Goal: Task Accomplishment & Management: Use online tool/utility

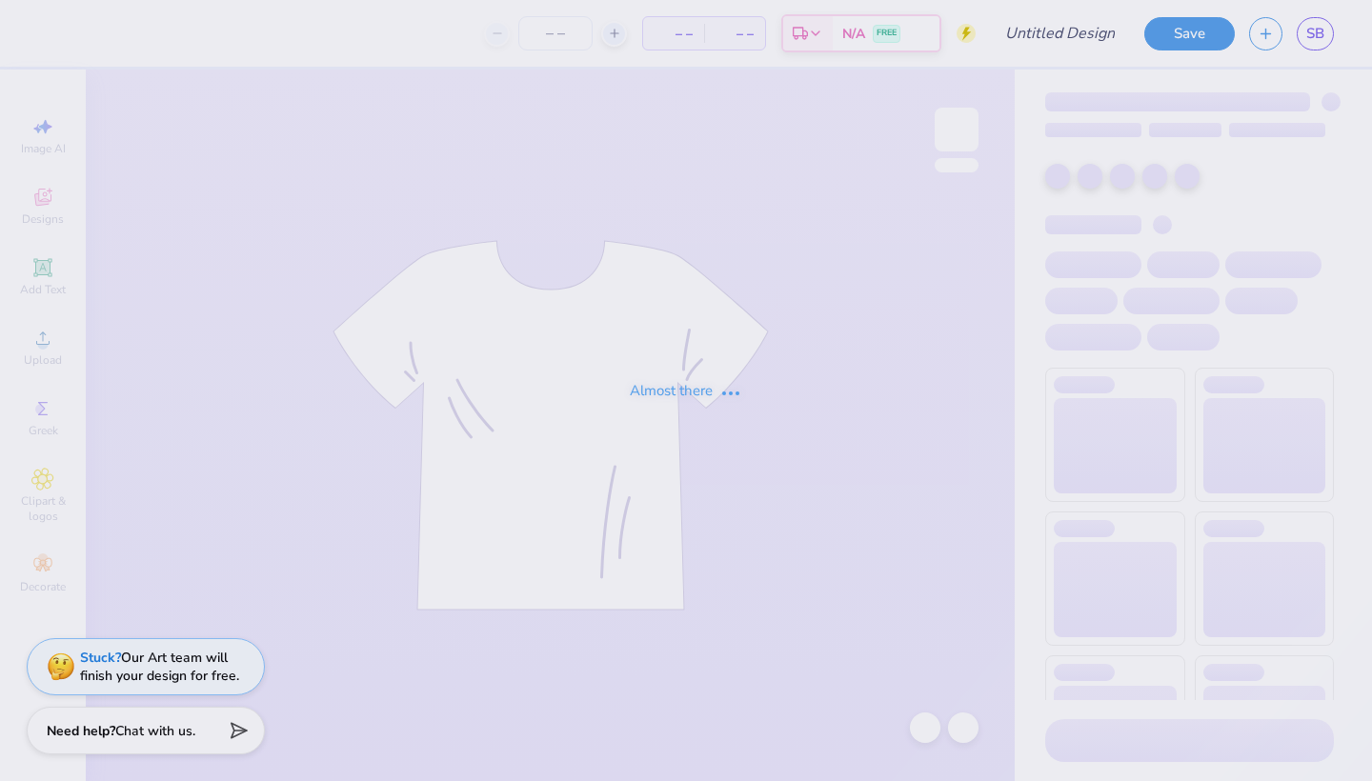
type input "LHH 25 drafts"
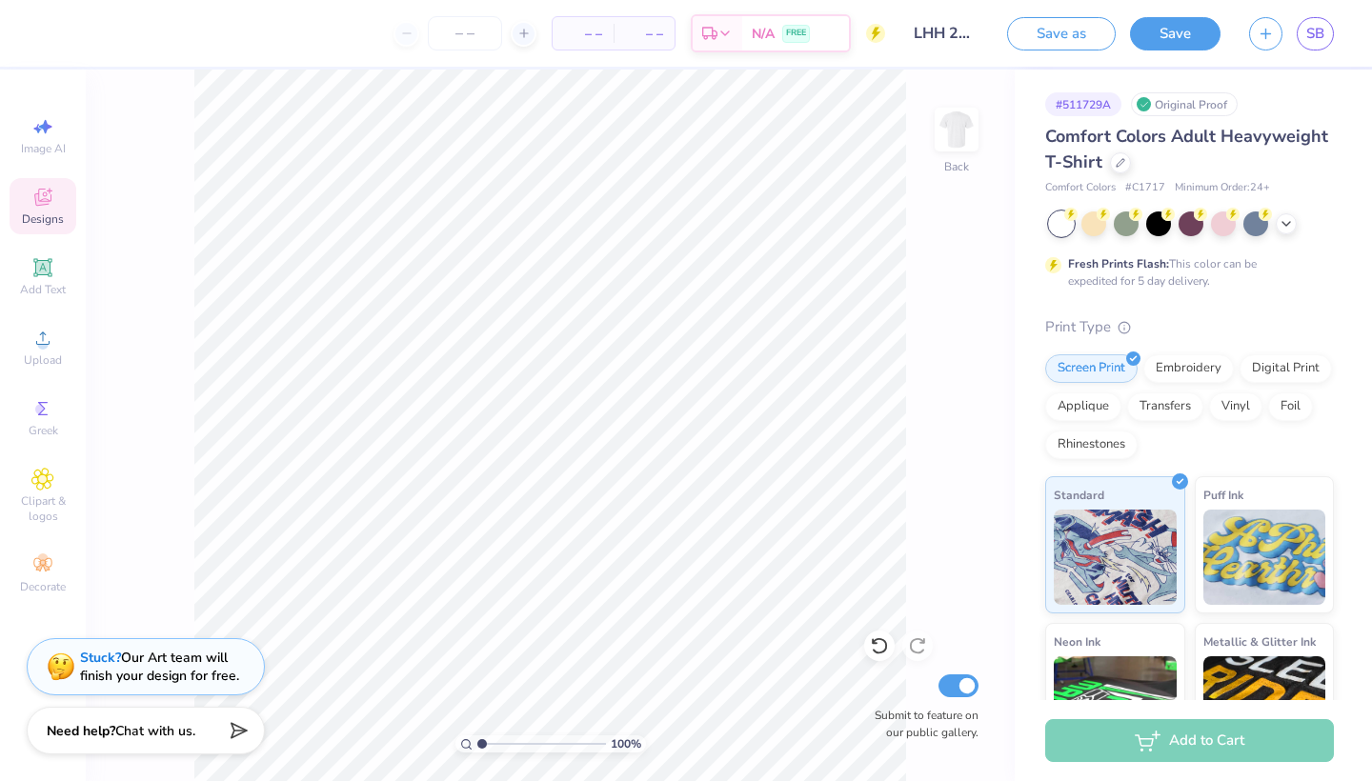
click at [41, 197] on icon at bounding box center [42, 197] width 23 height 23
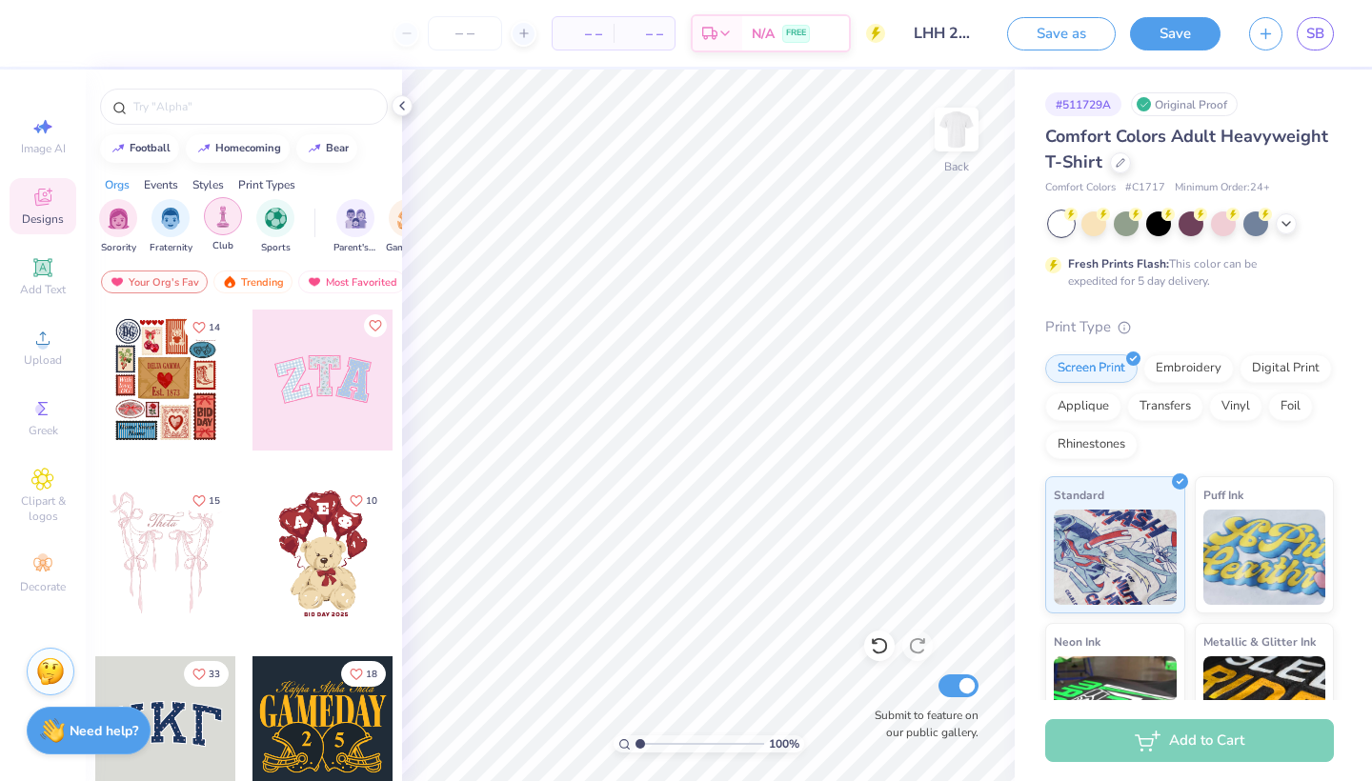
click at [221, 221] on img "filter for Club" at bounding box center [223, 217] width 21 height 22
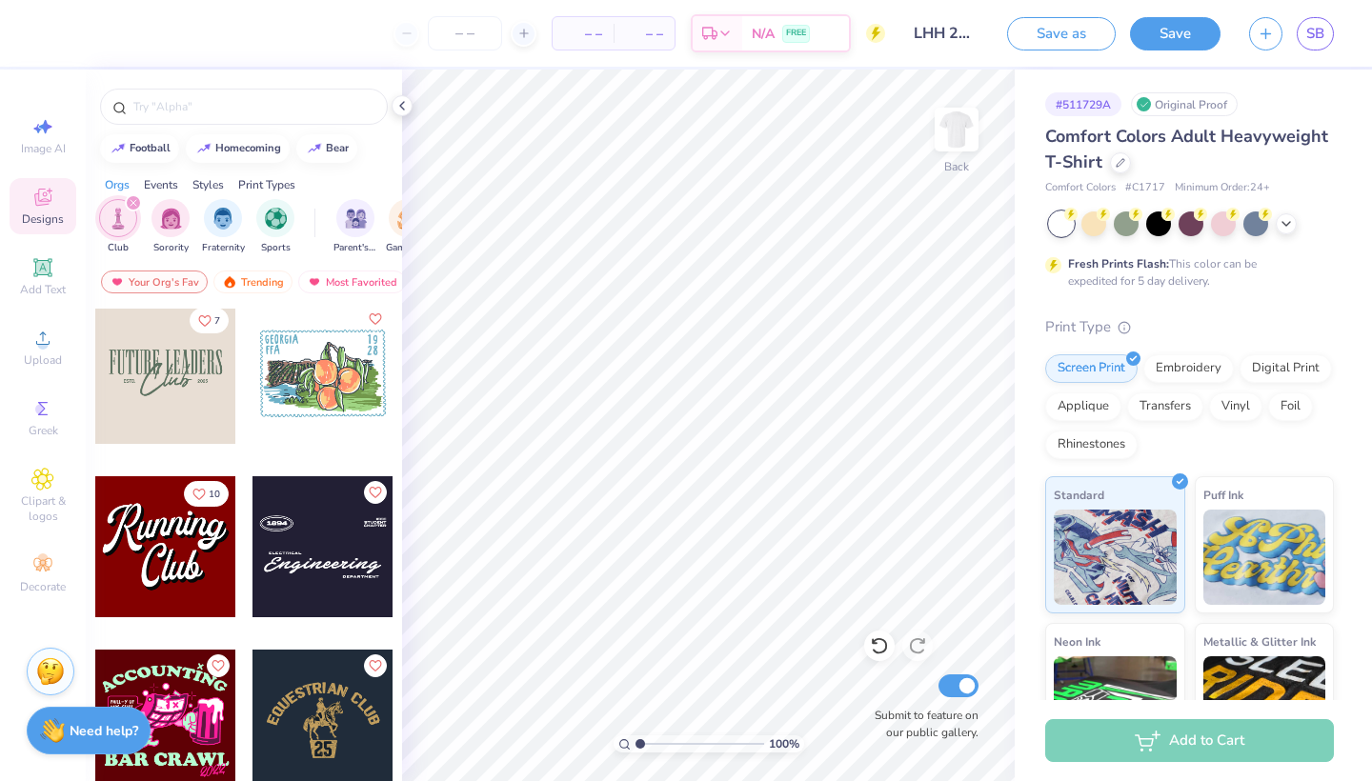
scroll to position [294, 0]
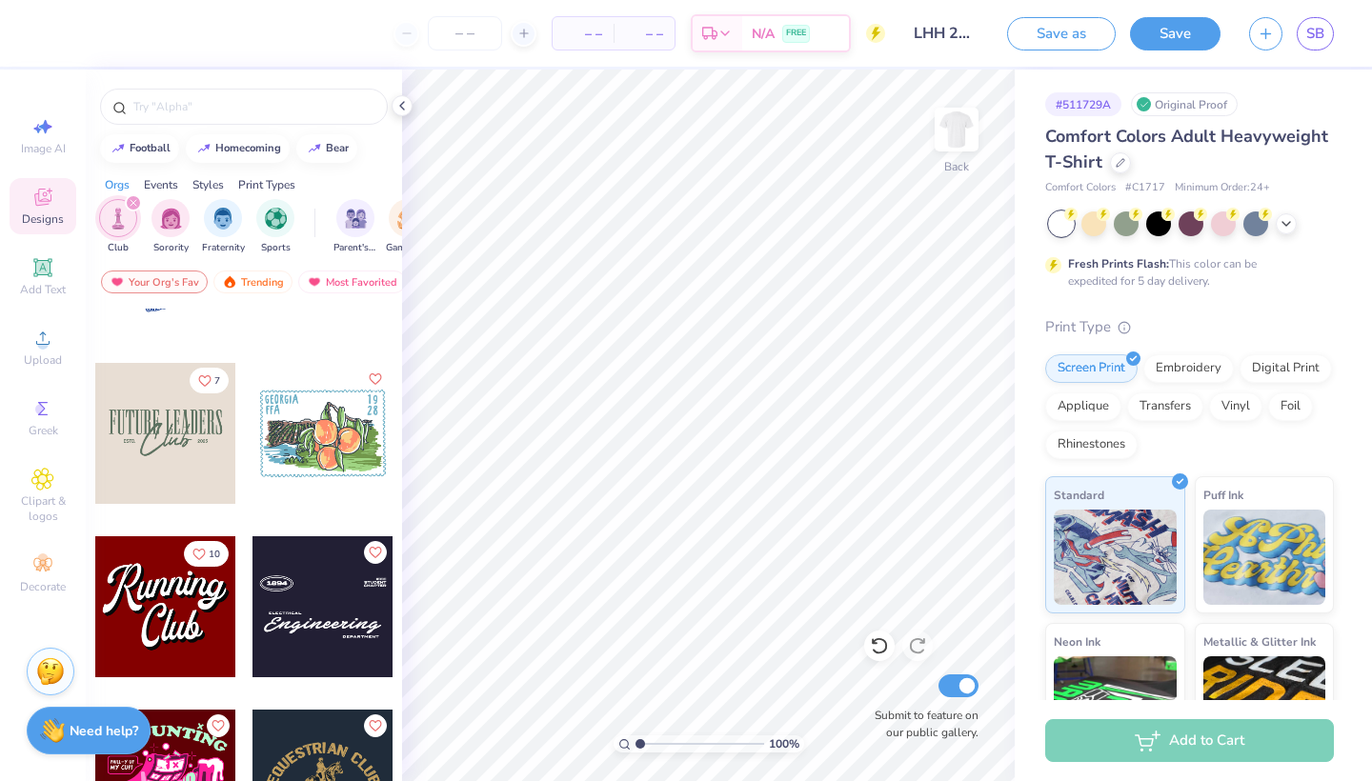
click at [155, 422] on div at bounding box center [165, 433] width 141 height 141
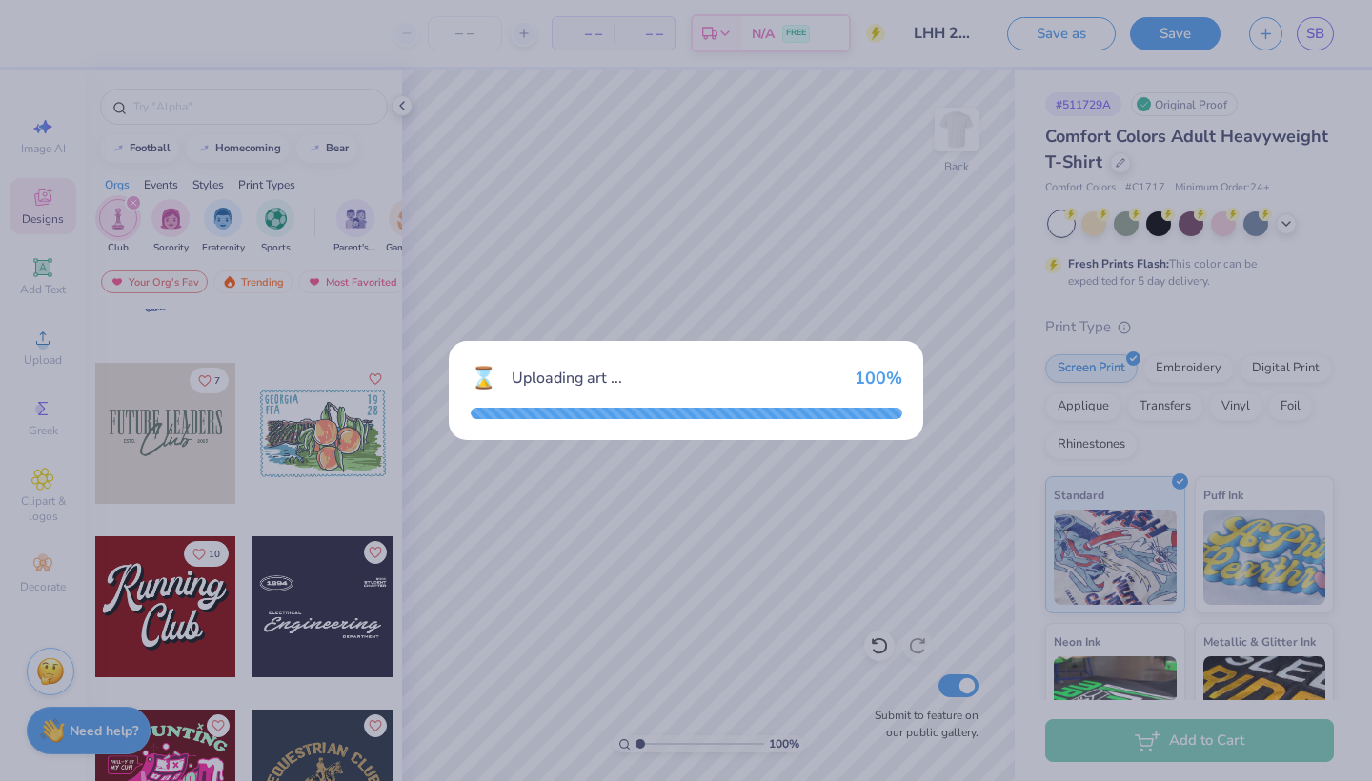
click at [415, 545] on div "⌛ Uploading art ... 100 %" at bounding box center [686, 390] width 1372 height 781
click at [405, 532] on div "⌛ Uploading art ... 100 %" at bounding box center [686, 390] width 1372 height 781
click at [496, 462] on div "⌛ Uploading art ... 100 %" at bounding box center [686, 390] width 1372 height 781
click at [547, 148] on div "⌛ Uploading art ... 100 %" at bounding box center [686, 390] width 1372 height 781
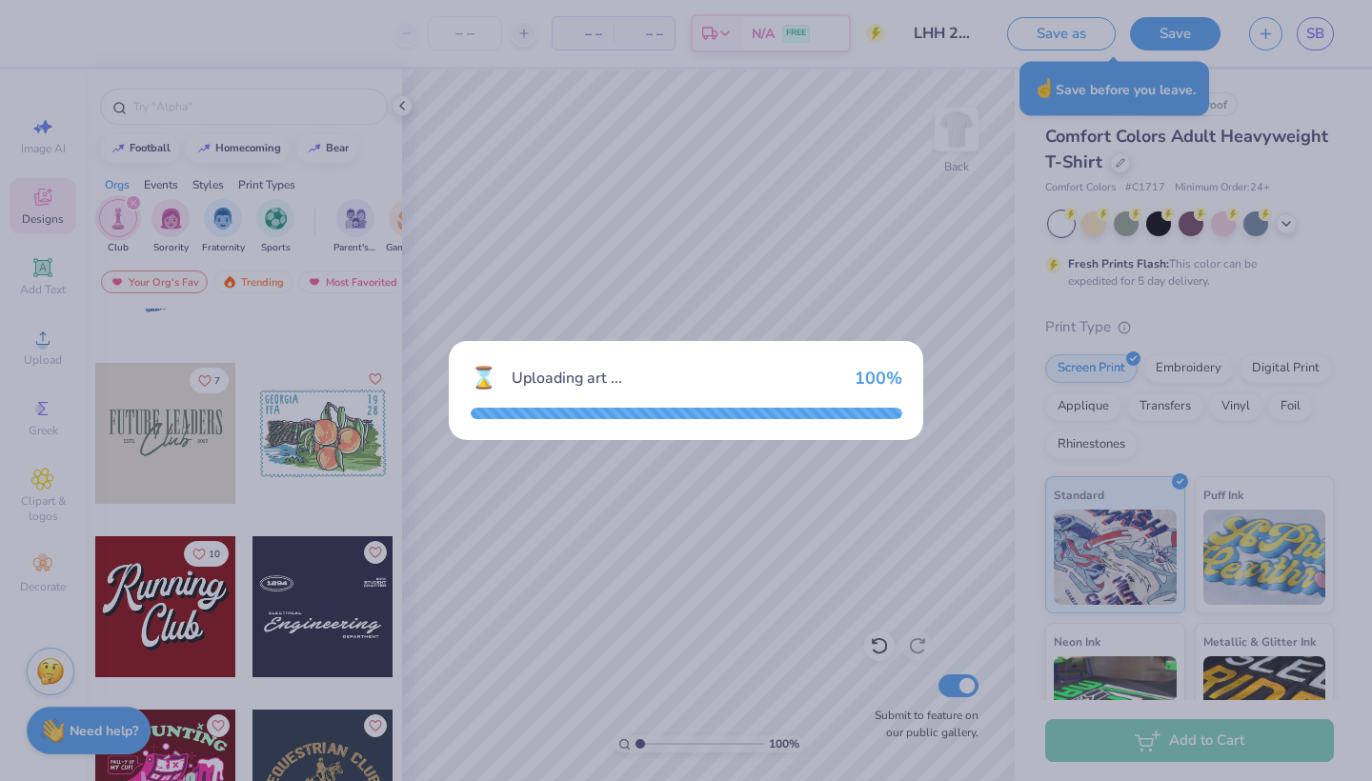
click at [857, 110] on div "⌛ Uploading art ... 100 %" at bounding box center [686, 390] width 1372 height 781
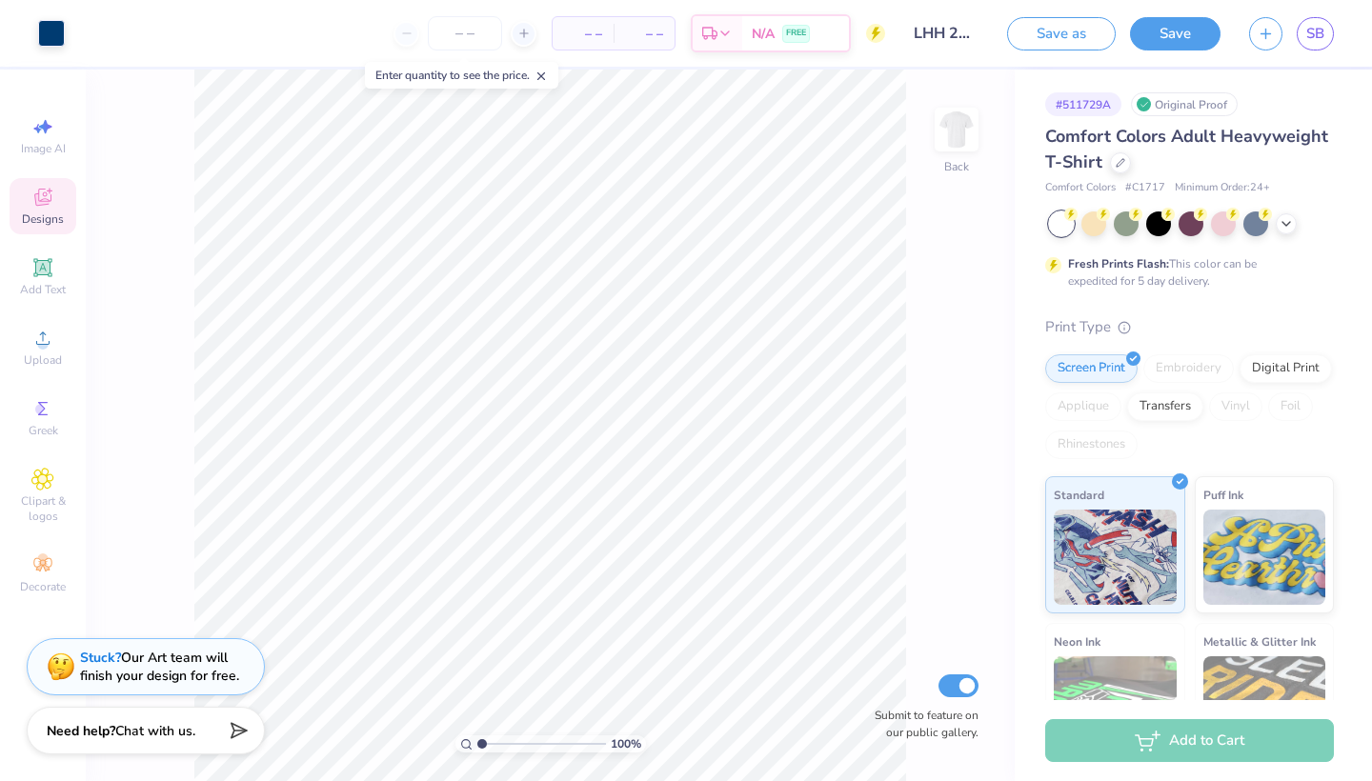
click at [43, 208] on icon at bounding box center [42, 197] width 23 height 23
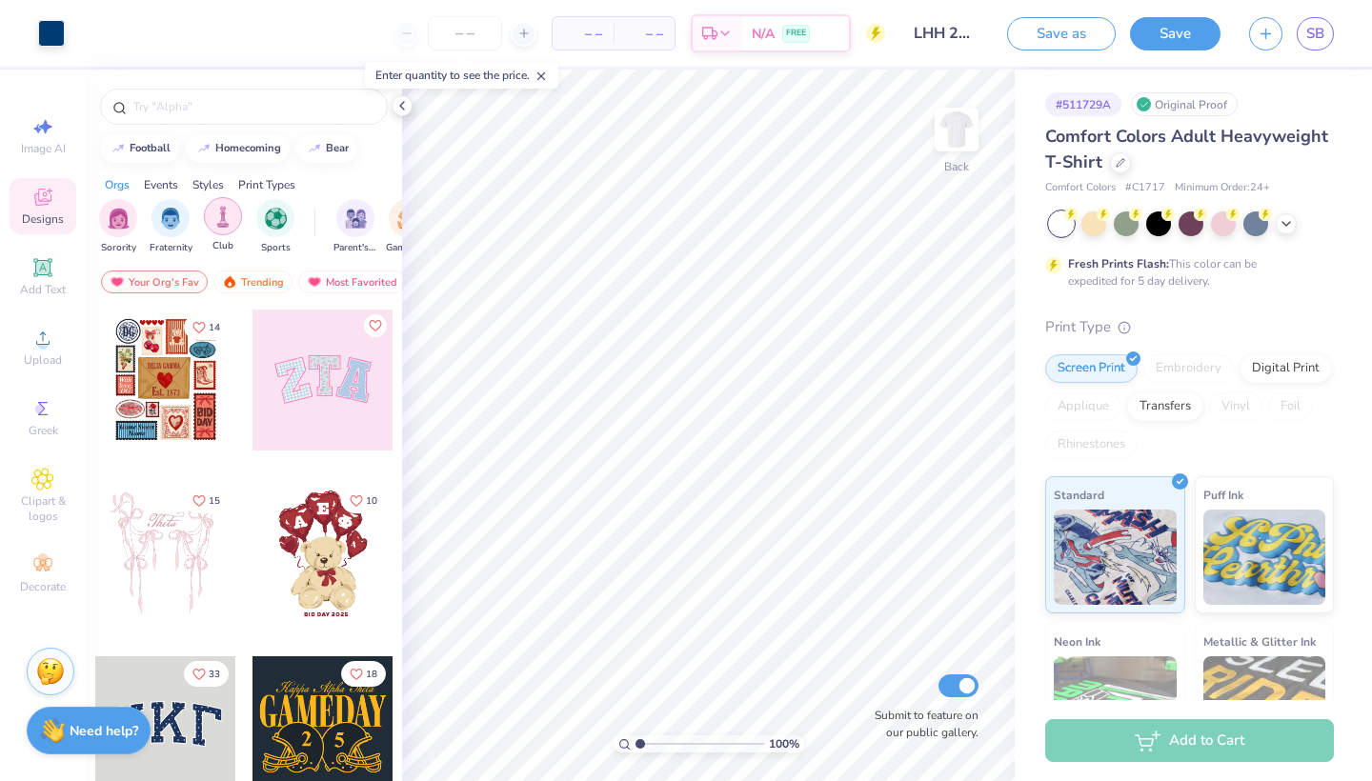
click at [222, 227] on img "filter for Club" at bounding box center [223, 217] width 21 height 22
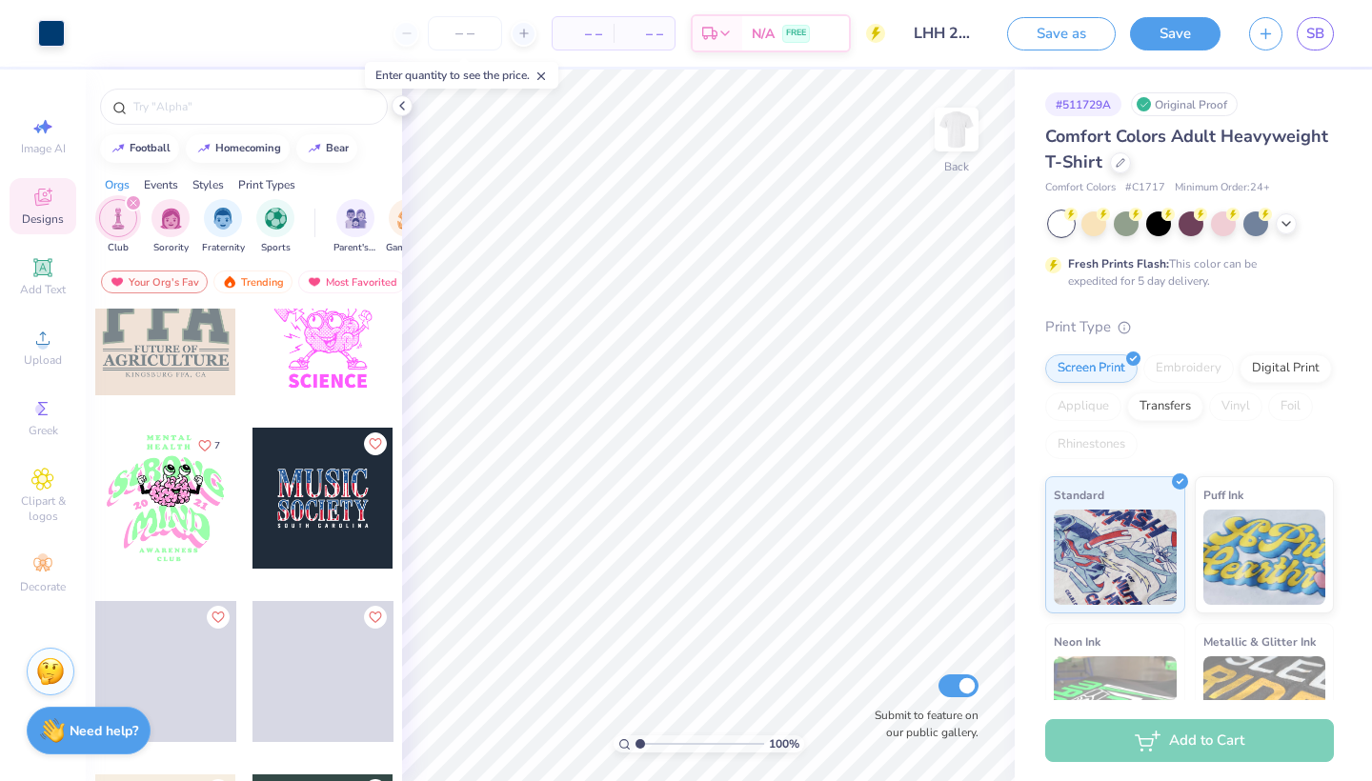
scroll to position [1187, 0]
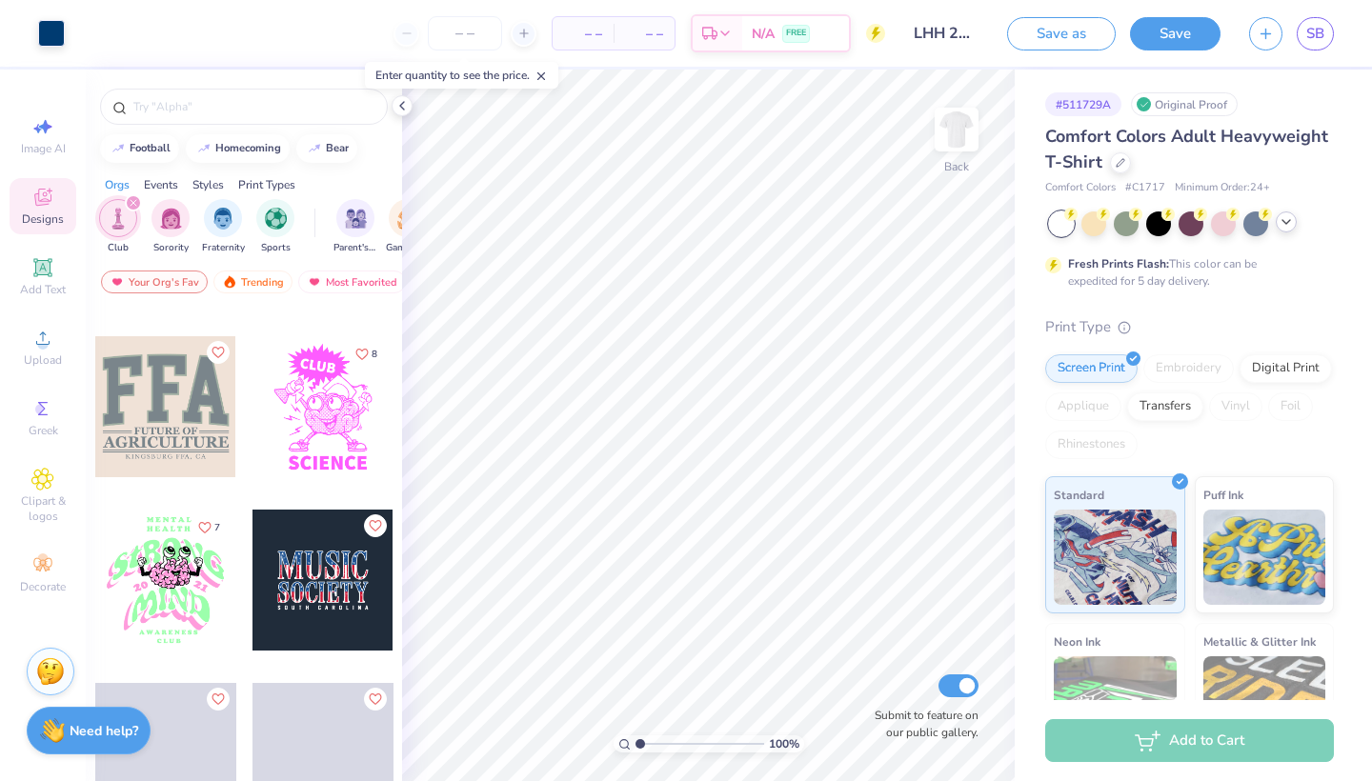
click at [1285, 228] on icon at bounding box center [1286, 221] width 15 height 15
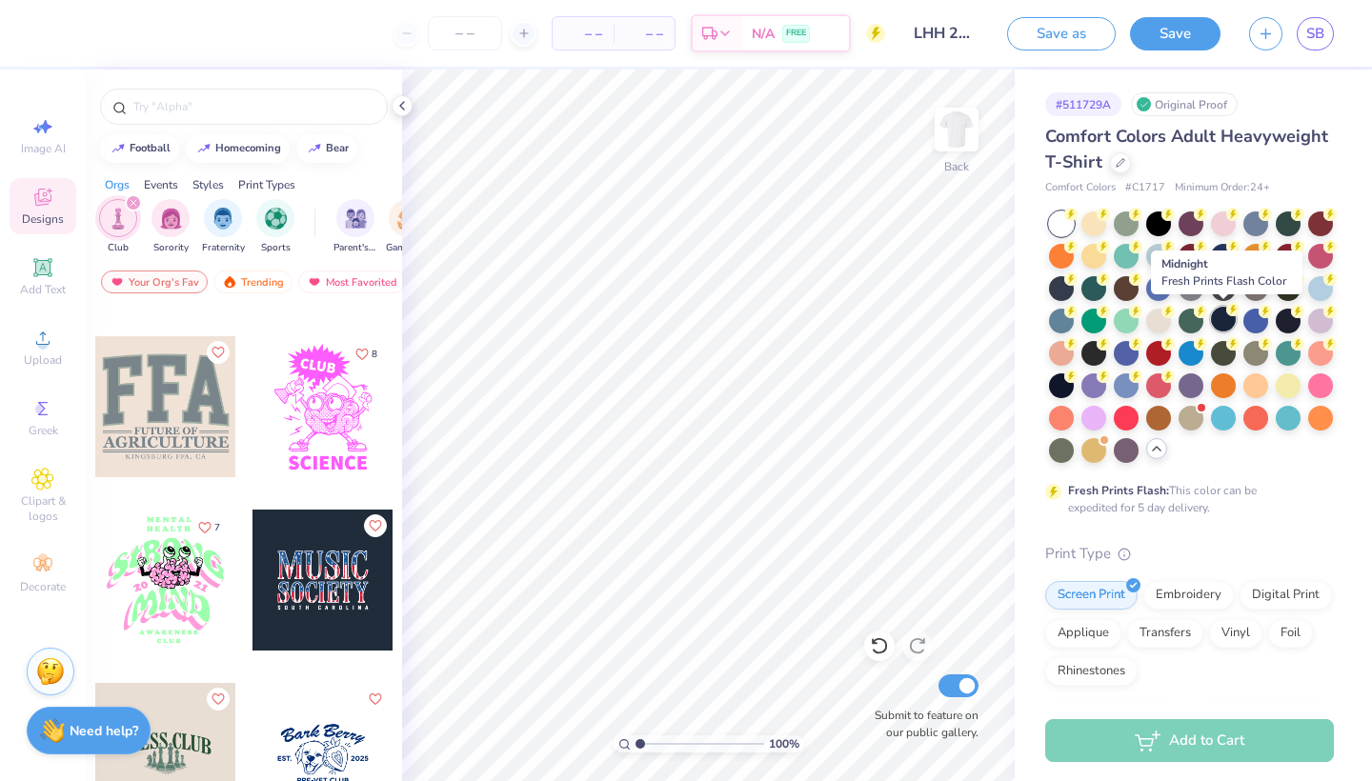
click at [1219, 315] on div at bounding box center [1223, 319] width 25 height 25
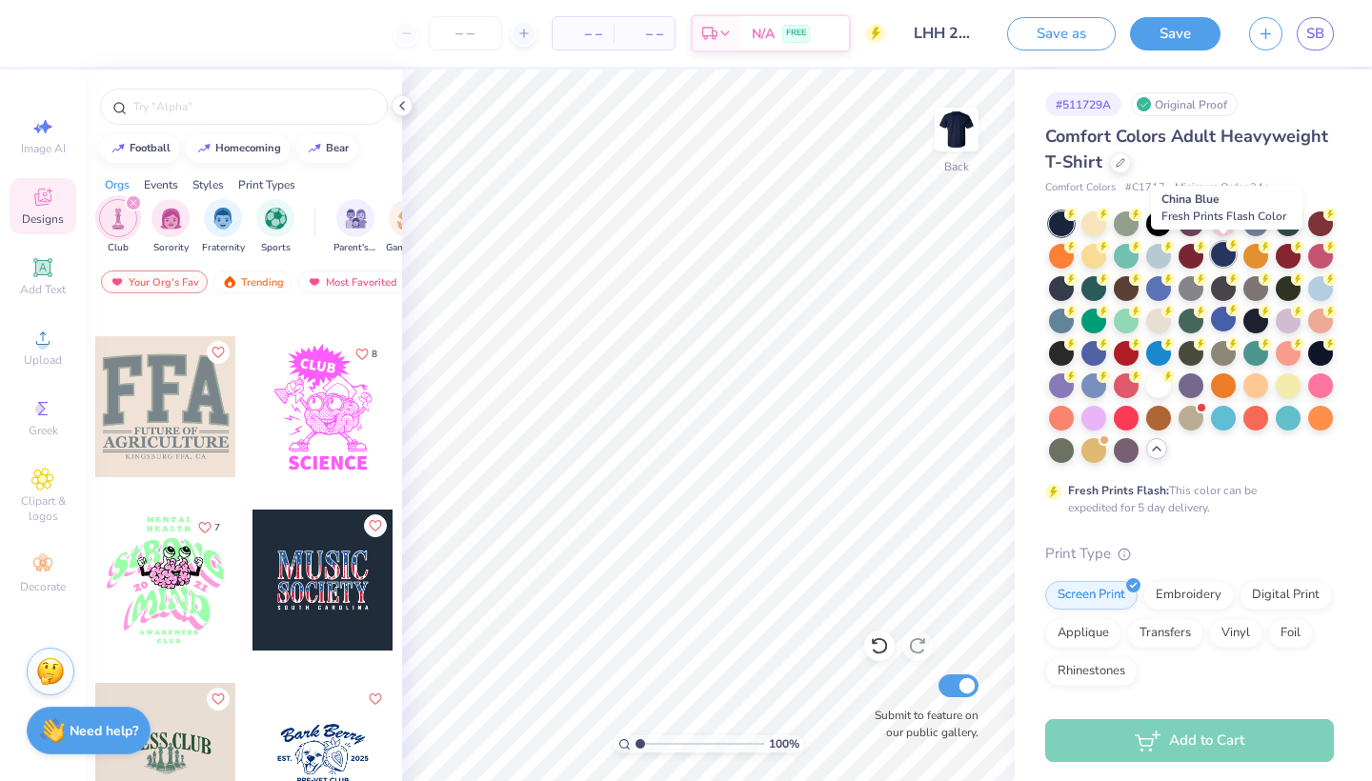
click at [1220, 256] on div at bounding box center [1223, 254] width 25 height 25
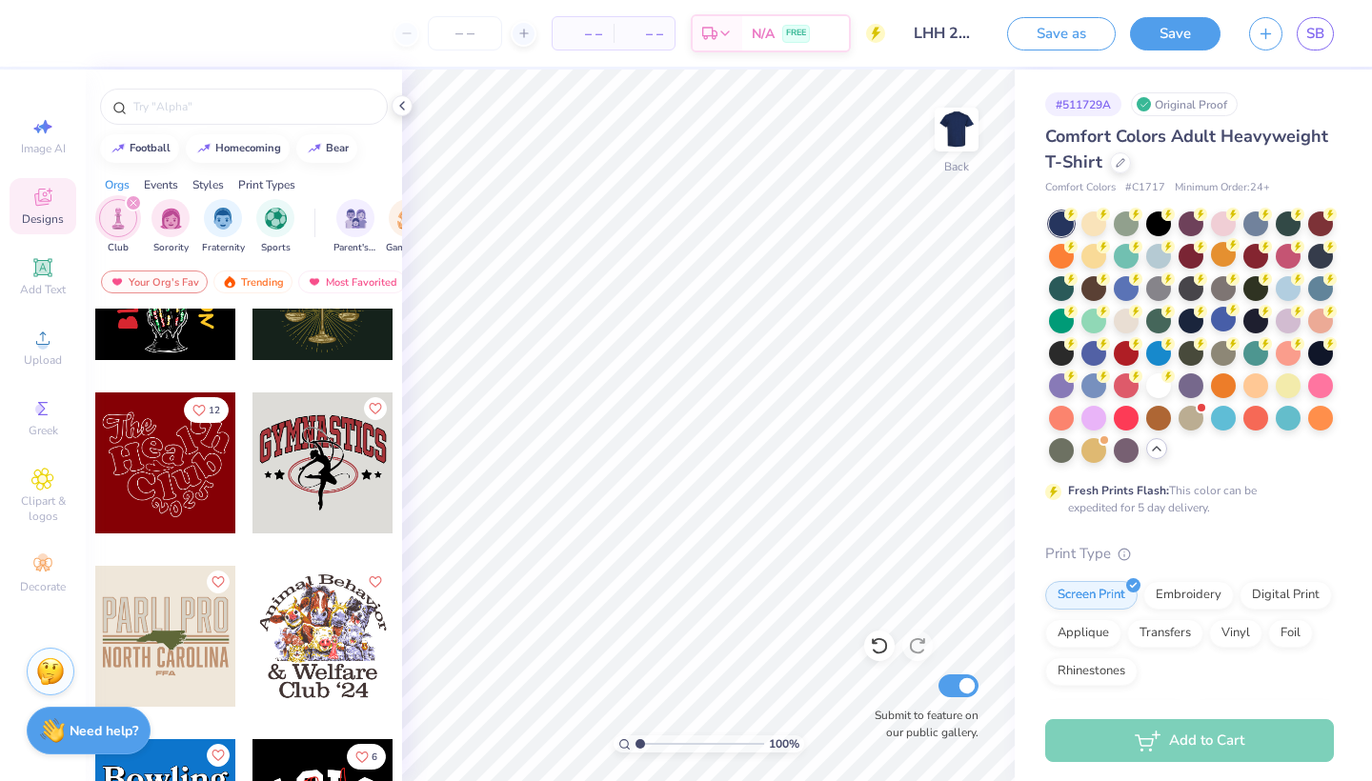
scroll to position [2171, 0]
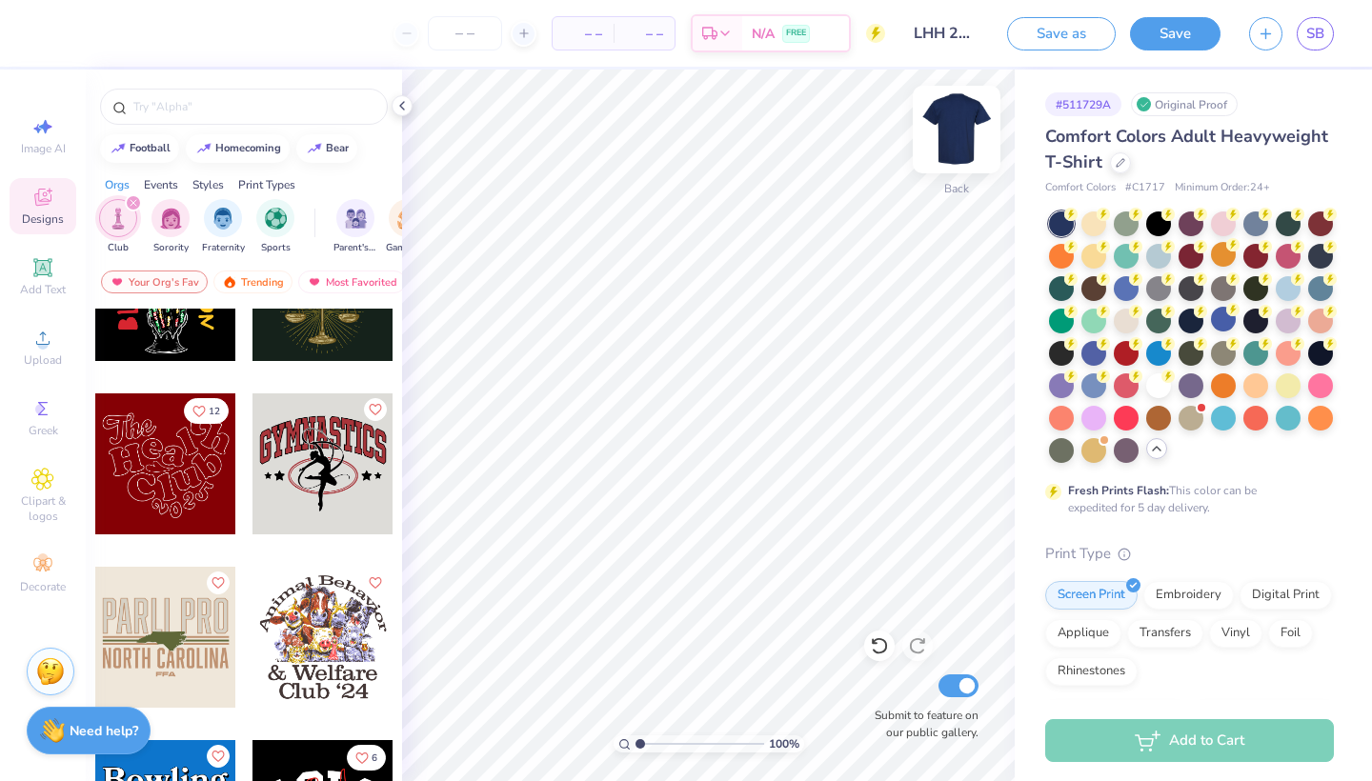
click at [967, 119] on img at bounding box center [957, 129] width 76 height 76
click at [163, 466] on div at bounding box center [165, 464] width 141 height 141
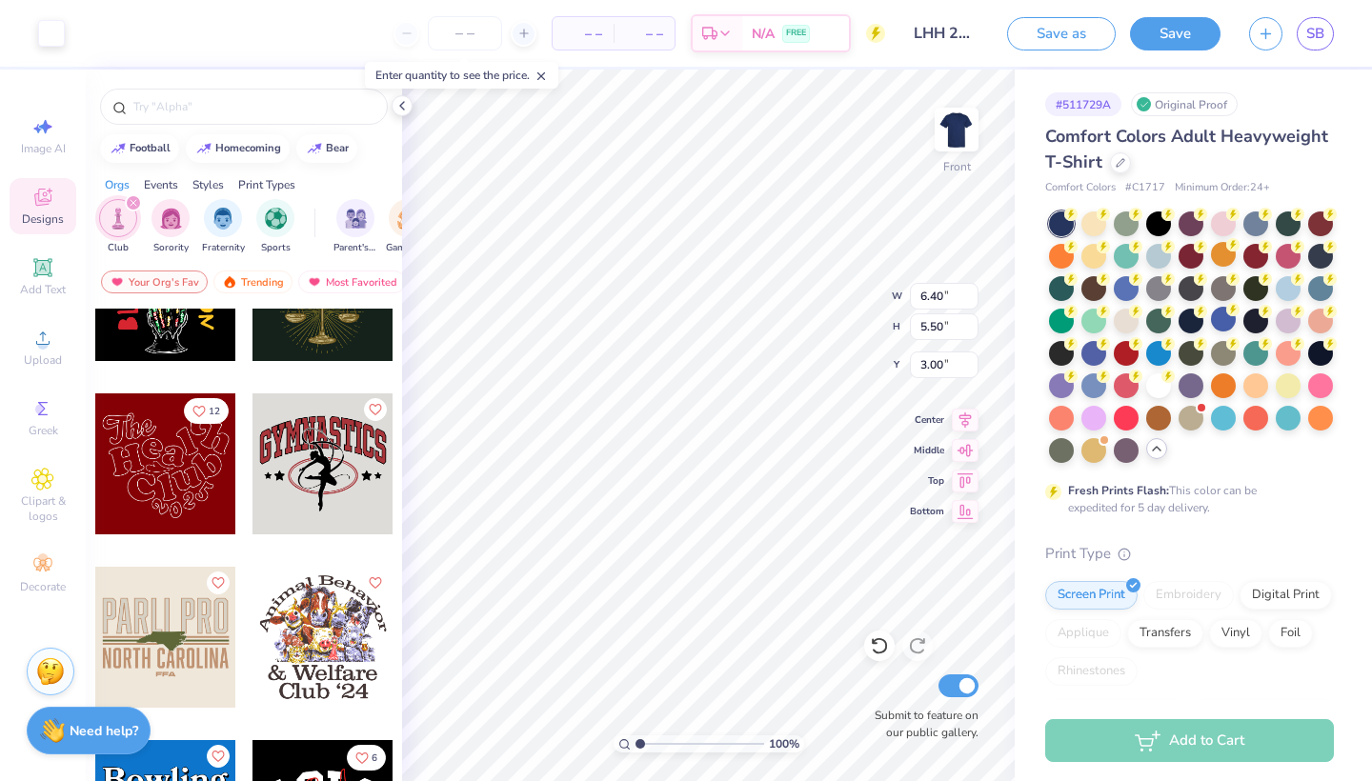
type input "8.90"
type input "7.65"
type input "3.65"
type input "9.30"
type input "7.99"
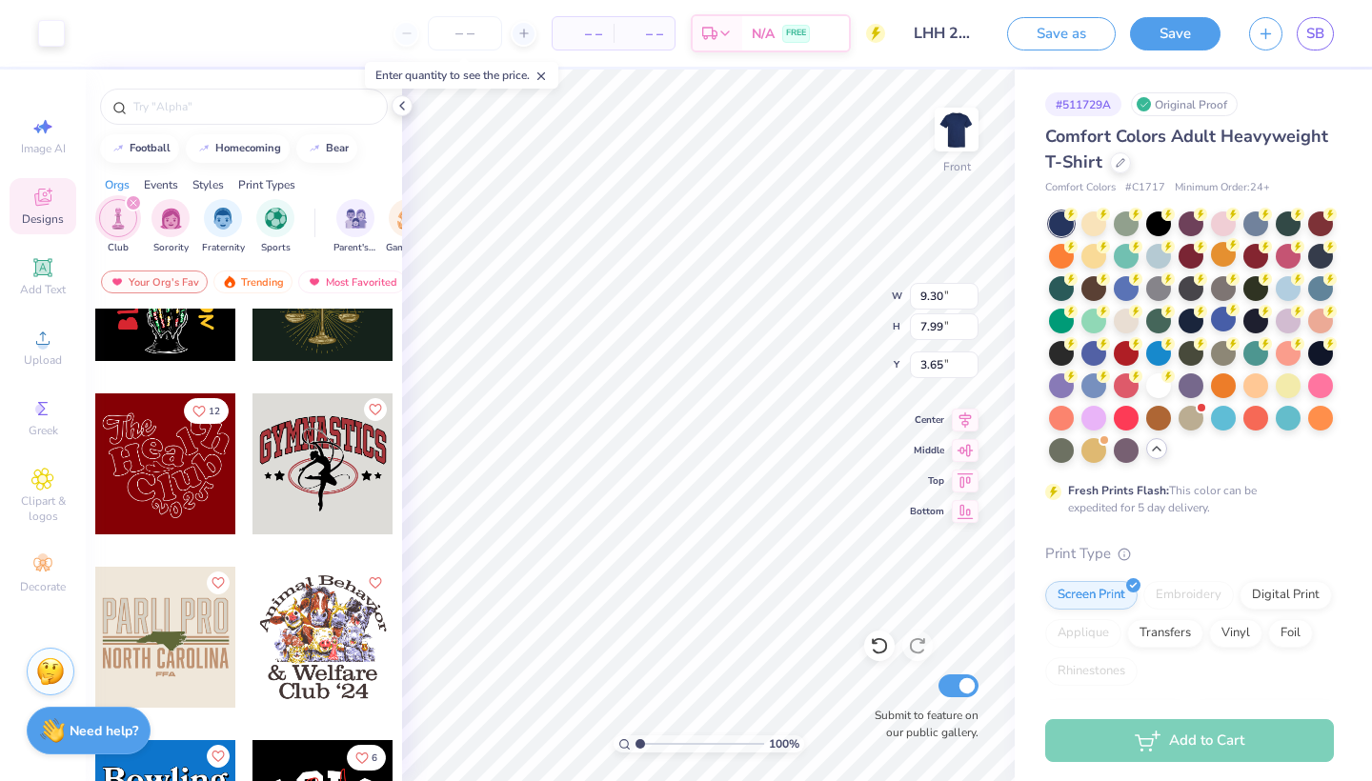
type input "3.90"
type input "3.93"
type input "2.31"
type input "4.15"
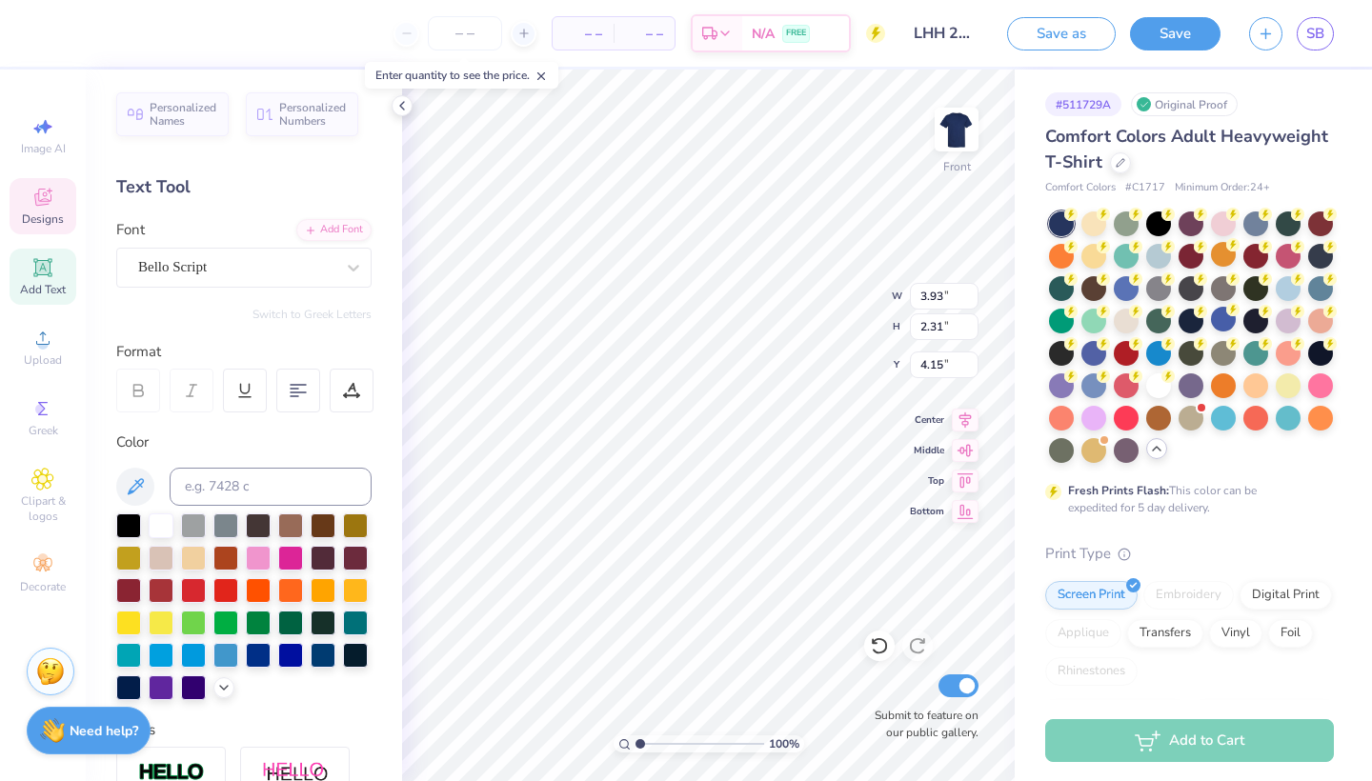
type textarea "T"
type textarea "Lit"
type input "4.30"
click at [38, 206] on icon at bounding box center [42, 197] width 17 height 17
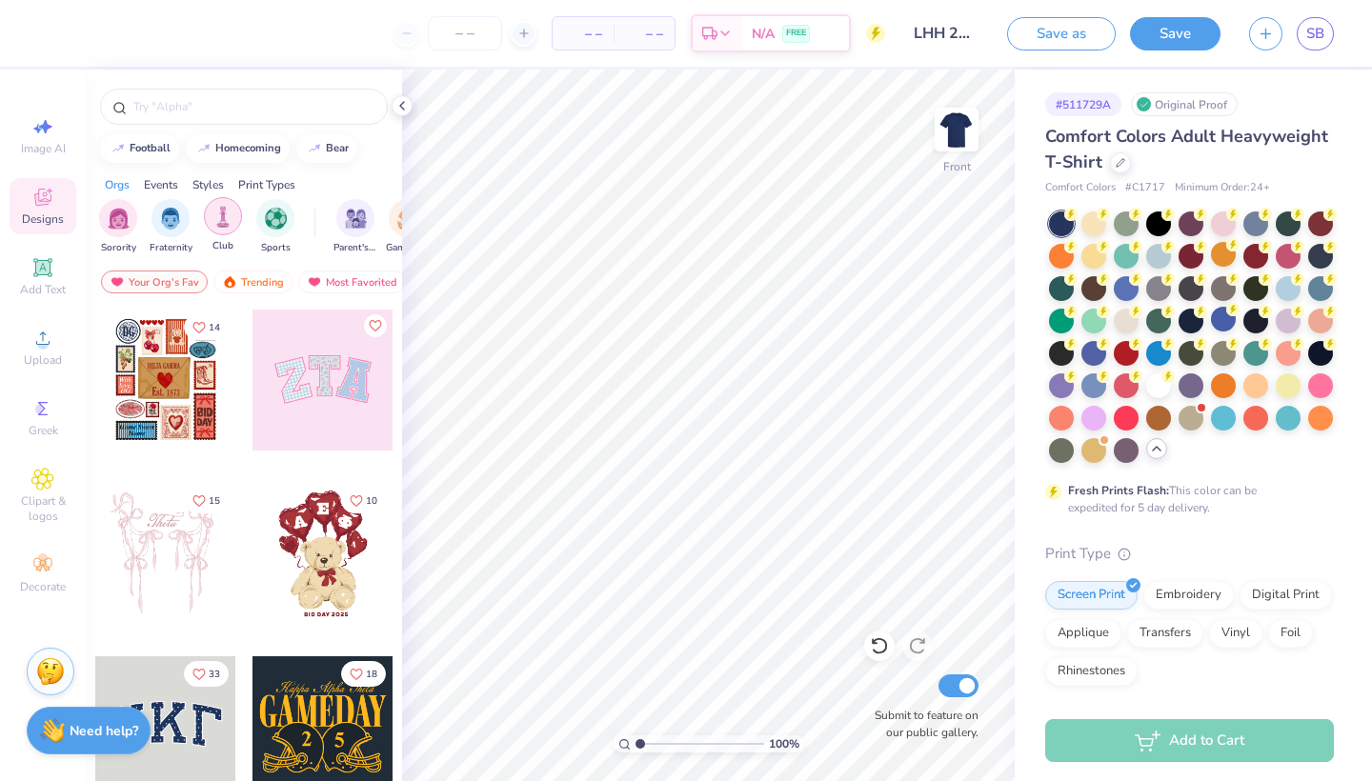
click at [220, 219] on img "filter for Club" at bounding box center [223, 217] width 21 height 22
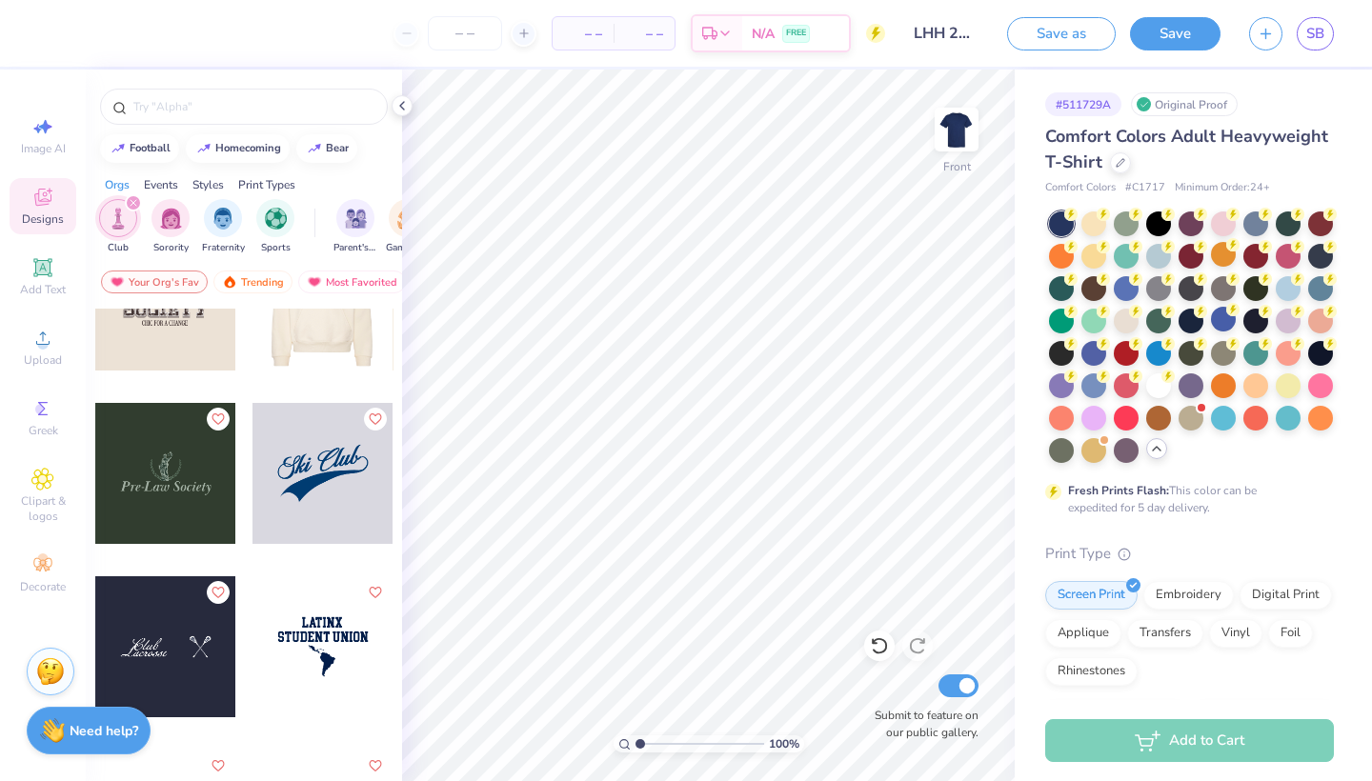
scroll to position [4684, 0]
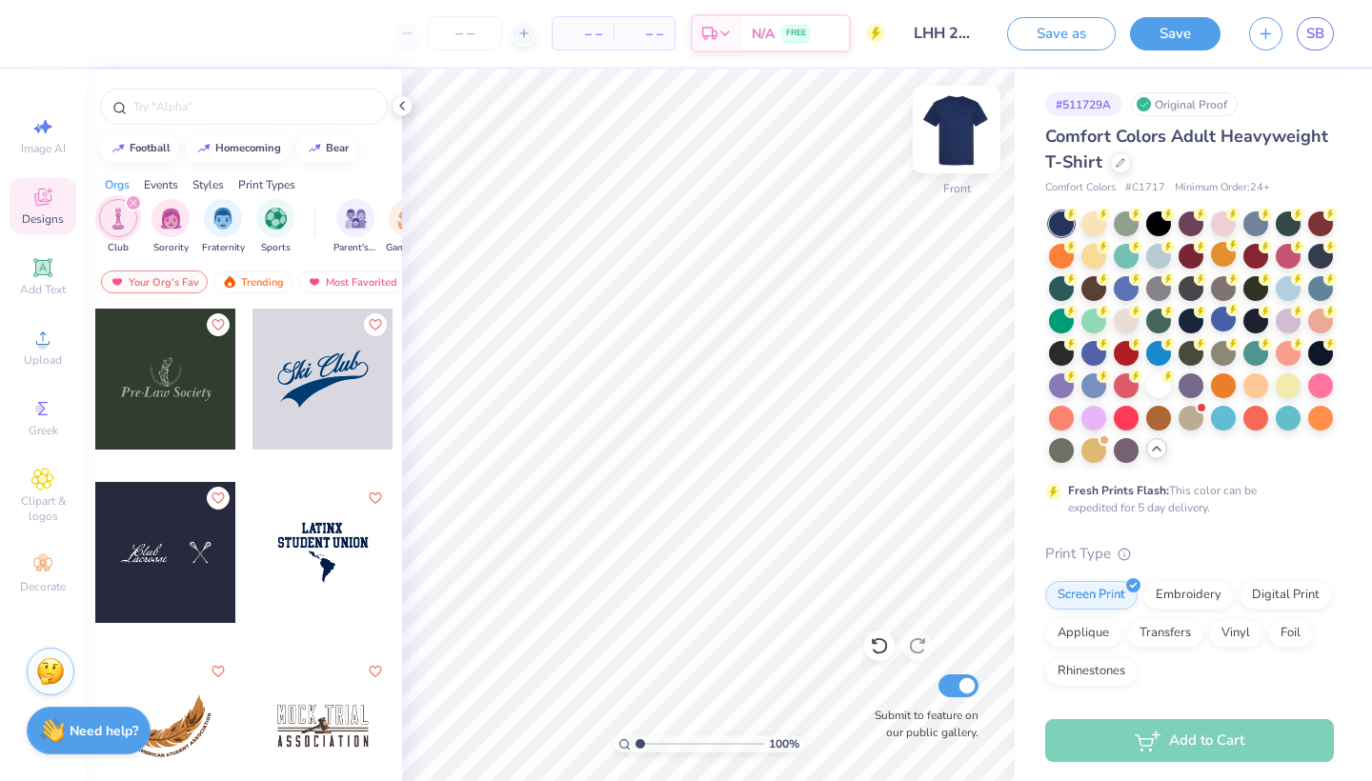
click at [956, 129] on img at bounding box center [957, 129] width 76 height 76
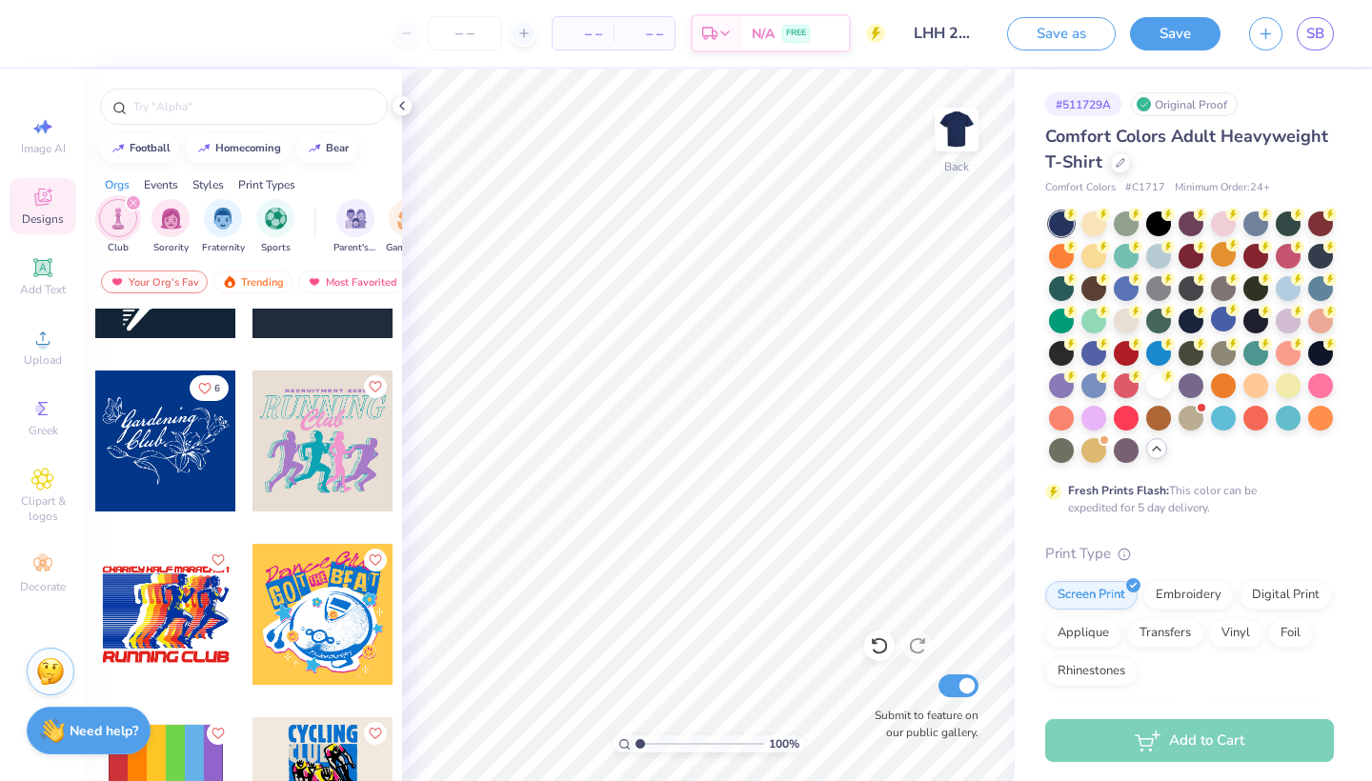
scroll to position [15043, 0]
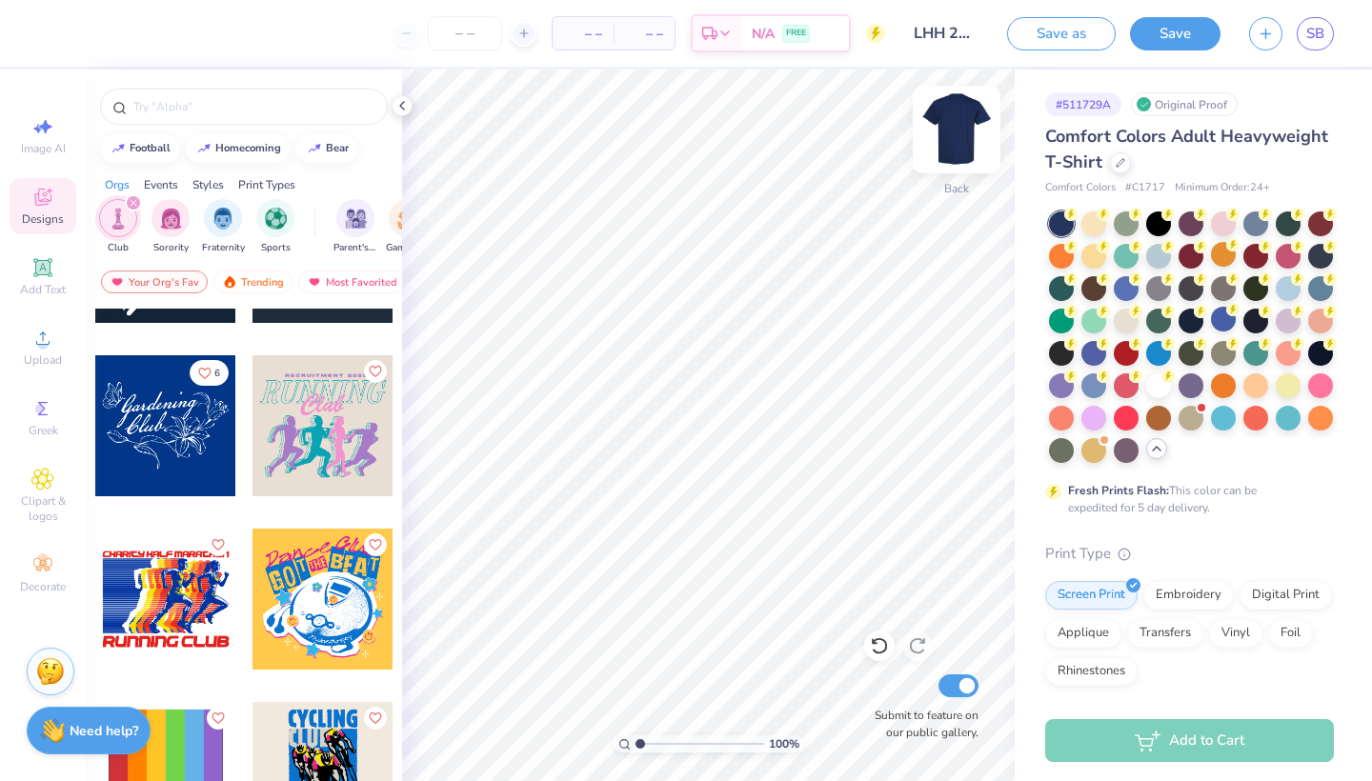
click at [950, 132] on img at bounding box center [957, 129] width 76 height 76
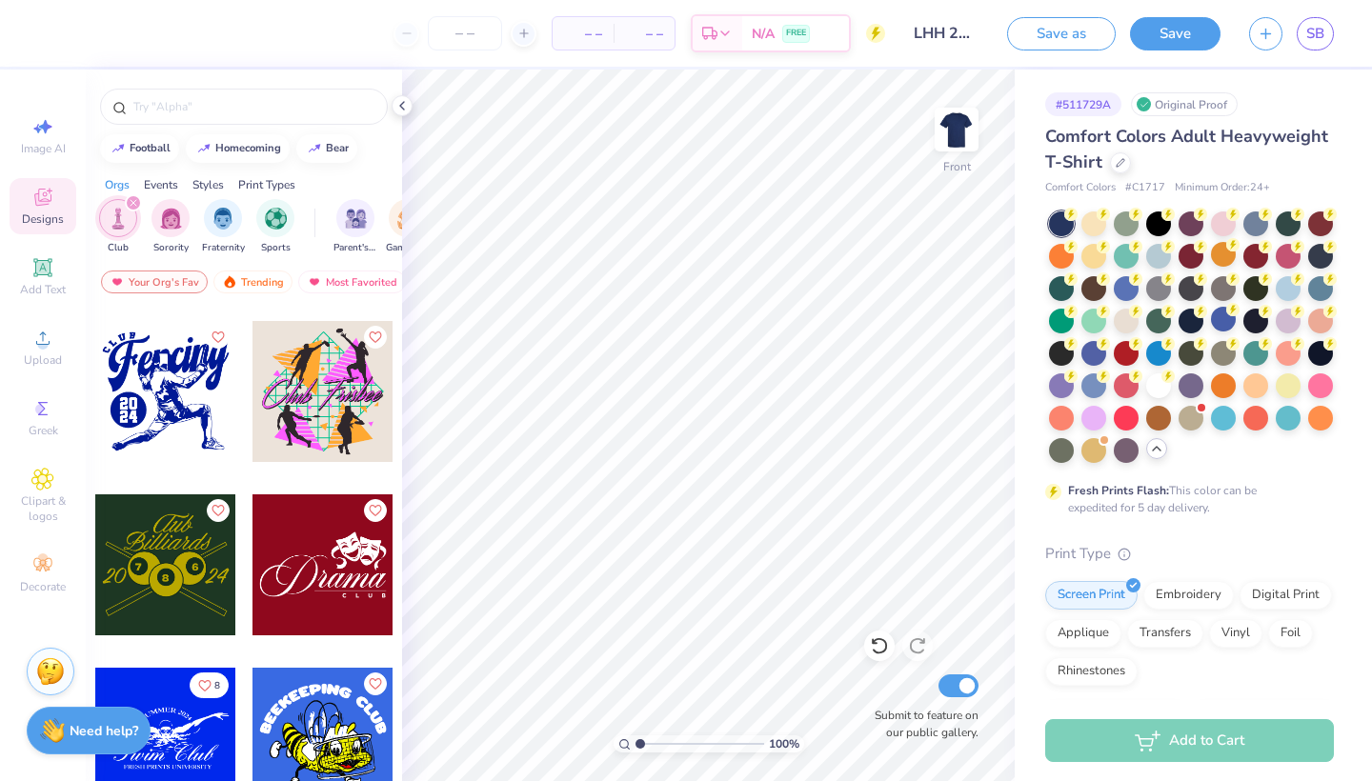
scroll to position [26938, 0]
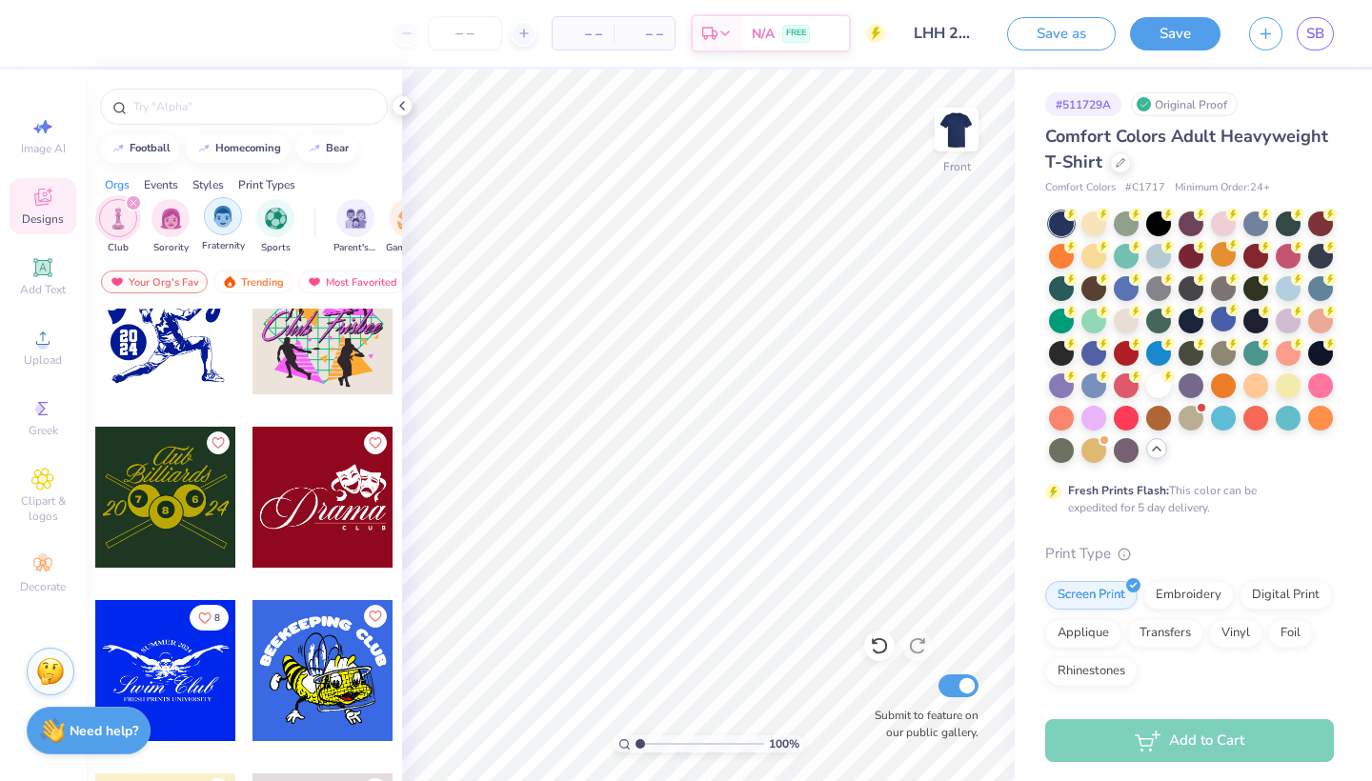
click at [217, 221] on img "filter for Fraternity" at bounding box center [223, 217] width 21 height 22
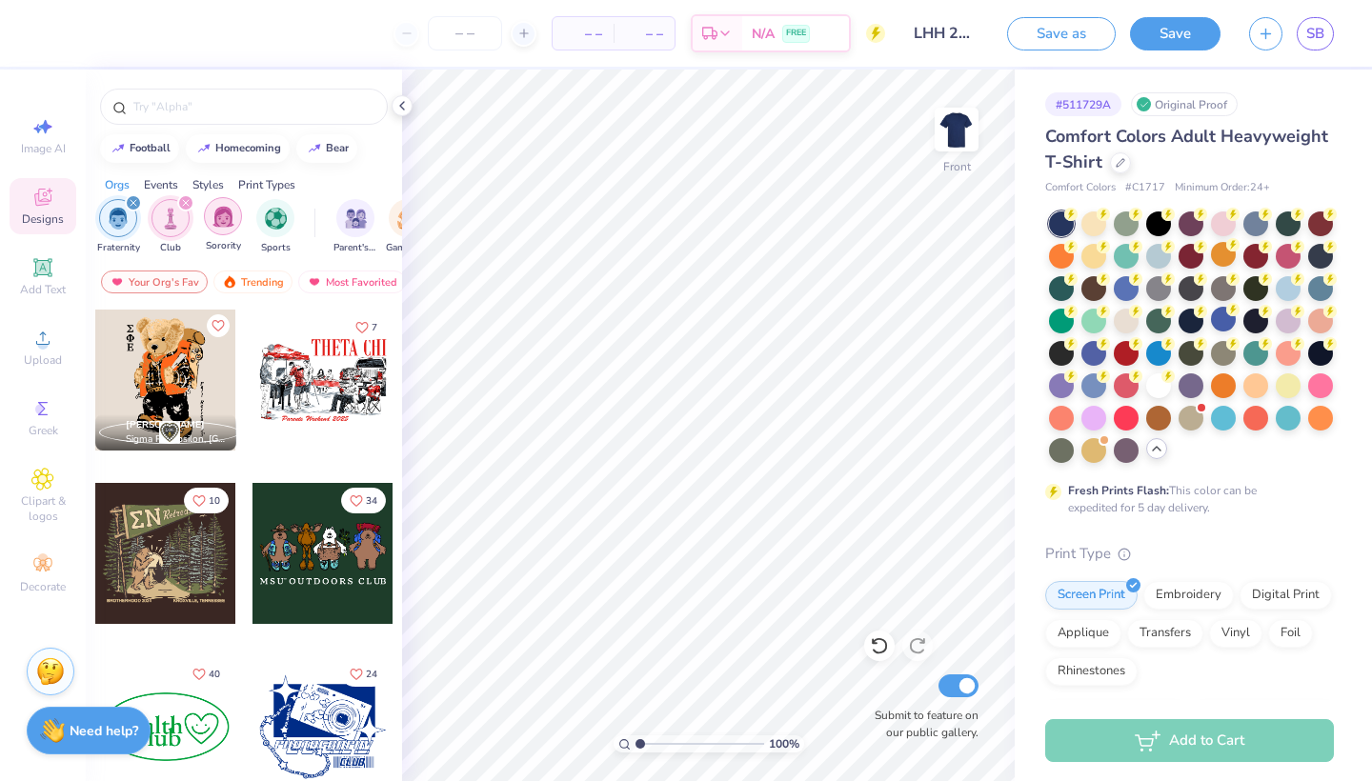
click at [224, 225] on img "filter for Sorority" at bounding box center [224, 217] width 22 height 22
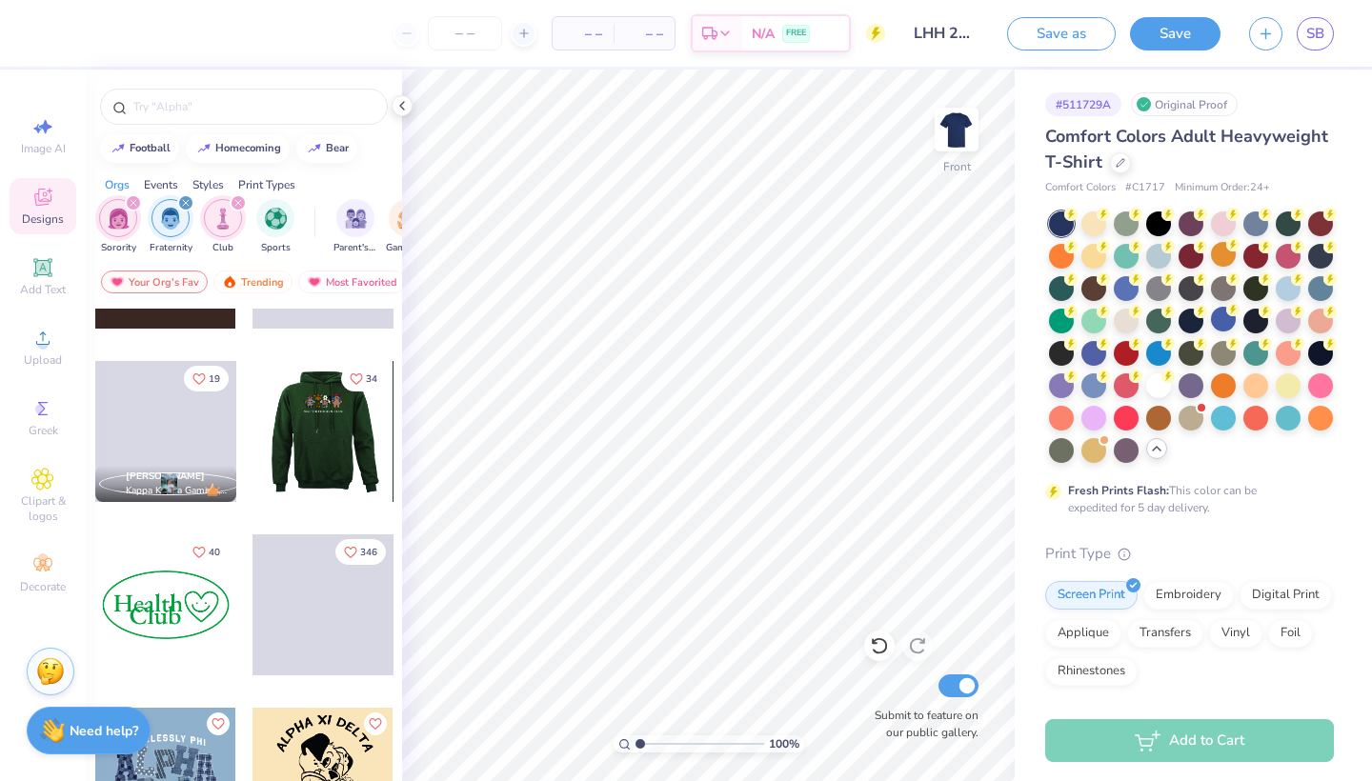
scroll to position [1510, 0]
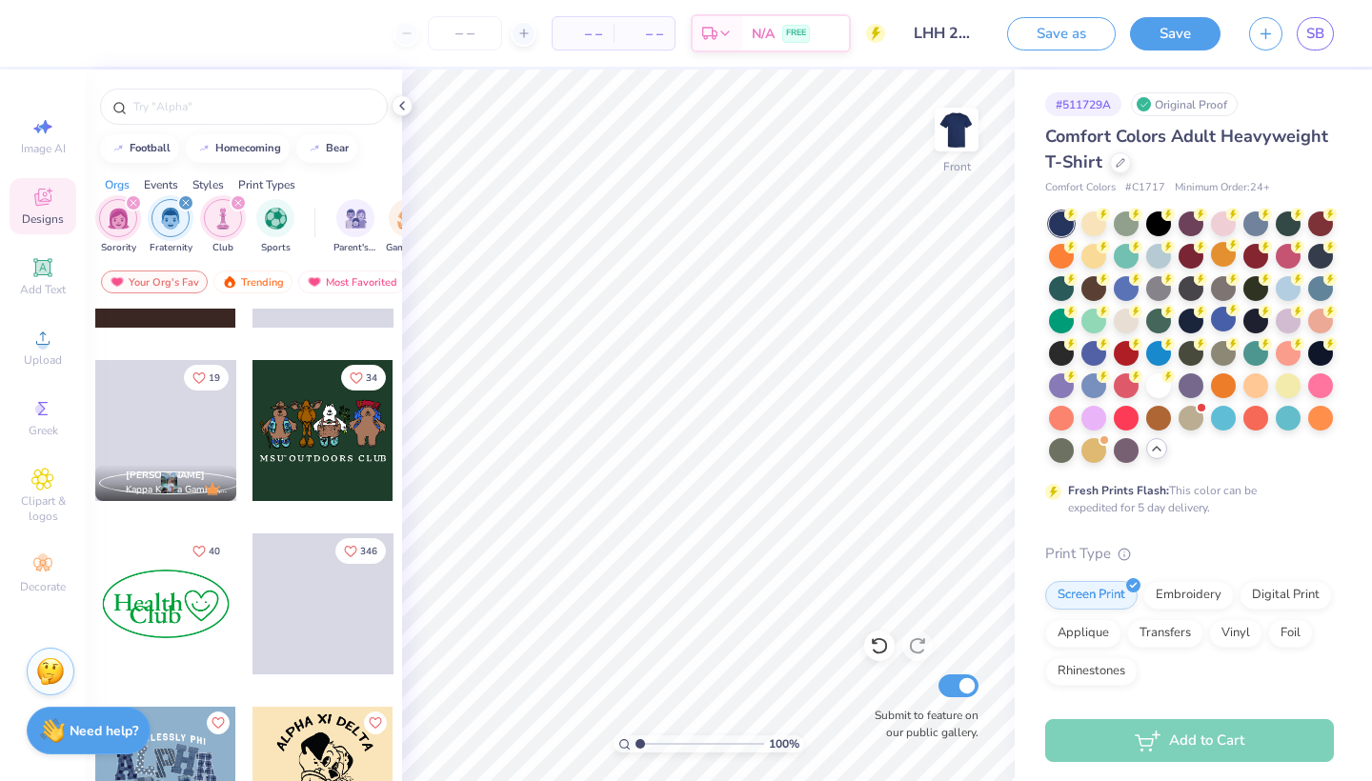
click at [234, 200] on icon "filter for Club" at bounding box center [238, 203] width 8 height 8
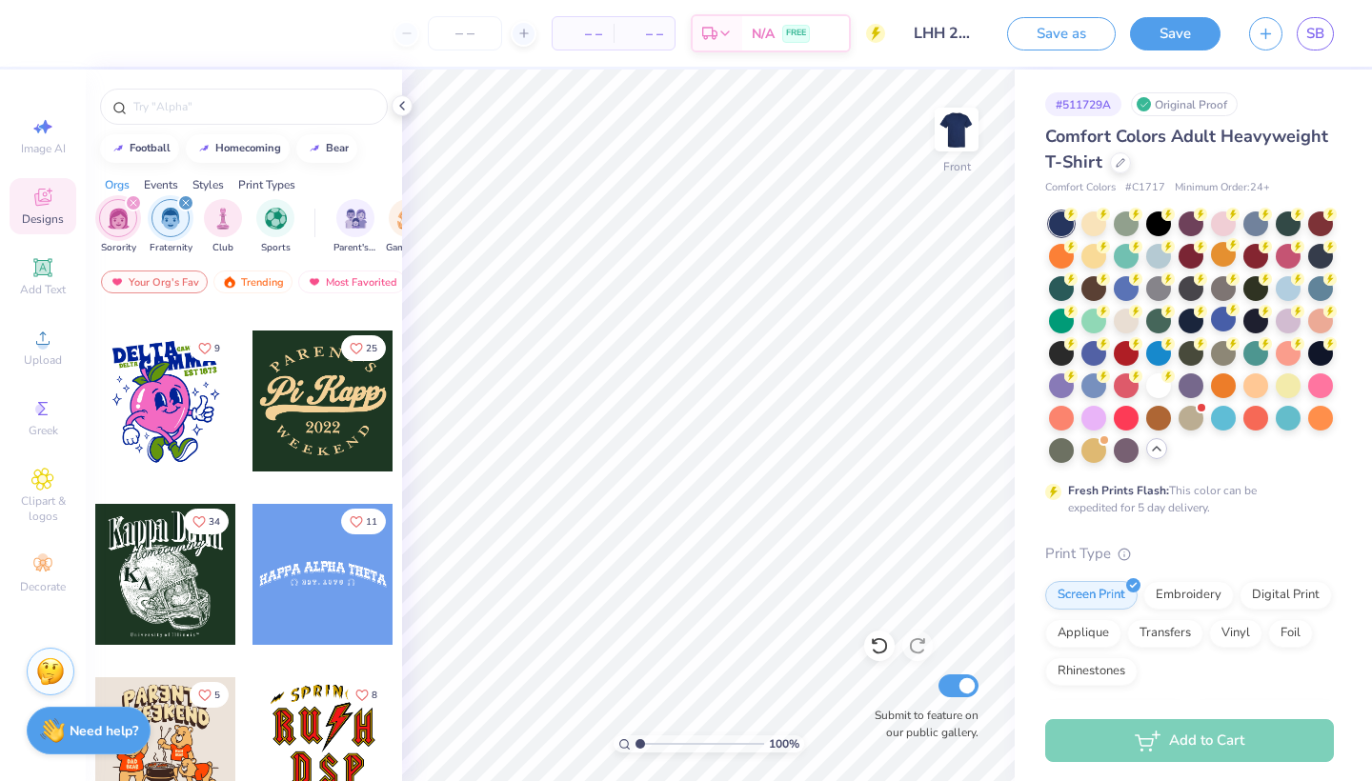
scroll to position [13502, 0]
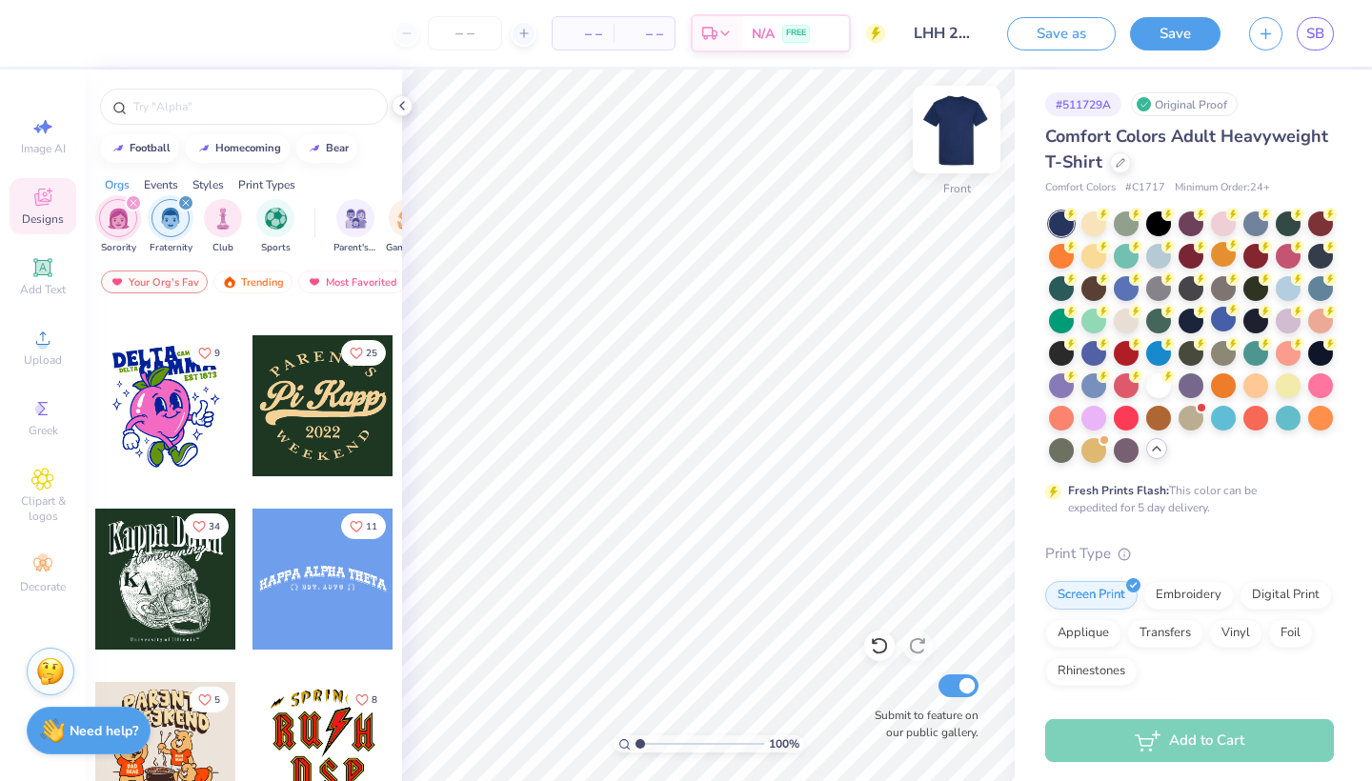
click at [955, 130] on img at bounding box center [957, 129] width 76 height 76
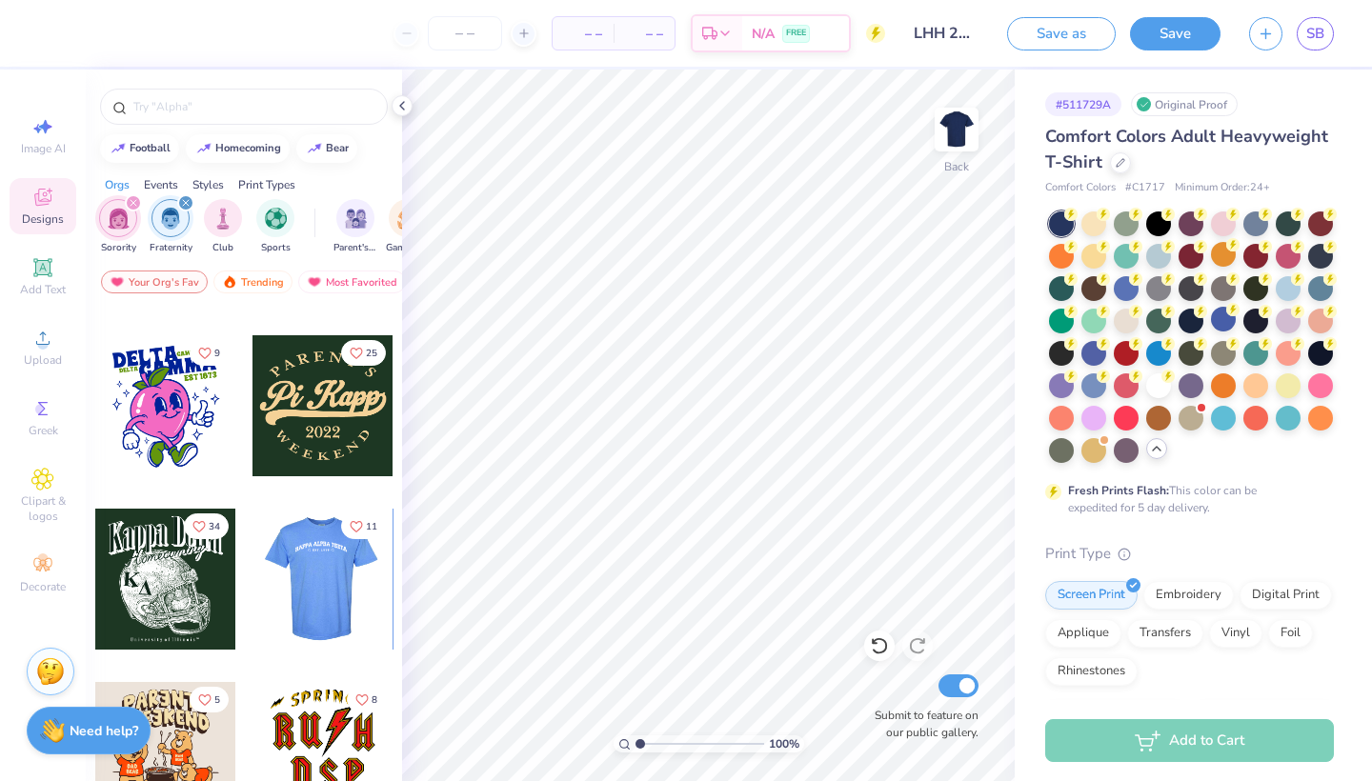
click at [310, 570] on div at bounding box center [322, 579] width 423 height 141
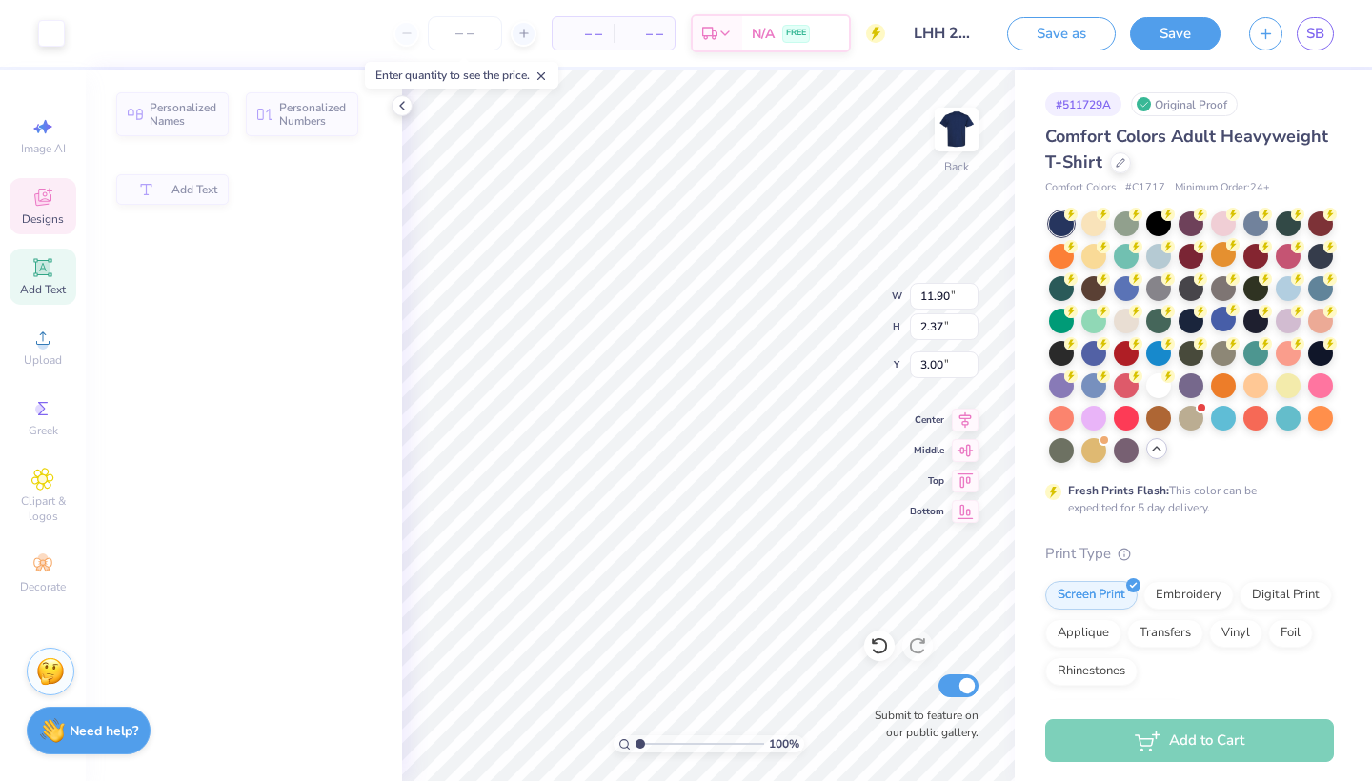
type input "11.90"
type input "2.37"
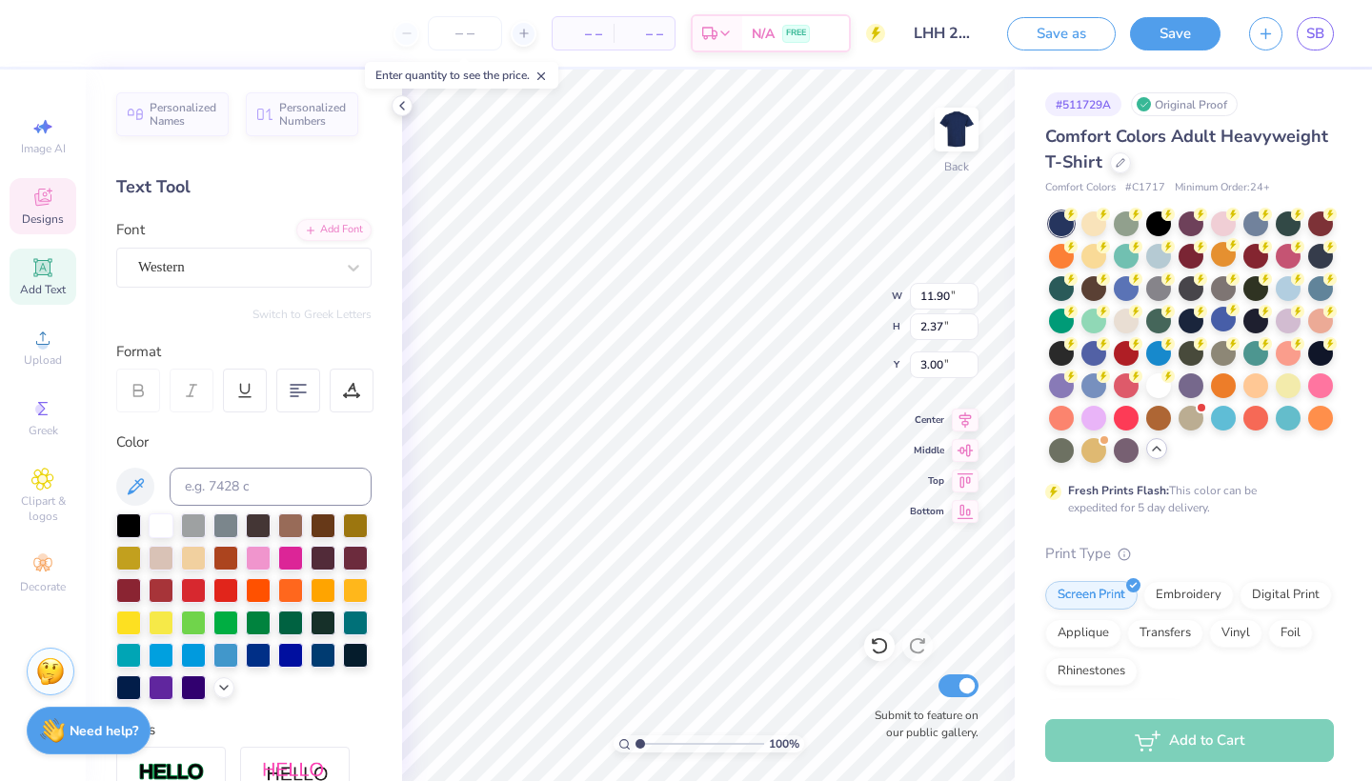
scroll to position [0, 0]
type textarea "K"
type textarea "L"
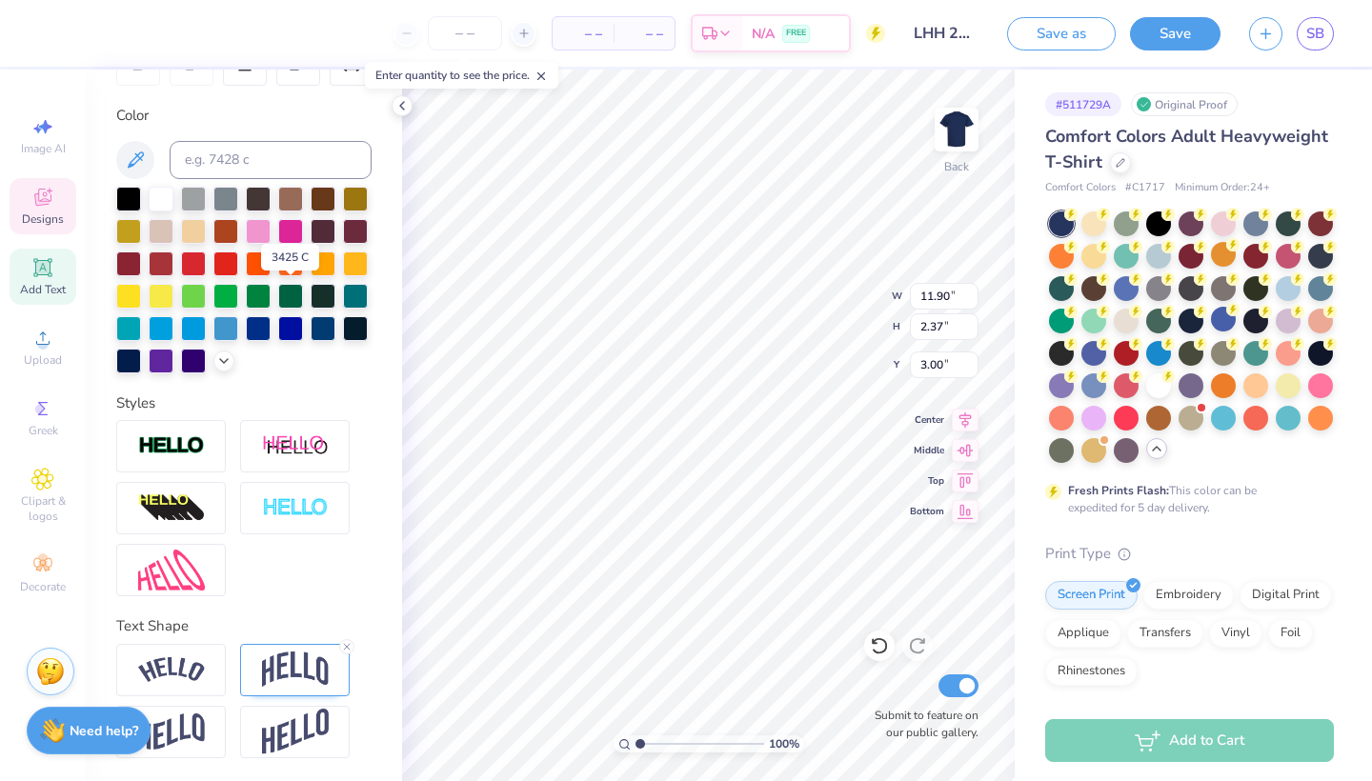
scroll to position [327, 0]
type textarea "LITTLE HEALTH HEROES"
click at [282, 670] on img at bounding box center [295, 670] width 67 height 36
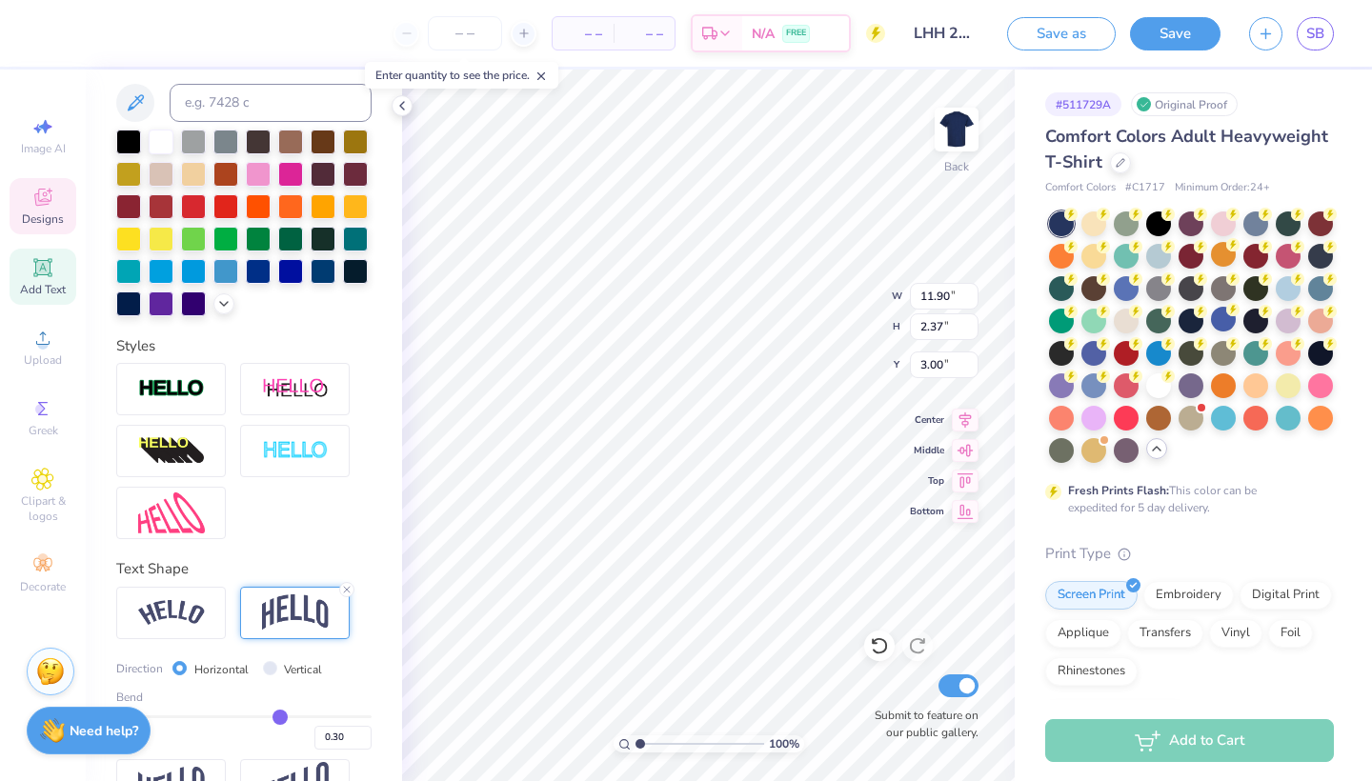
scroll to position [403, 0]
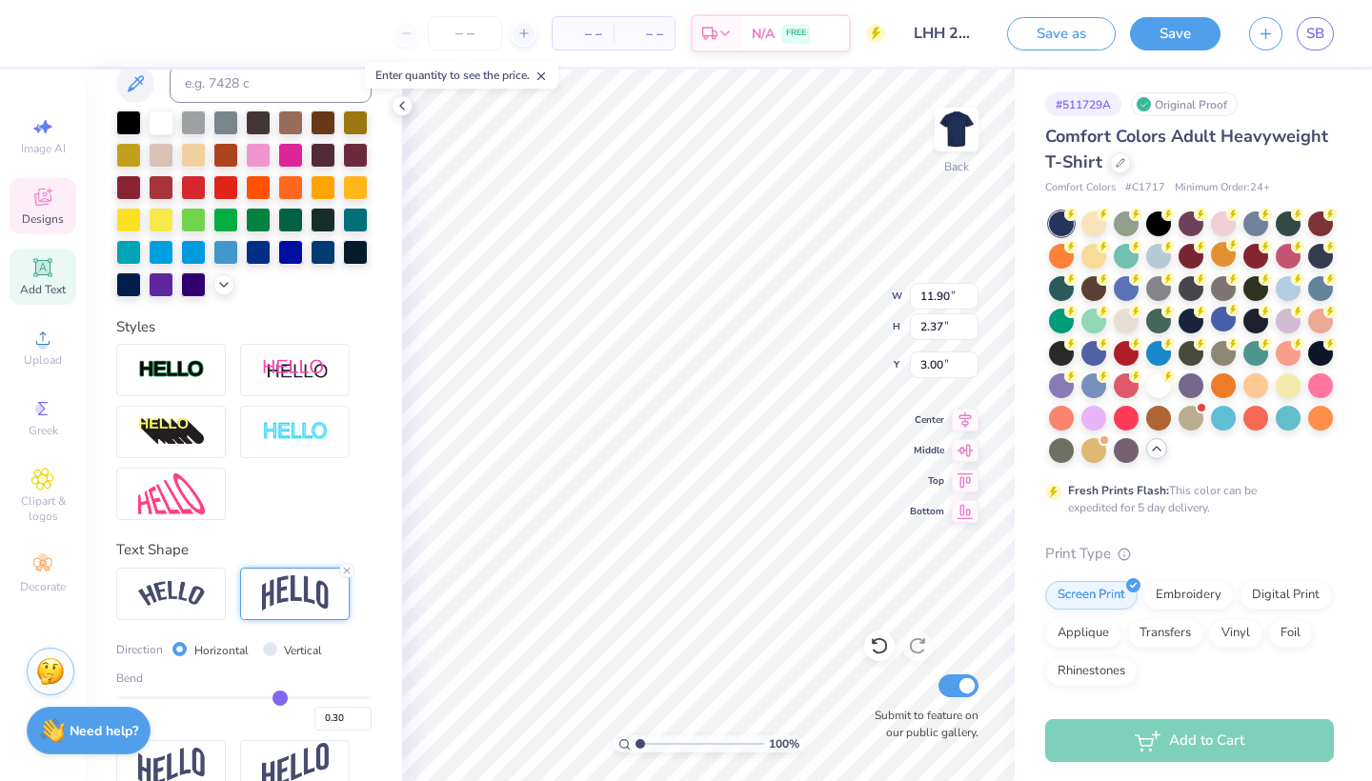
click at [270, 653] on input "Vertical" at bounding box center [270, 649] width 14 height 14
radio input "true"
click at [183, 649] on input "Horizontal" at bounding box center [179, 649] width 14 height 14
radio input "true"
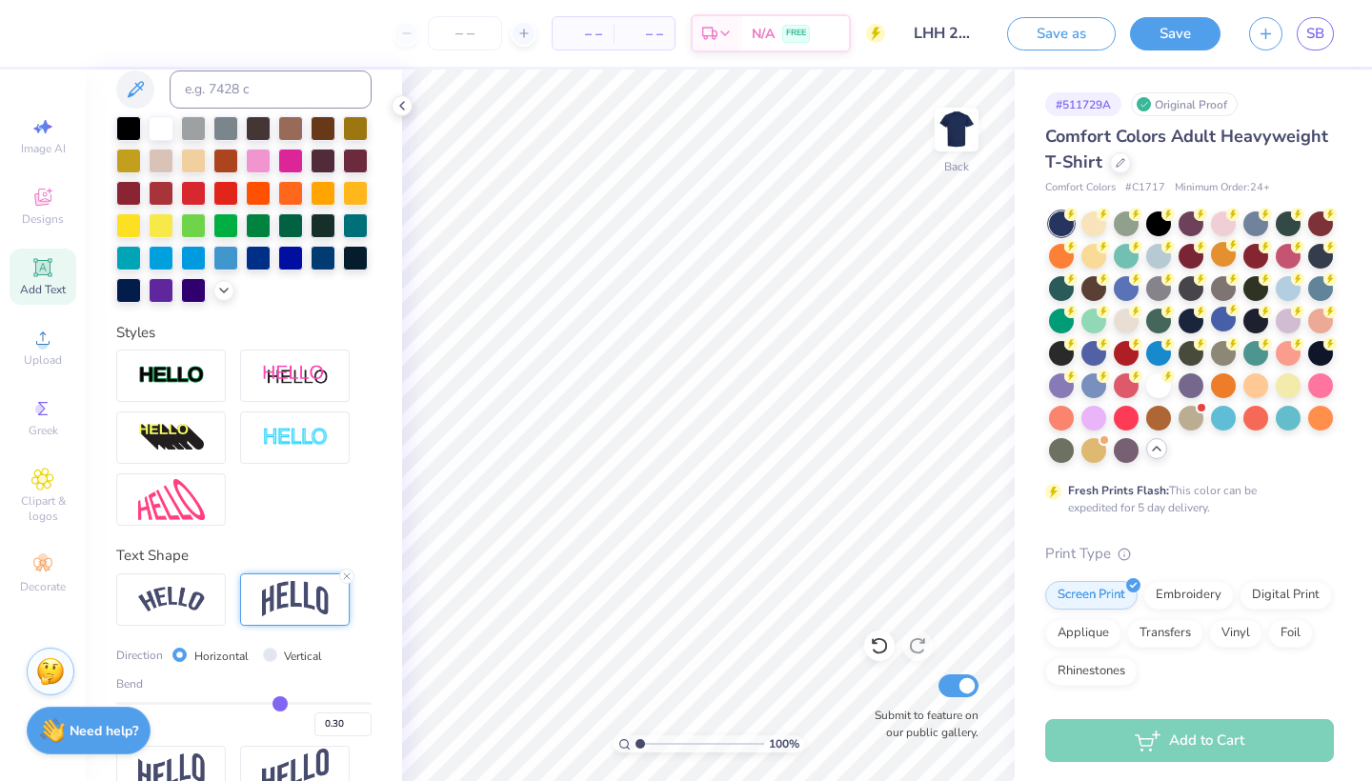
scroll to position [398, 0]
click at [35, 135] on icon at bounding box center [42, 126] width 23 height 23
select select "4"
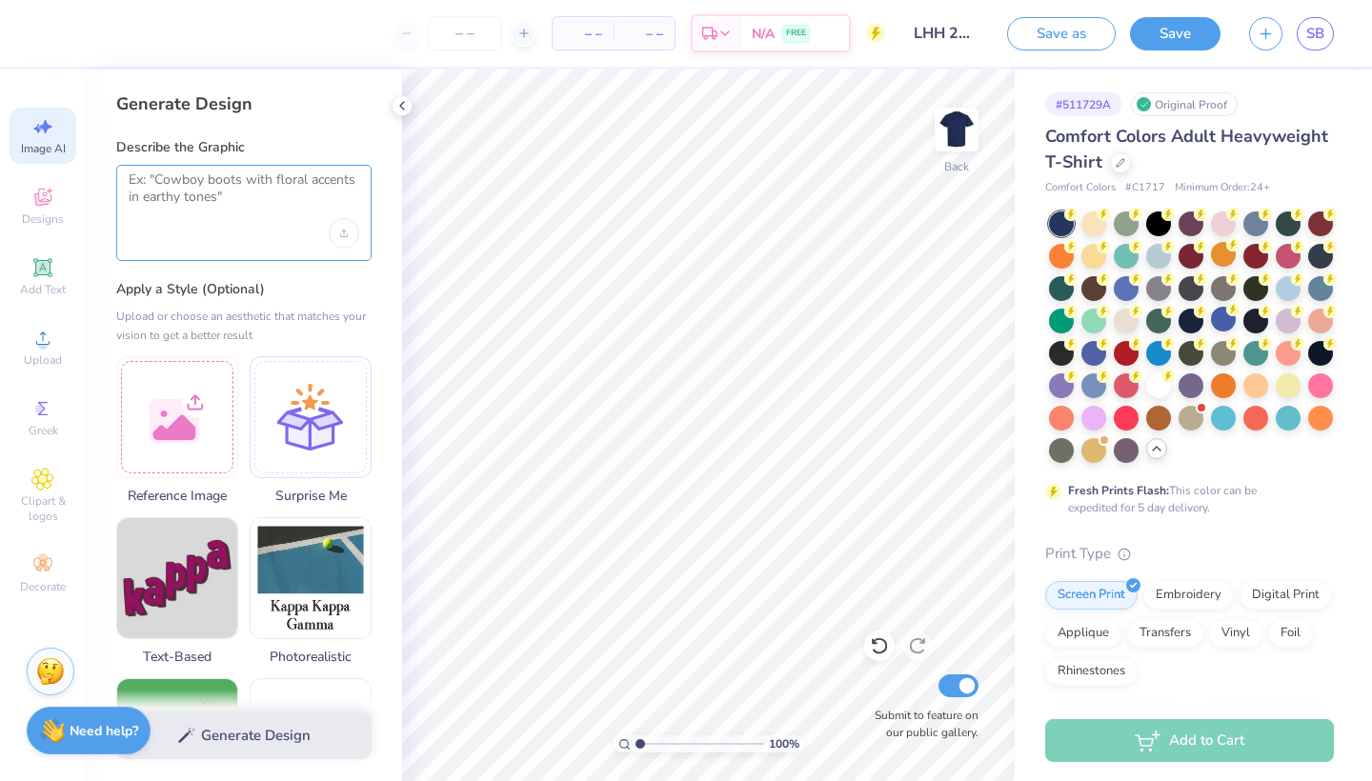
click at [172, 197] on textarea at bounding box center [244, 196] width 231 height 48
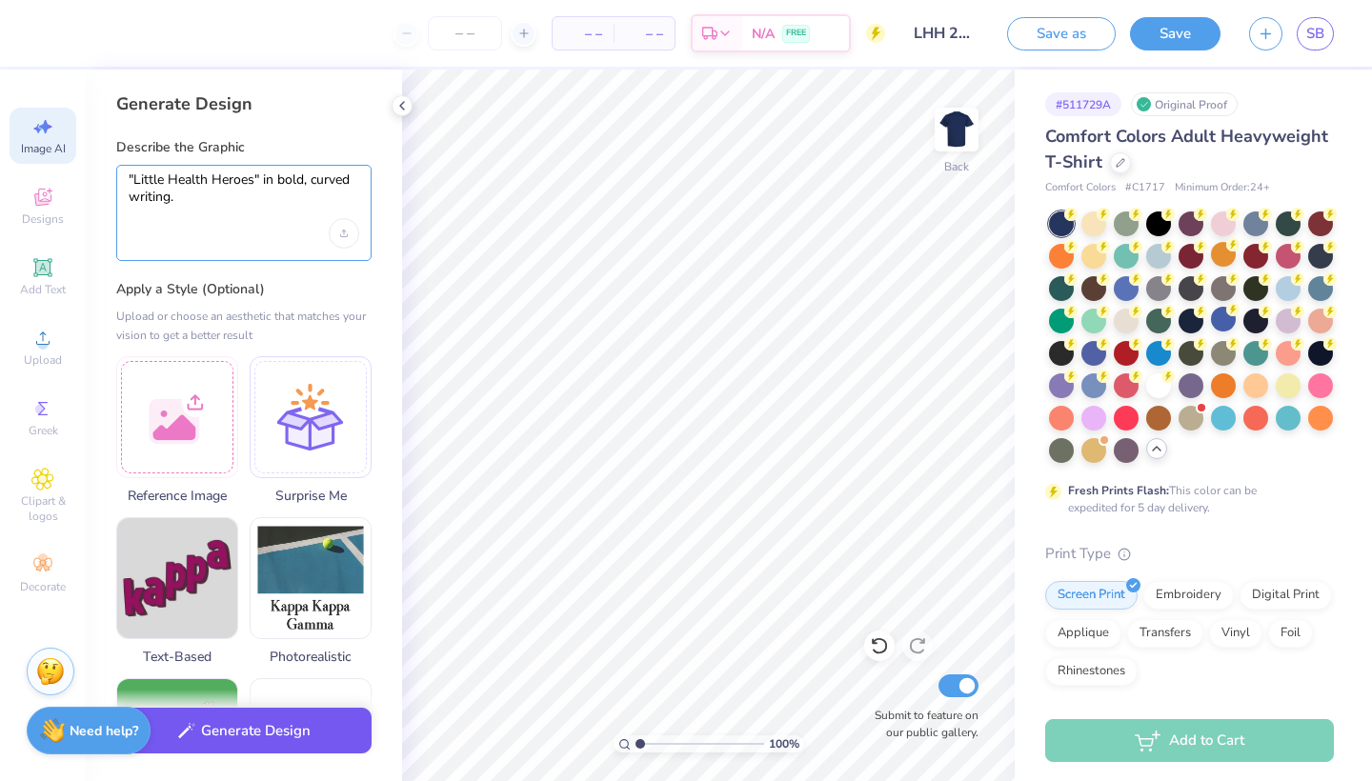
type textarea ""Little Health Heroes" in bold, curved writing."
click at [269, 737] on button "Generate Design" at bounding box center [243, 731] width 255 height 47
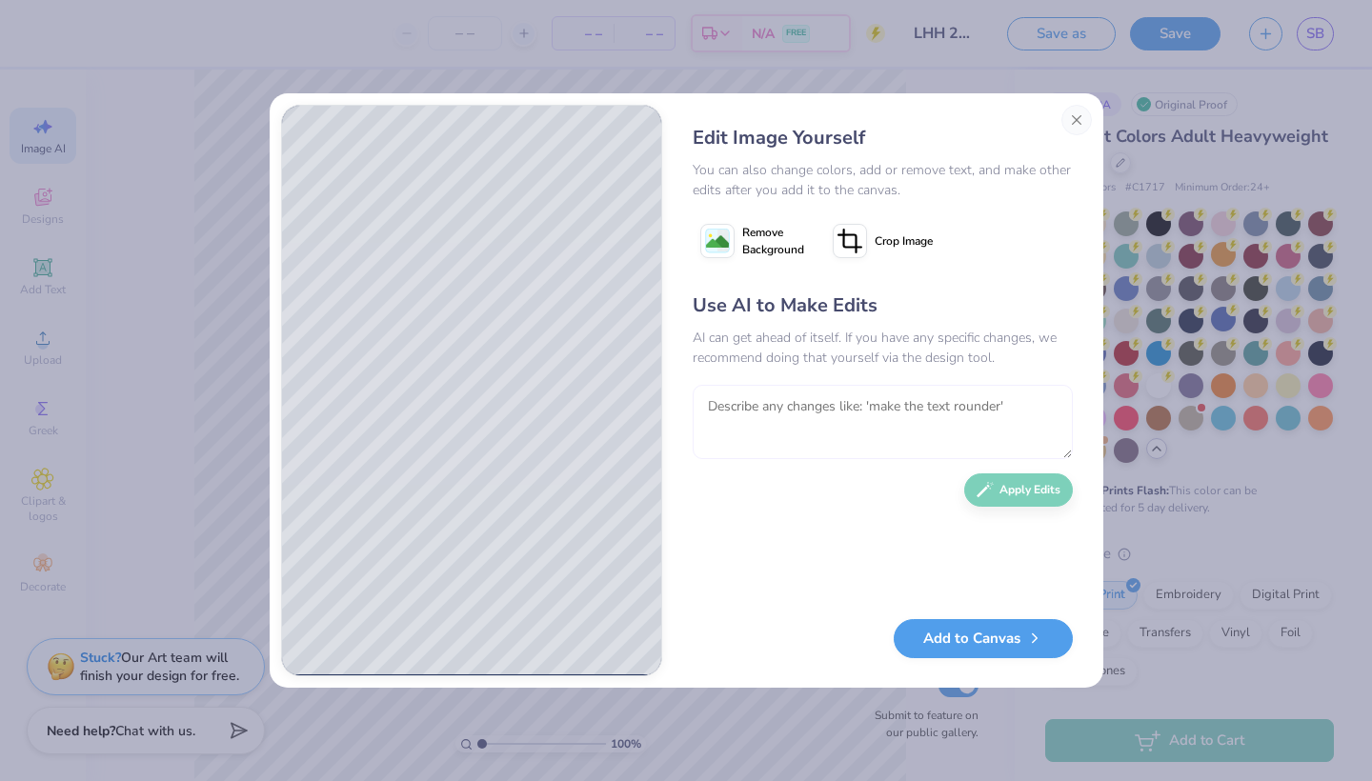
click at [772, 403] on textarea at bounding box center [883, 422] width 380 height 74
click at [750, 406] on textarea "make all text white, letters should be less rounded and more bold" at bounding box center [883, 422] width 380 height 74
click at [778, 412] on textarea "make all text white, letters should be less rounded and more bold" at bounding box center [883, 422] width 380 height 74
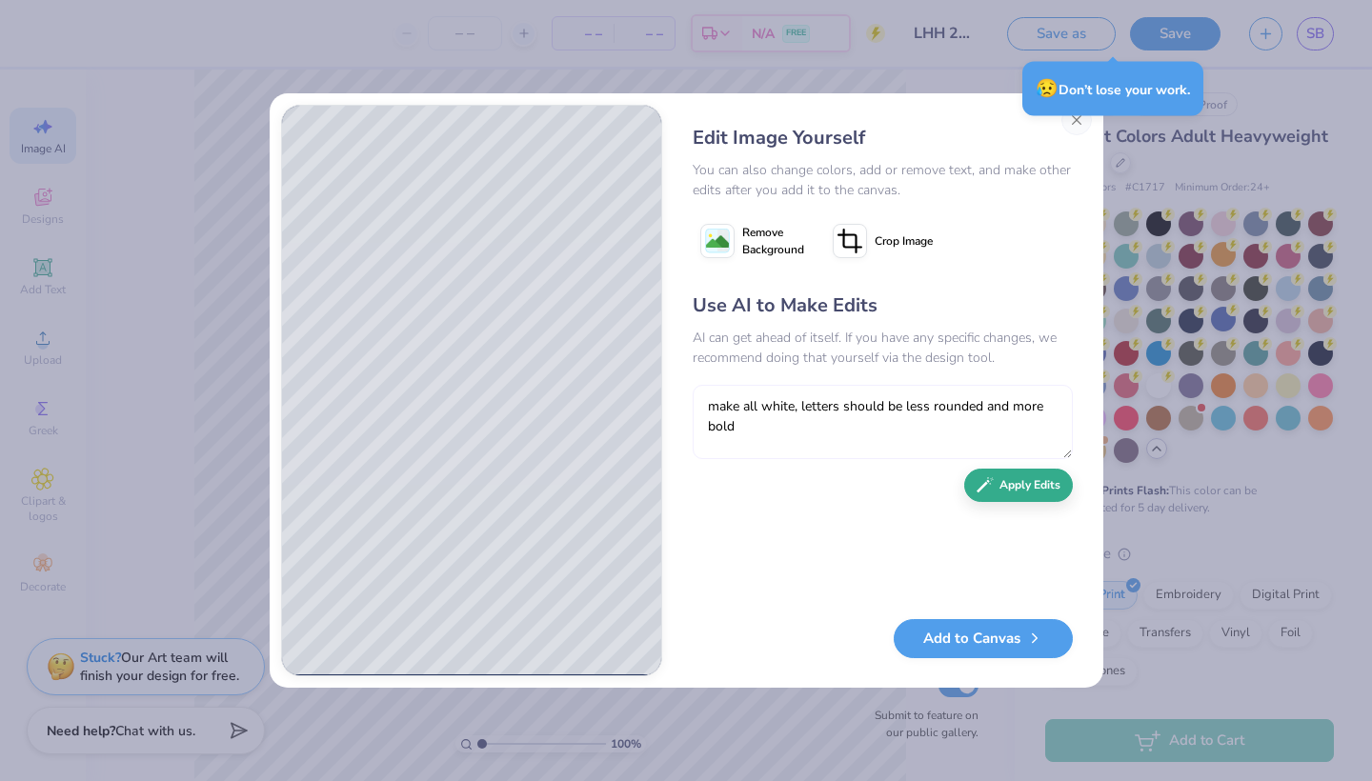
type textarea "make all white, letters should be less rounded and more bold"
click at [1014, 486] on button "Apply Edits" at bounding box center [1018, 485] width 109 height 33
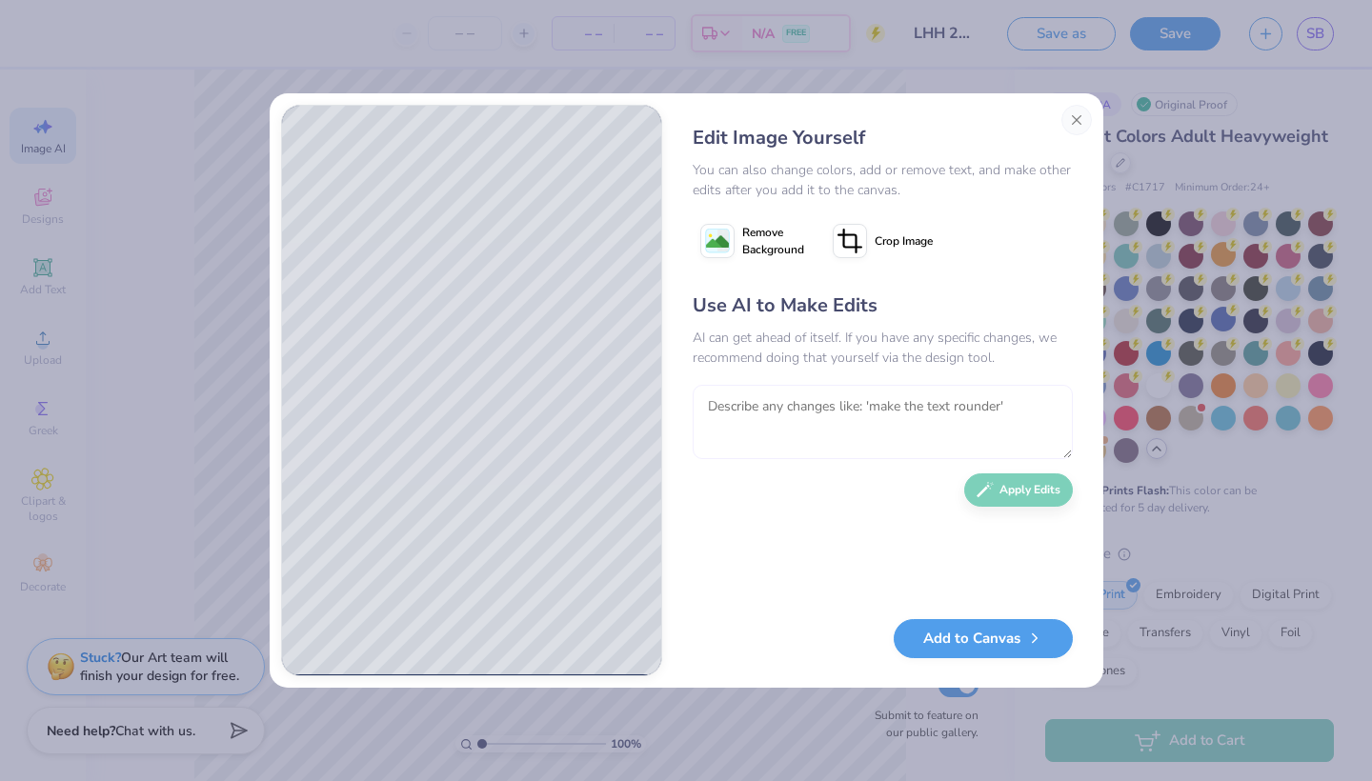
click at [776, 411] on textarea at bounding box center [883, 422] width 380 height 74
type textarea "go back to the first design"
click at [1012, 497] on button "Apply Edits" at bounding box center [1018, 485] width 109 height 33
click at [787, 413] on textarea at bounding box center [883, 422] width 380 height 74
type textarea "make text and designs all white, make letters bigger and more fluid-looking"
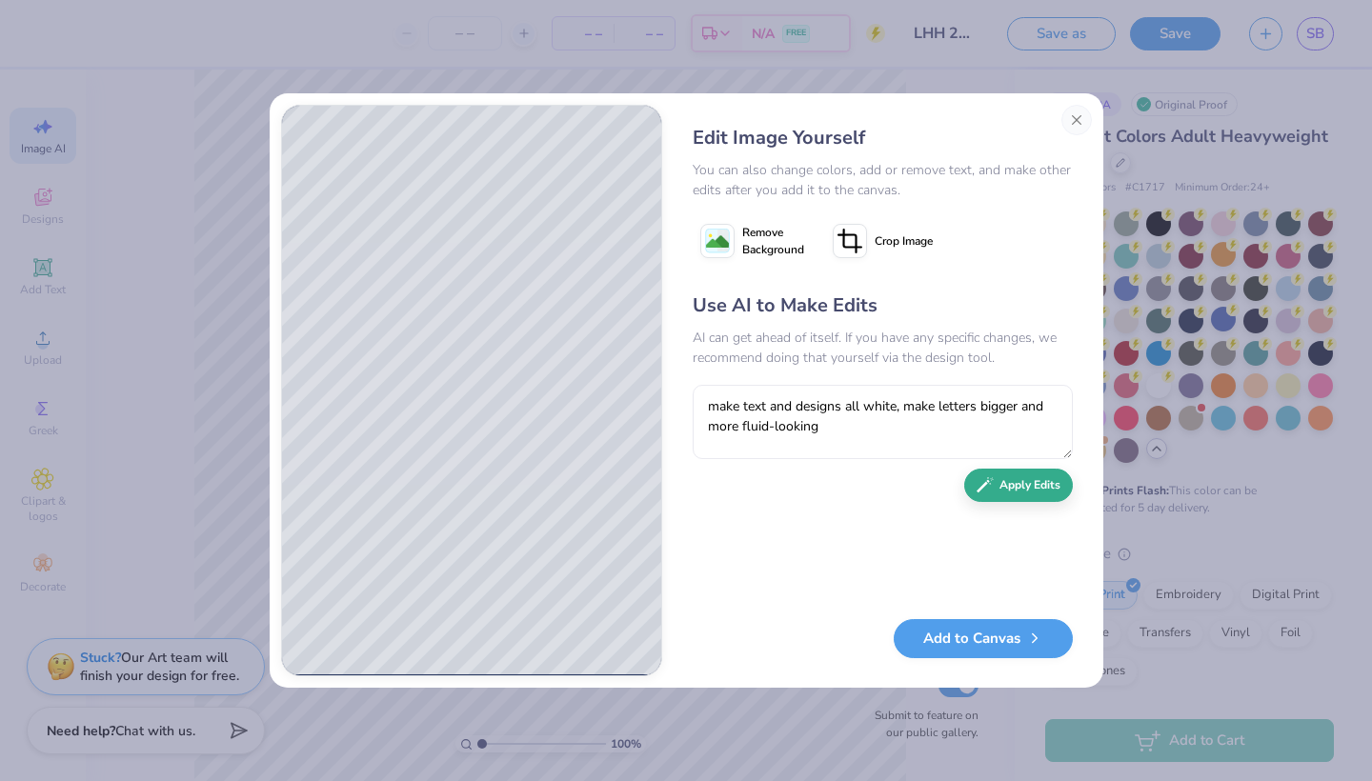
click at [1013, 493] on button "Apply Edits" at bounding box center [1018, 485] width 109 height 33
click at [807, 423] on textarea at bounding box center [883, 422] width 380 height 74
type textarea "keep designs the same, make letters more bold and all caps, bubble letter font"
click at [1007, 489] on button "Apply Edits" at bounding box center [1018, 485] width 109 height 33
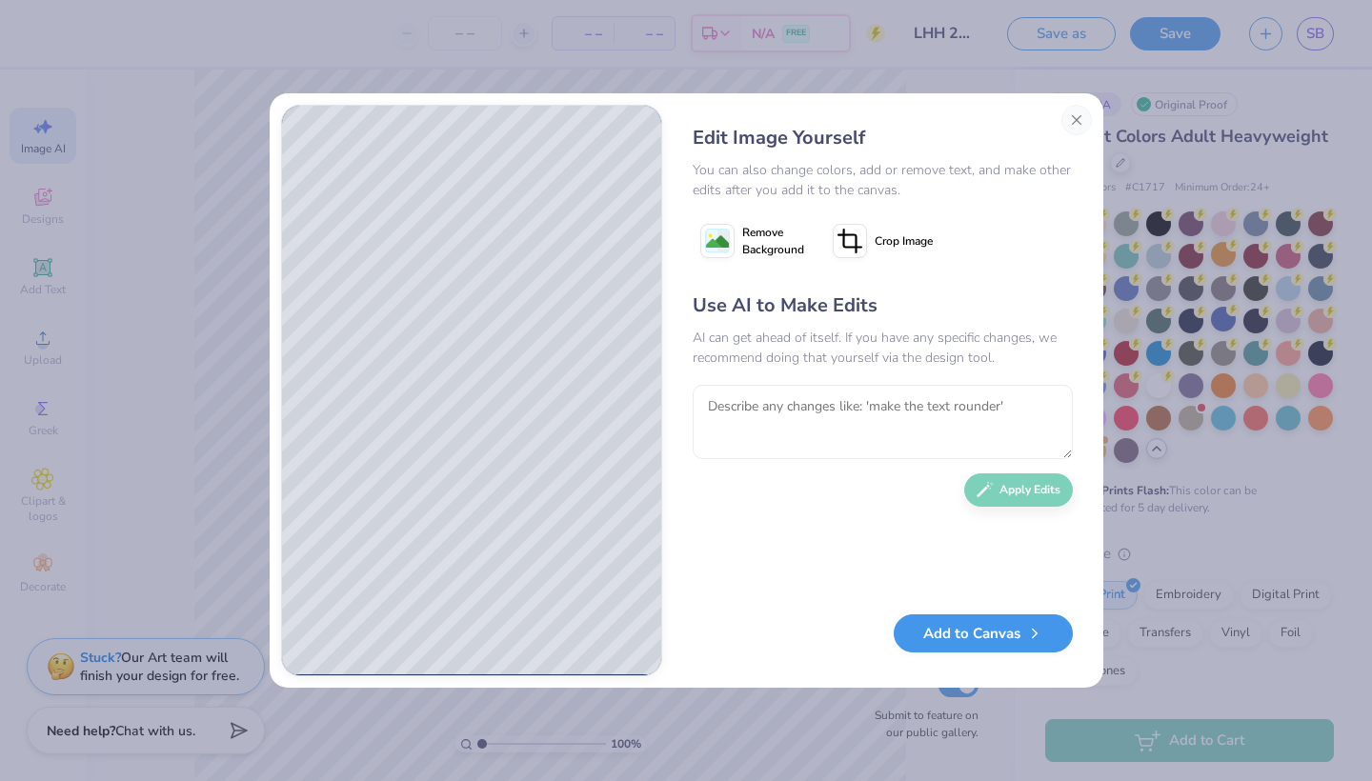
click at [1008, 639] on button "Add to Canvas" at bounding box center [983, 634] width 179 height 39
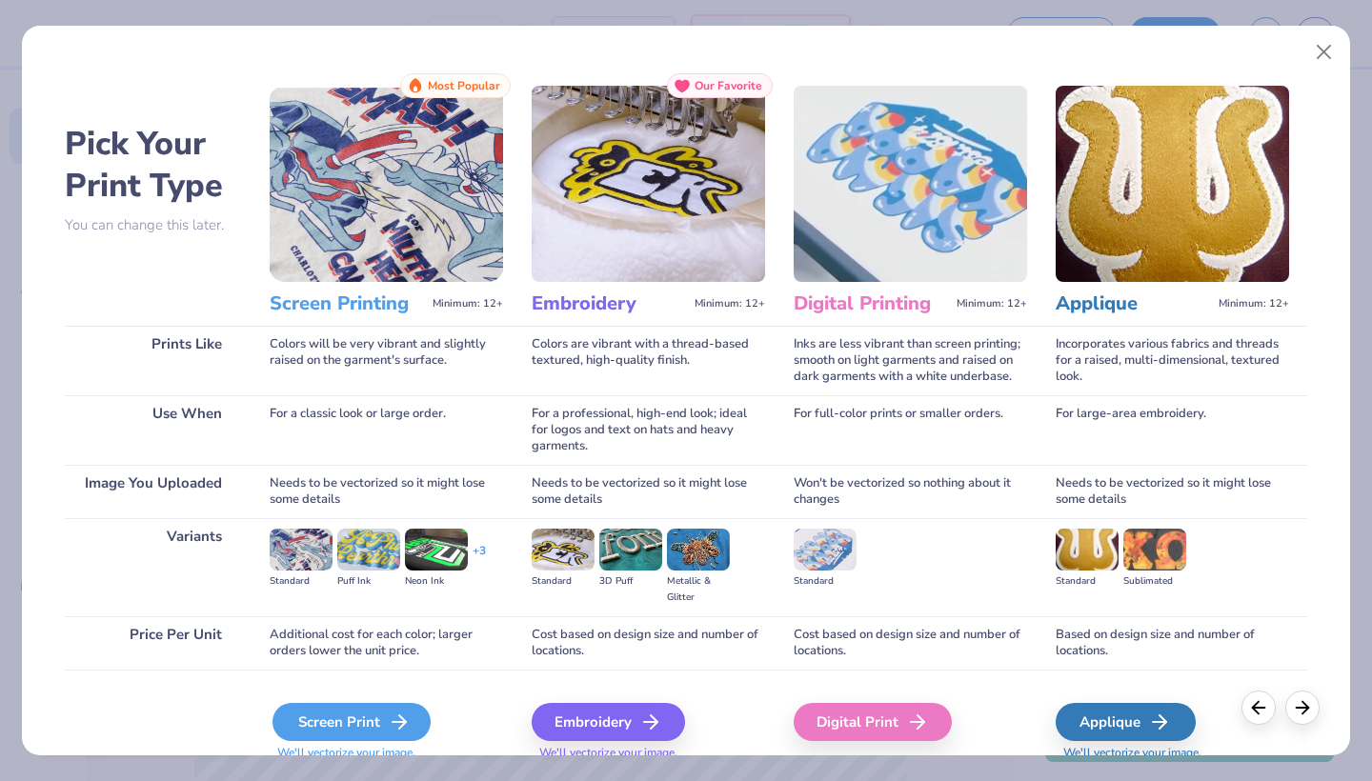
click at [371, 736] on div "Screen Print" at bounding box center [352, 722] width 158 height 38
click at [378, 715] on div "Screen Print" at bounding box center [352, 722] width 158 height 38
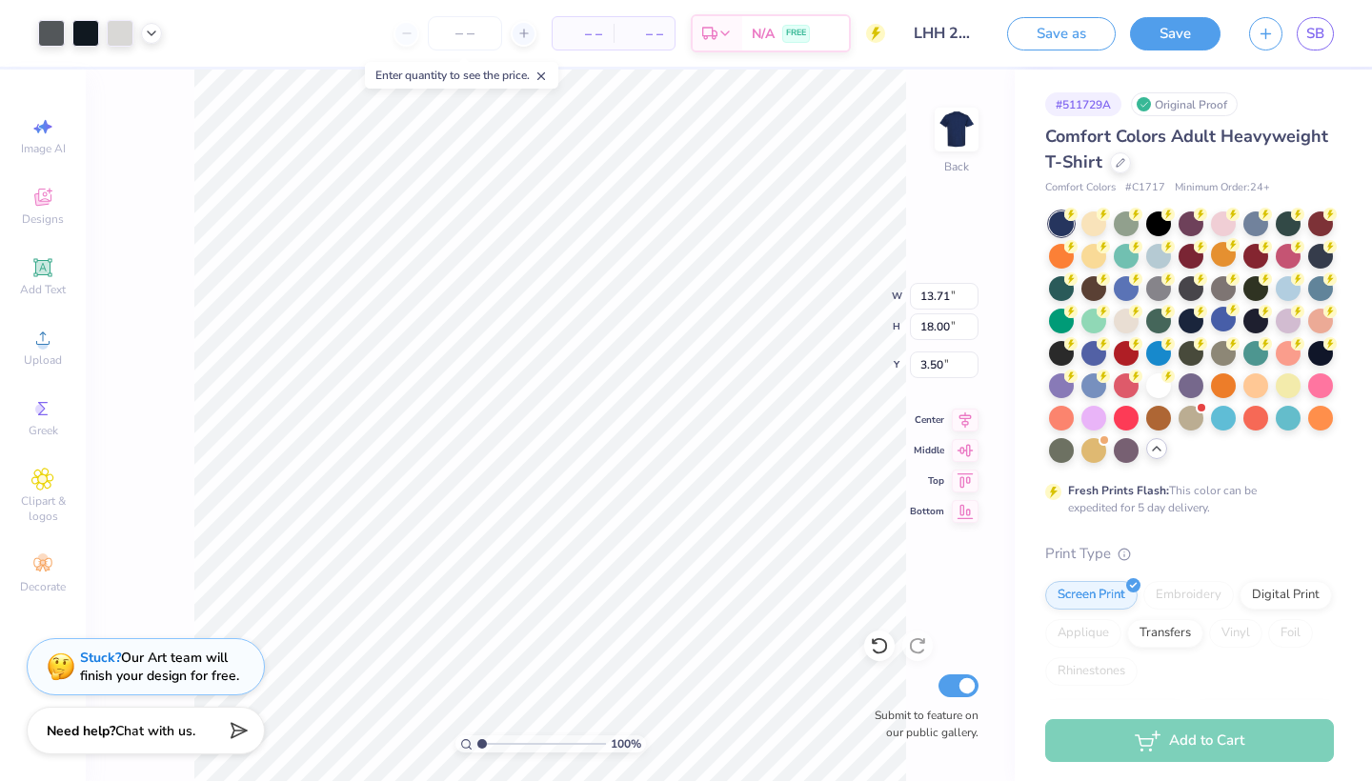
type input "10.59"
type input "13.90"
type input "7.60"
type input "9.16"
type input "12.03"
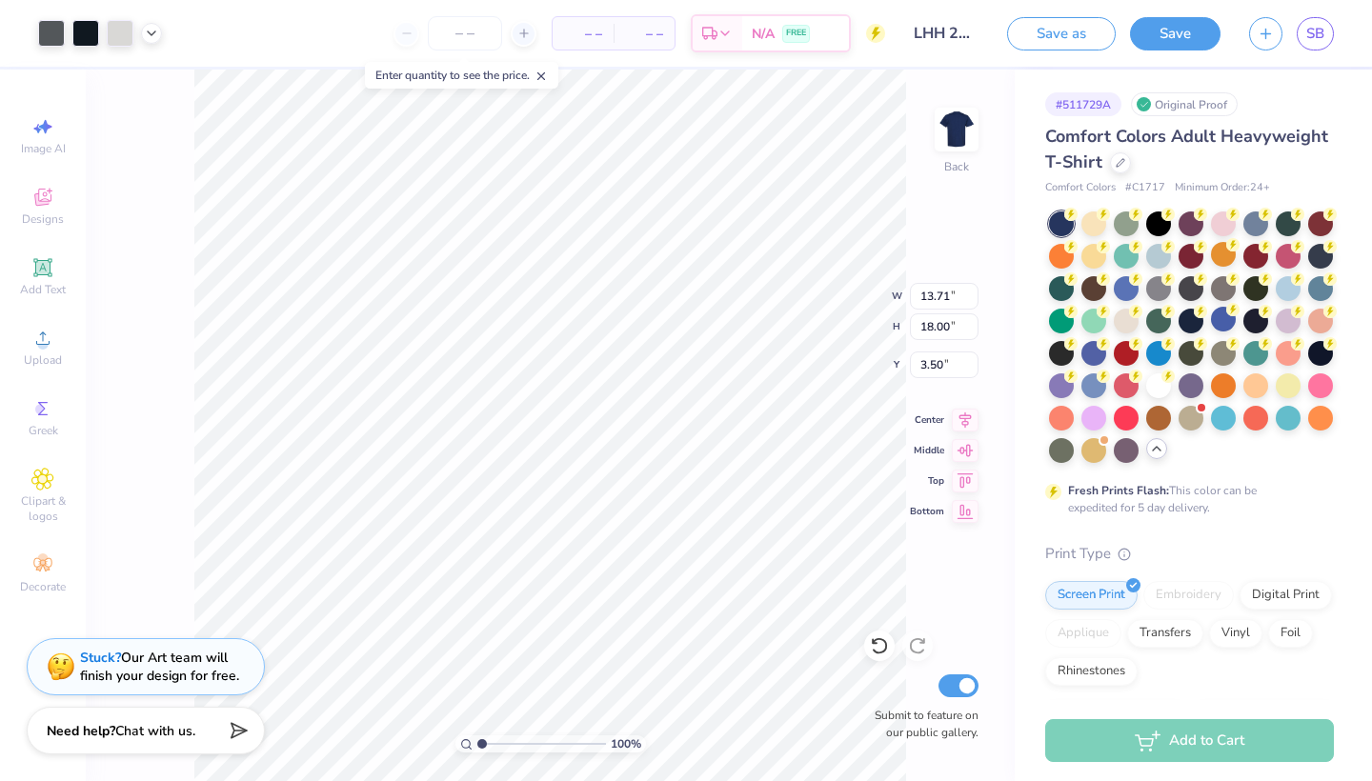
type input "9.47"
click at [124, 37] on div at bounding box center [120, 31] width 27 height 27
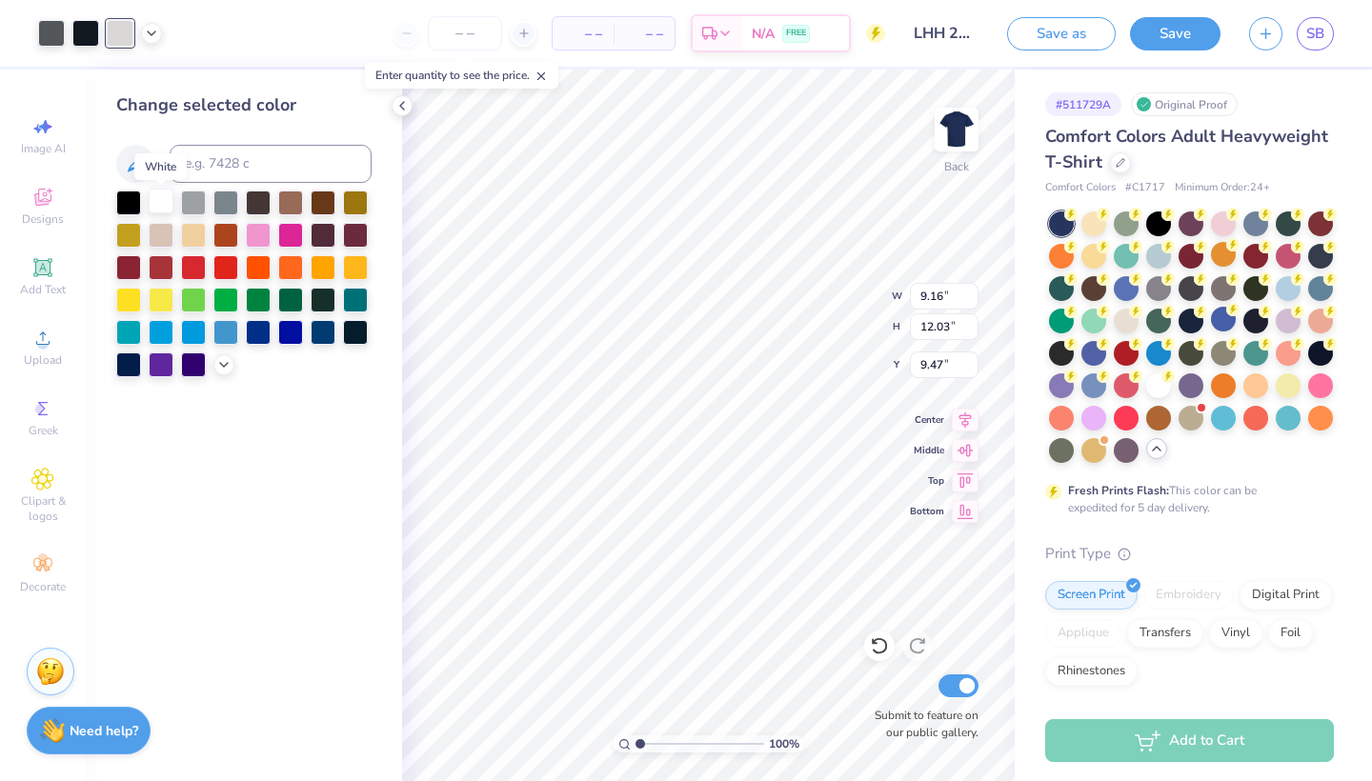
click at [161, 208] on div at bounding box center [161, 201] width 25 height 25
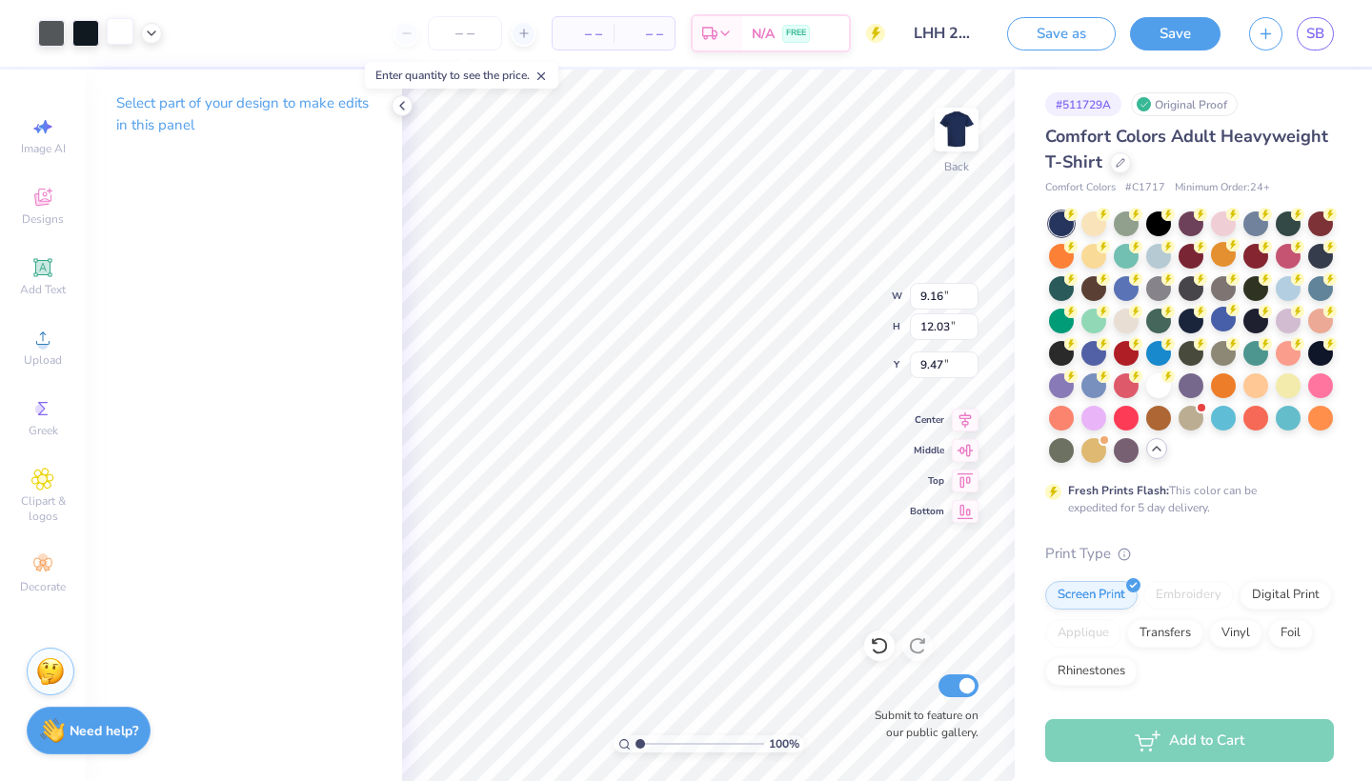
click at [123, 36] on div at bounding box center [120, 31] width 27 height 27
click at [960, 154] on img at bounding box center [957, 129] width 76 height 76
type input "3.48"
type input "10.35"
type input "13.59"
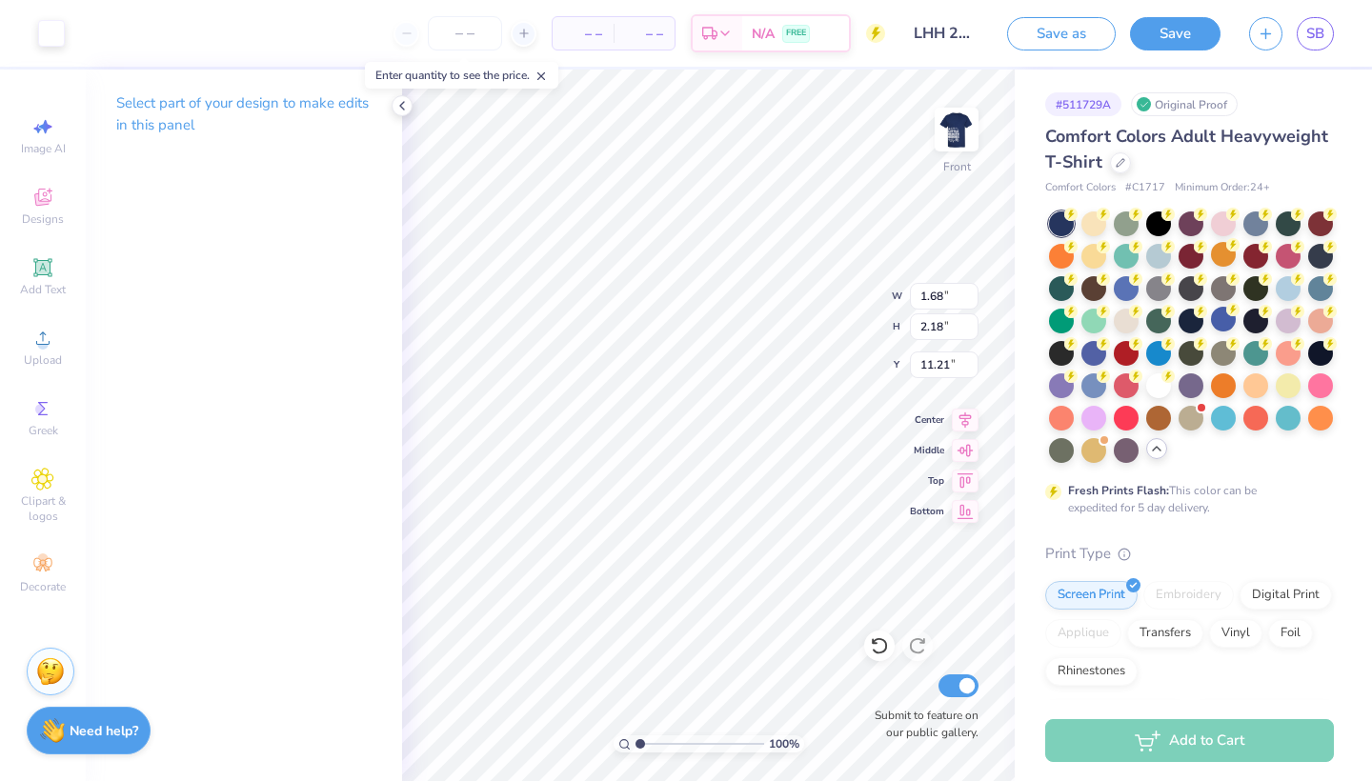
type input "1.34"
type input "2.14"
type input "8.68"
type input "3.00"
type input "10.27"
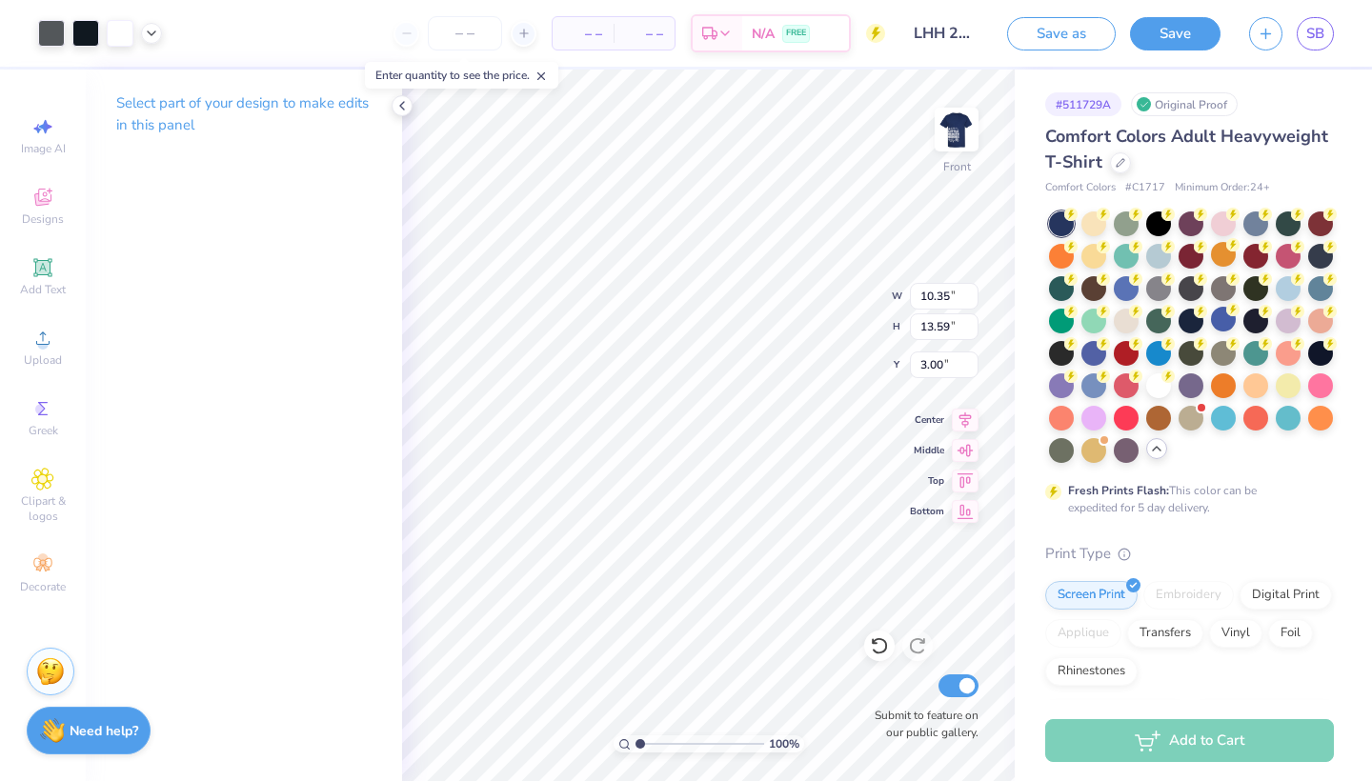
type input "13.49"
click at [299, 104] on p "Select part of your design to make edits in this panel" at bounding box center [243, 114] width 255 height 44
click at [404, 111] on icon at bounding box center [402, 105] width 15 height 15
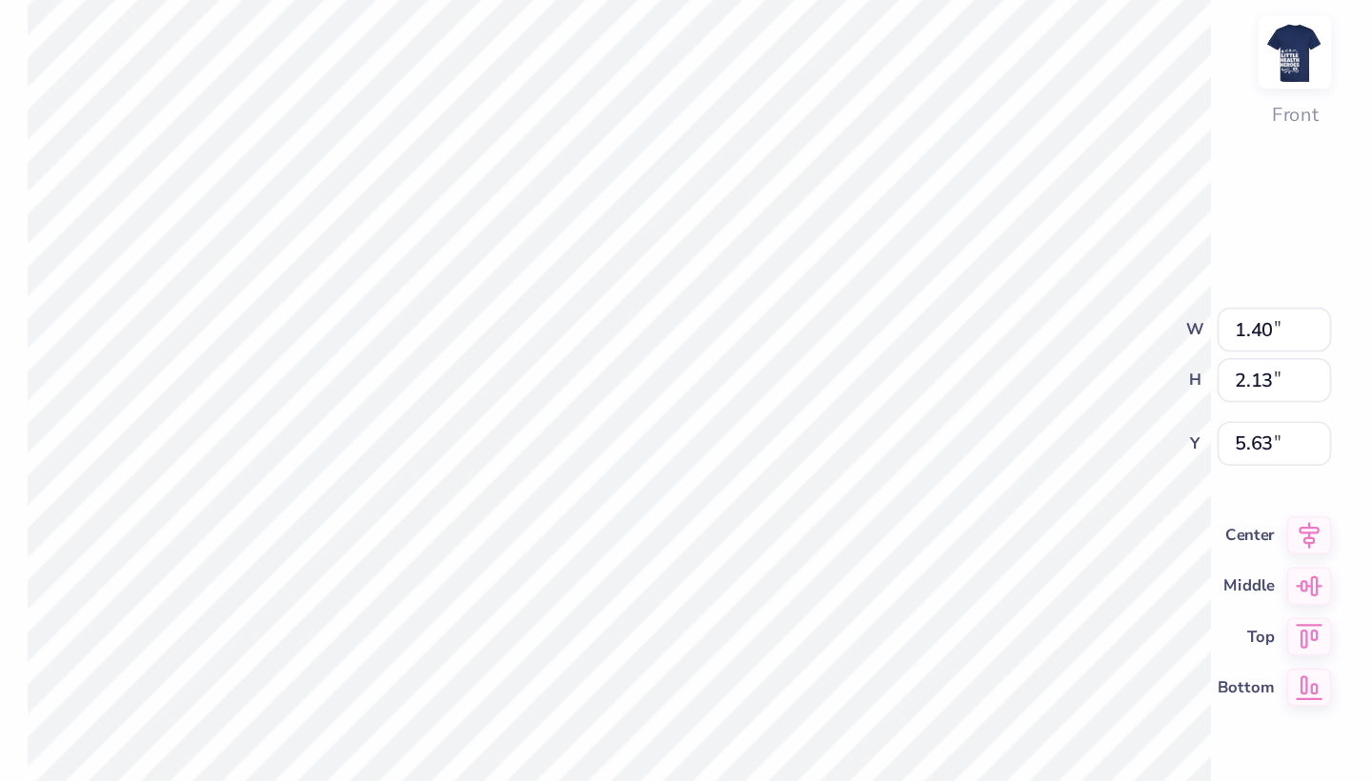
type input "0.77"
type input "2.12"
type input "5.64"
type input "1.60"
type input "1.67"
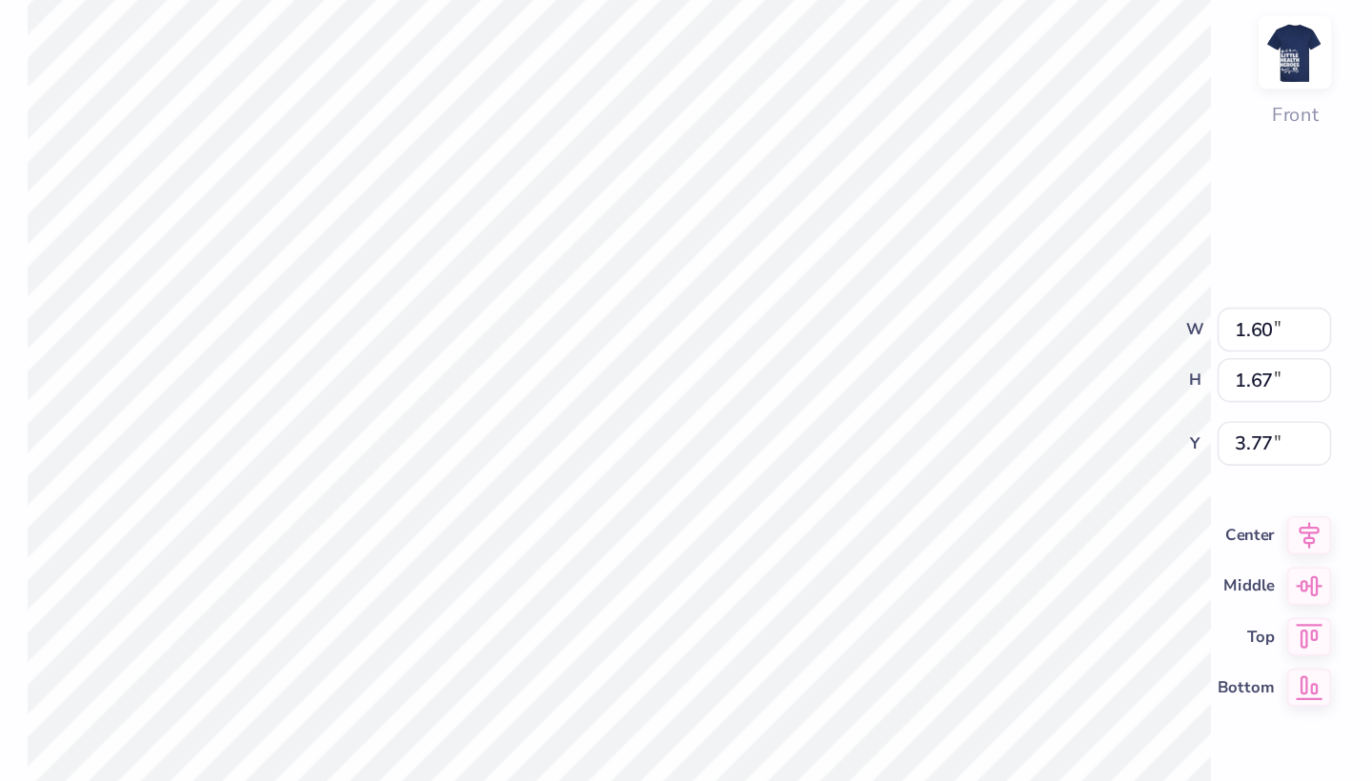
type input "3.72"
type input "1.42"
type input "1.48"
type input "3.91"
type input "0.77"
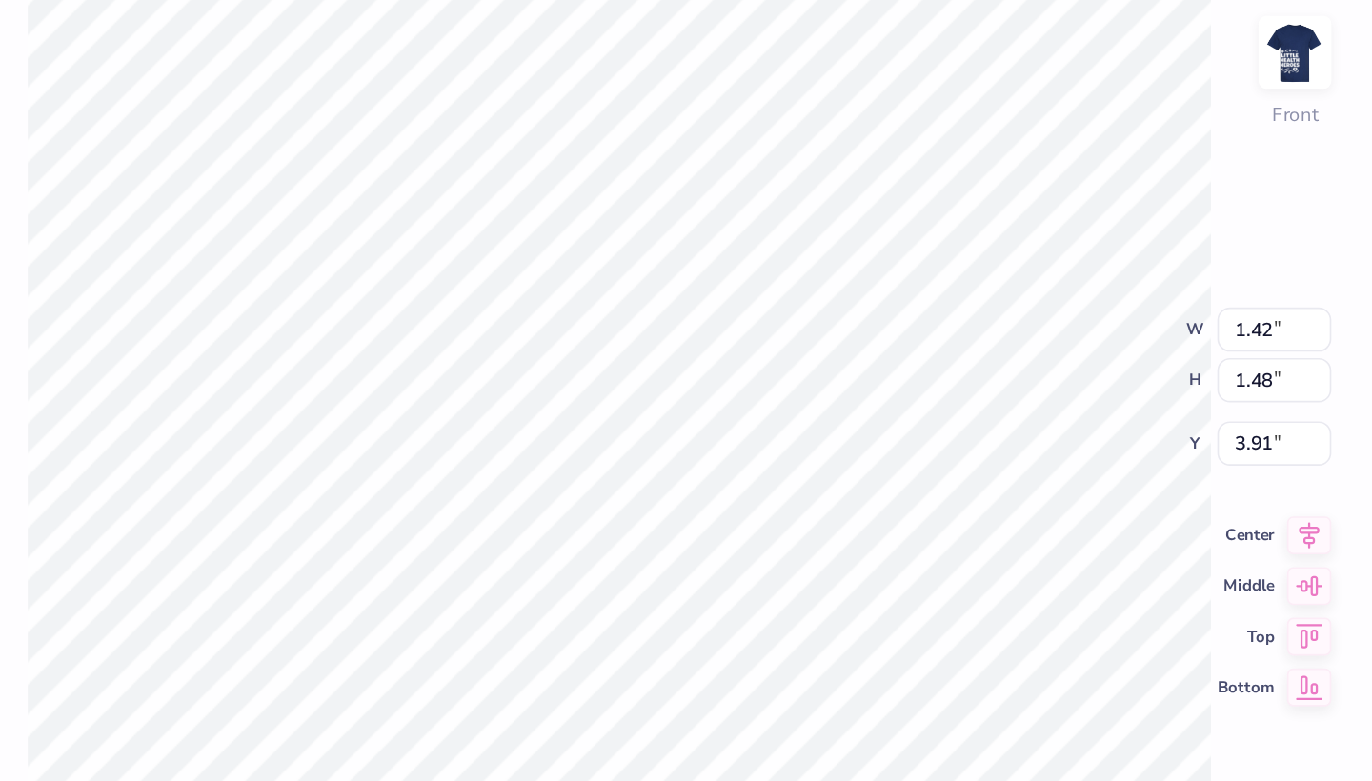
type input "2.12"
type input "5.42"
type input "1.69"
type input "5.64"
type input "1.67"
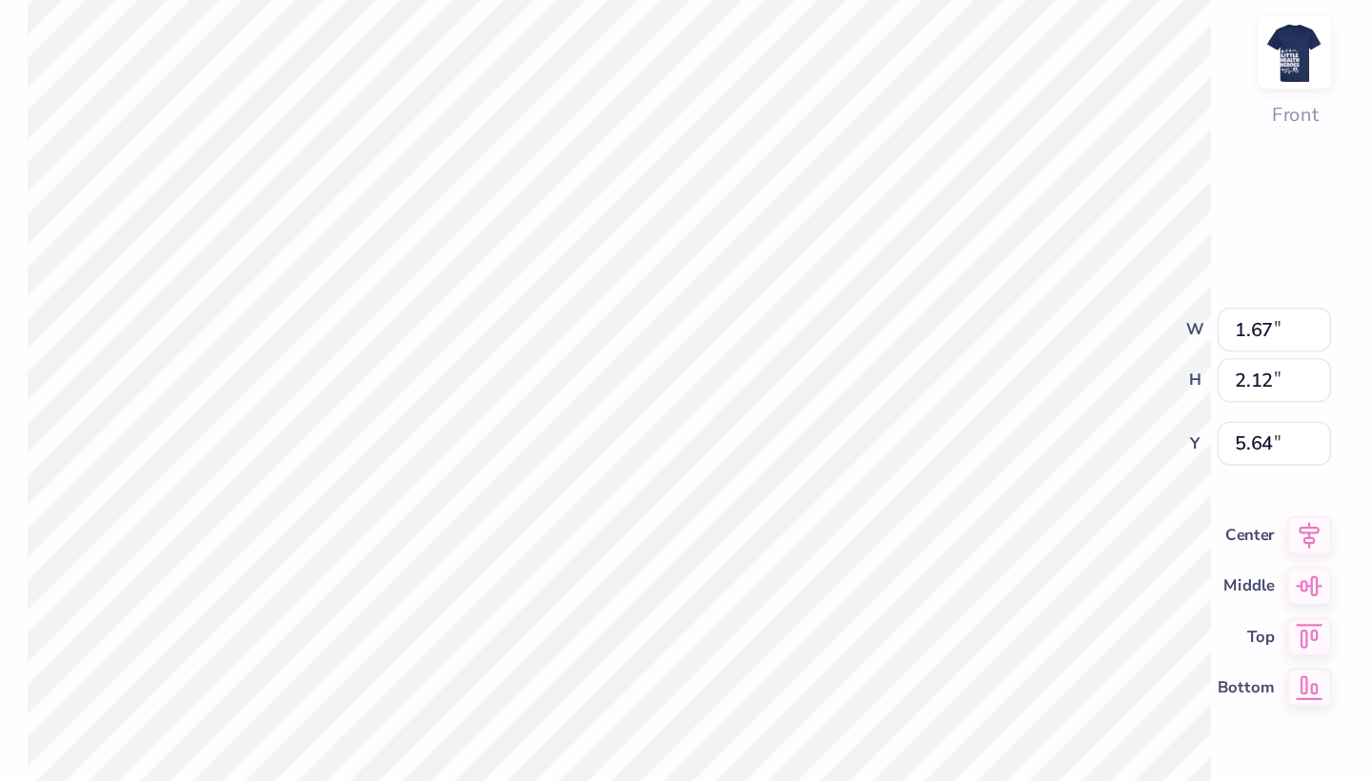
type input "5.42"
type input "1.42"
type input "2.13"
type input "5.41"
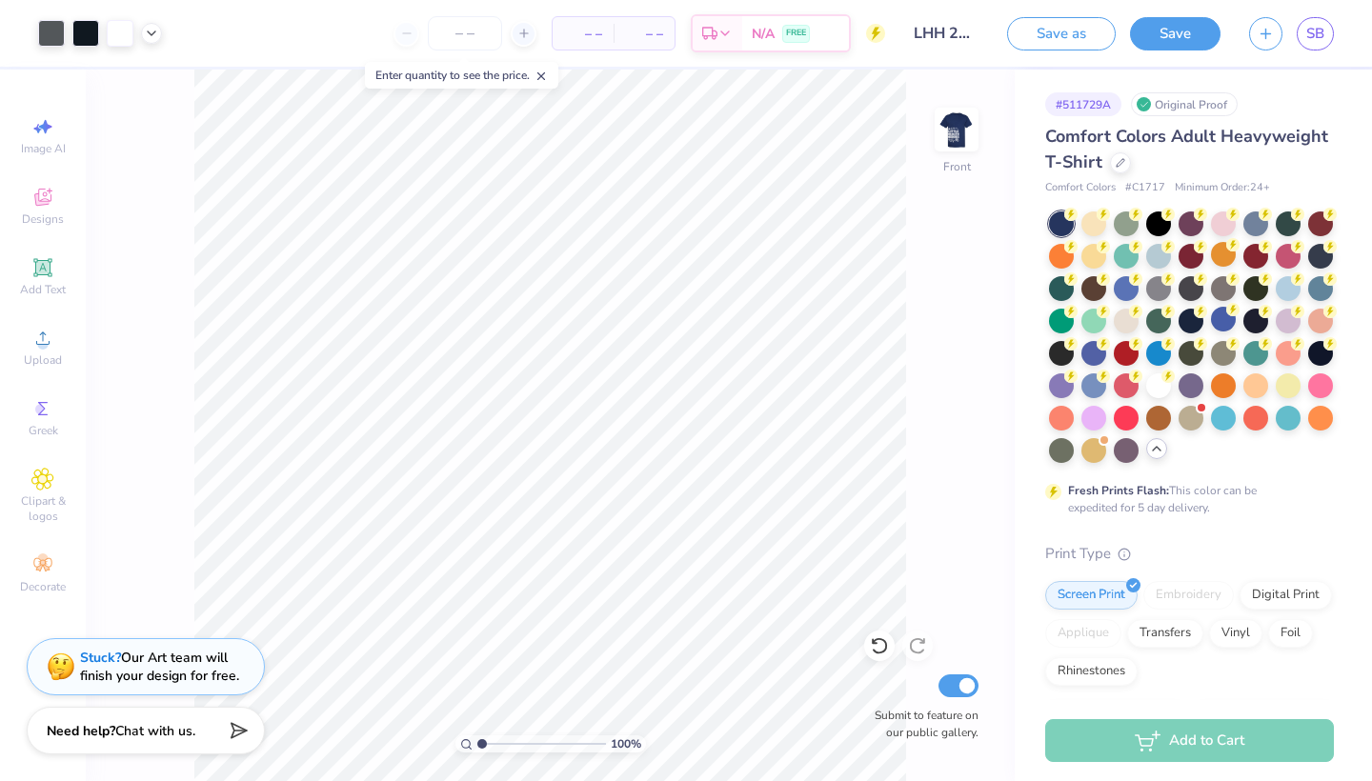
click at [864, 691] on div "100 % Front Submit to feature on our public gallery." at bounding box center [550, 426] width 929 height 712
click at [878, 642] on icon at bounding box center [879, 646] width 19 height 19
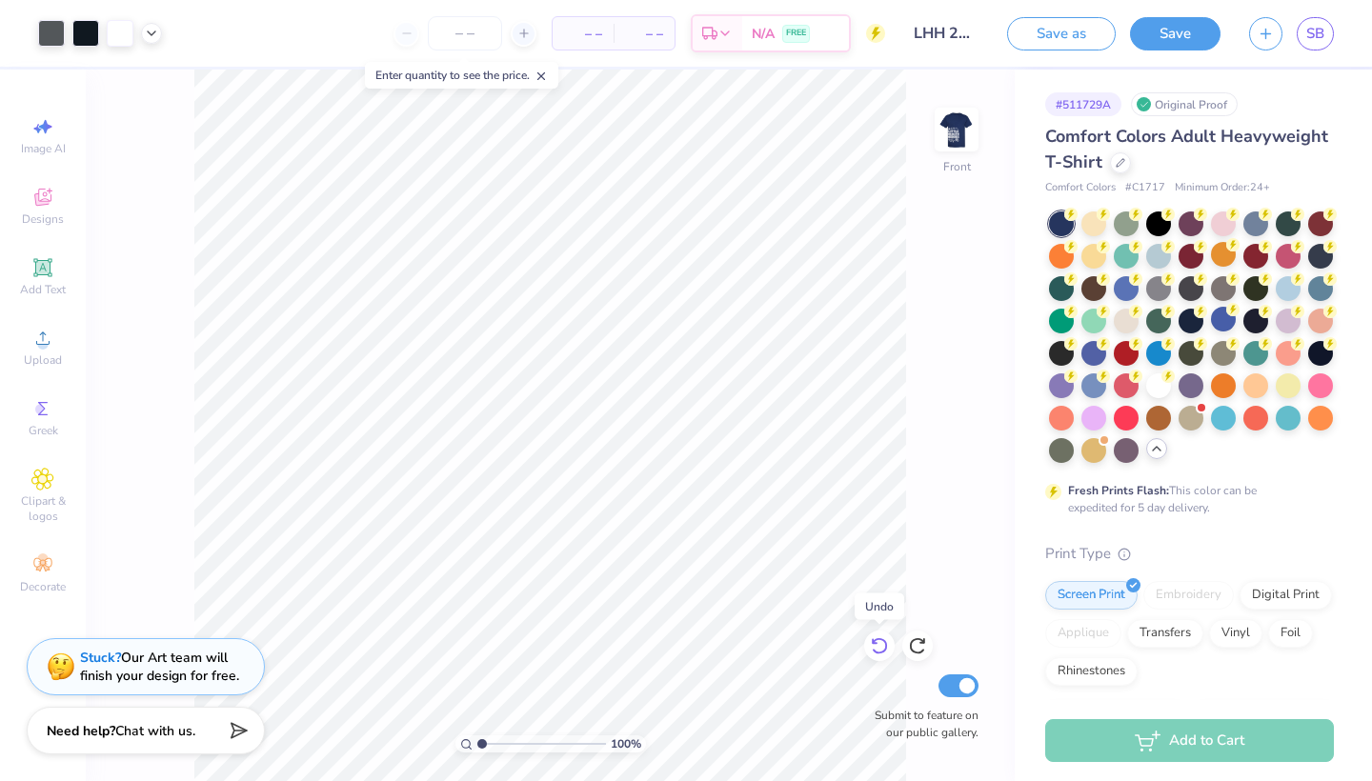
click at [878, 642] on icon at bounding box center [879, 646] width 19 height 19
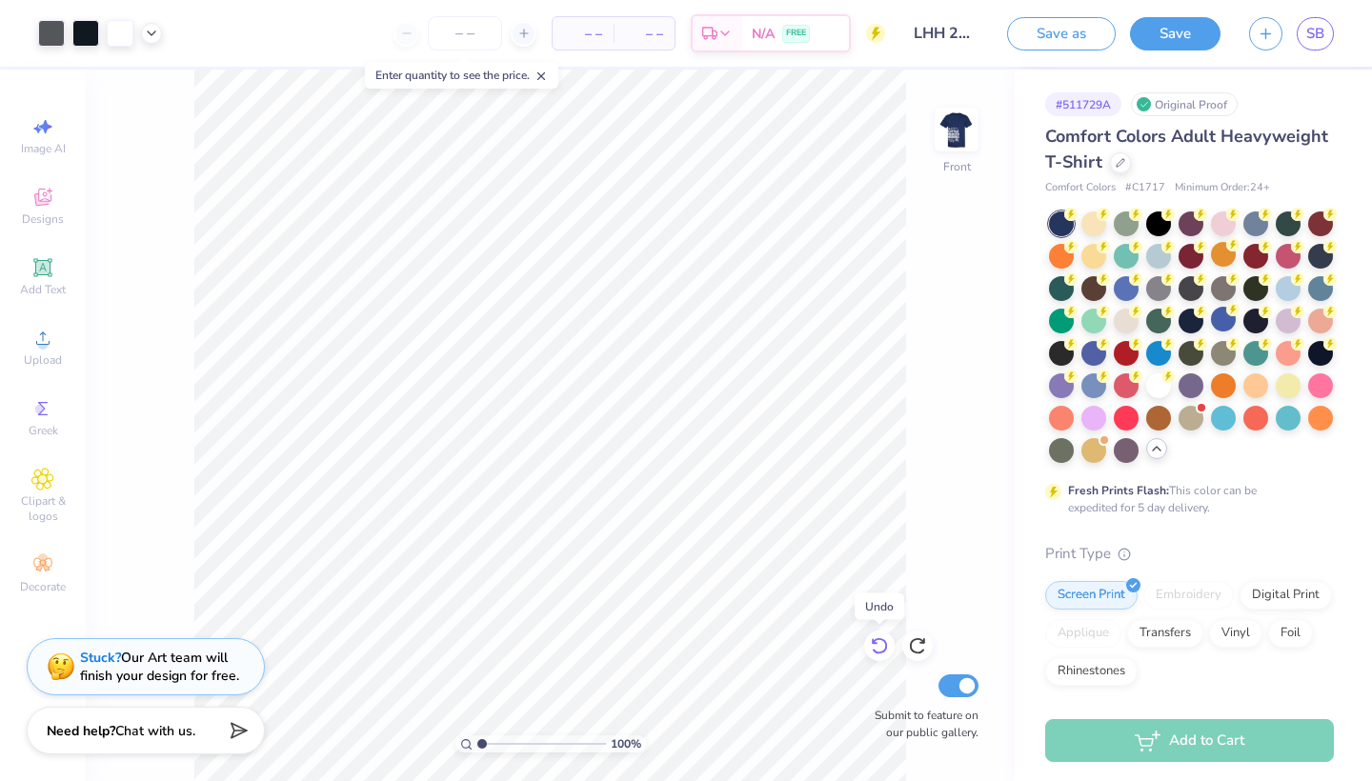
click at [878, 642] on icon at bounding box center [879, 646] width 19 height 19
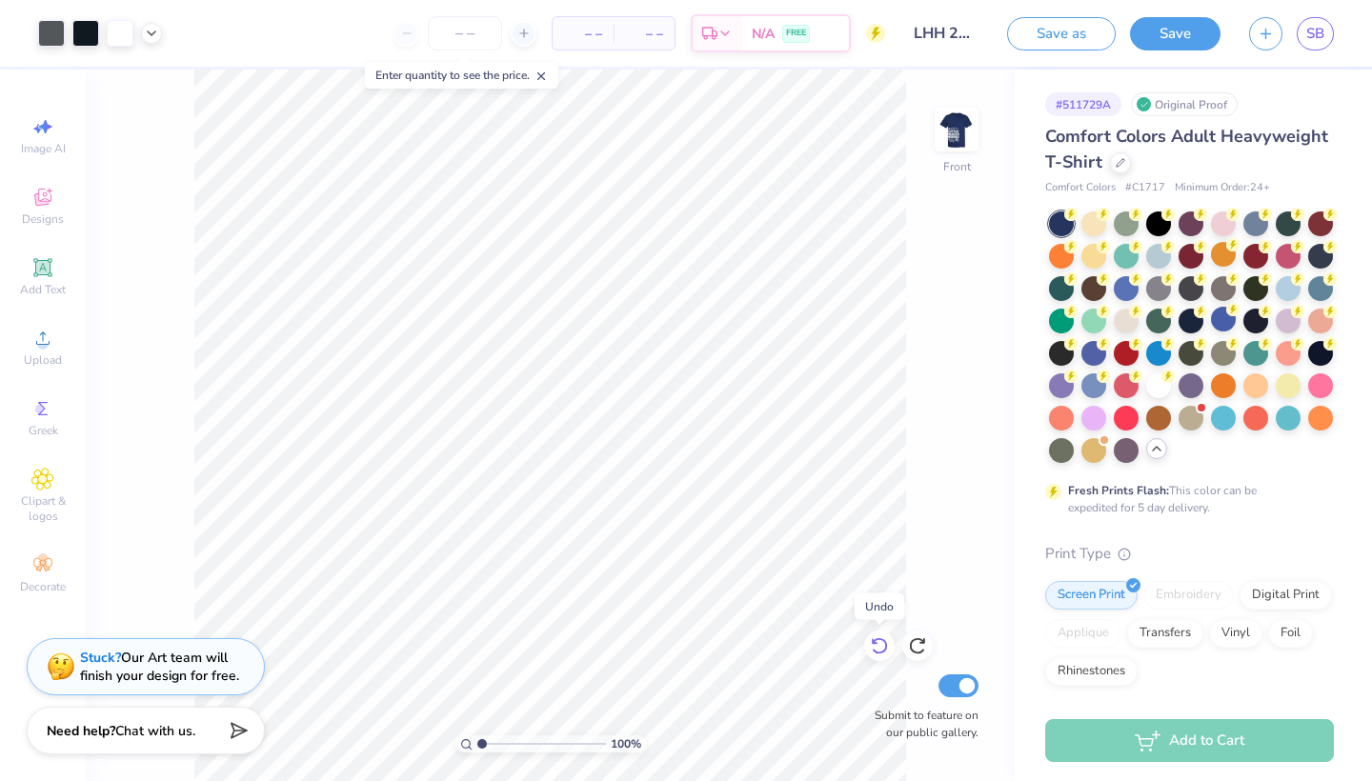
click at [878, 642] on icon at bounding box center [879, 646] width 19 height 19
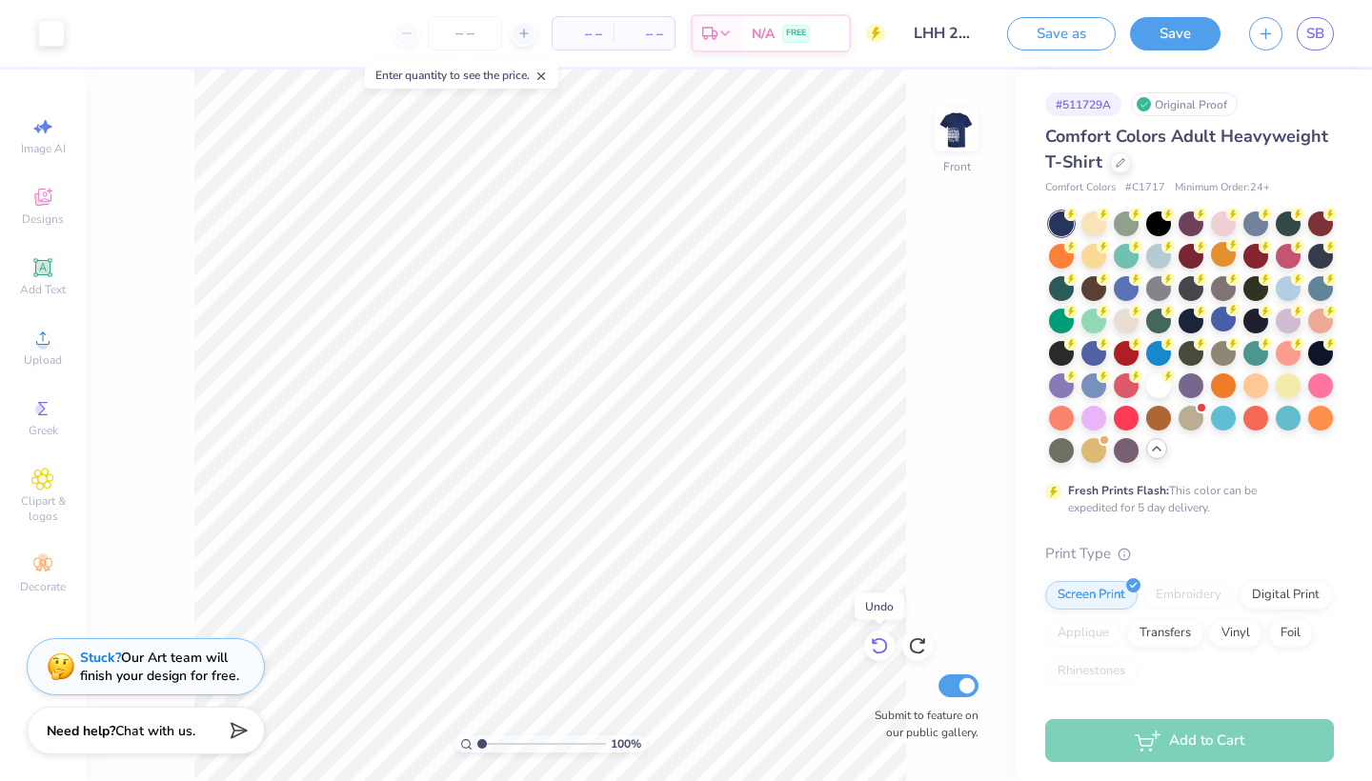
click at [878, 642] on icon at bounding box center [879, 646] width 19 height 19
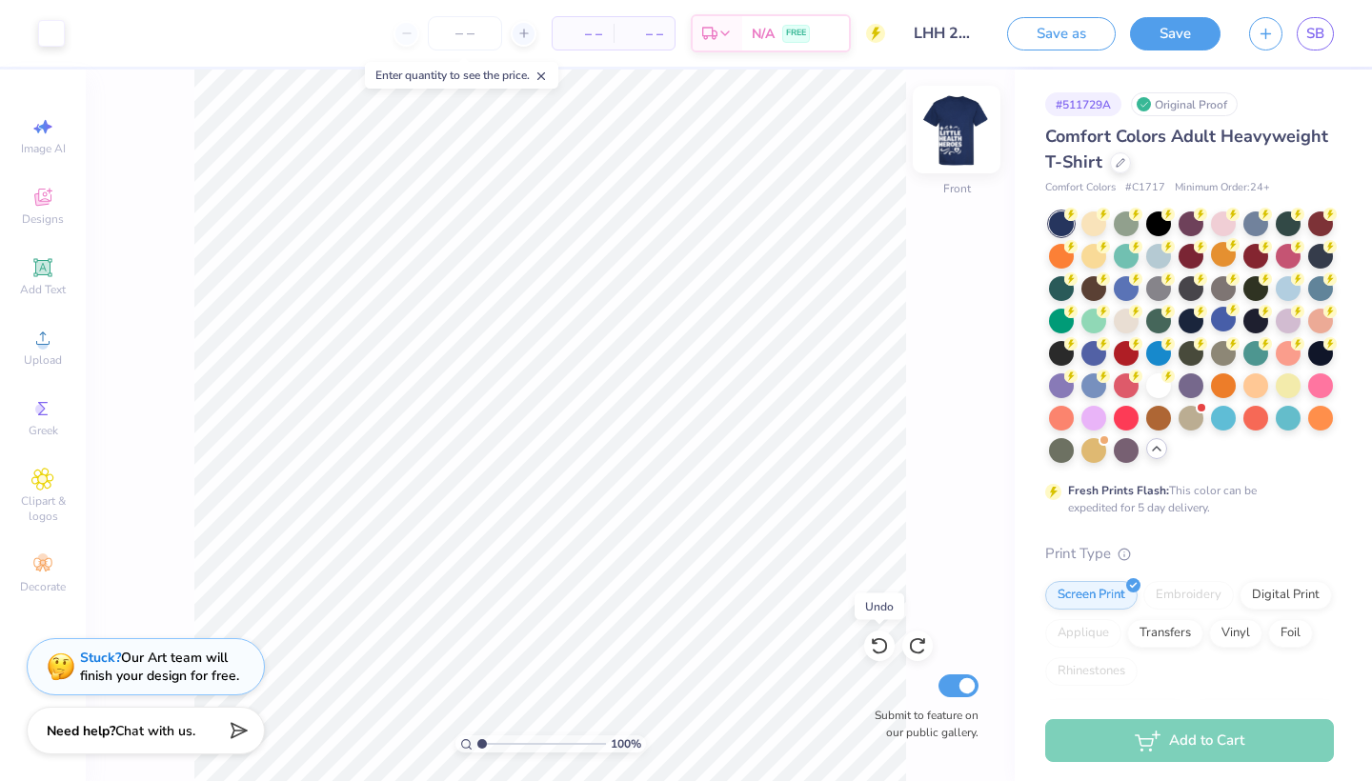
click at [30, 205] on div "Designs" at bounding box center [43, 206] width 67 height 56
click at [956, 141] on img at bounding box center [957, 129] width 76 height 76
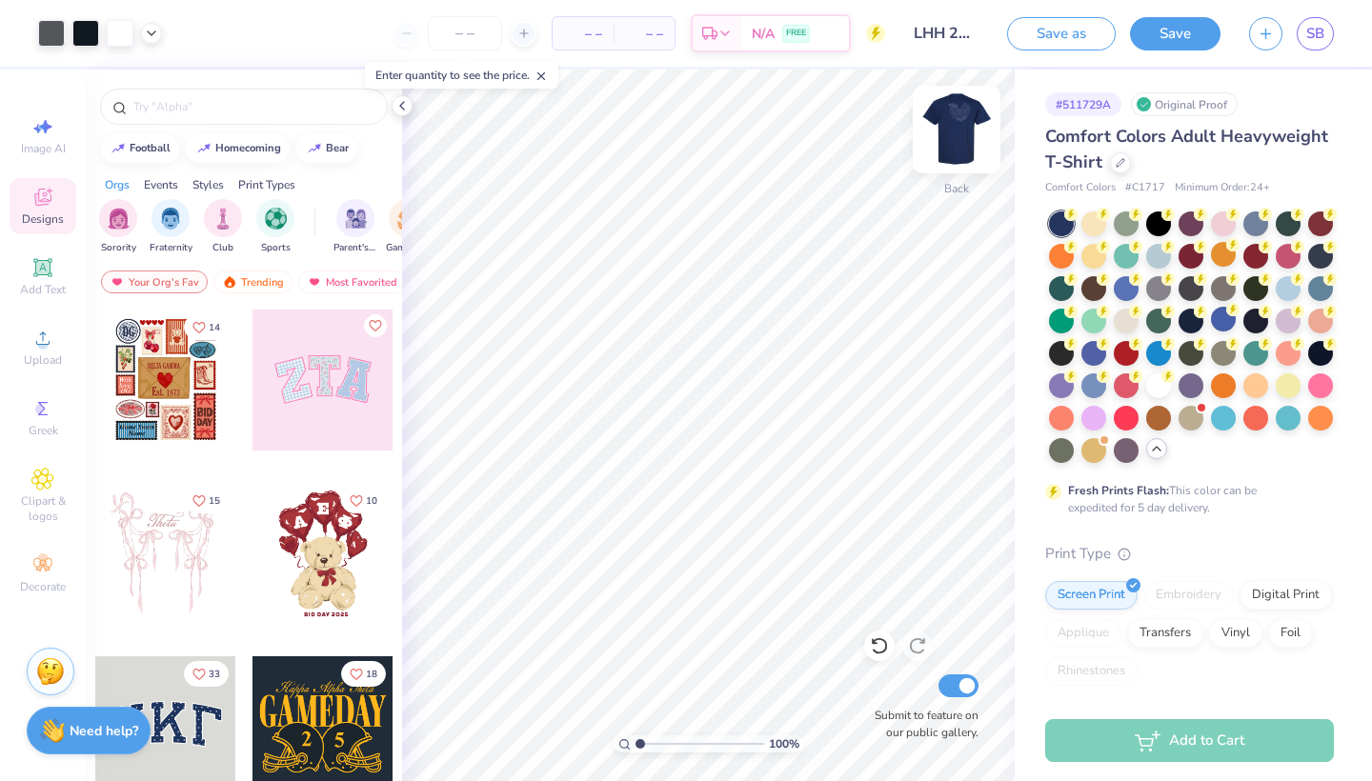
click at [952, 126] on img at bounding box center [957, 129] width 76 height 76
click at [945, 138] on img at bounding box center [957, 129] width 76 height 76
click at [949, 142] on img at bounding box center [957, 129] width 76 height 76
click at [210, 190] on div "Styles" at bounding box center [207, 184] width 31 height 17
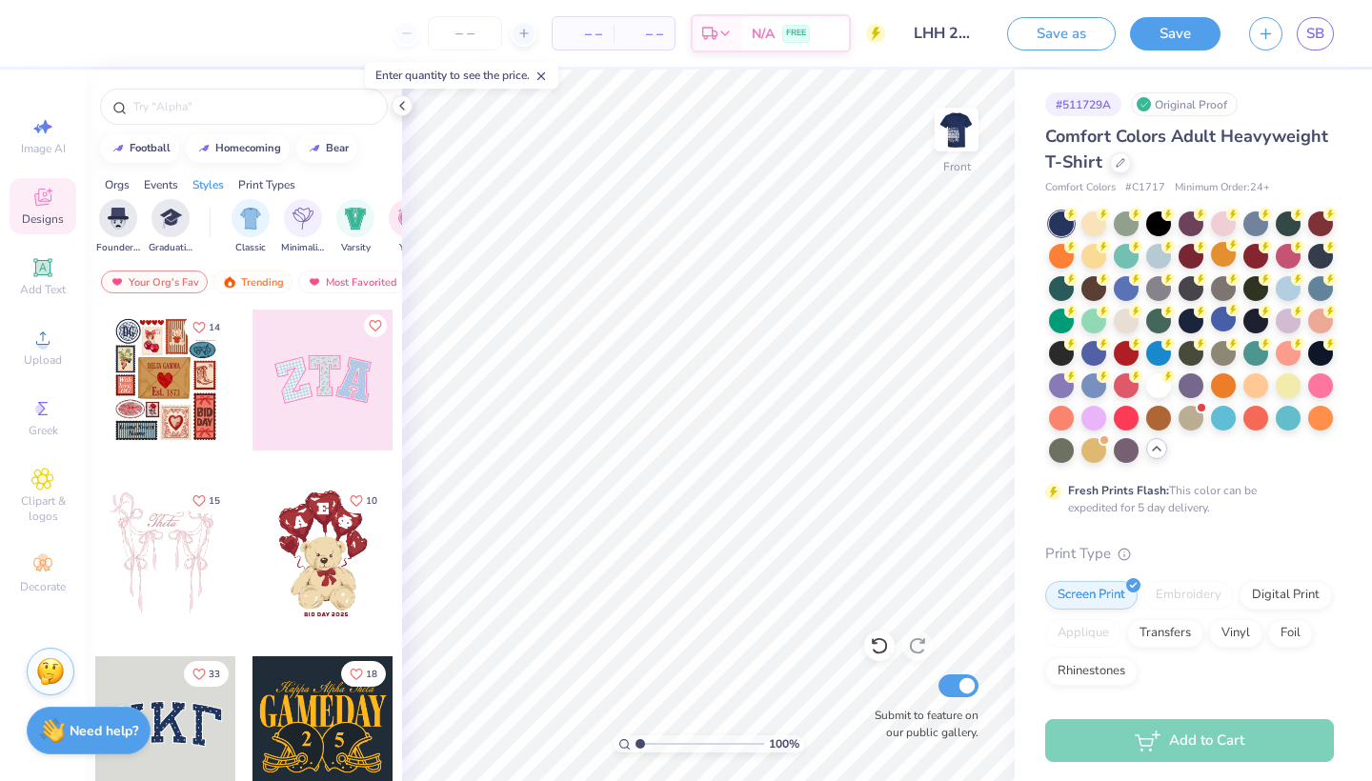
scroll to position [0, 999]
click at [105, 217] on div "filter for Classic" at bounding box center [118, 216] width 38 height 38
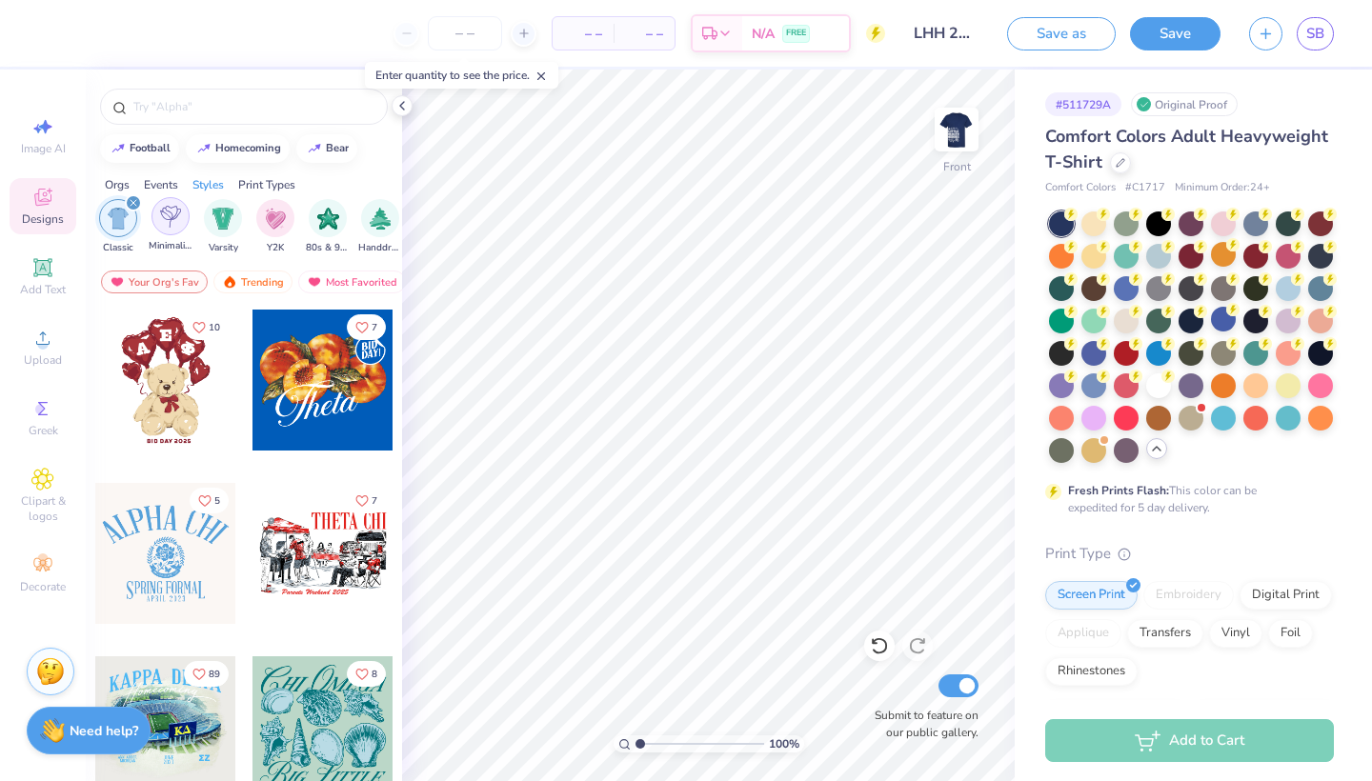
click at [169, 213] on img "filter for Minimalist" at bounding box center [170, 217] width 21 height 22
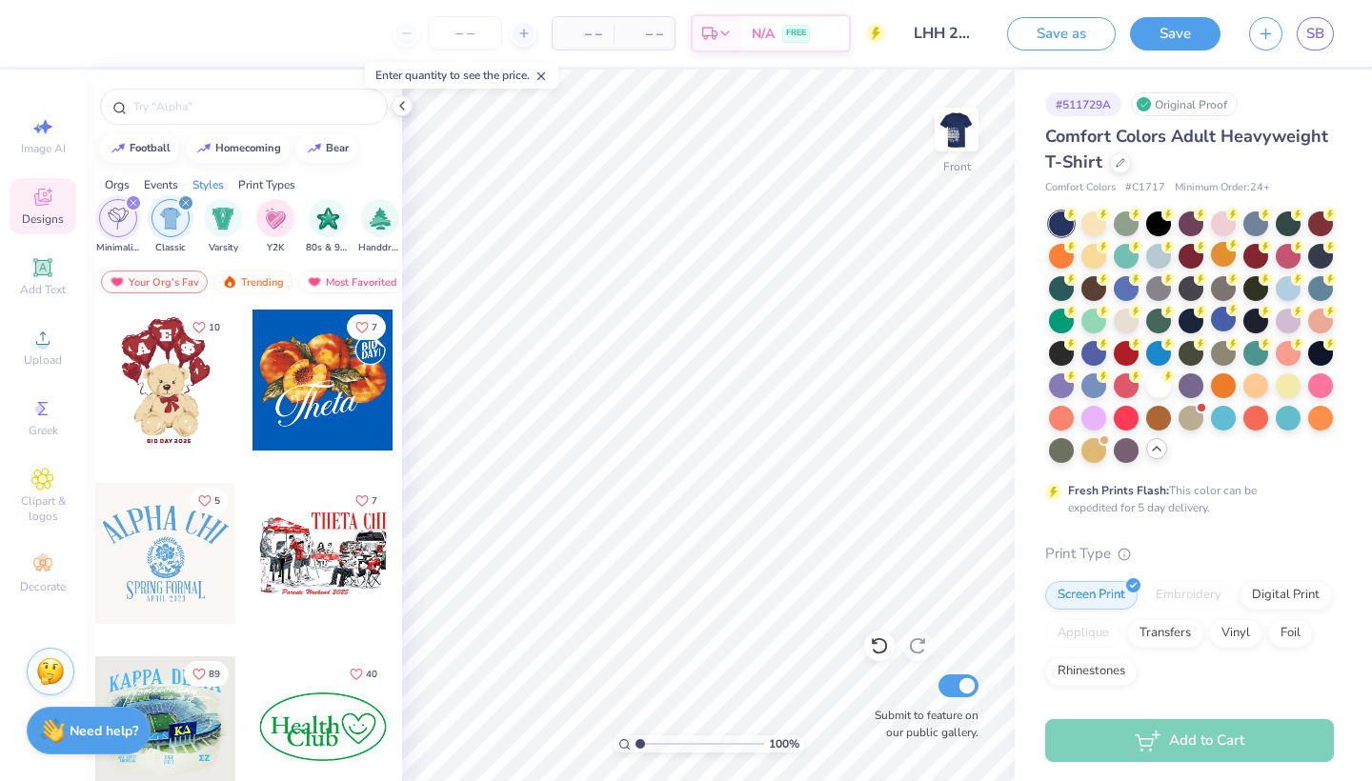
click at [137, 204] on div "filter for Minimalist" at bounding box center [133, 202] width 17 height 17
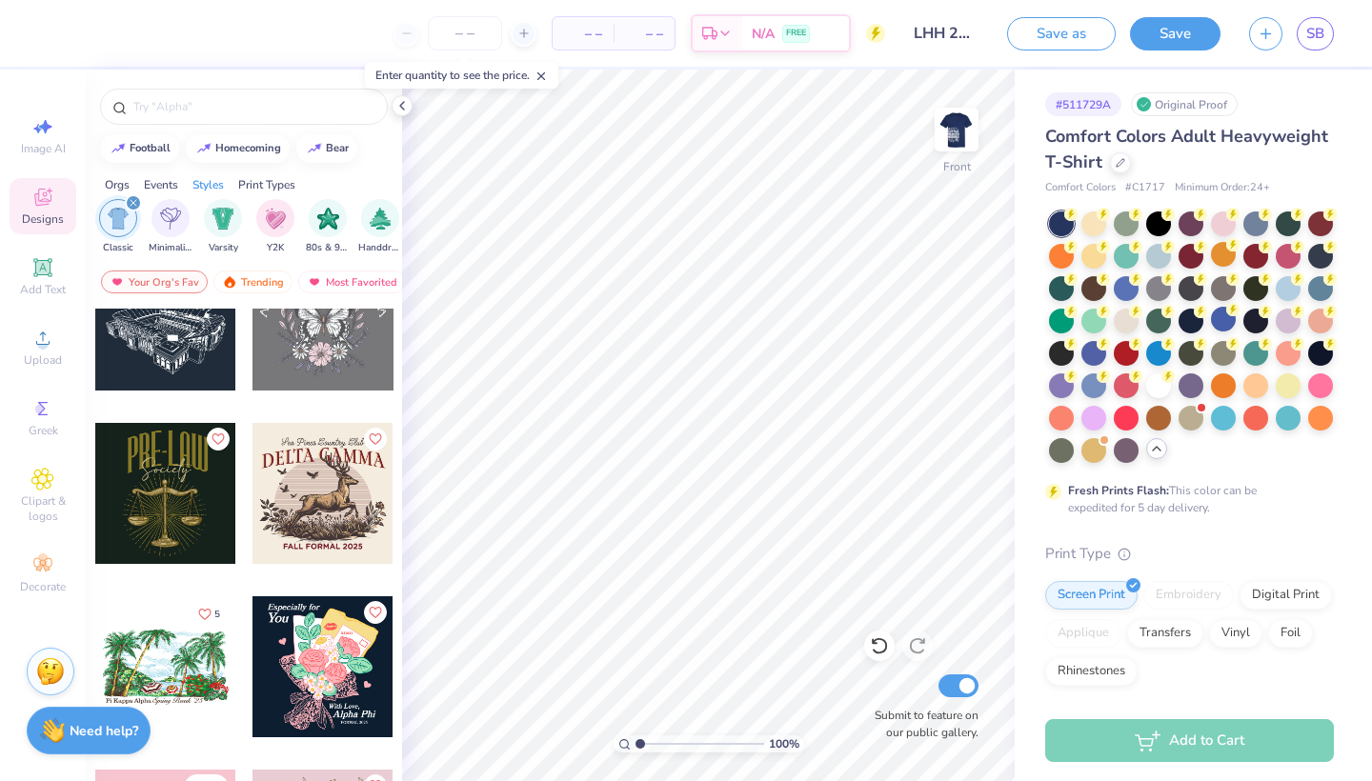
scroll to position [4233, 0]
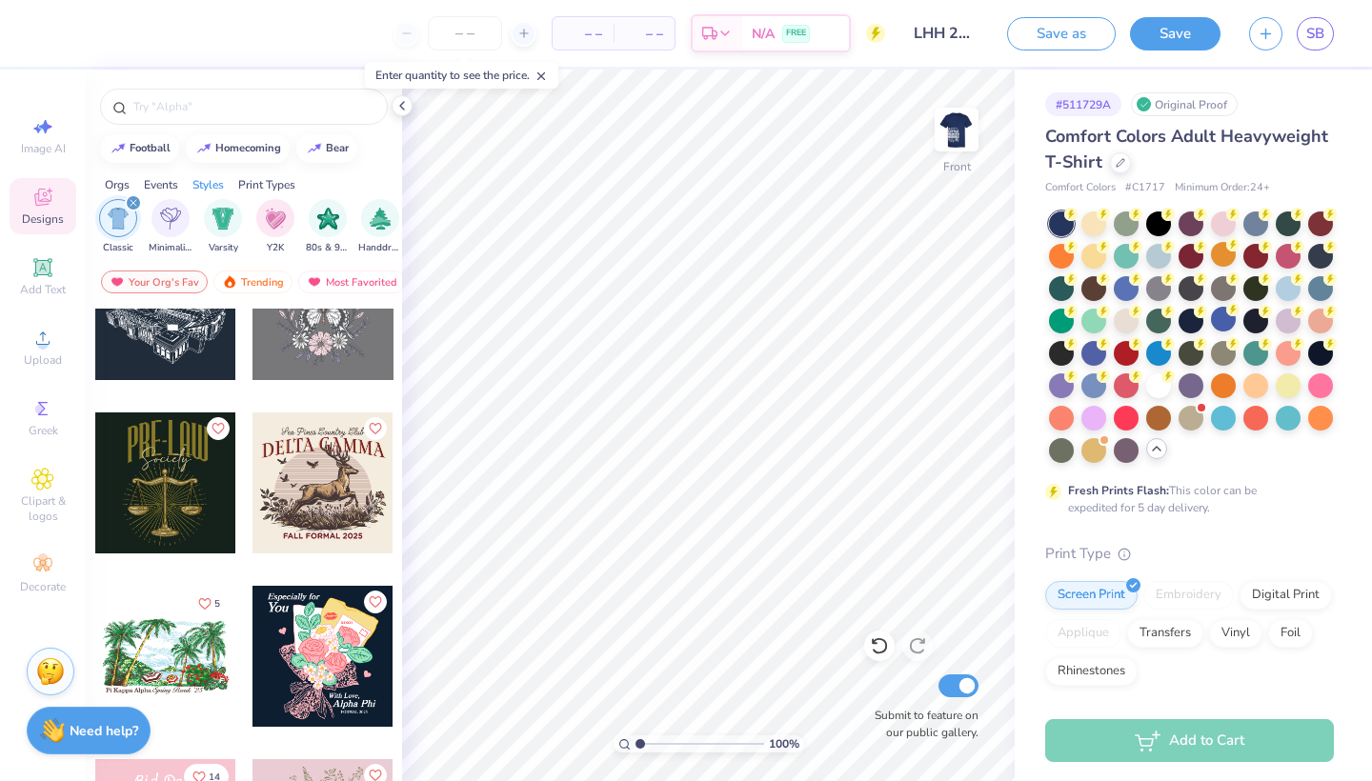
click at [135, 204] on icon "filter for Classic" at bounding box center [134, 203] width 8 height 8
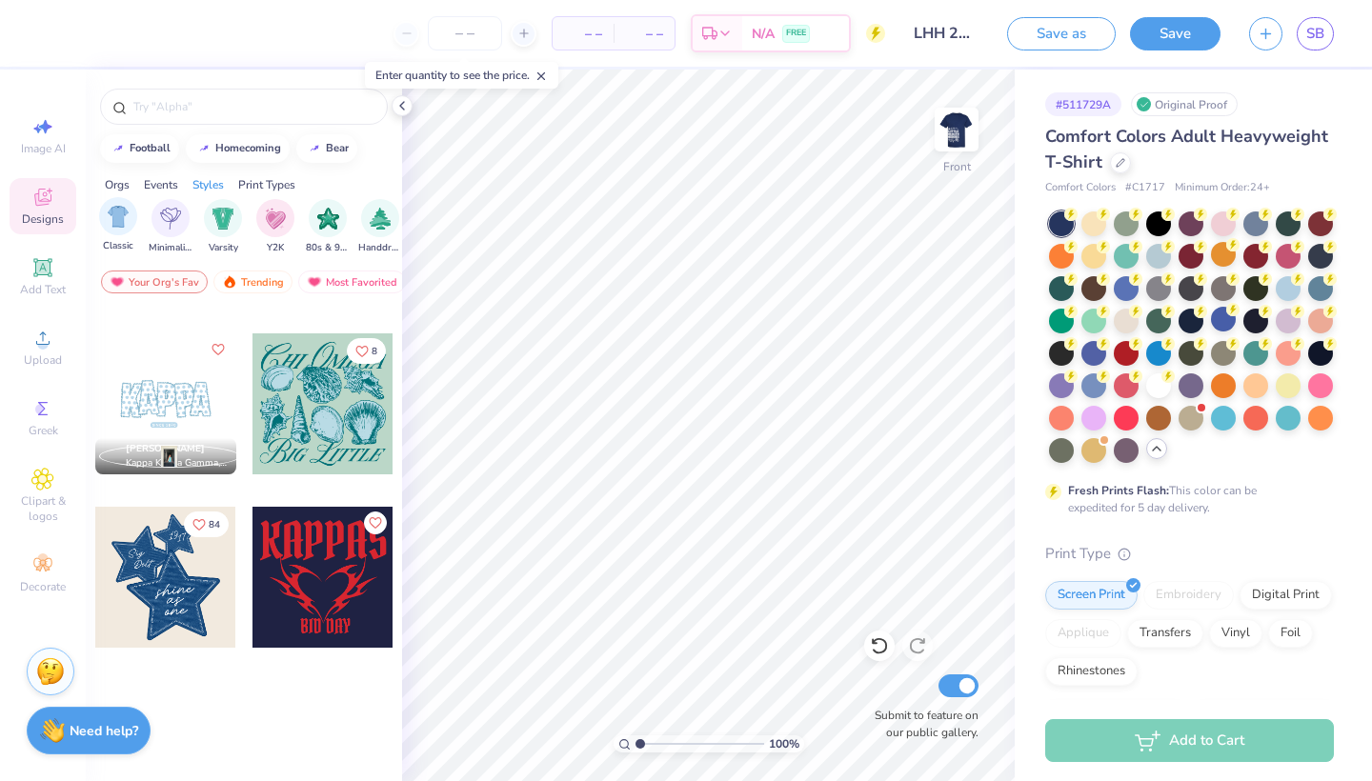
scroll to position [2231, 0]
click at [167, 218] on img "filter for Minimalist" at bounding box center [170, 217] width 21 height 22
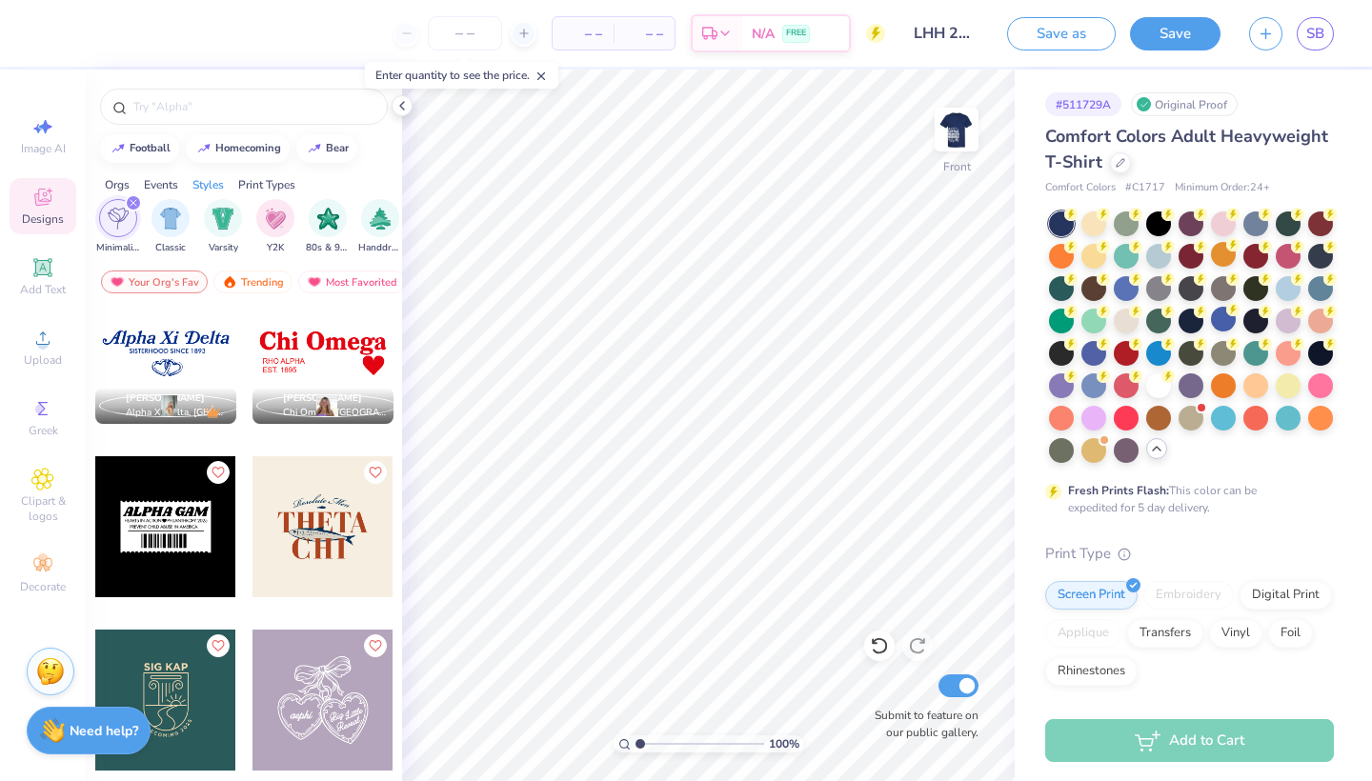
scroll to position [1529, 0]
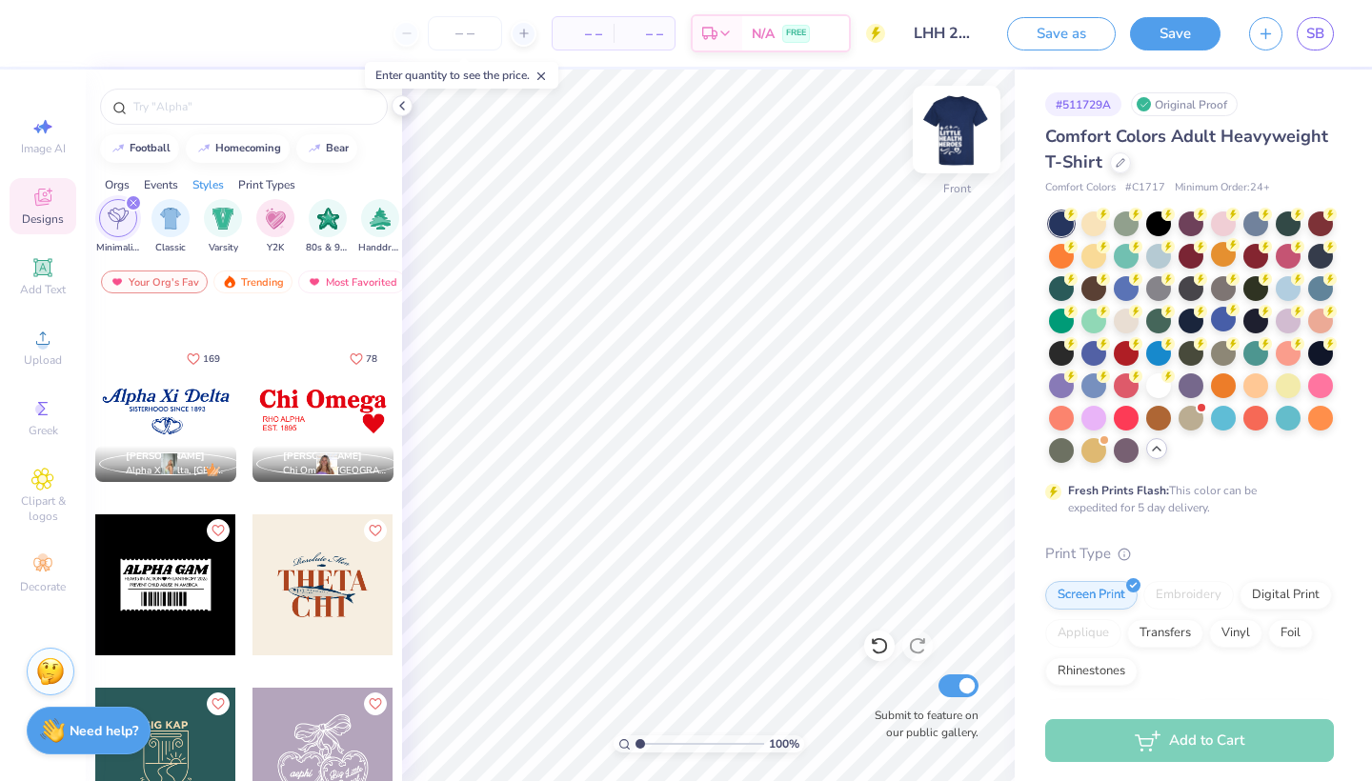
click at [957, 133] on img at bounding box center [957, 129] width 76 height 76
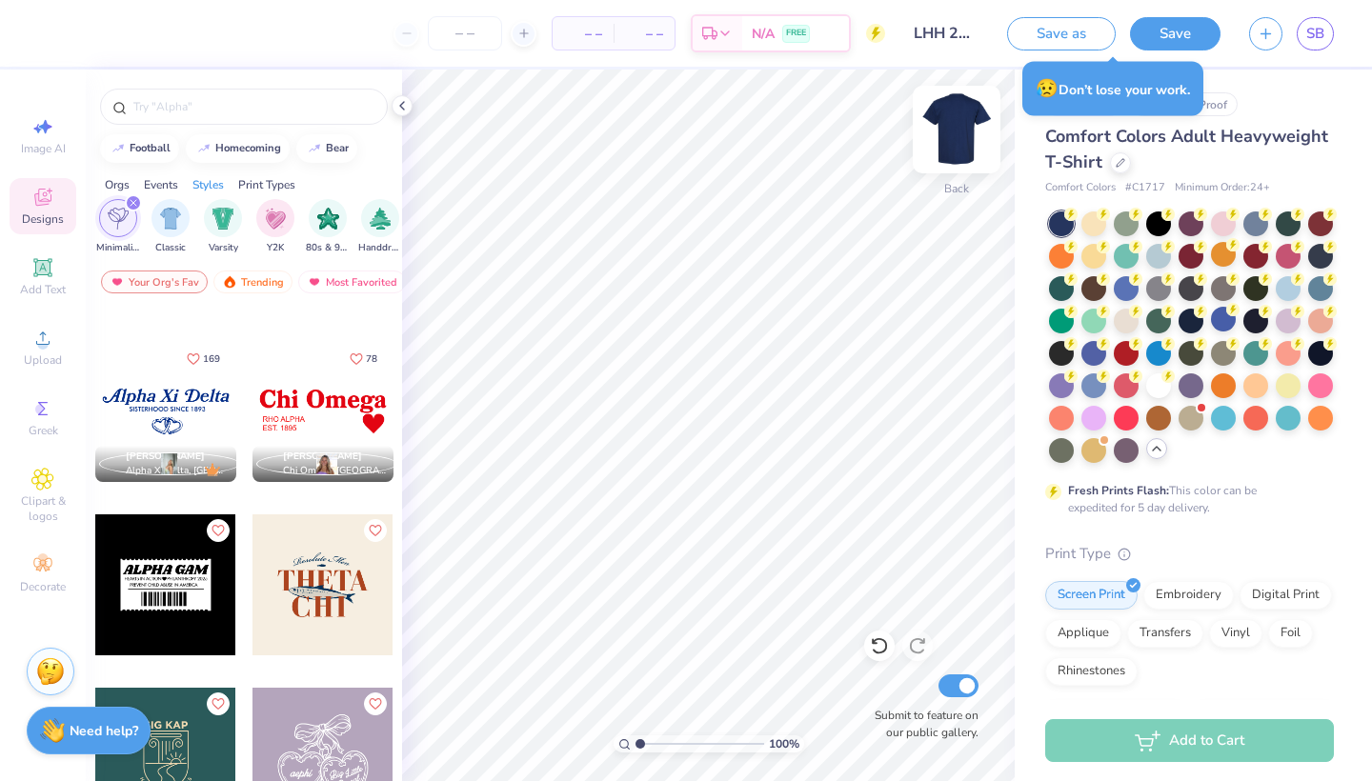
click at [960, 128] on img at bounding box center [957, 129] width 76 height 76
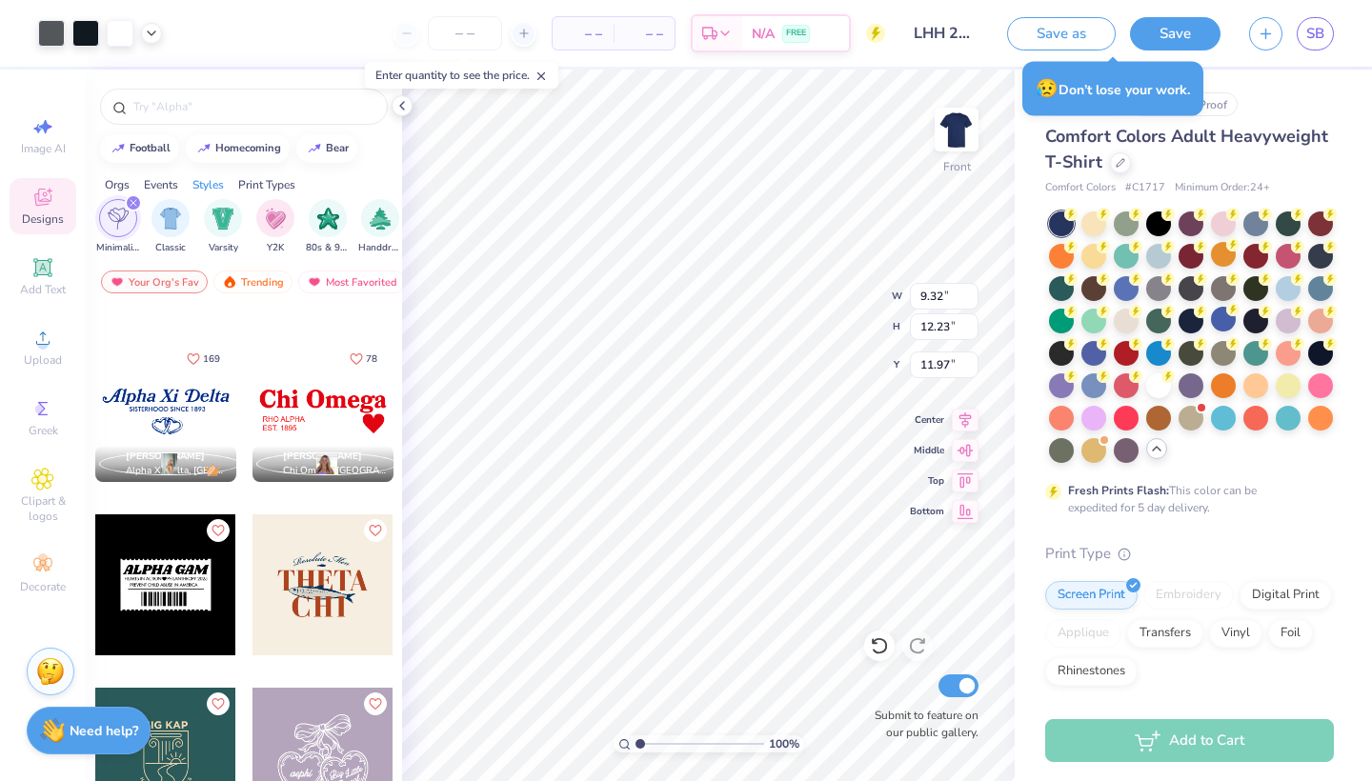
type input "4.27"
click at [955, 126] on img at bounding box center [957, 129] width 76 height 76
click at [948, 123] on img at bounding box center [957, 129] width 76 height 76
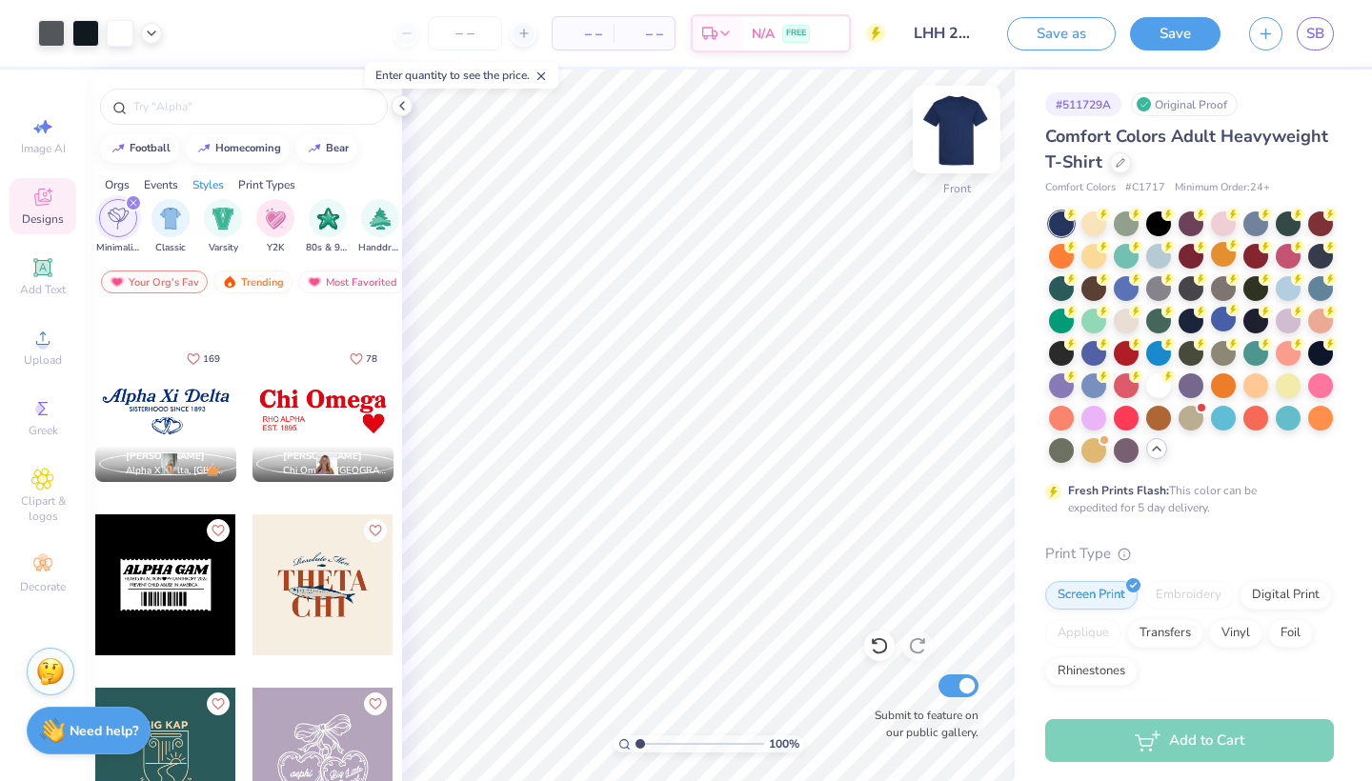
click at [971, 124] on img at bounding box center [957, 129] width 76 height 76
click at [195, 405] on div at bounding box center [165, 411] width 141 height 141
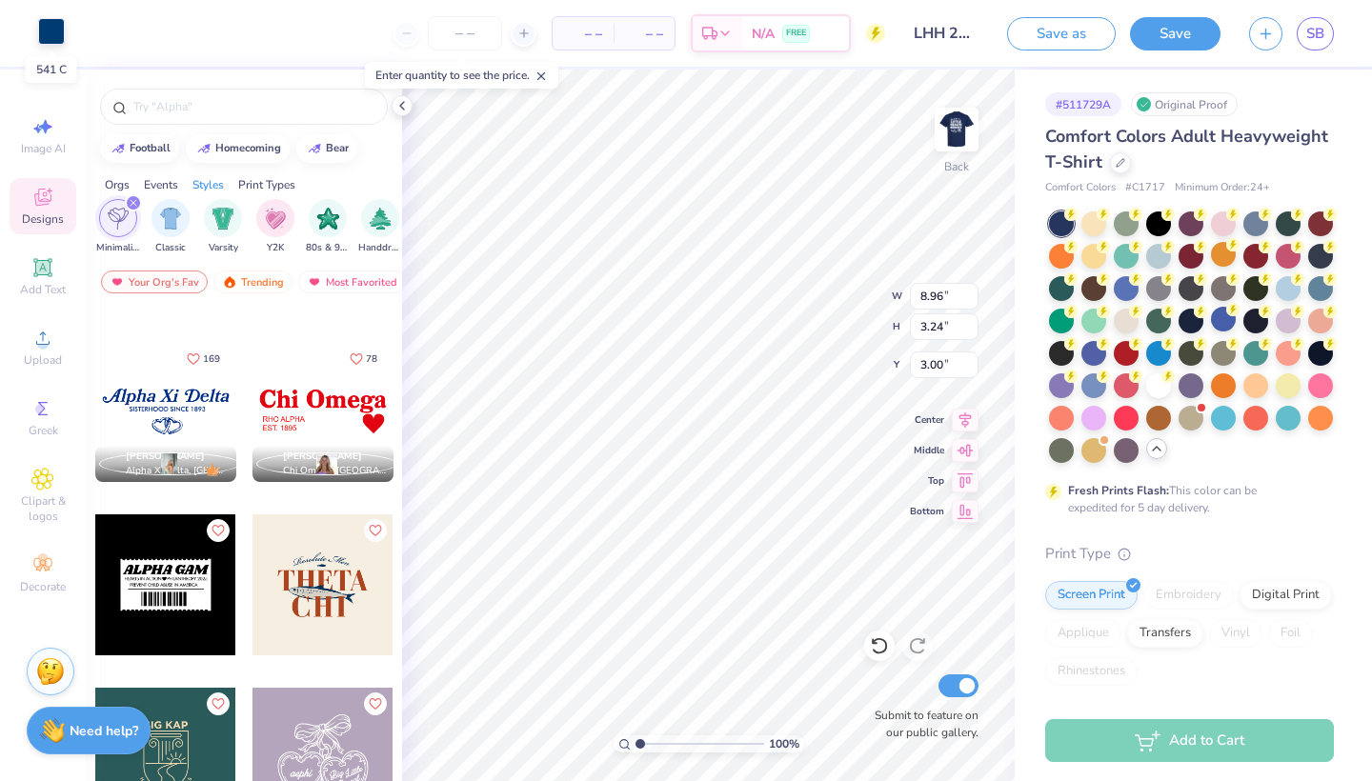
click at [49, 37] on div at bounding box center [51, 31] width 27 height 27
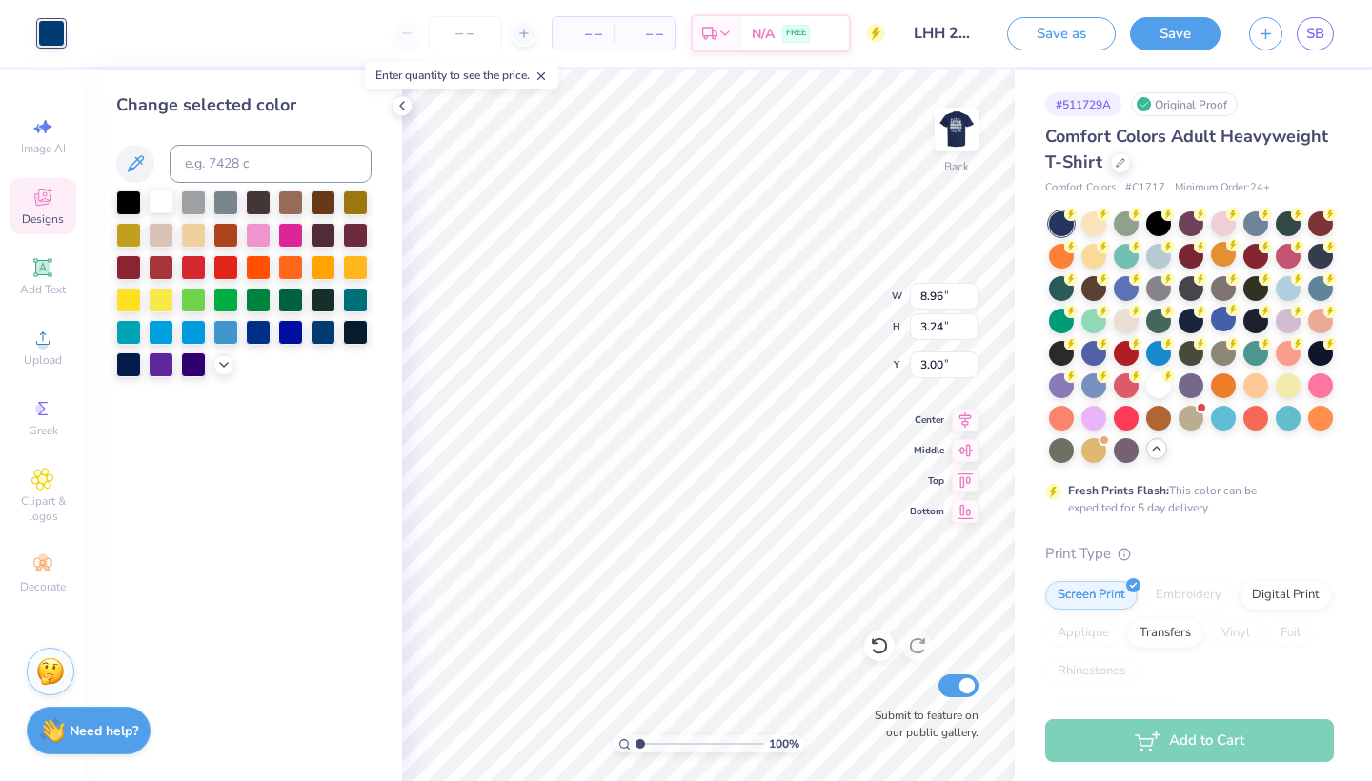
click at [161, 203] on div at bounding box center [161, 201] width 25 height 25
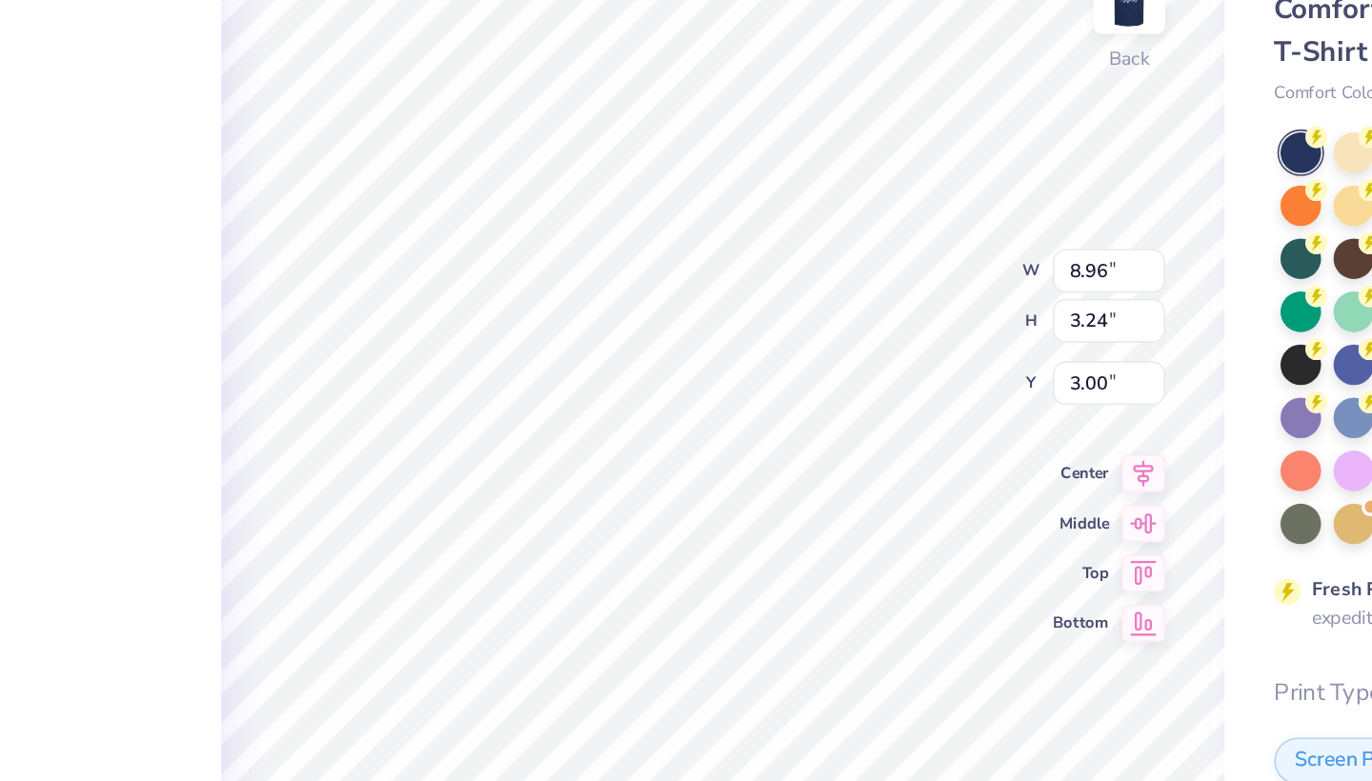
type input "10.48"
type input "3.79"
type input "11.93"
type input "4.32"
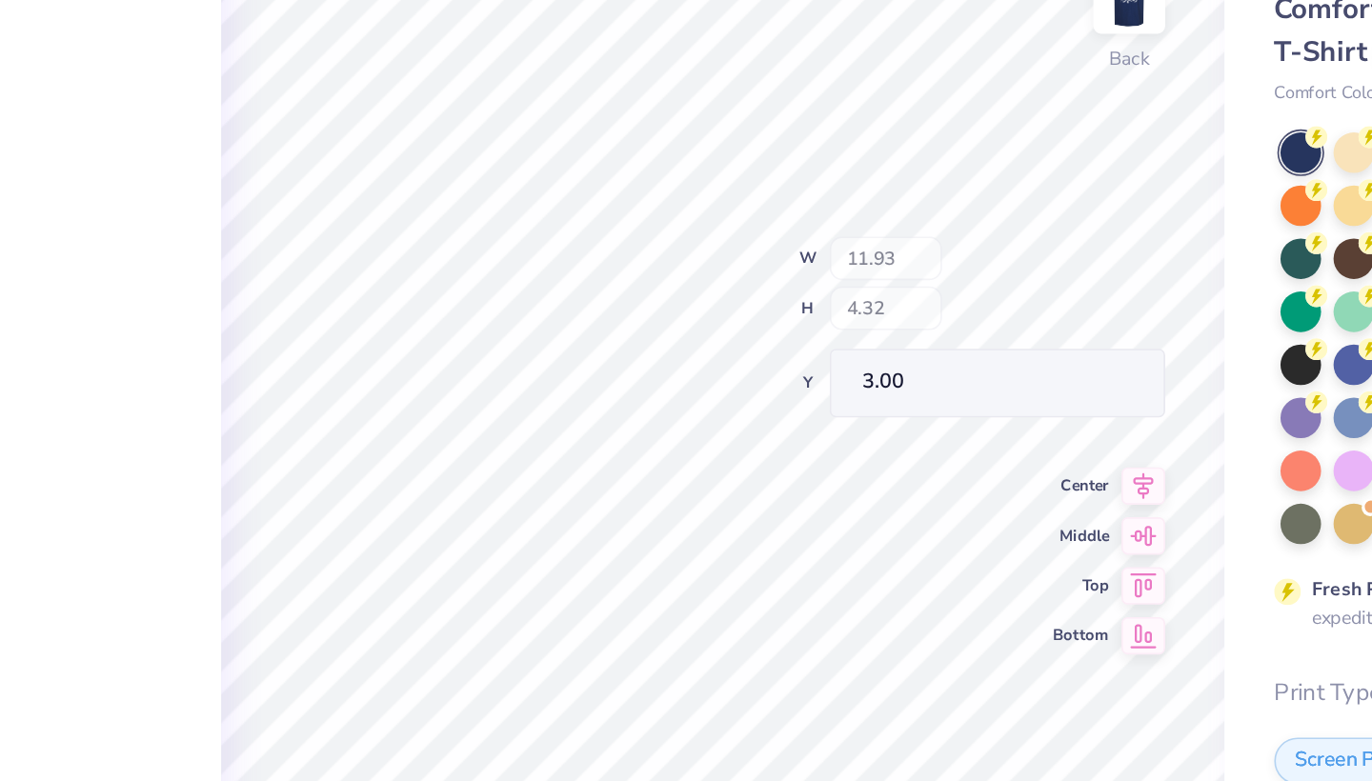
type input "2.69"
type input "1.23"
type input "3.02"
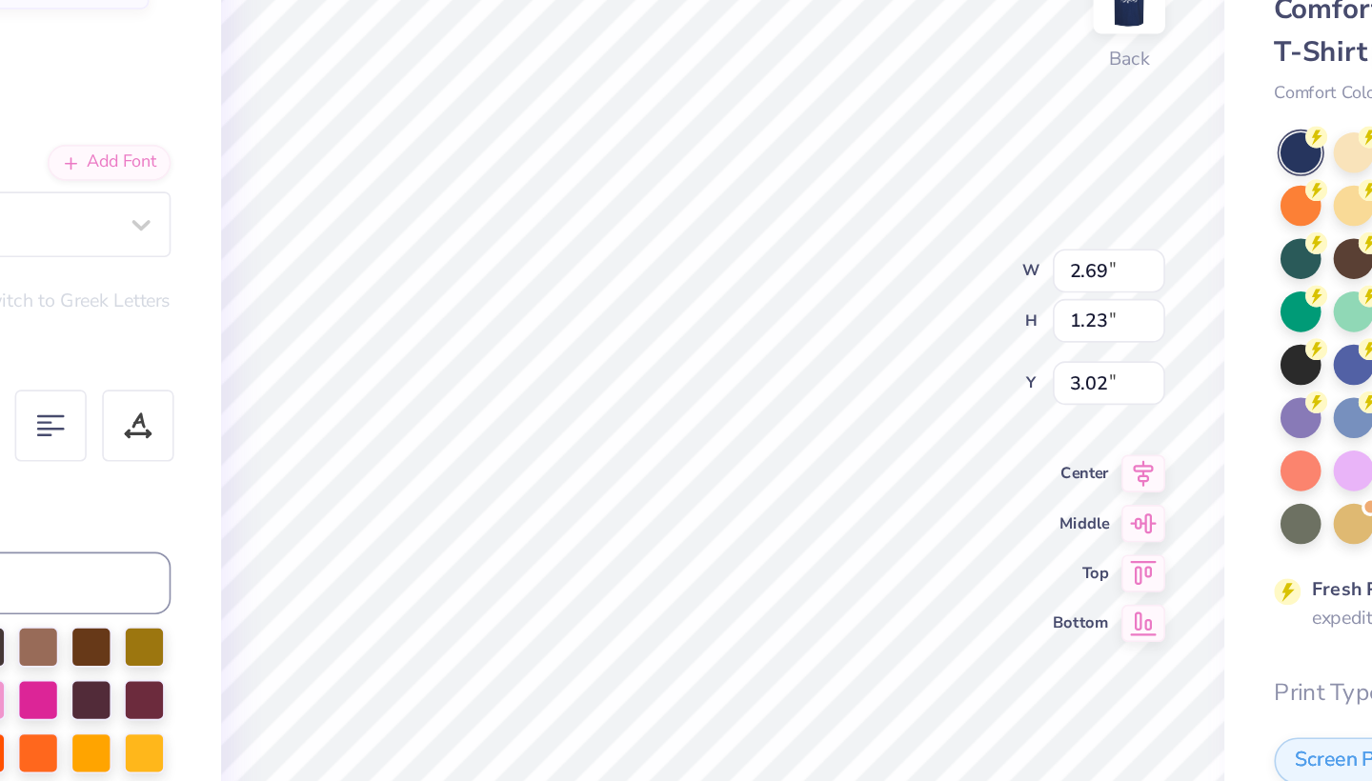
type input "1.41"
type input "1.21"
type input "3.05"
type textarea "X"
type input "3.30"
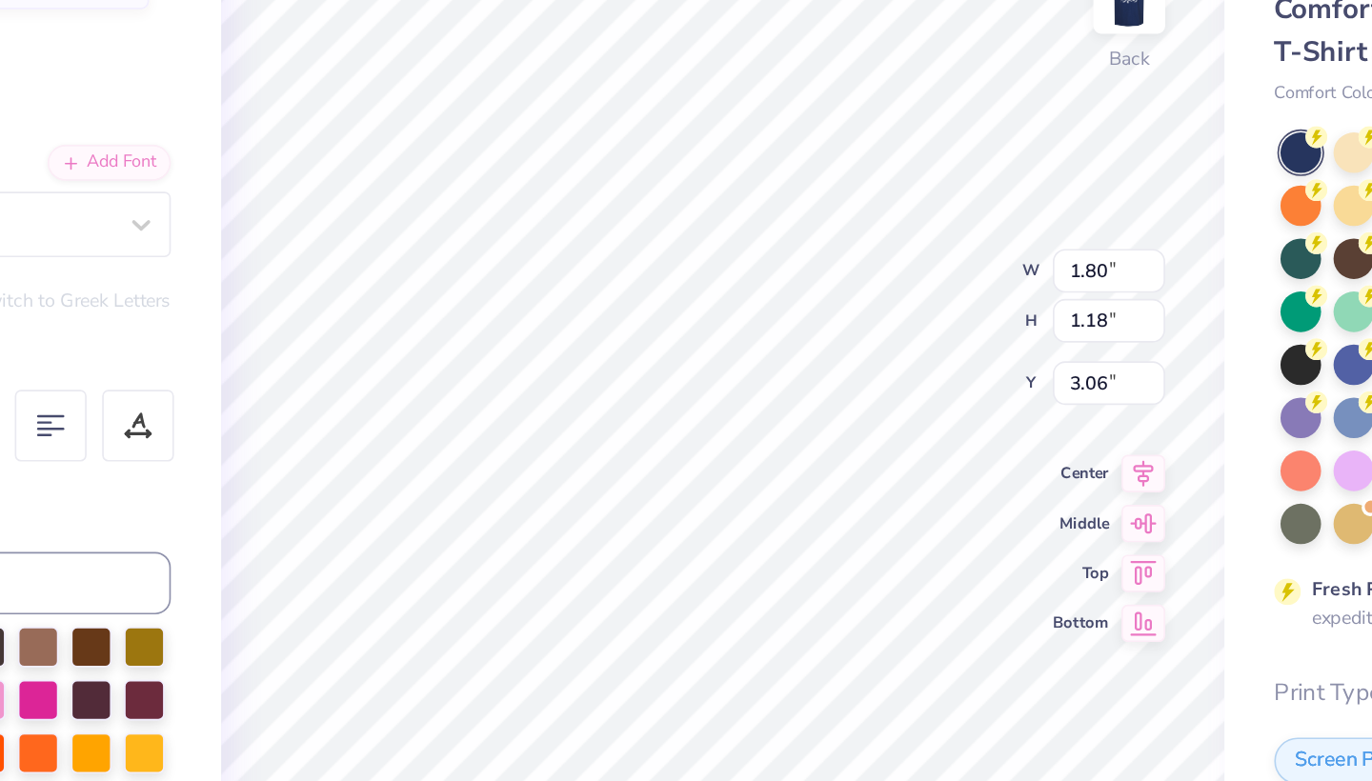
type input "1.51"
type input "3.02"
type textarea "l"
type textarea "Little Health Heroes"
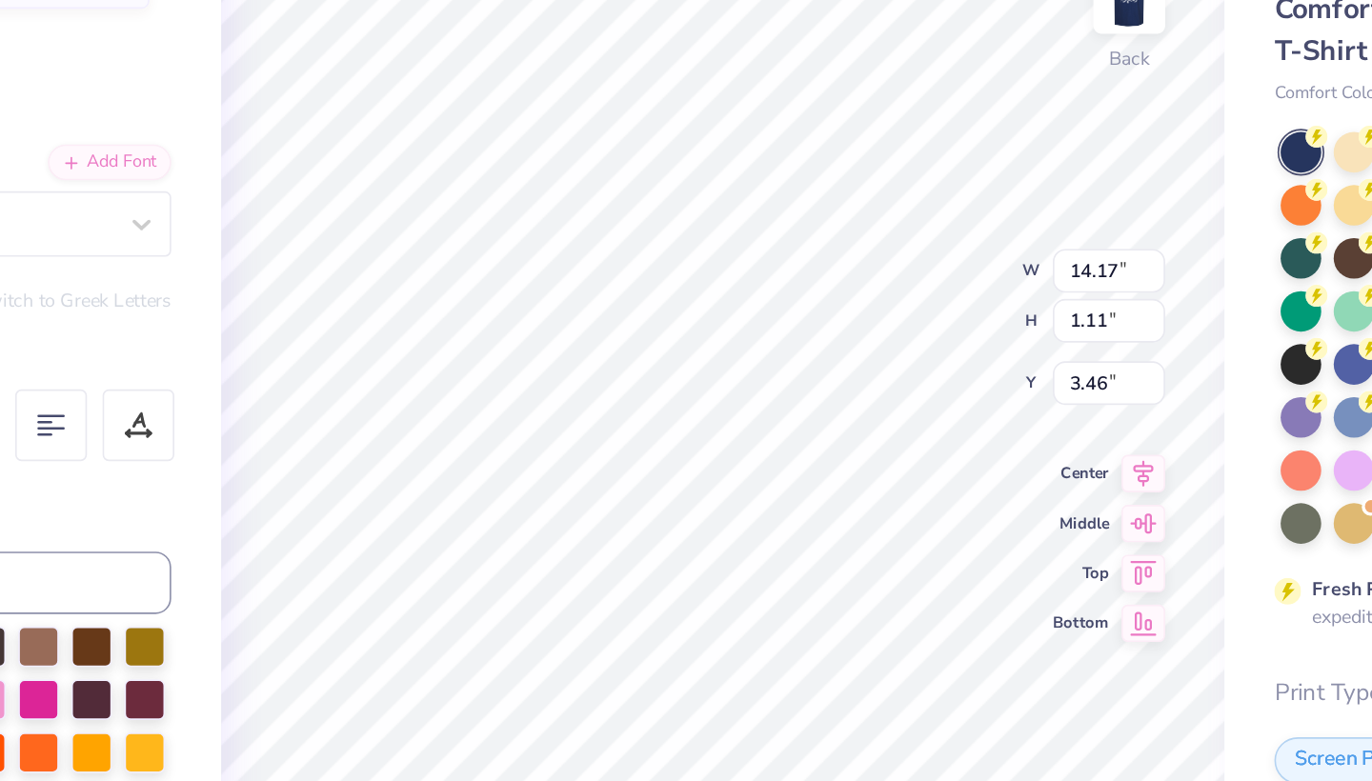
scroll to position [0, 3]
type input "4.59"
type input "1.91"
type input "1.33"
type input "3.00"
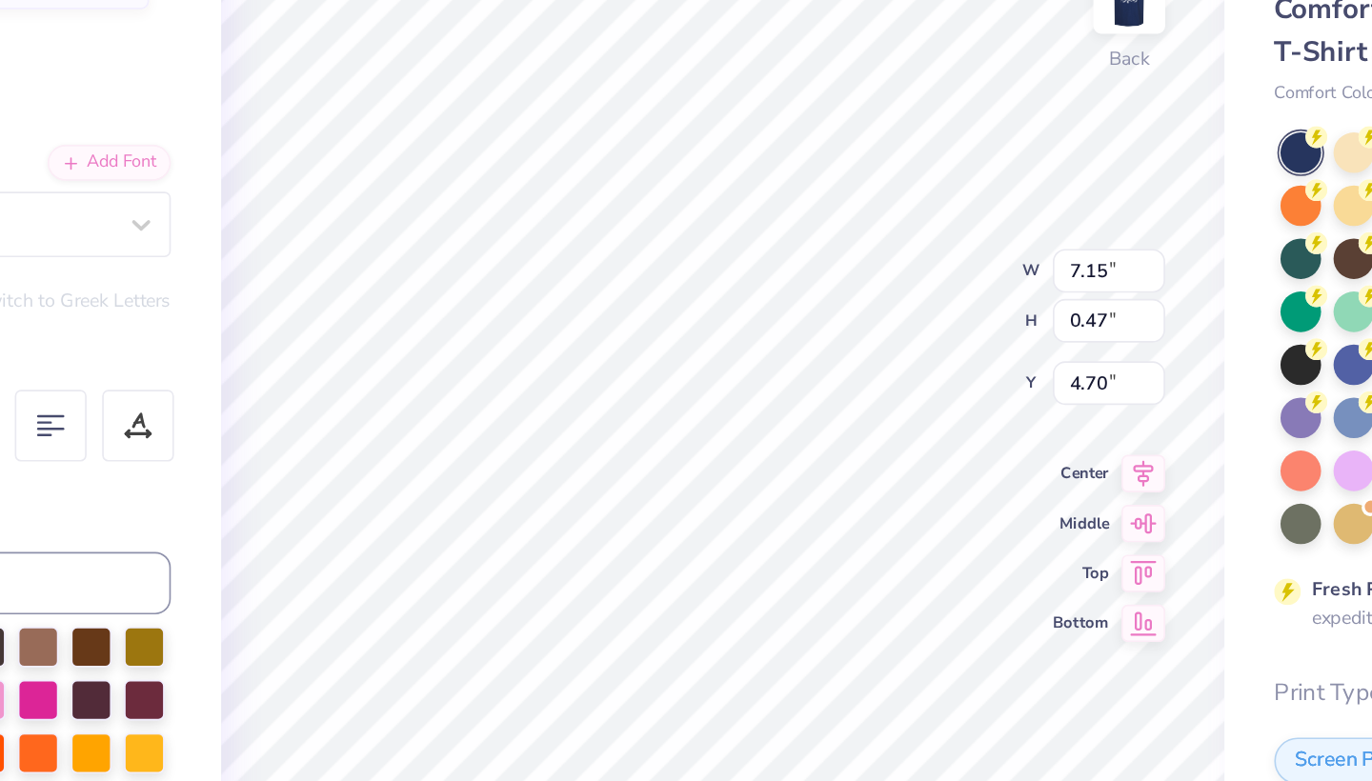
type input "4.67"
type input "14.17"
type input "1.11"
type input "4.59"
type input "3.00"
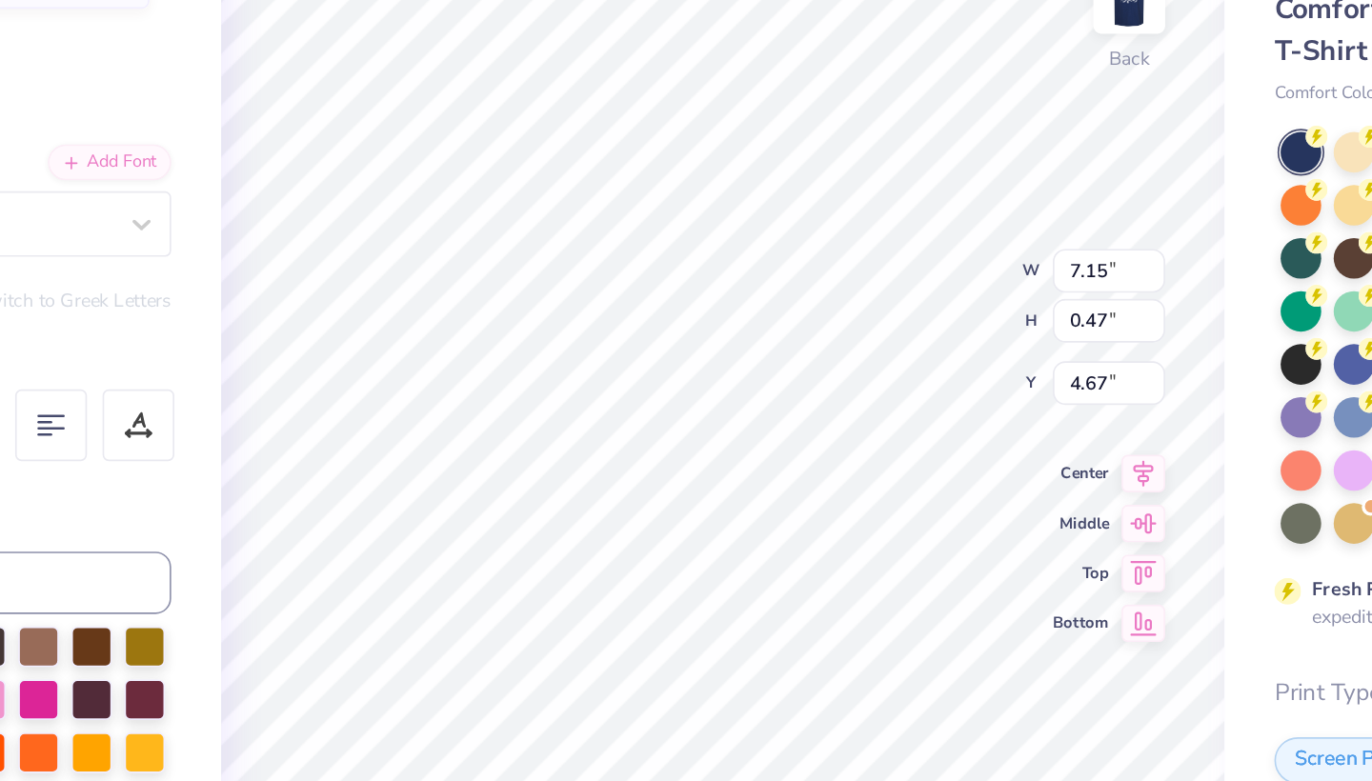
scroll to position [0, 0]
type textarea "S"
type textarea "2025 2026"
type input "2.15"
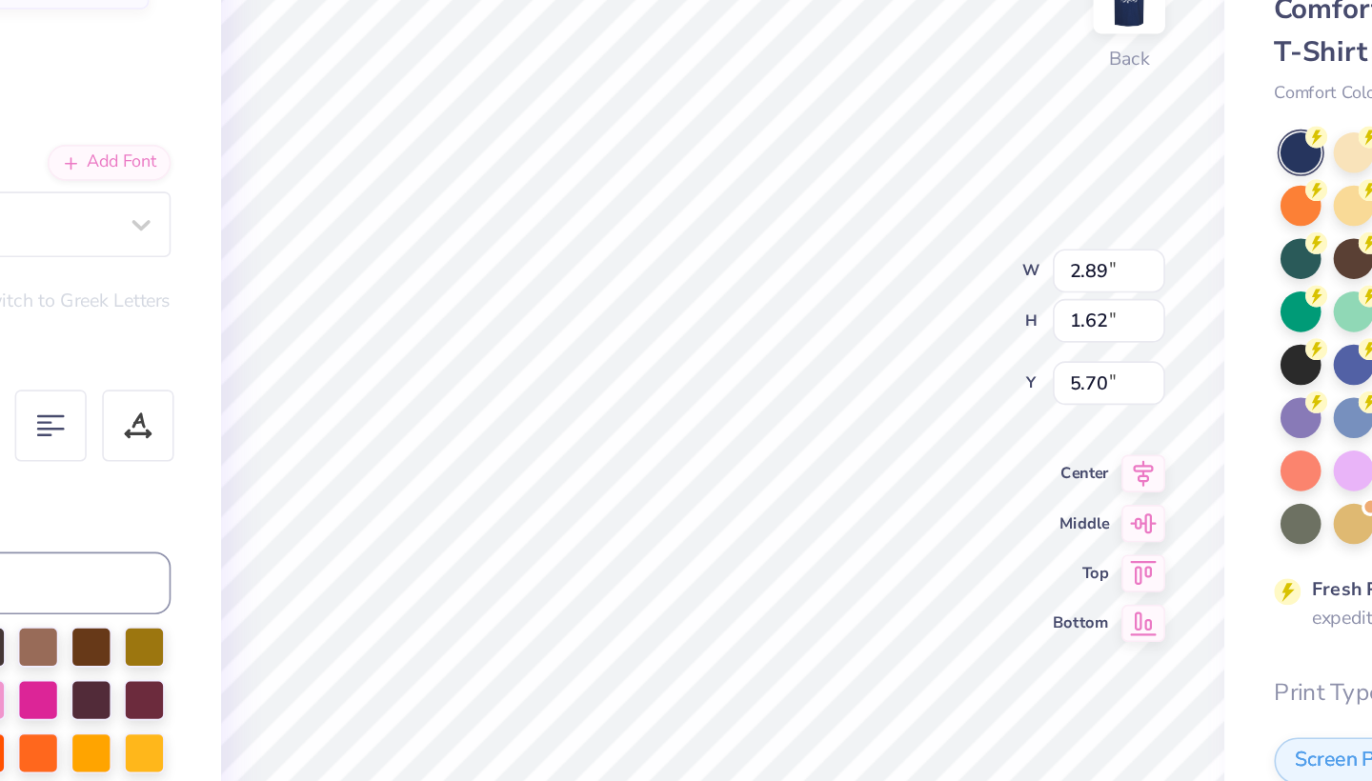
type input "1.21"
type input "5.17"
type input "0.46"
type input "4.68"
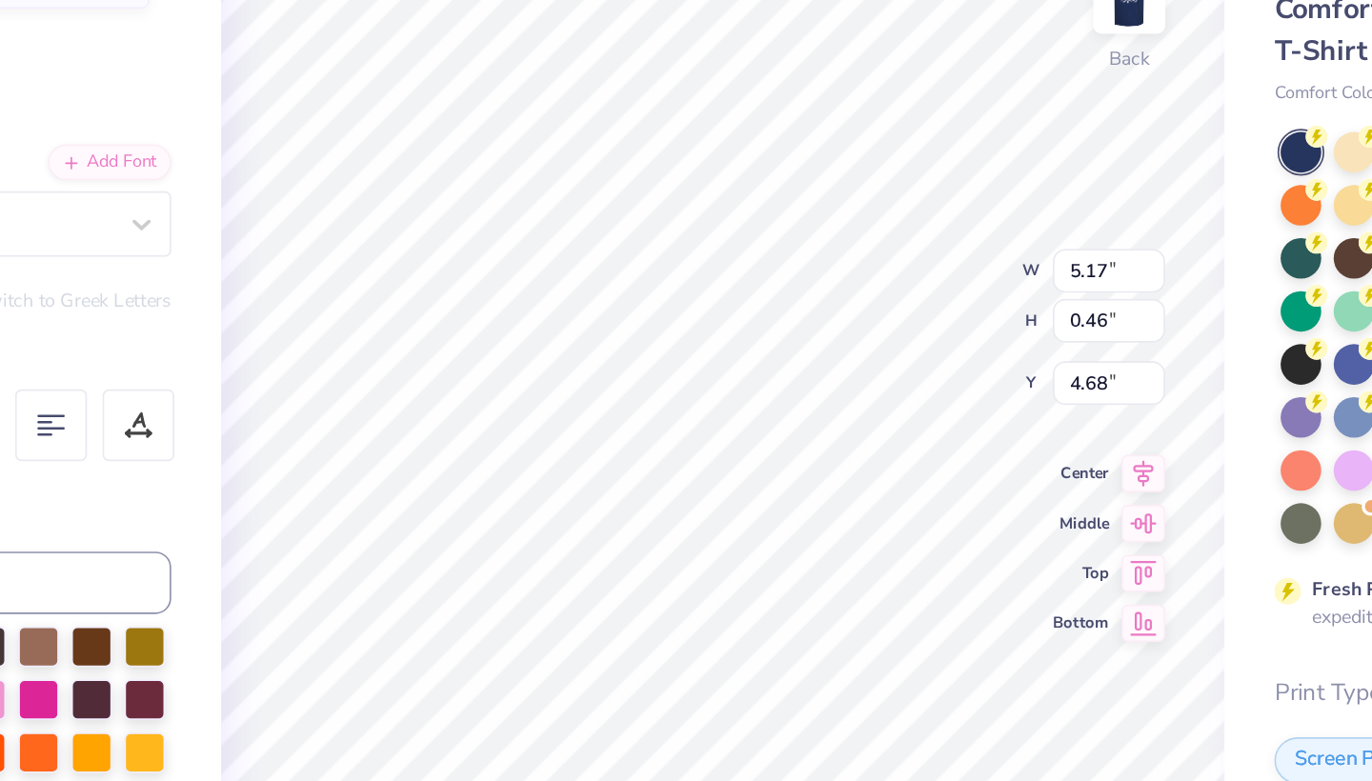
type textarea "2025 2026"
type input "4.30"
type input "6.07"
type input "0.46"
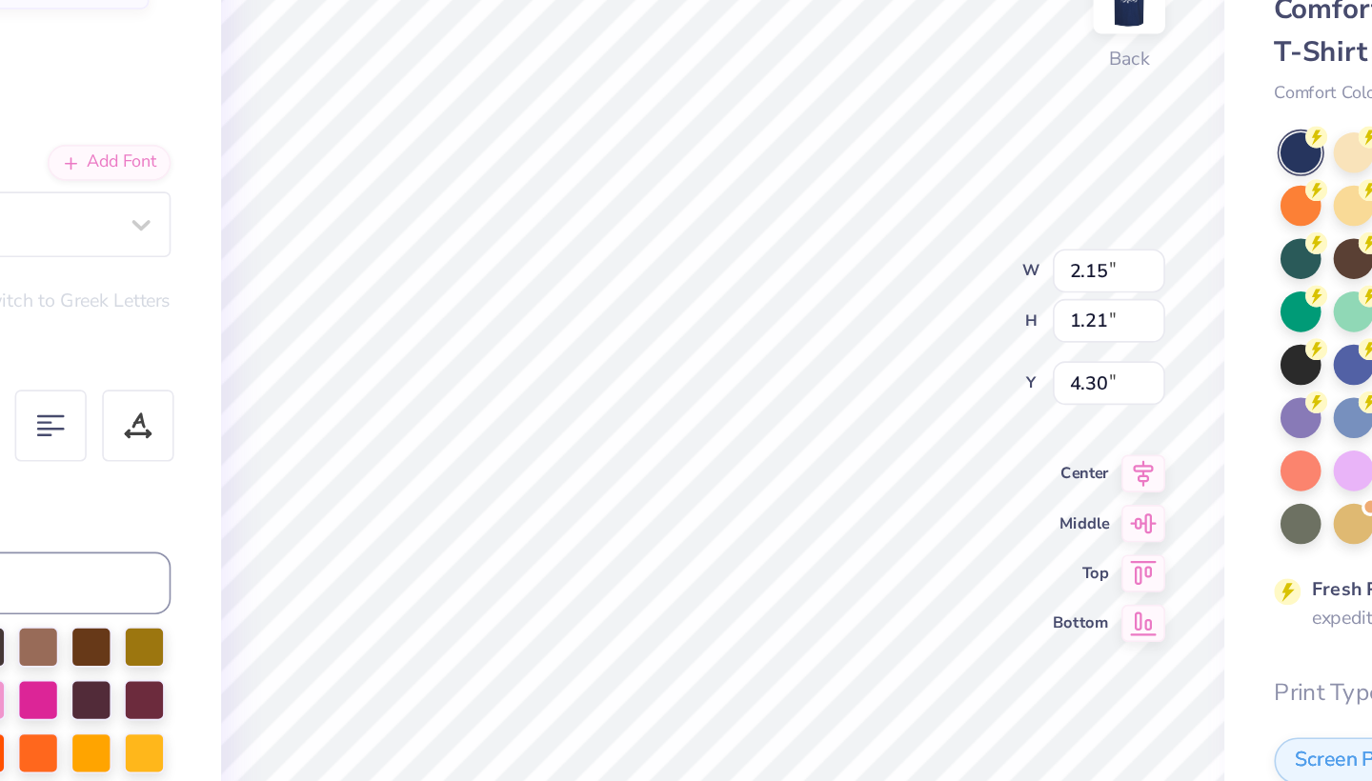
type input "4.68"
type textarea "2025 2026"
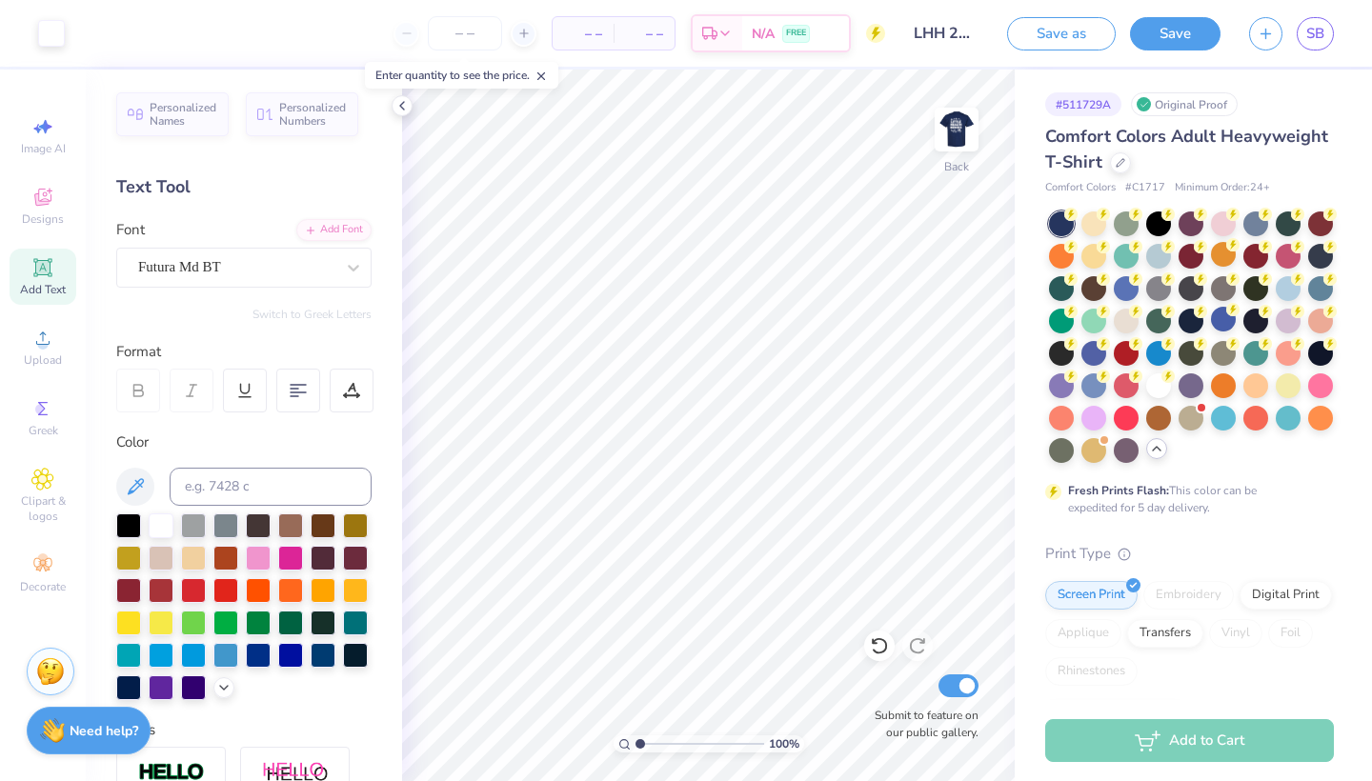
scroll to position [0, 0]
click at [48, 135] on icon at bounding box center [42, 126] width 23 height 23
select select "4"
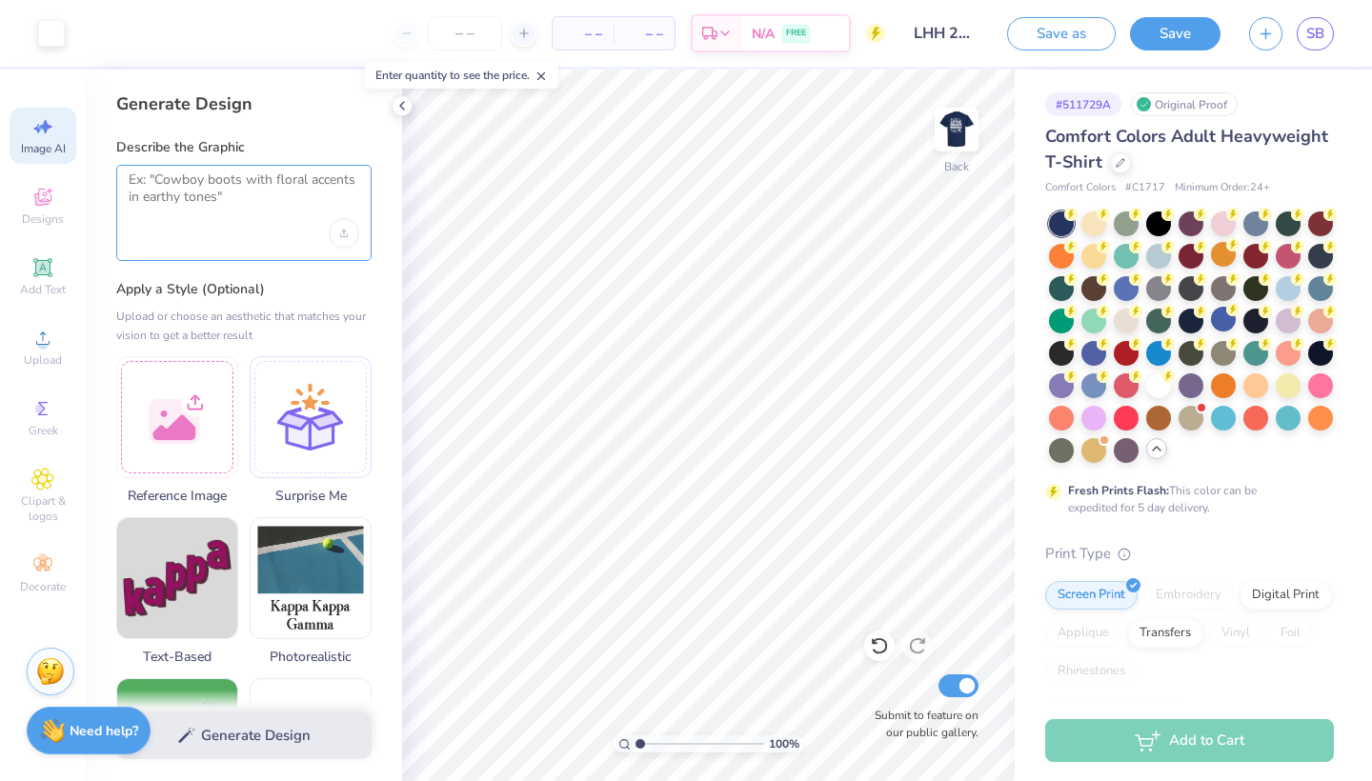
click at [170, 199] on textarea at bounding box center [244, 196] width 231 height 48
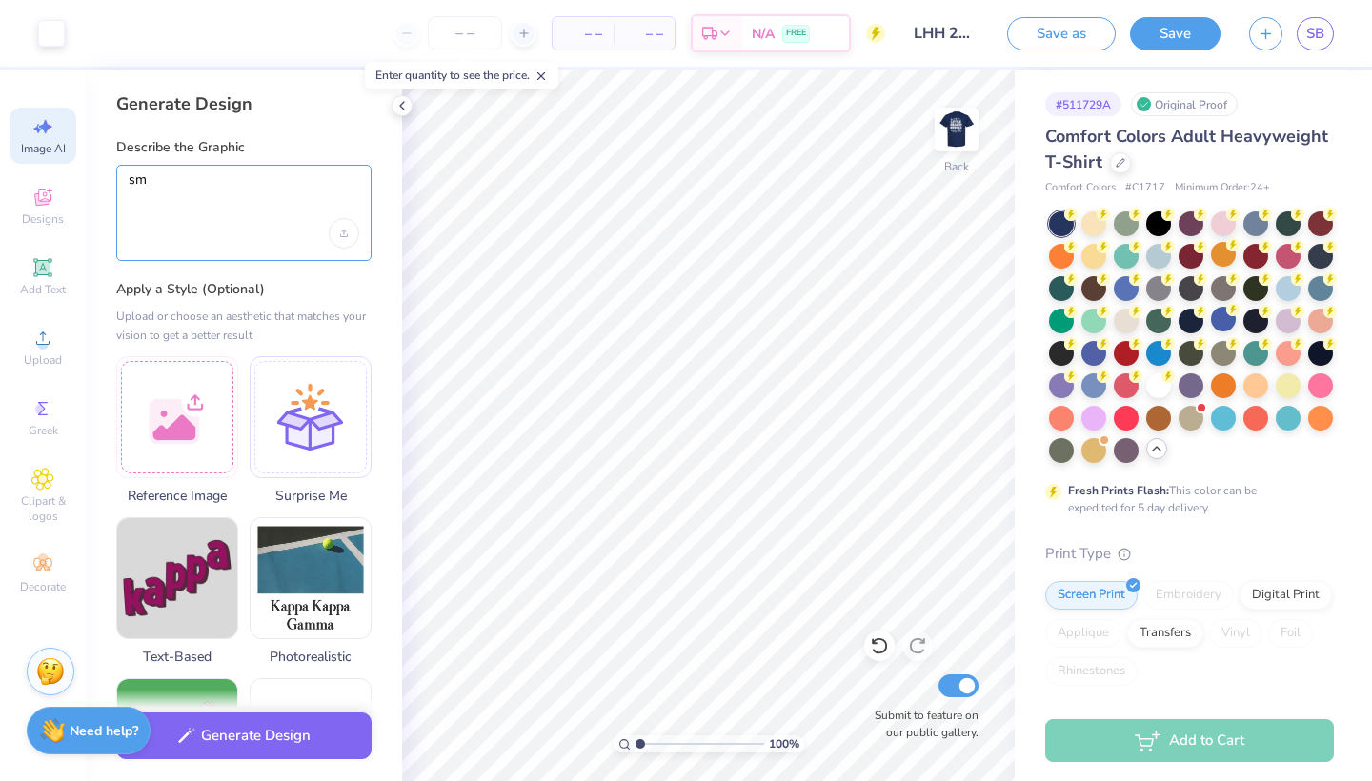
type textarea "s"
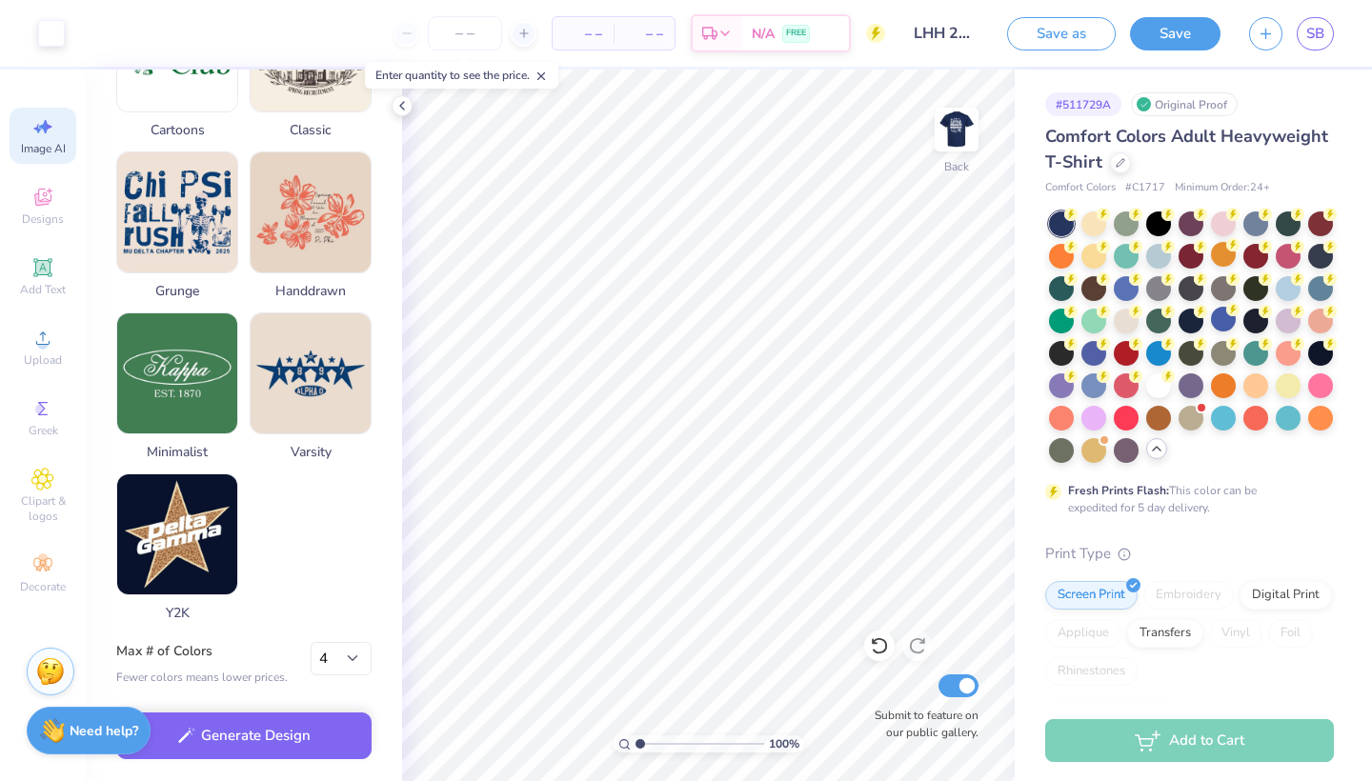
scroll to position [860, 0]
type textarea "hearts with medical cross"
click at [258, 737] on button "Generate Design" at bounding box center [243, 731] width 255 height 47
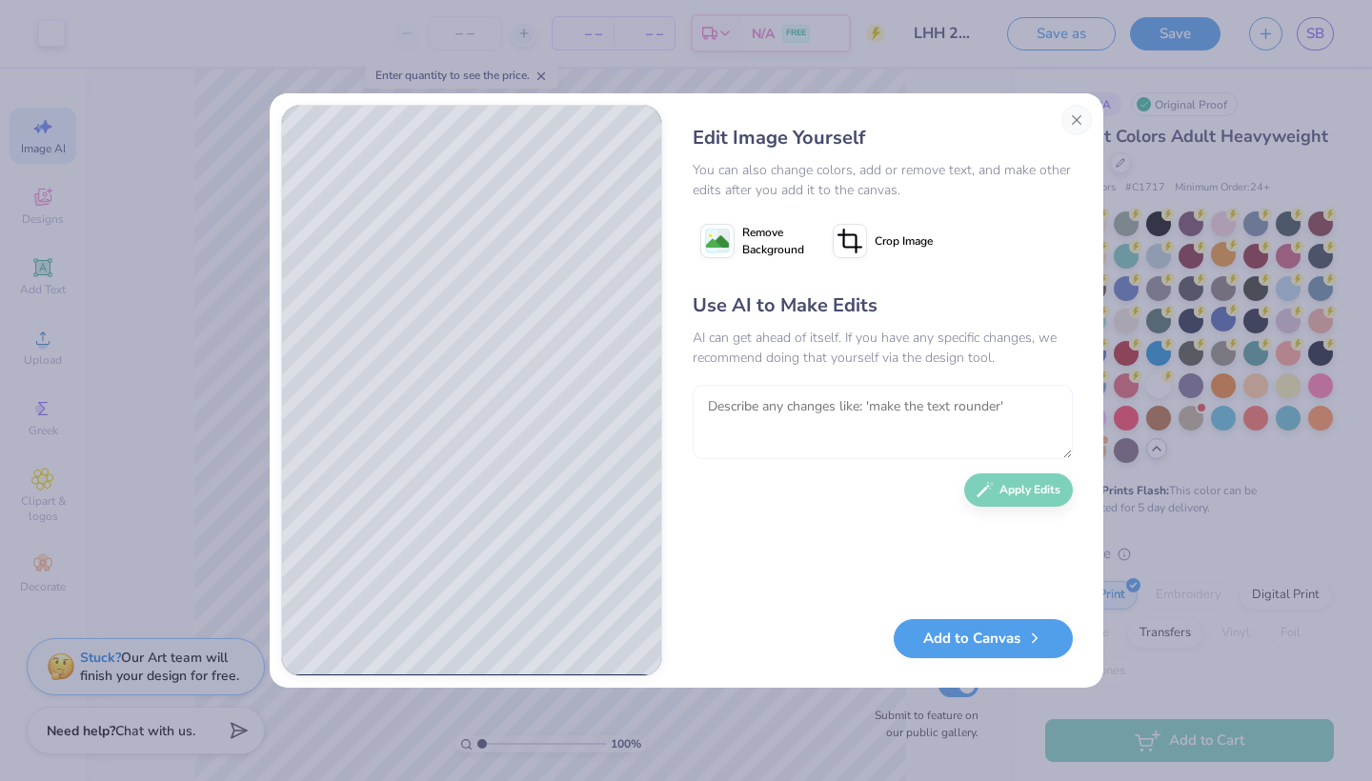
click at [741, 422] on textarea at bounding box center [883, 422] width 380 height 74
type textarea "single heart design with medical cross, all white"
click at [1049, 474] on button "Apply Edits" at bounding box center [1018, 490] width 109 height 33
click at [969, 638] on button "Add to Canvas" at bounding box center [983, 634] width 179 height 39
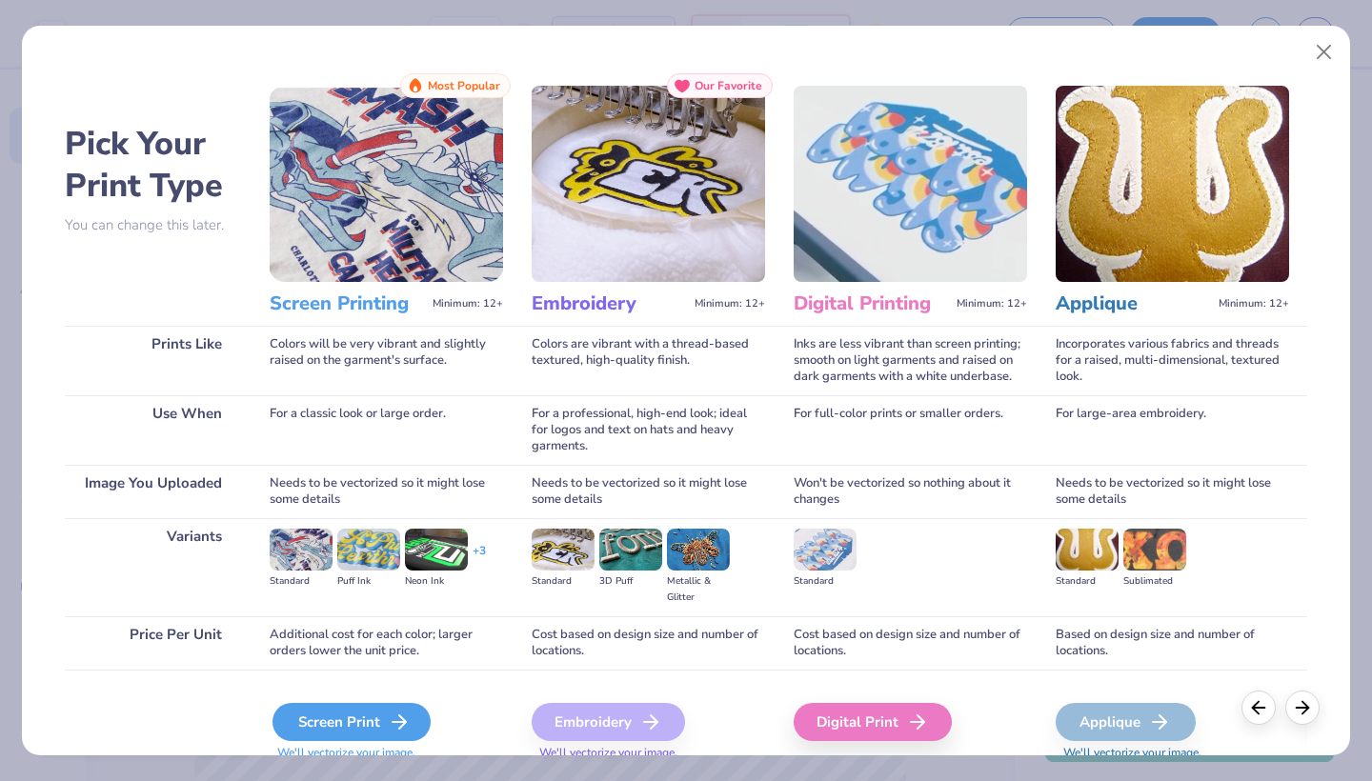
click at [352, 713] on div "Screen Print" at bounding box center [352, 722] width 158 height 38
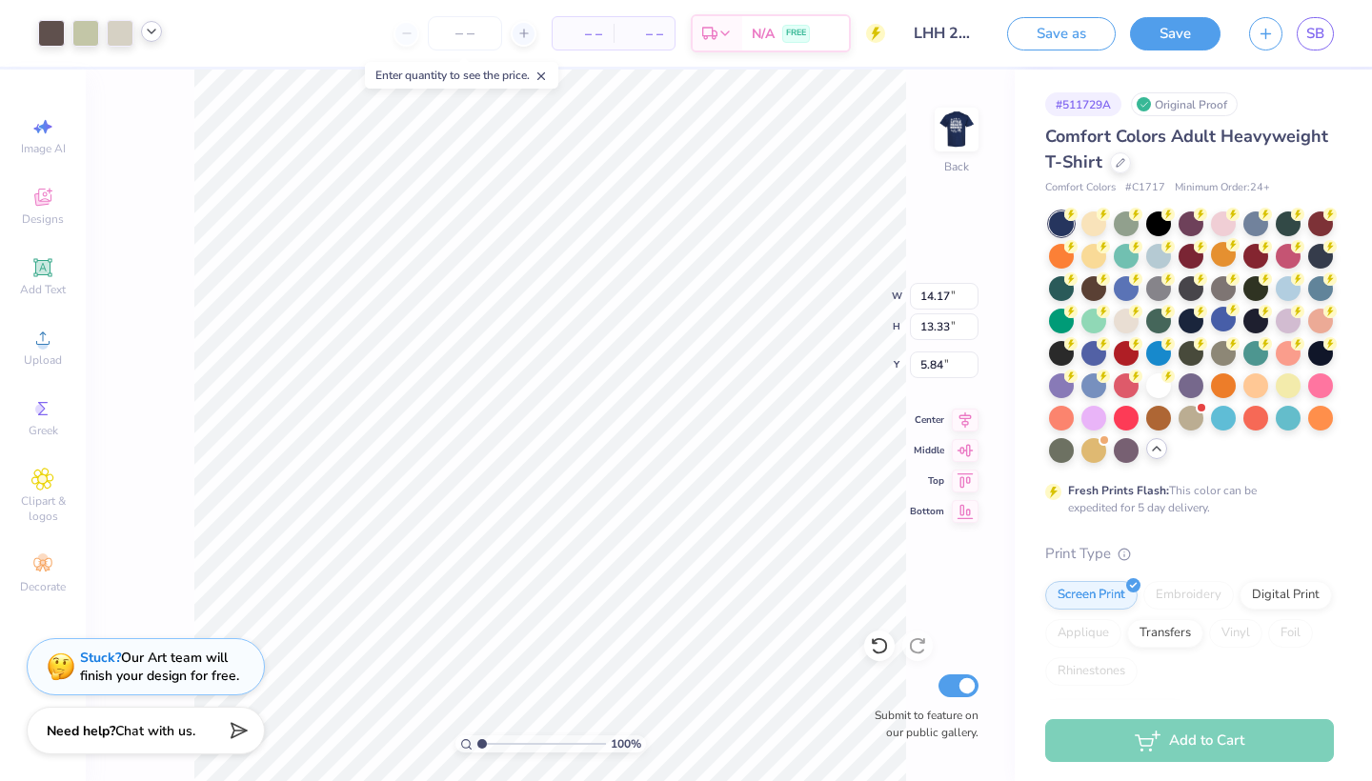
click at [150, 38] on icon at bounding box center [151, 31] width 15 height 15
click at [122, 41] on div at bounding box center [120, 31] width 27 height 27
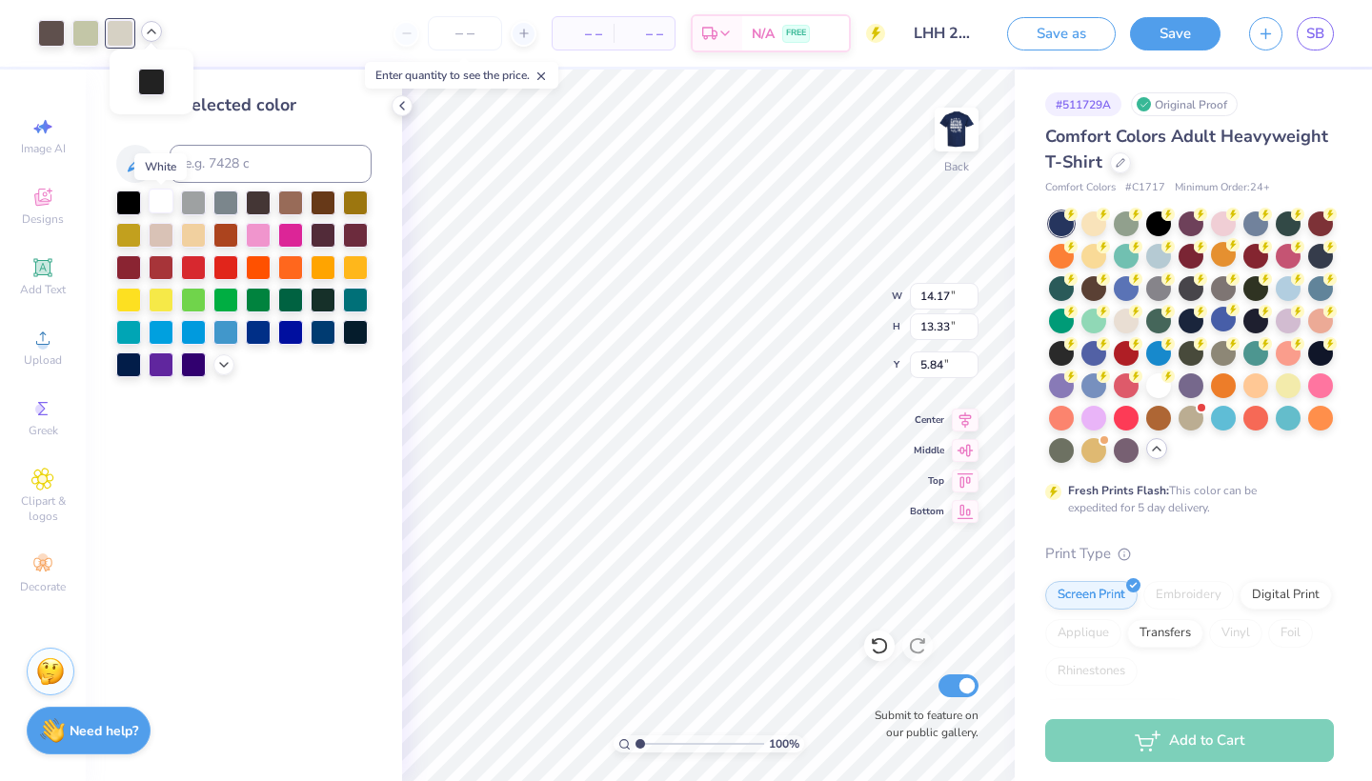
click at [161, 201] on div at bounding box center [161, 201] width 25 height 25
click at [398, 106] on icon at bounding box center [402, 105] width 15 height 15
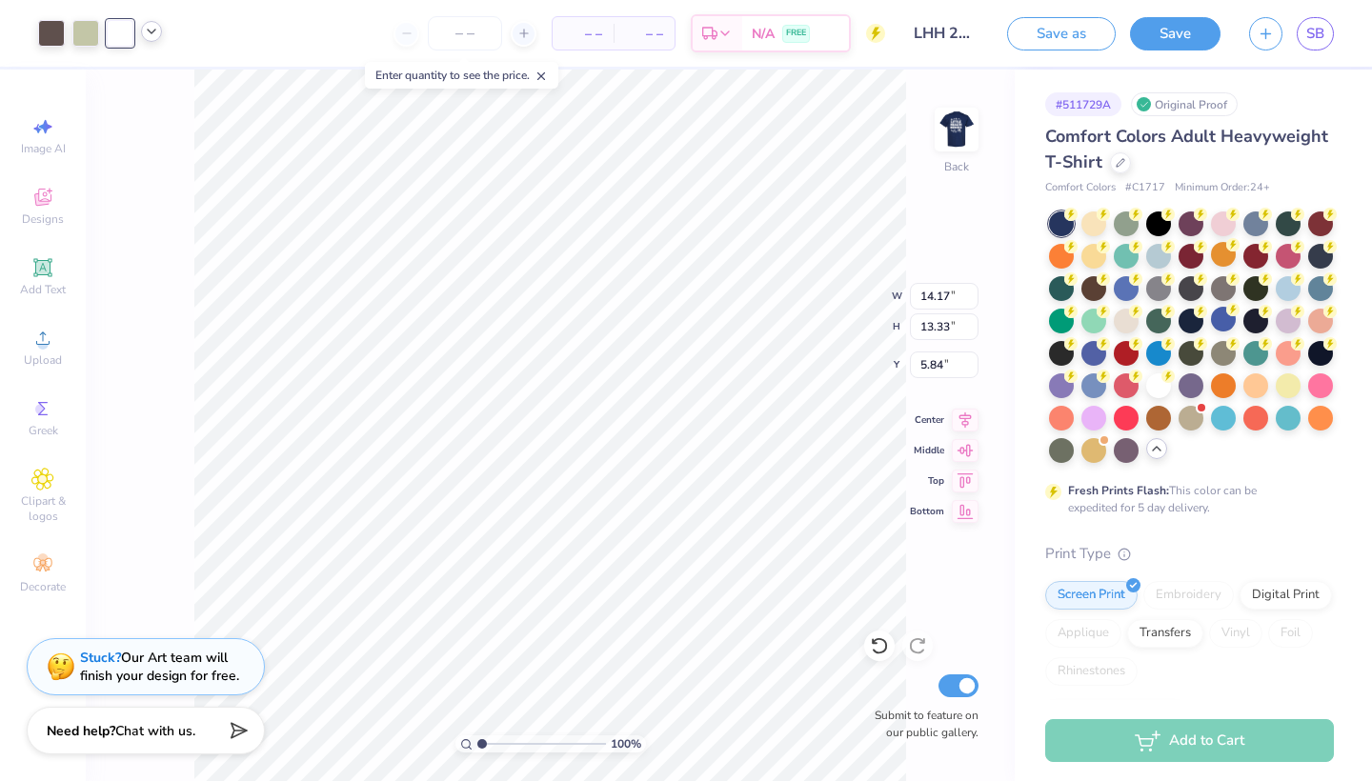
type input "2.73"
type input "2.57"
click at [955, 128] on img at bounding box center [957, 129] width 76 height 76
click at [959, 127] on img at bounding box center [957, 129] width 76 height 76
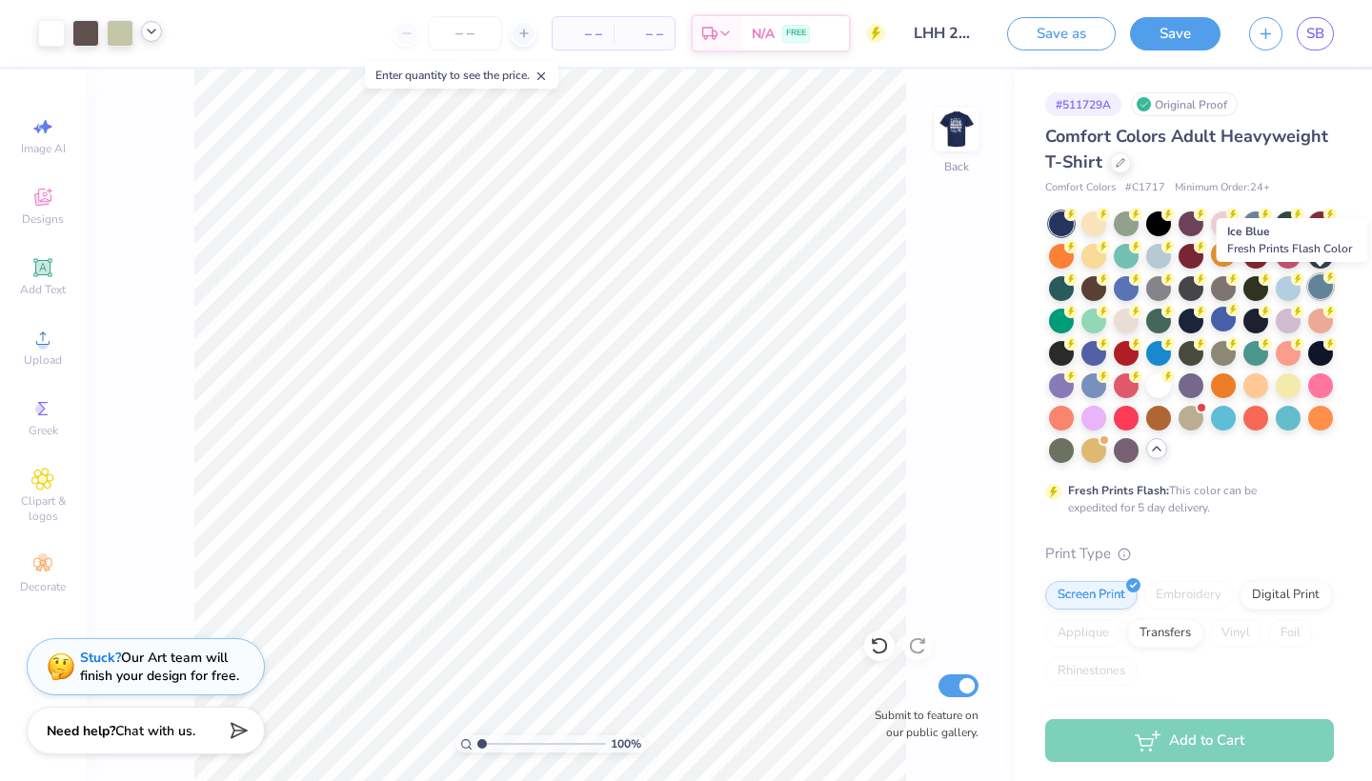
click at [1320, 284] on div at bounding box center [1320, 286] width 25 height 25
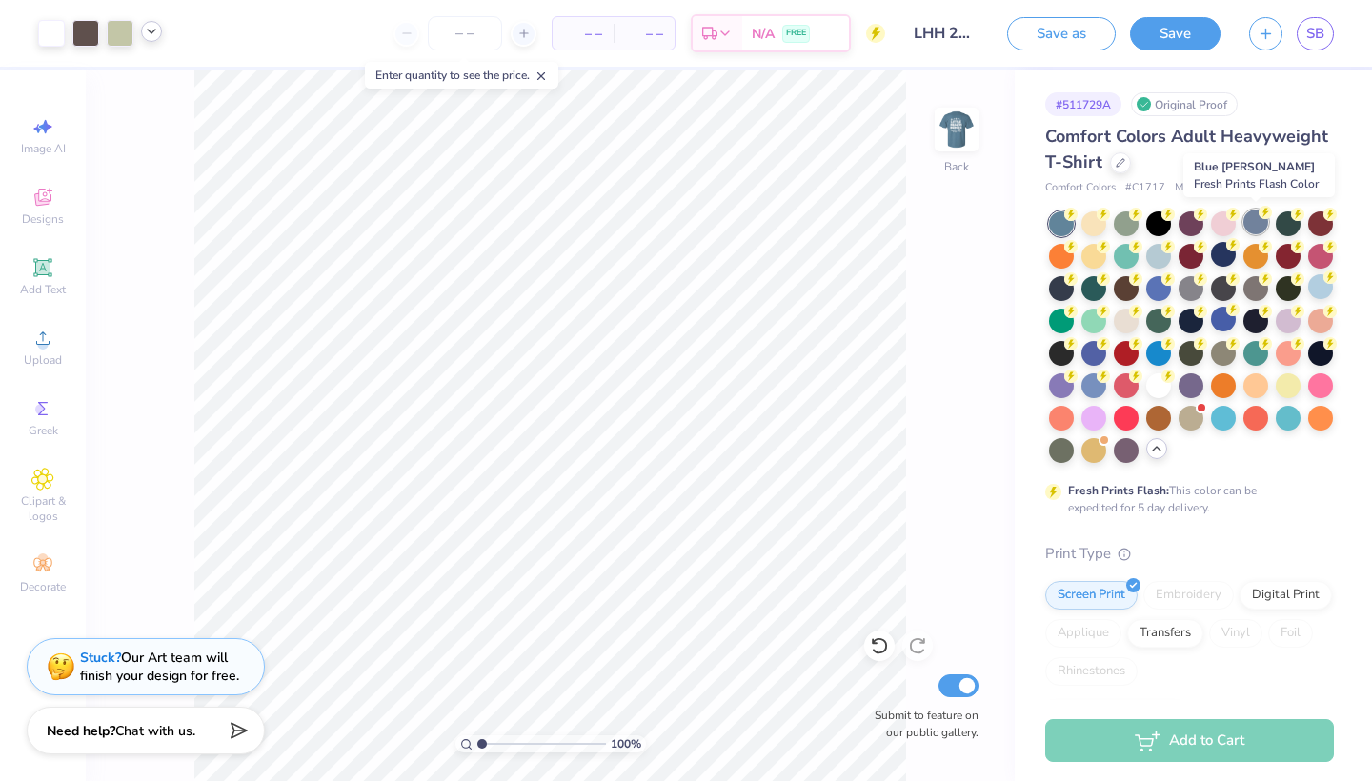
click at [1251, 229] on div at bounding box center [1256, 222] width 25 height 25
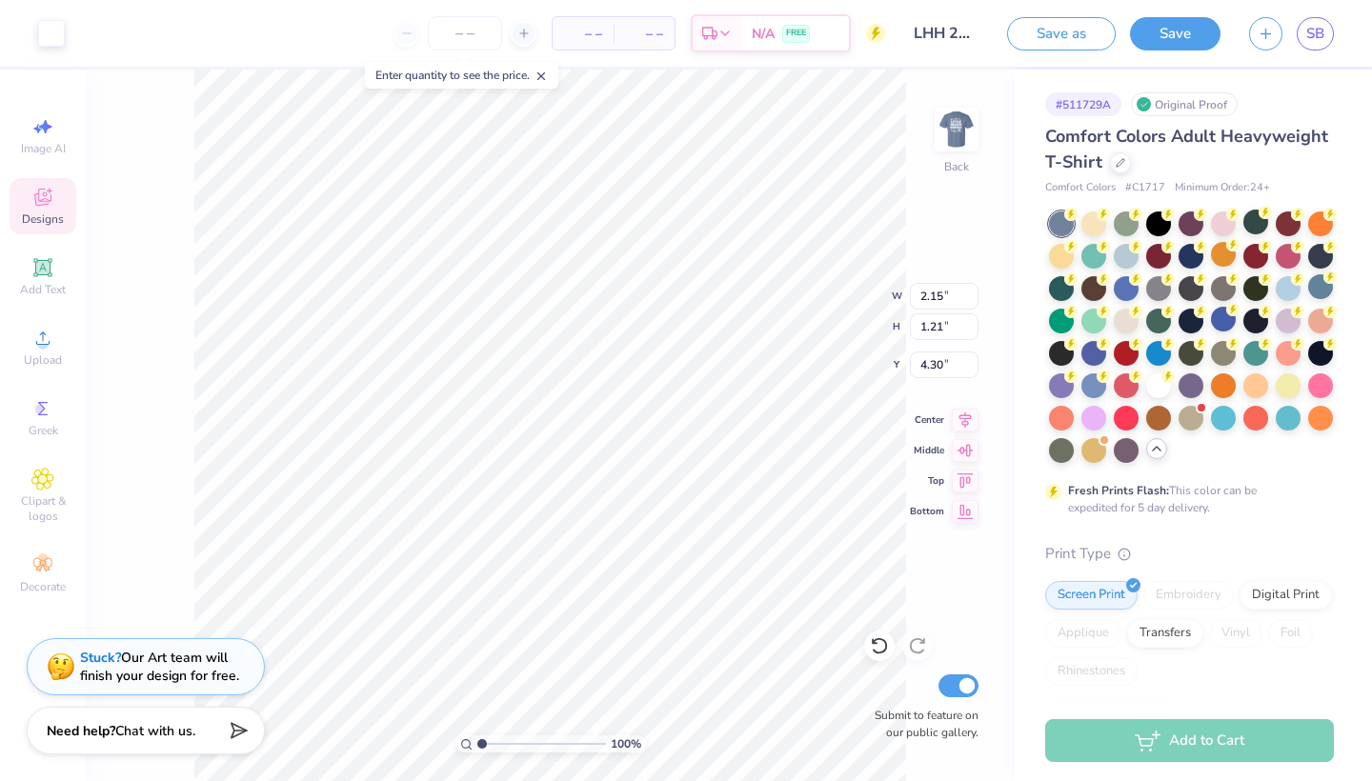
type input "10.29"
type input "2.73"
type input "2.57"
type input "5.35"
type input "1.62"
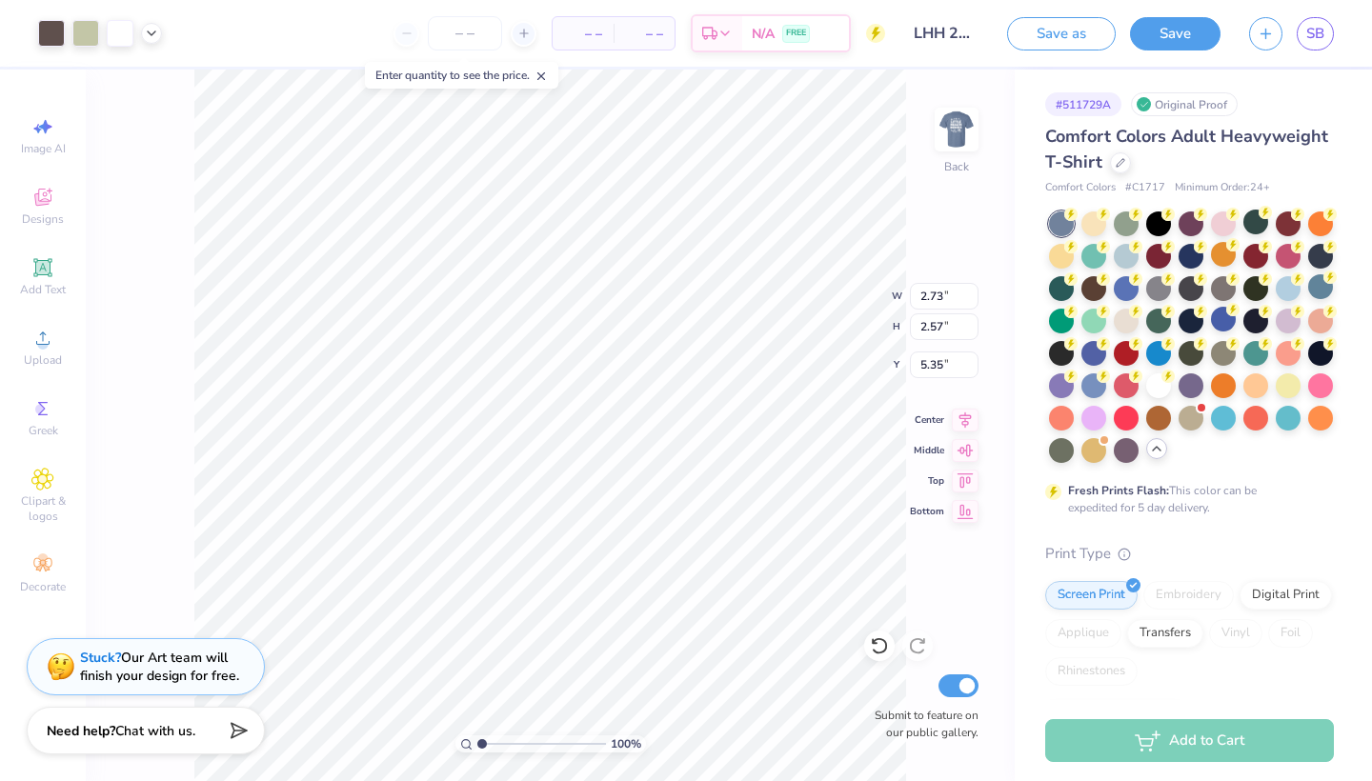
type input "1.52"
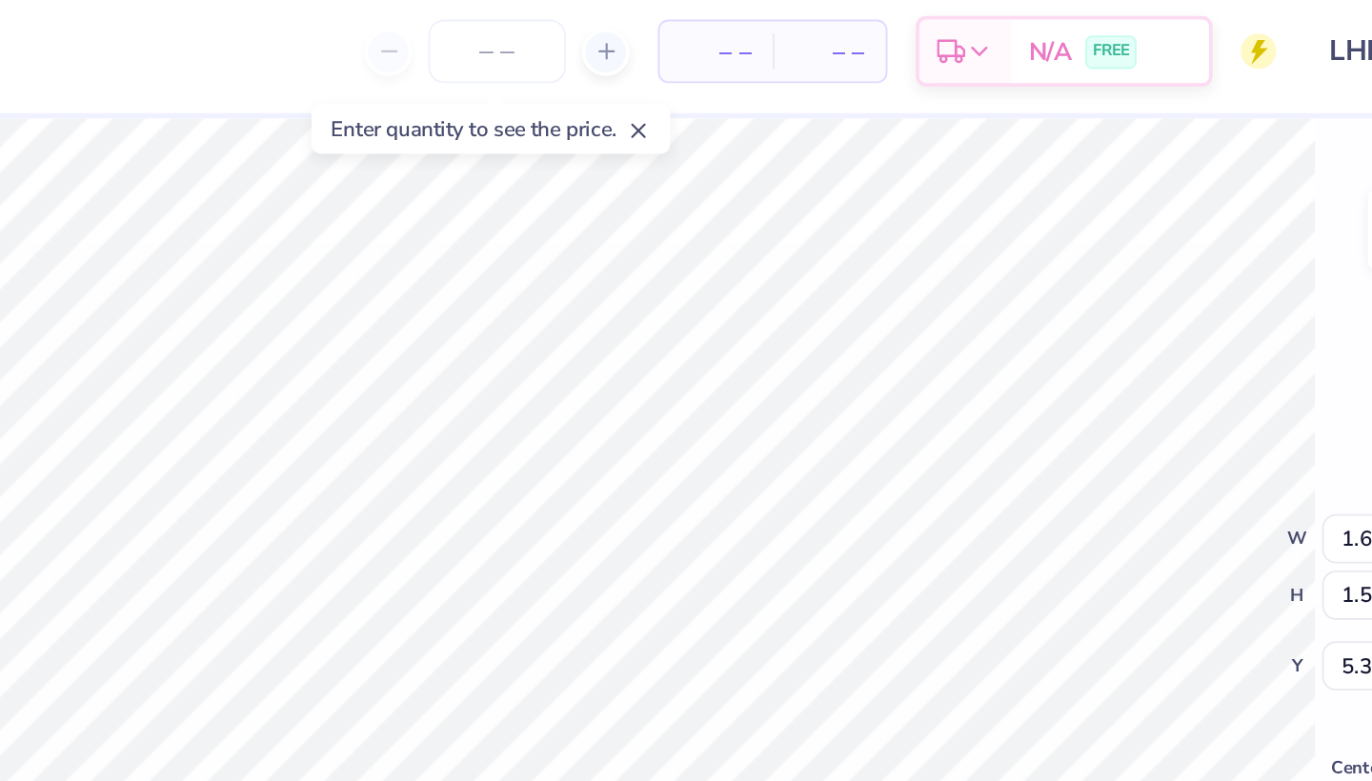
type input "4.37"
type input "5.53"
type input "0.46"
type input "4.68"
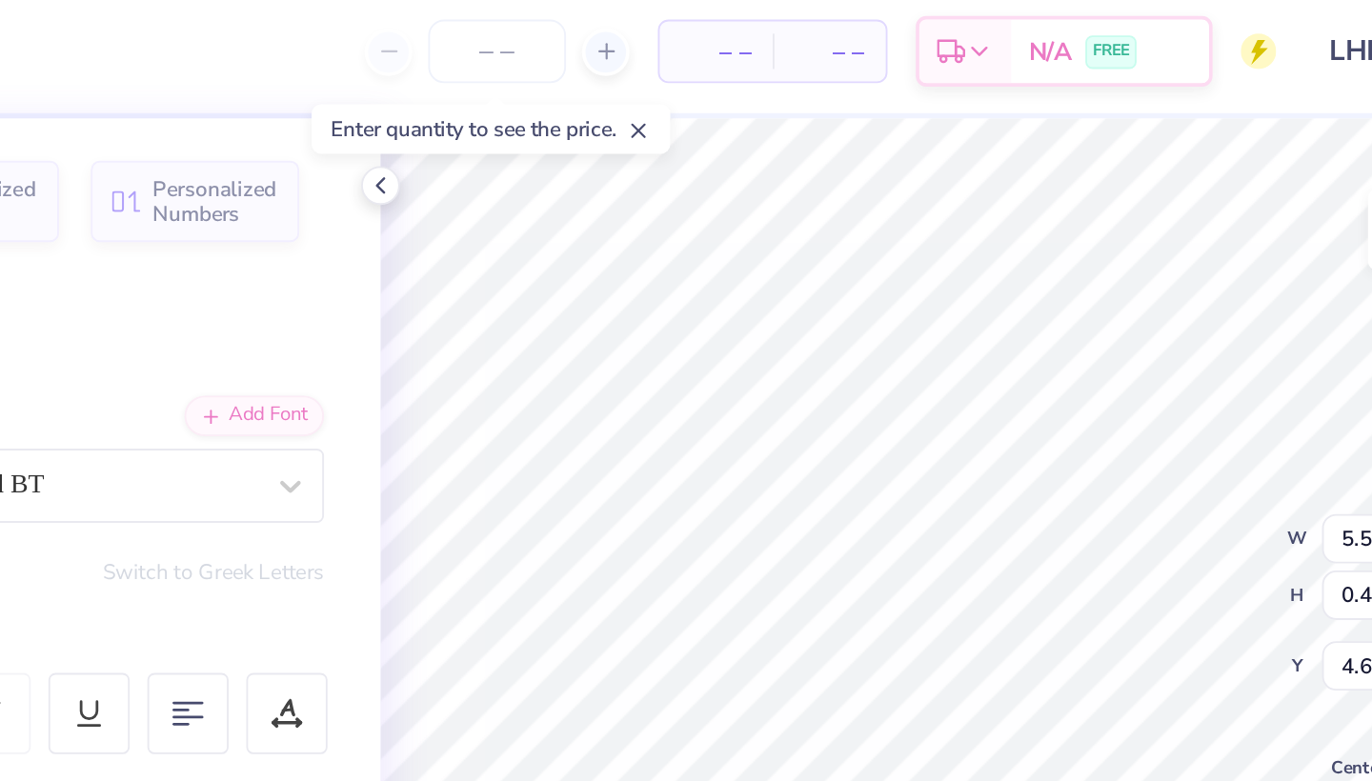
type input "1.62"
type input "1.52"
type input "4.37"
type input "5.53"
type input "0.46"
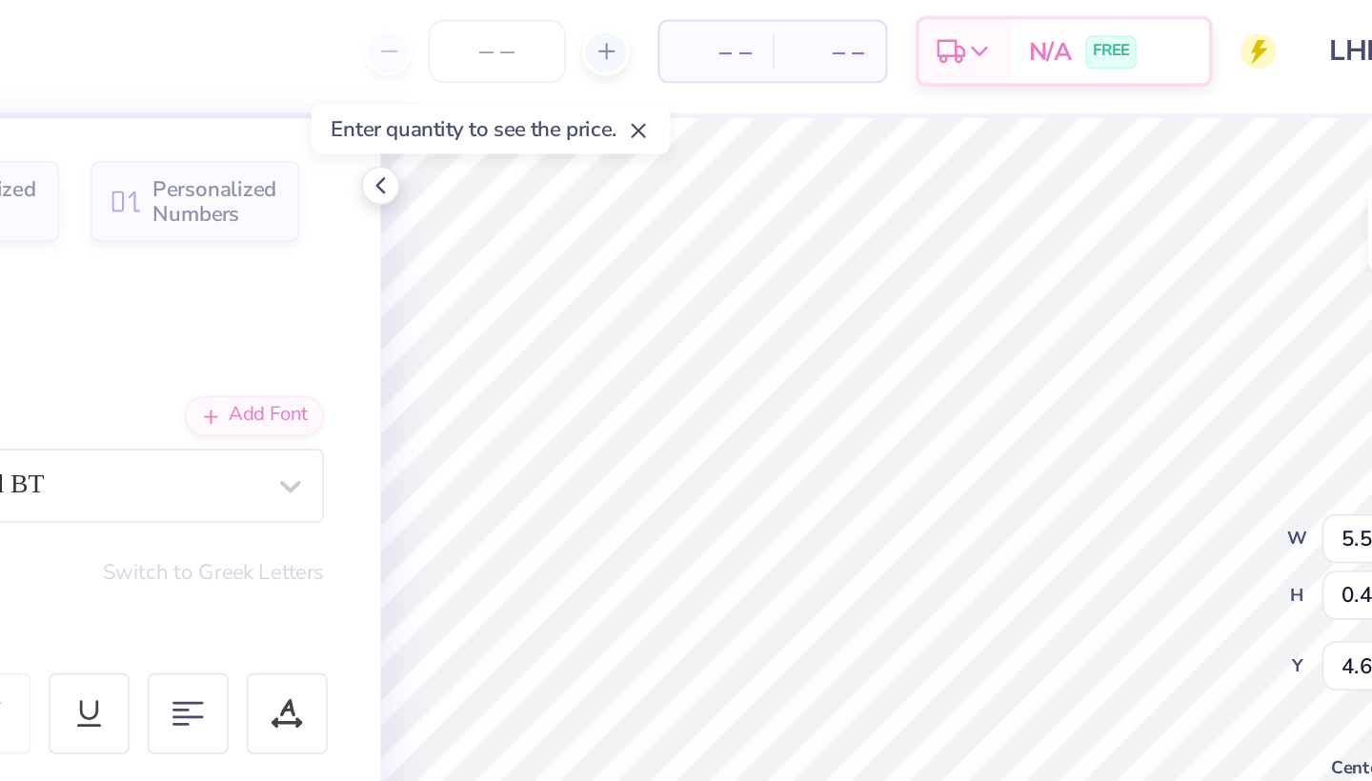
type input "4.91"
type textarea "2025 2026"
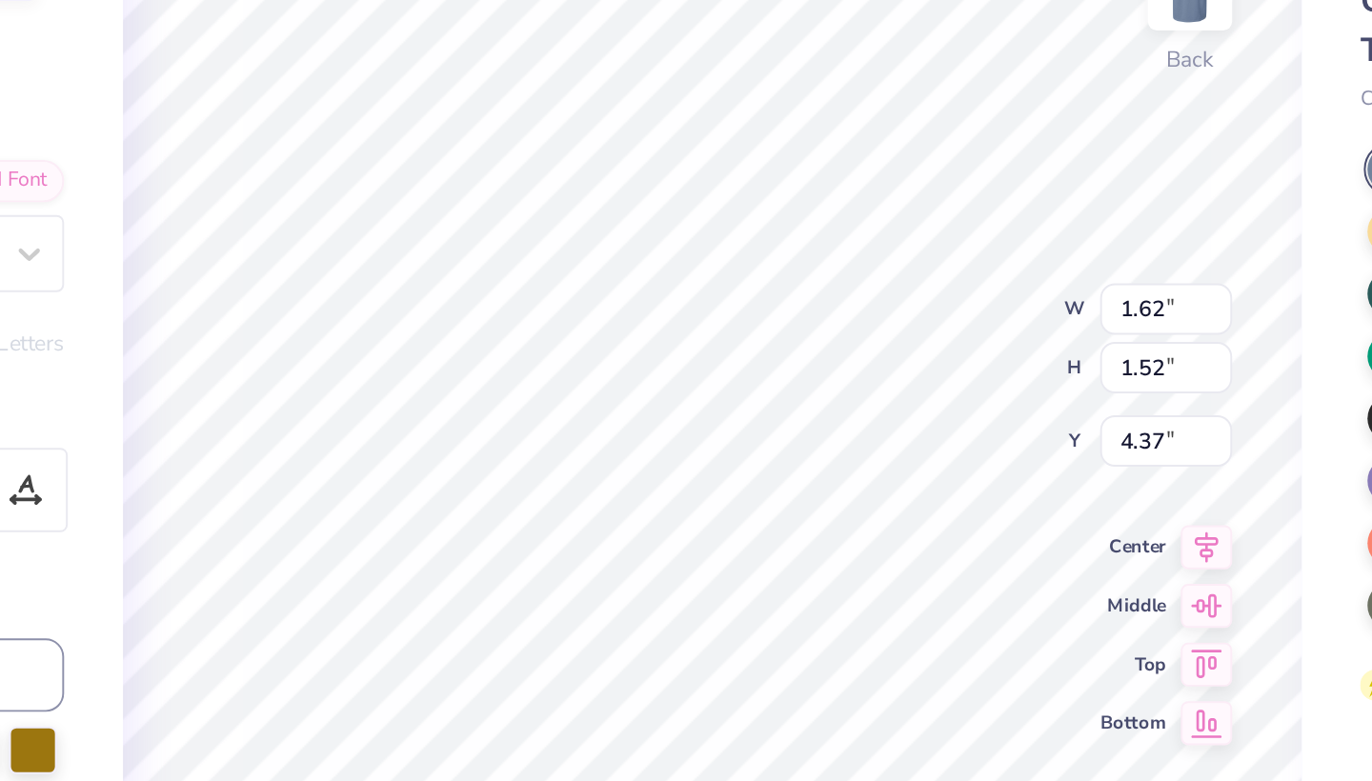
type input "1.23"
type input "1.15"
type input "4.56"
type input "1.28"
type input "1.21"
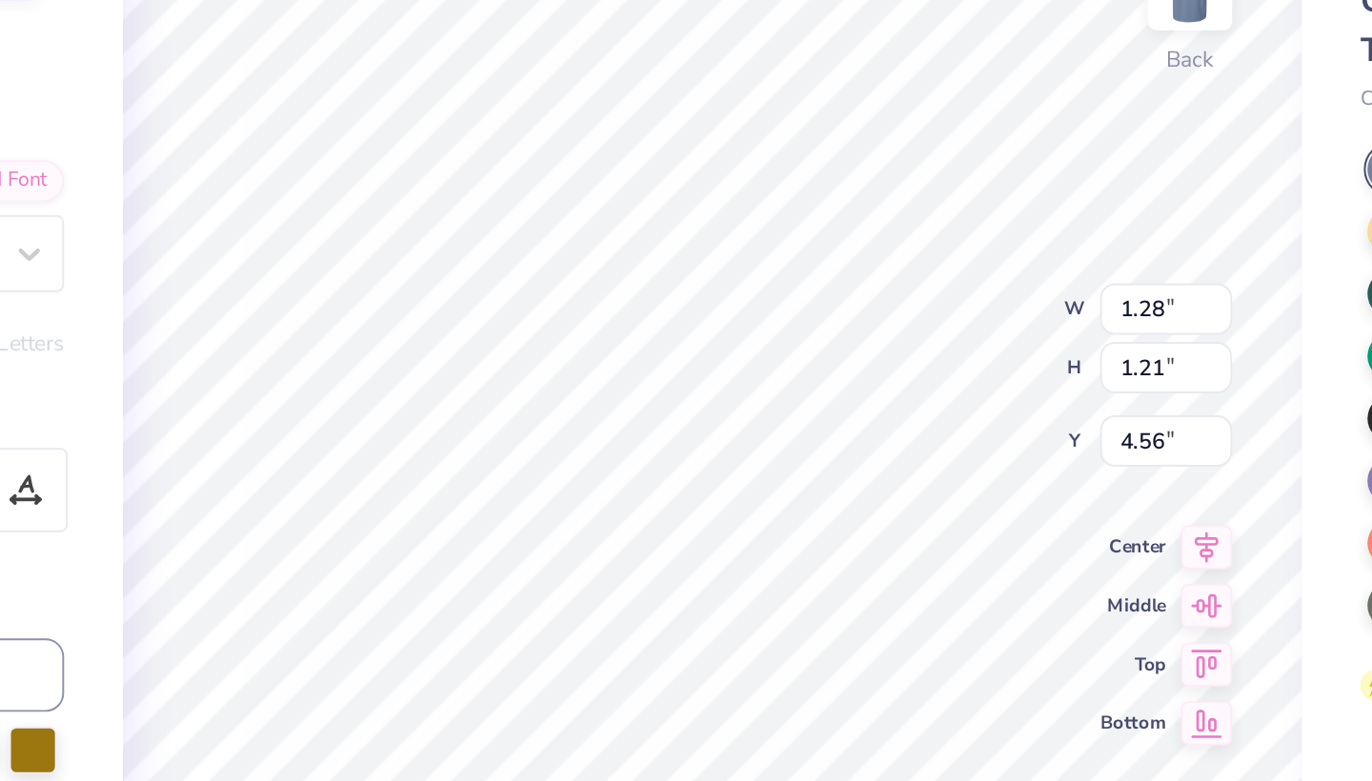
type input "4.30"
type input "5.17"
type input "0.46"
type input "4.91"
type input "1.28"
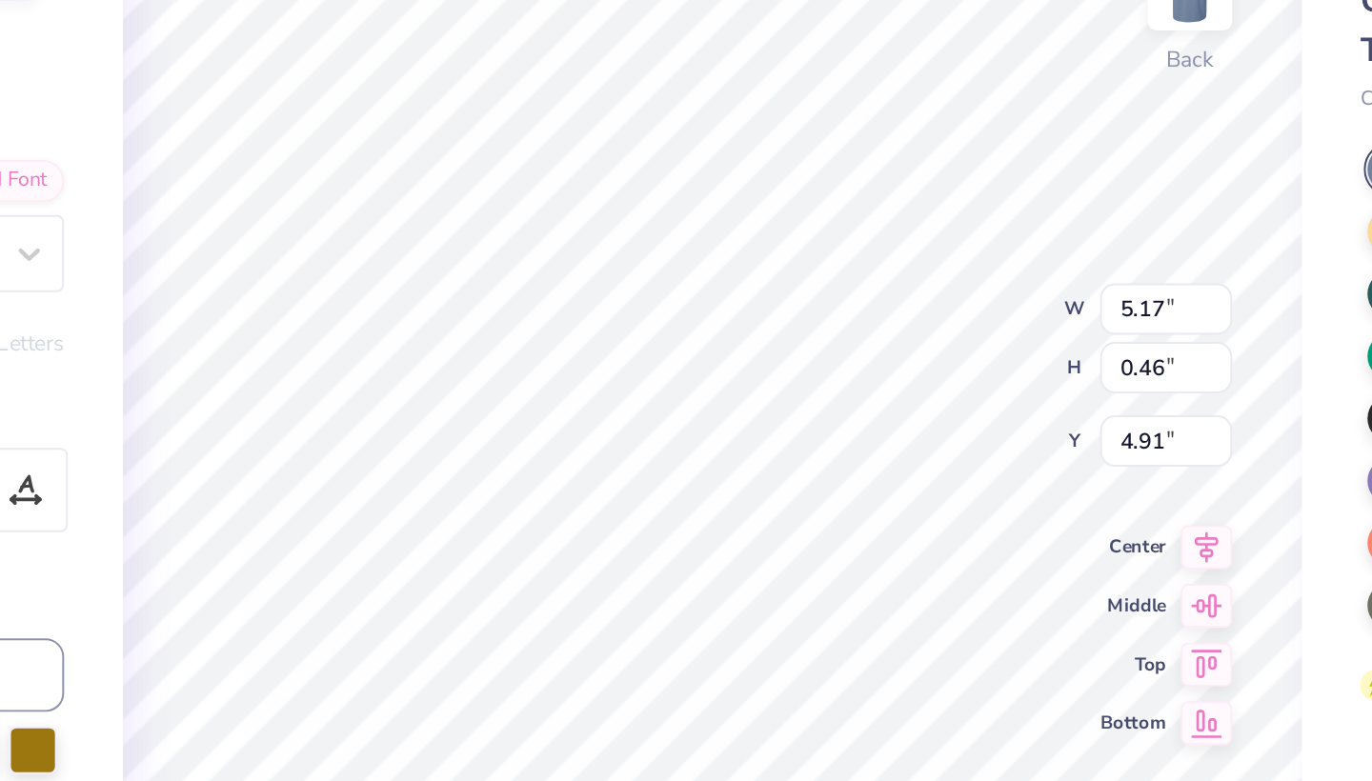
type input "1.21"
type input "4.30"
type input "5.17"
type input "0.46"
type input "4.91"
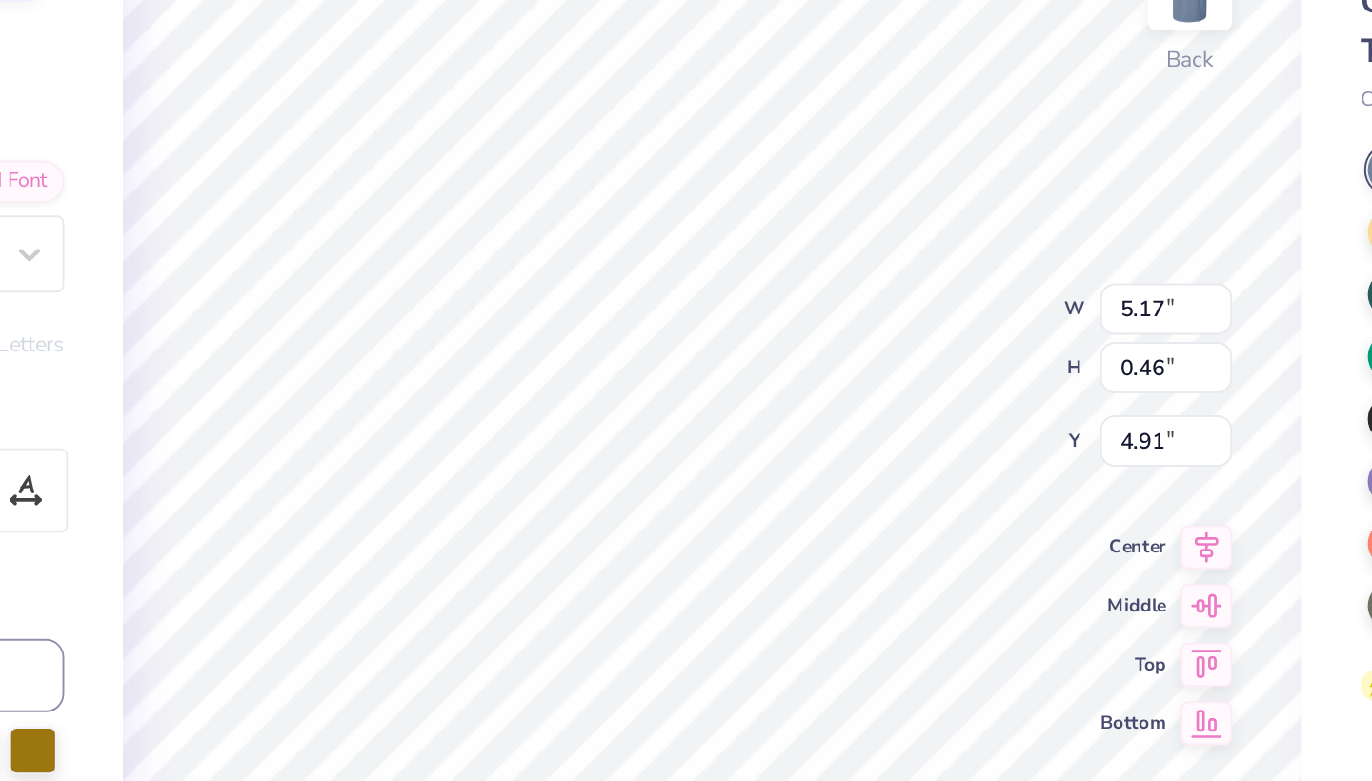
scroll to position [0, 5]
type textarea "2025 2026"
type input "1.28"
type input "1.21"
type input "4.30"
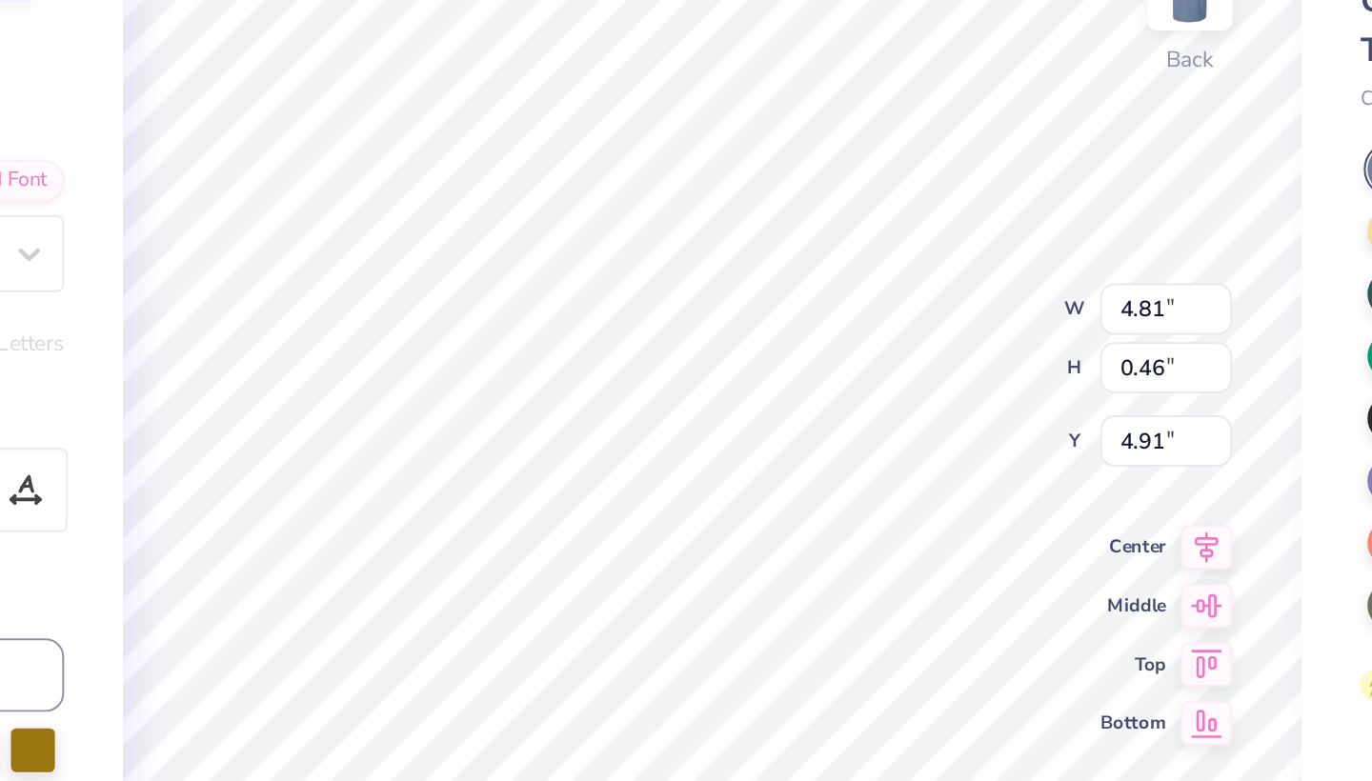
type input "4.65"
type input "4.69"
type textarea "2025 2026"
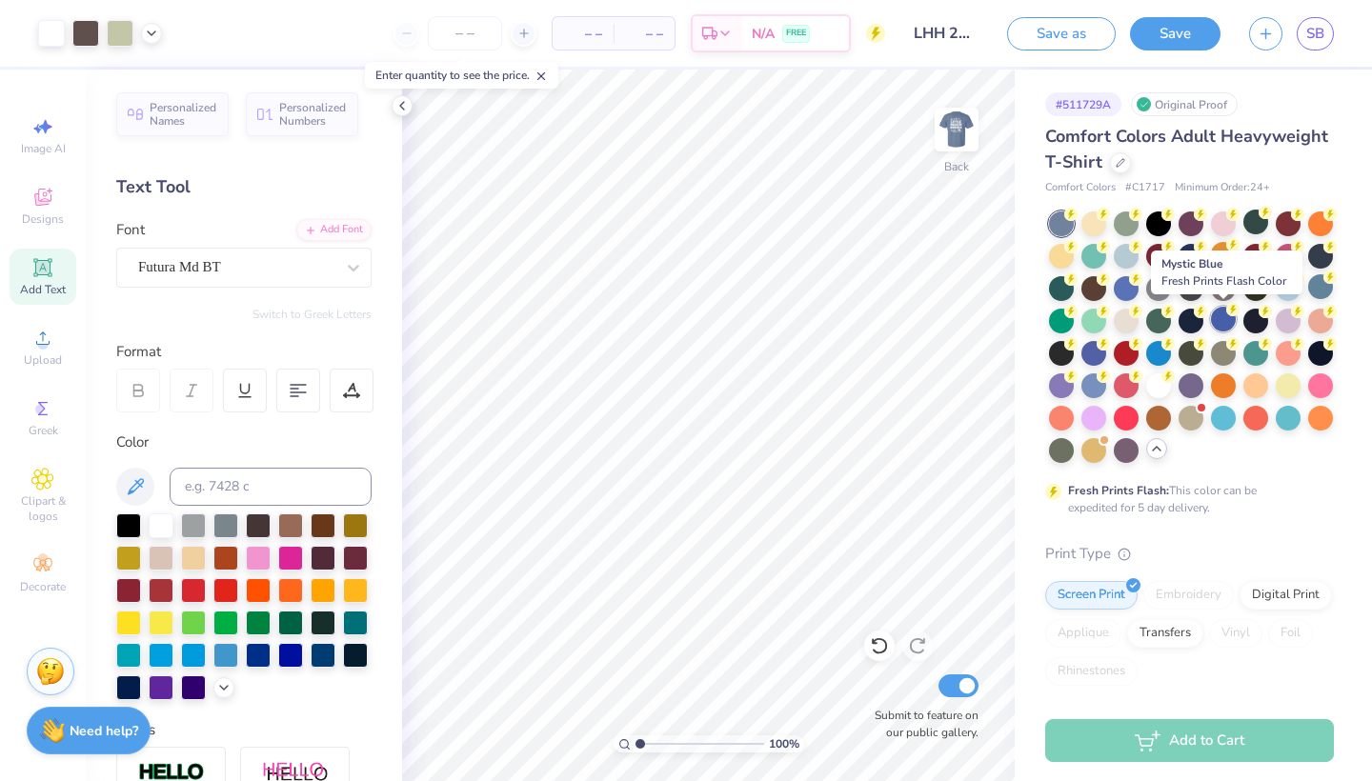
click at [1218, 317] on div at bounding box center [1223, 319] width 25 height 25
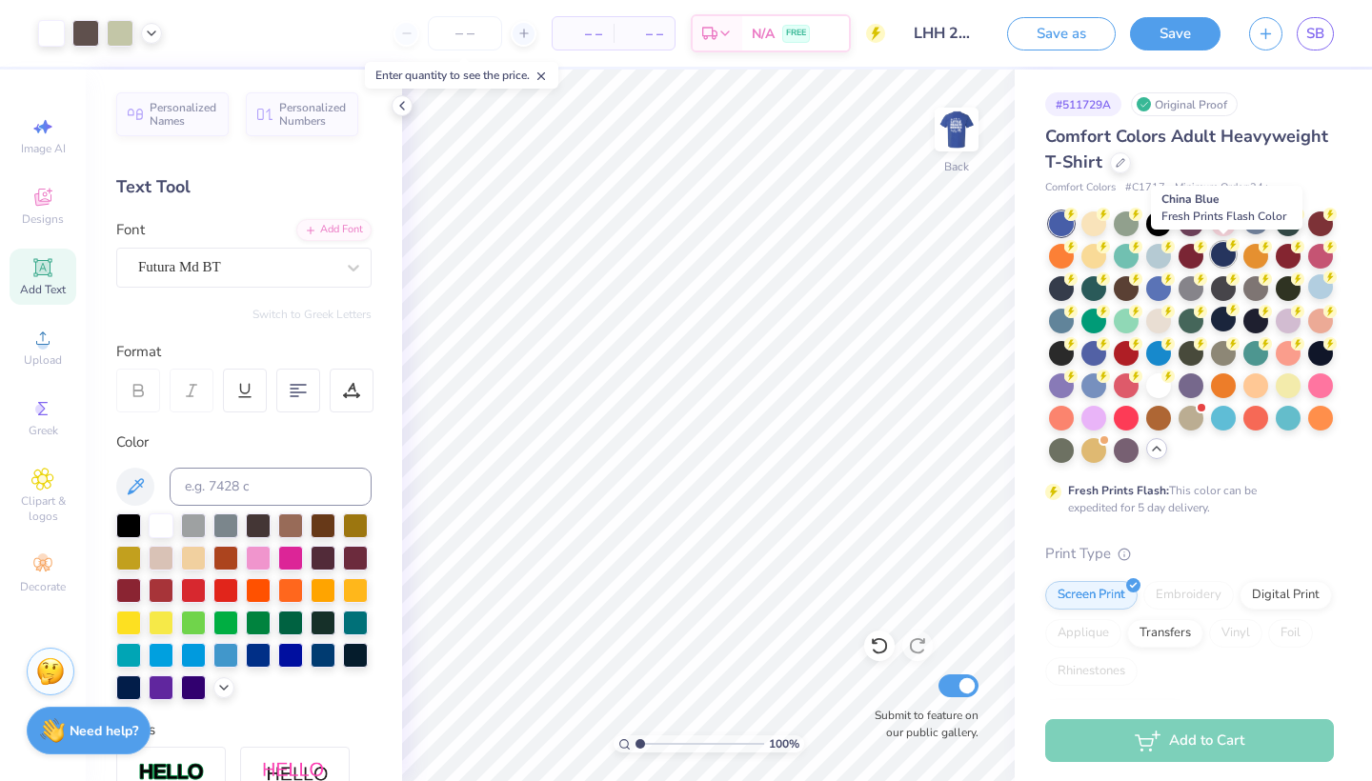
click at [1221, 259] on div at bounding box center [1223, 254] width 25 height 25
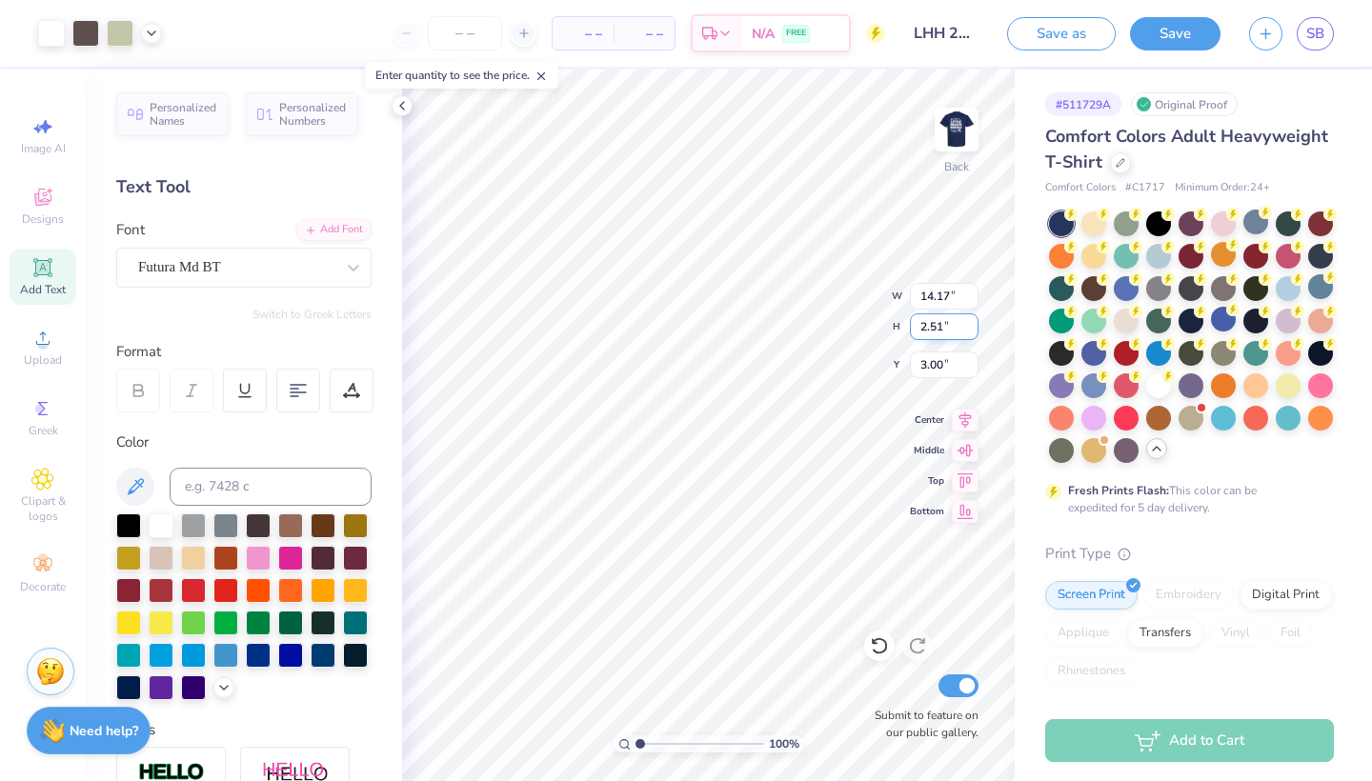
type input "3.73"
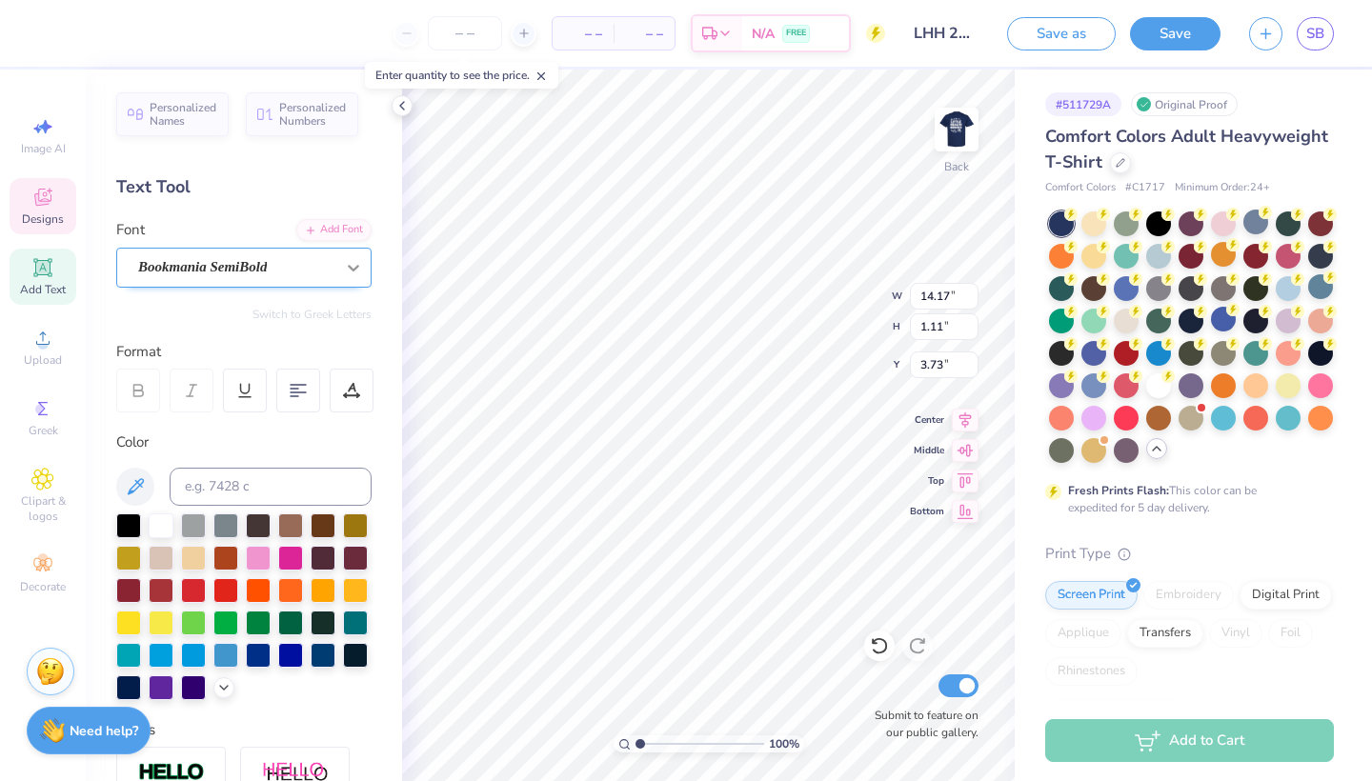
click at [357, 268] on icon at bounding box center [353, 267] width 19 height 19
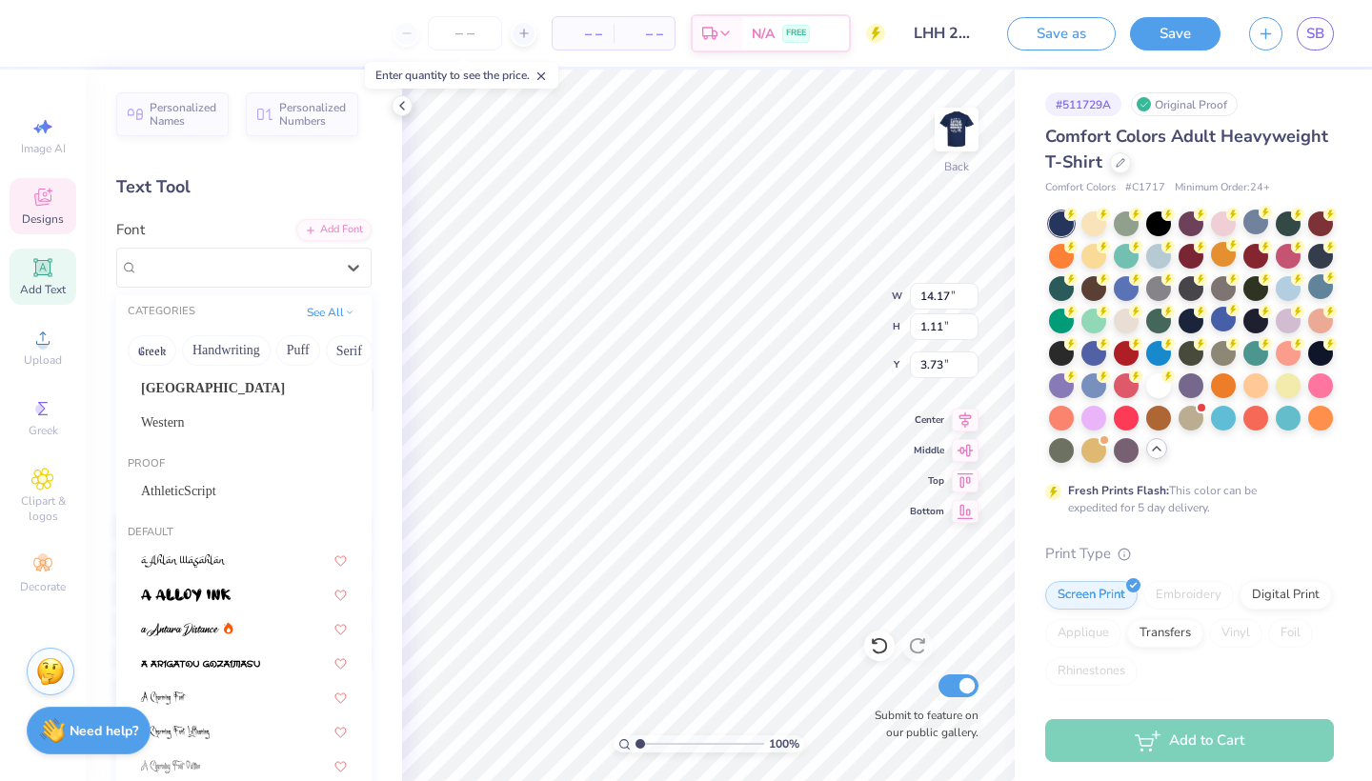
scroll to position [169, 0]
click at [226, 494] on div "AthleticScript" at bounding box center [244, 489] width 206 height 20
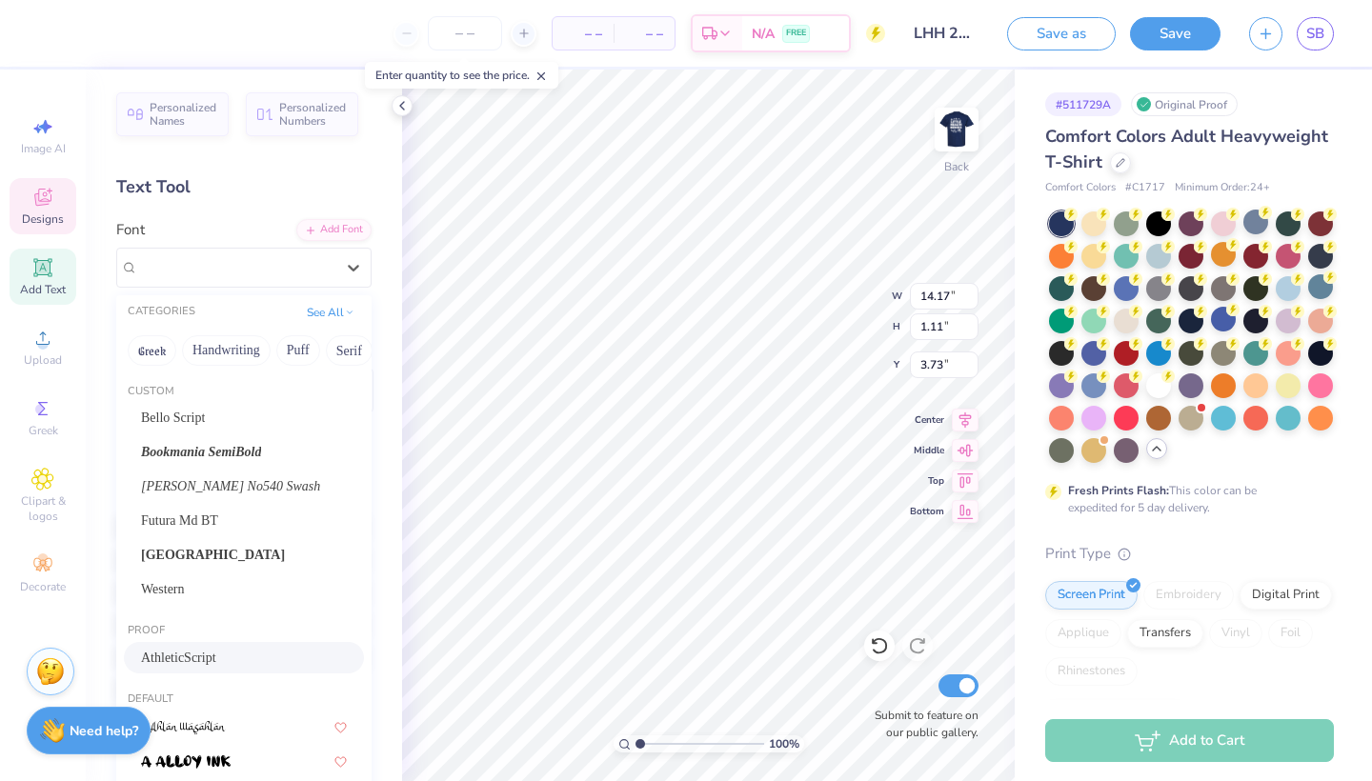
drag, startPoint x: 347, startPoint y: 266, endPoint x: 284, endPoint y: 369, distance: 120.6
click at [347, 266] on icon at bounding box center [353, 267] width 19 height 19
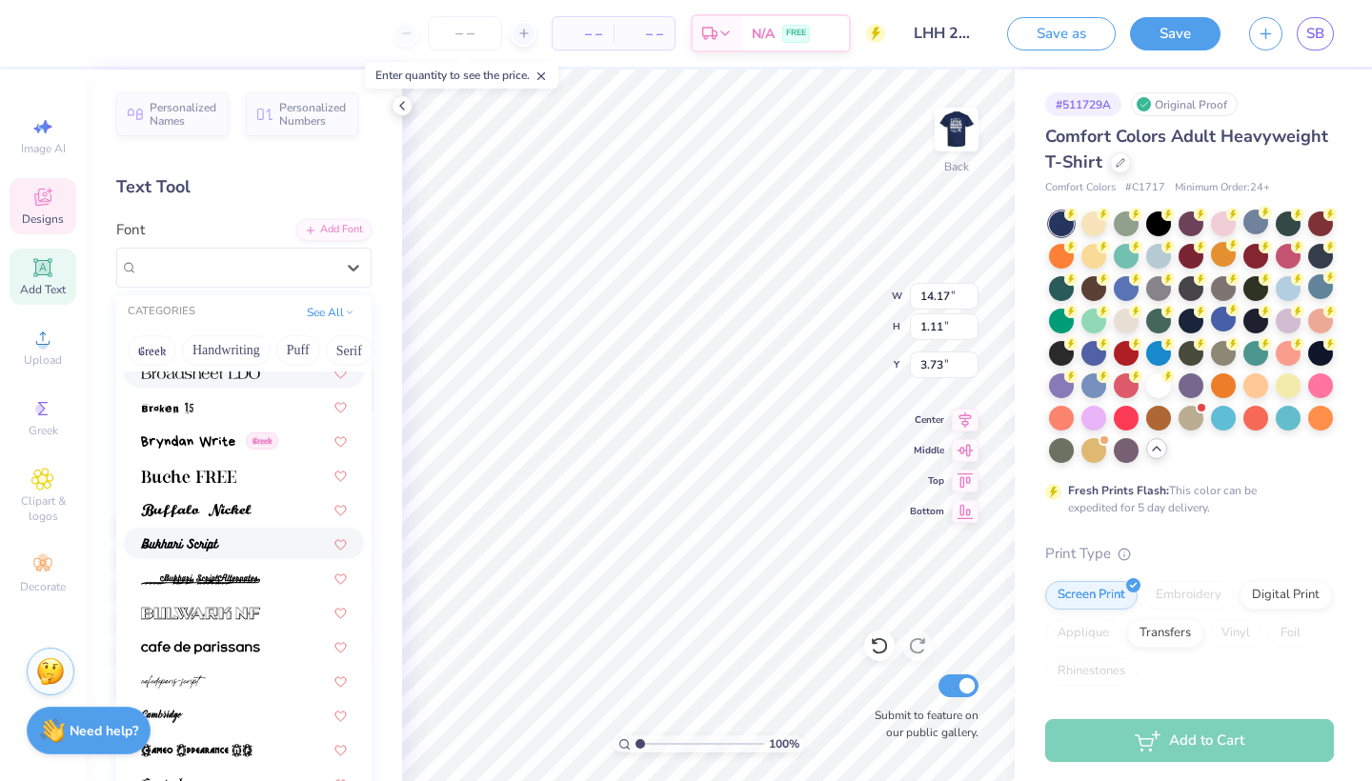
scroll to position [1975, 0]
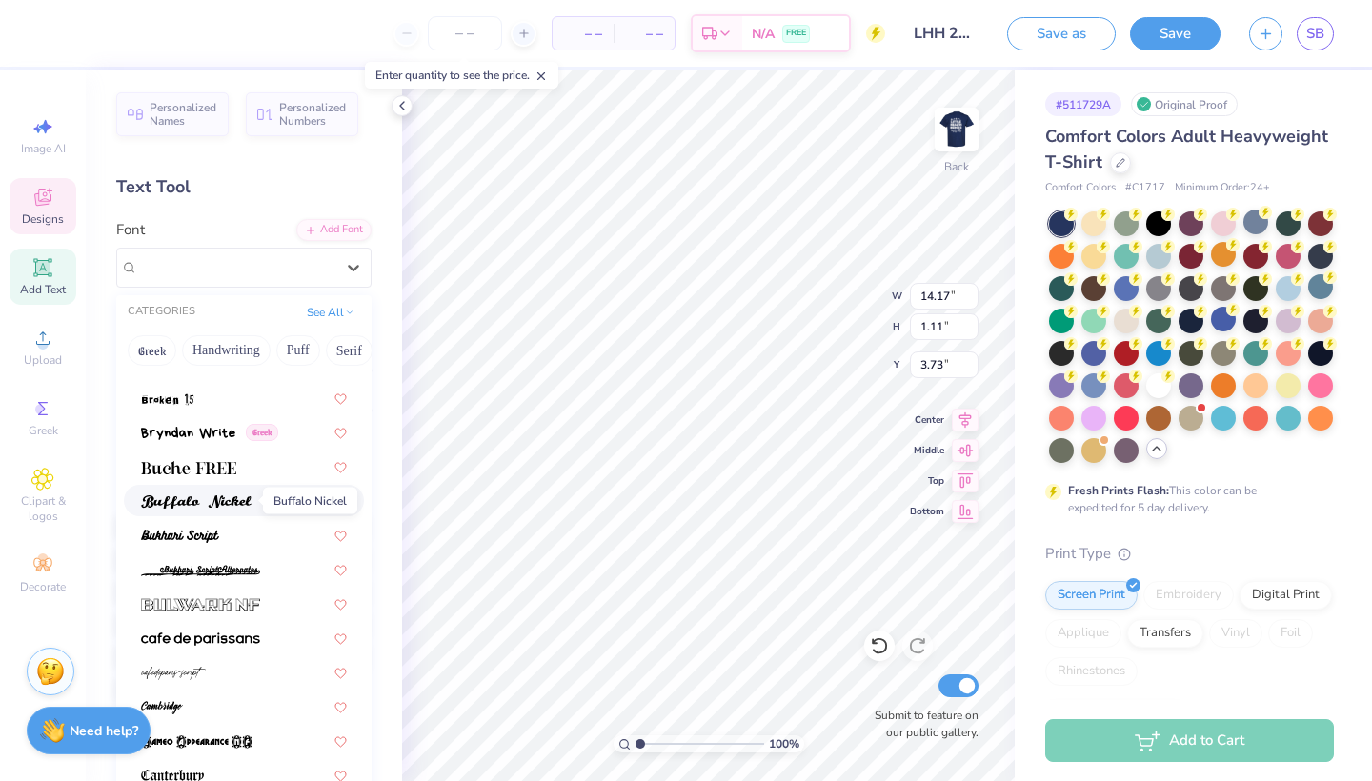
click at [213, 496] on img at bounding box center [196, 502] width 111 height 13
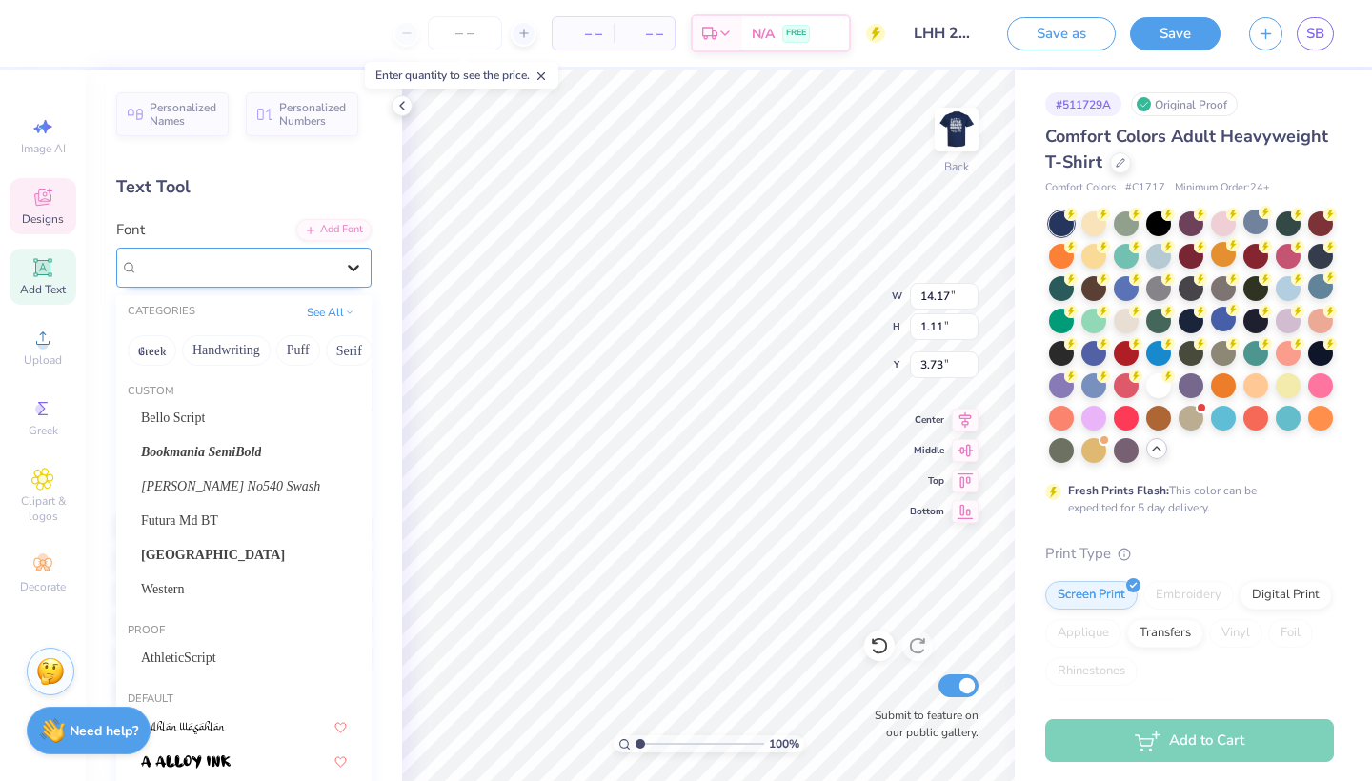
click at [354, 266] on icon at bounding box center [353, 267] width 19 height 19
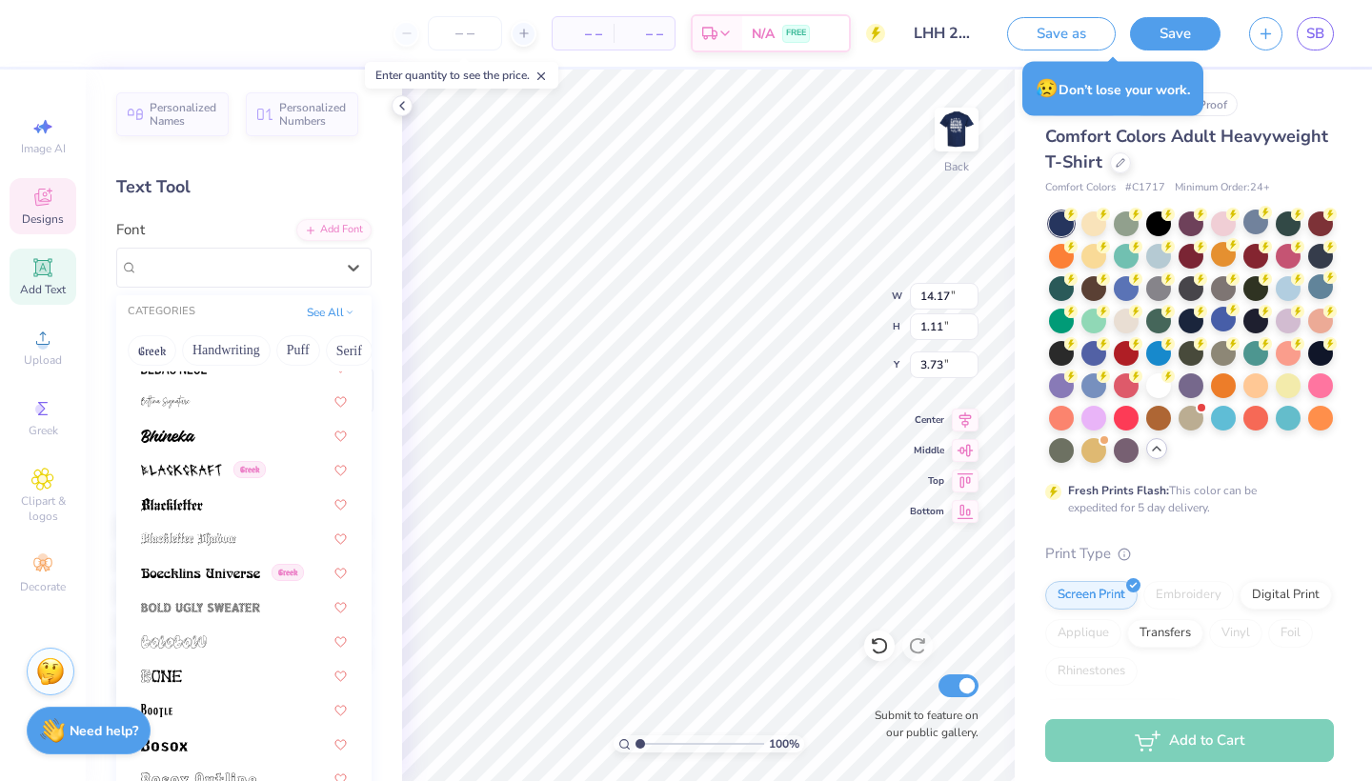
scroll to position [1224, 0]
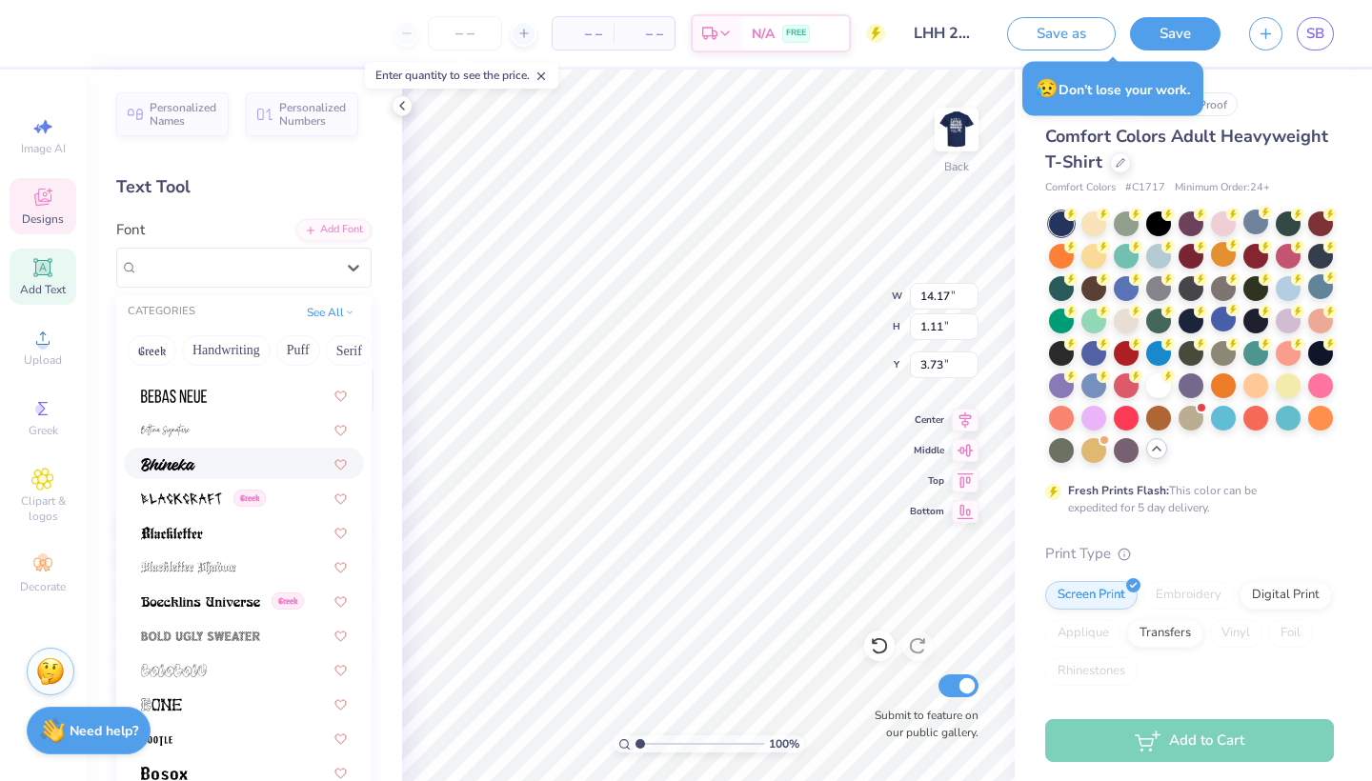
click at [192, 458] on img at bounding box center [168, 464] width 54 height 13
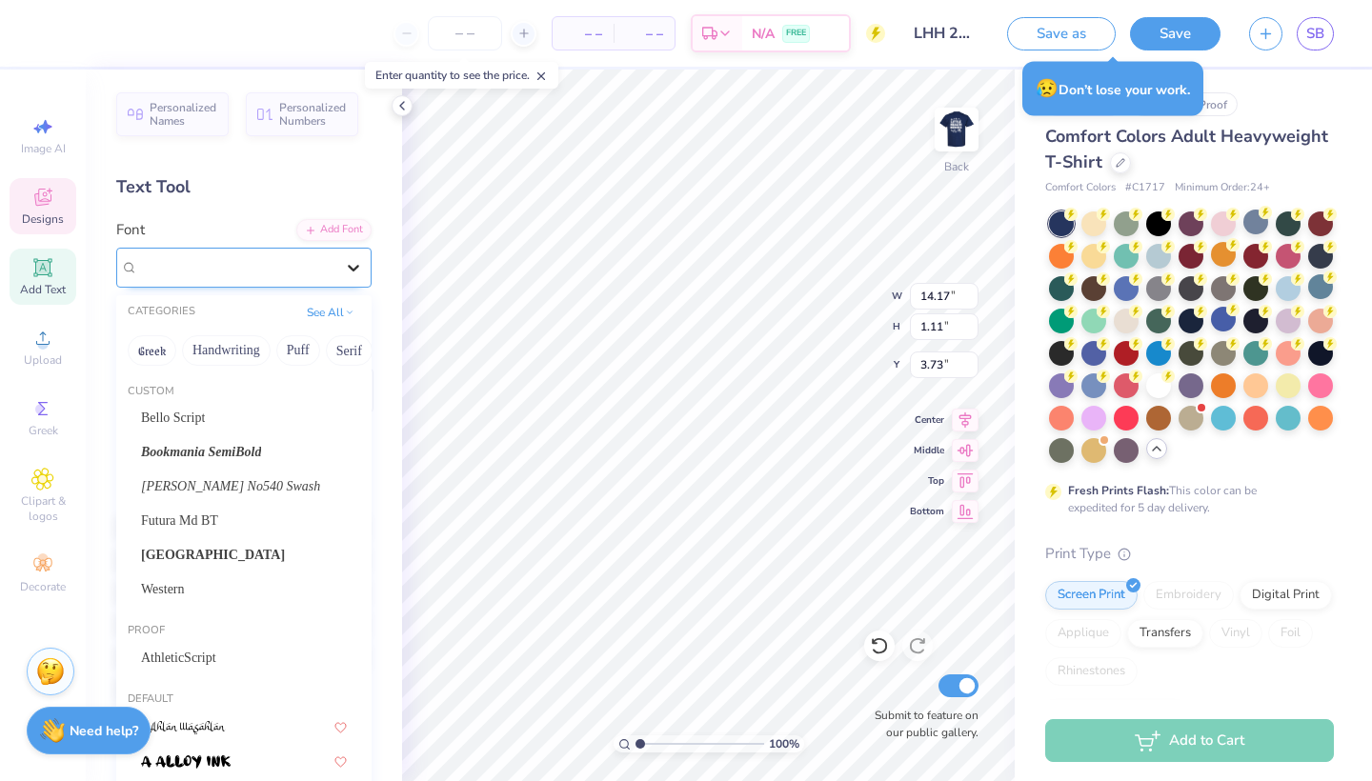
click at [353, 275] on icon at bounding box center [353, 267] width 19 height 19
click at [274, 452] on div "Bookmania SemiBold" at bounding box center [244, 452] width 206 height 20
click at [355, 258] on icon at bounding box center [353, 267] width 19 height 19
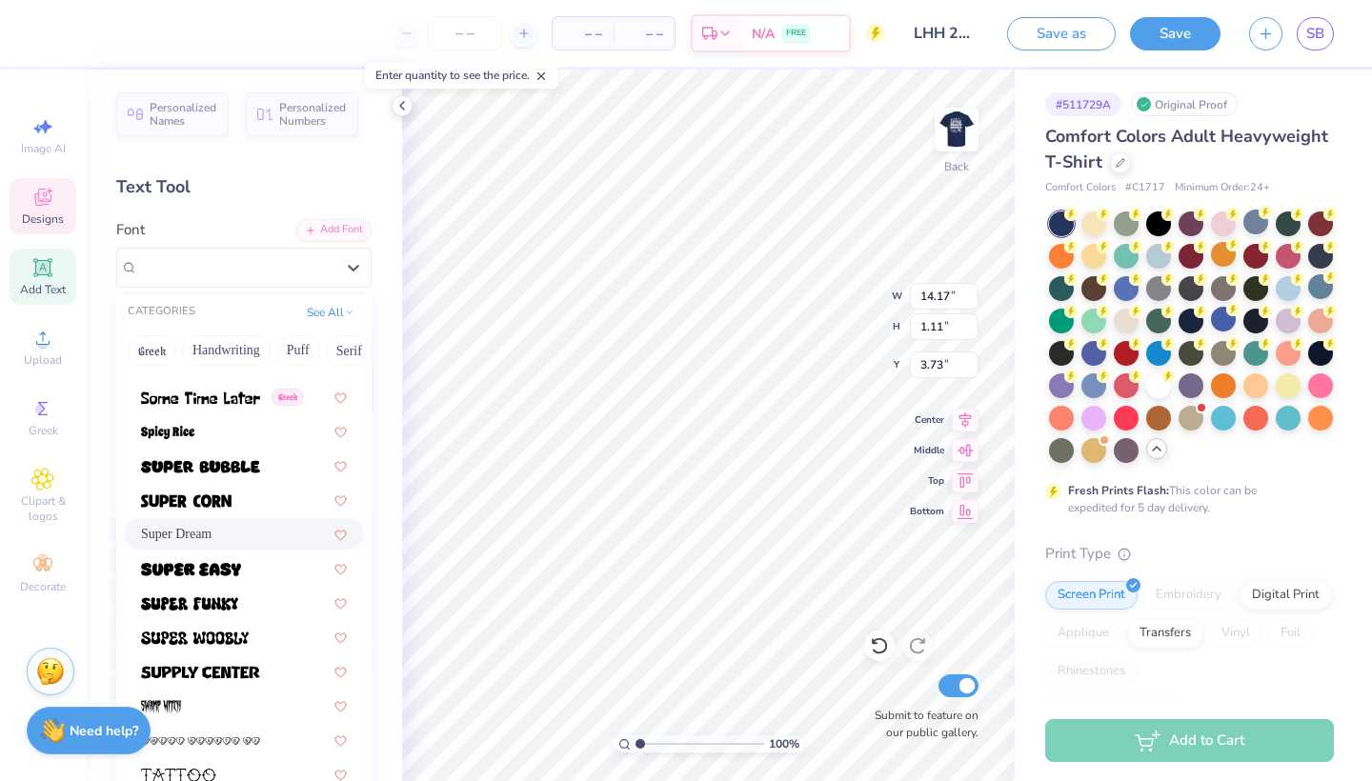
scroll to position [9521, 0]
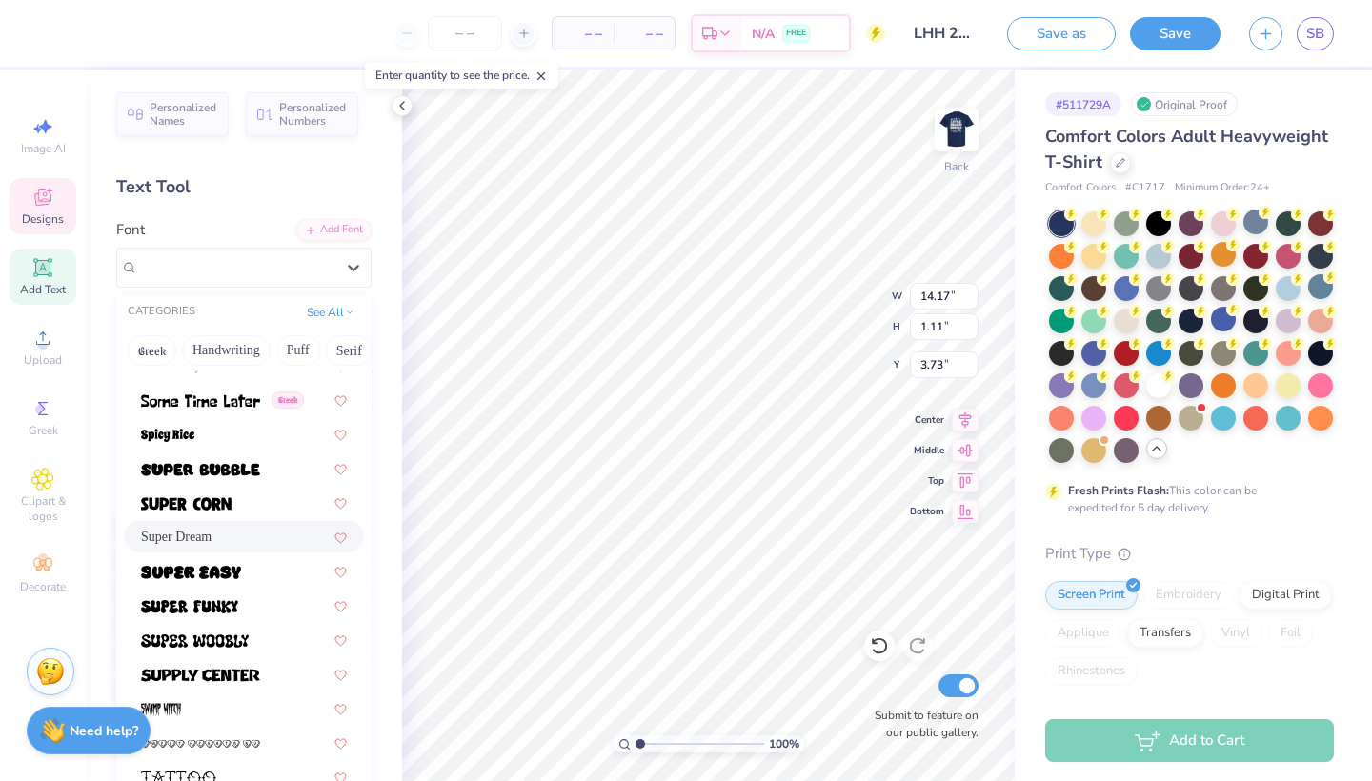
click at [227, 541] on div "Super Dream" at bounding box center [244, 537] width 206 height 20
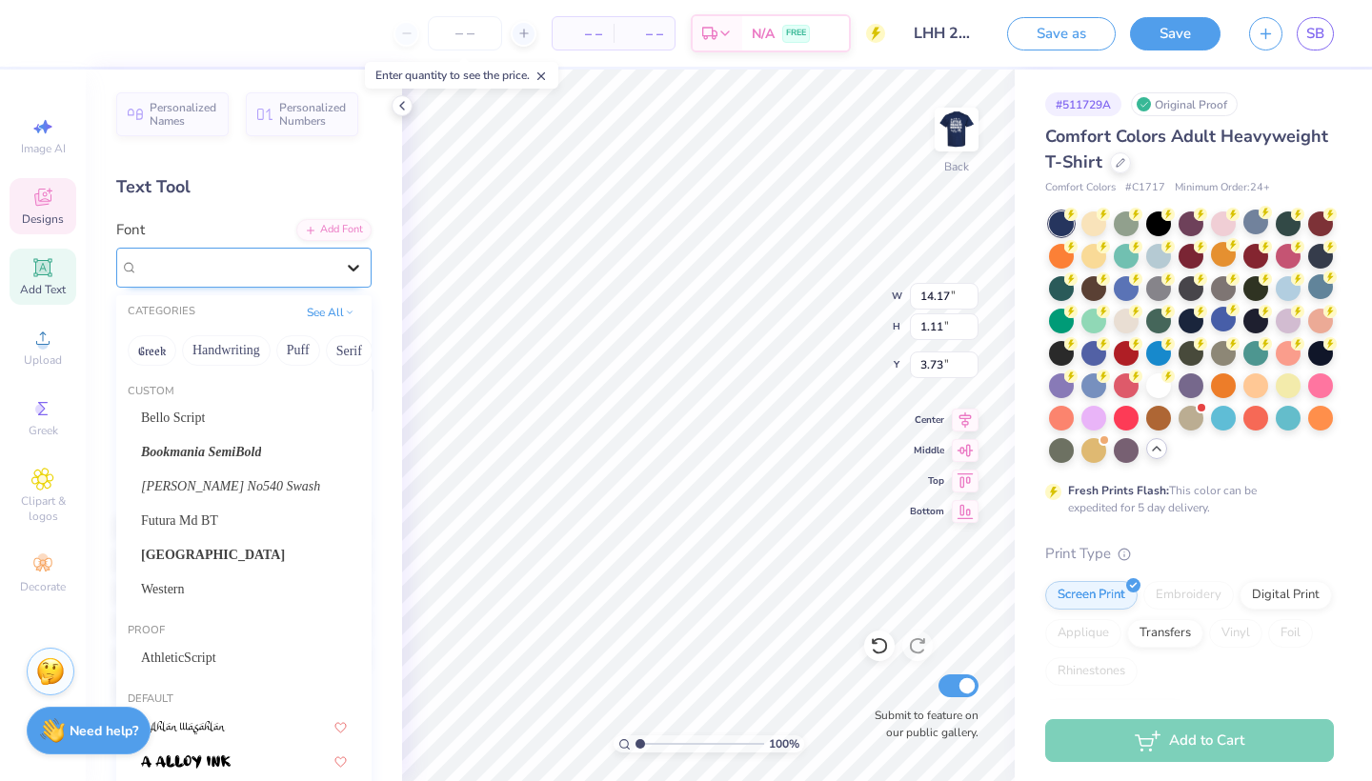
click at [357, 263] on icon at bounding box center [353, 267] width 19 height 19
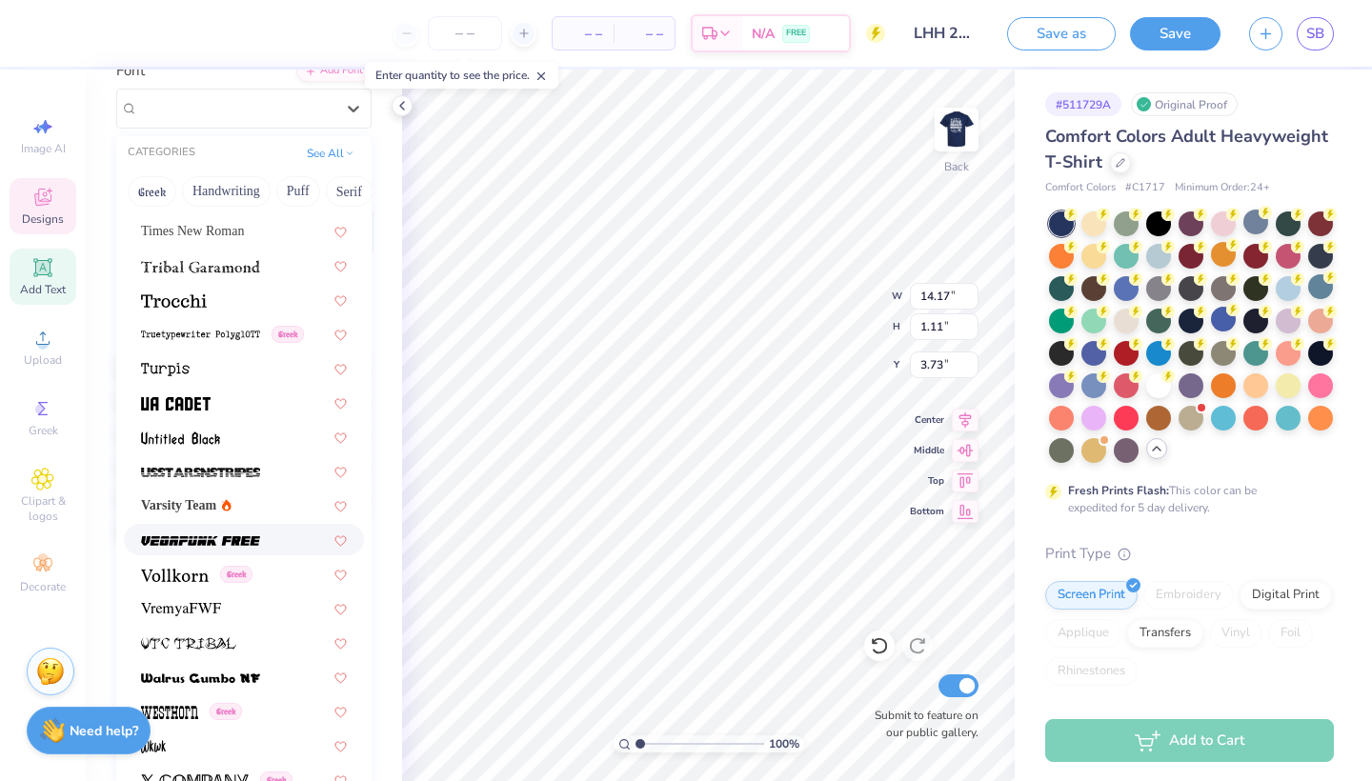
scroll to position [159, 0]
click at [192, 510] on span "Varsity Team" at bounding box center [178, 506] width 75 height 20
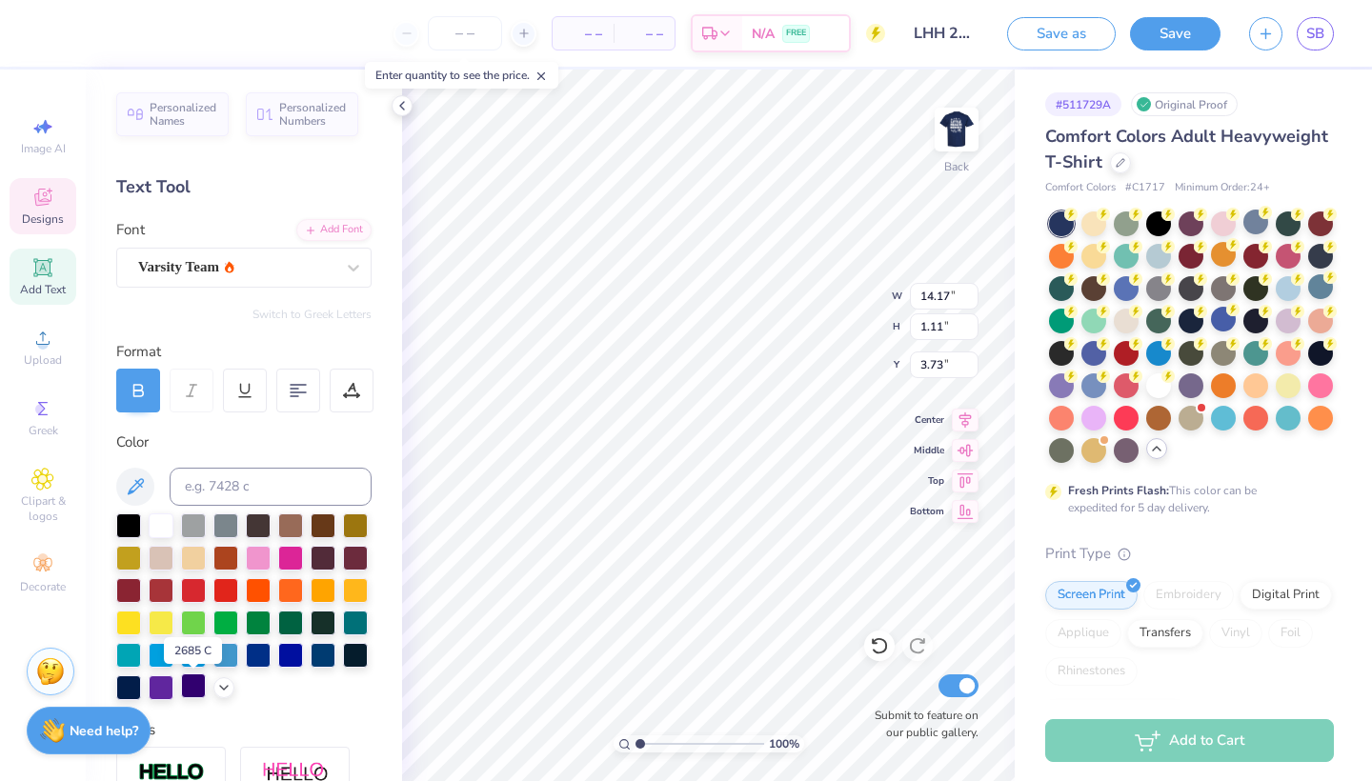
scroll to position [0, 0]
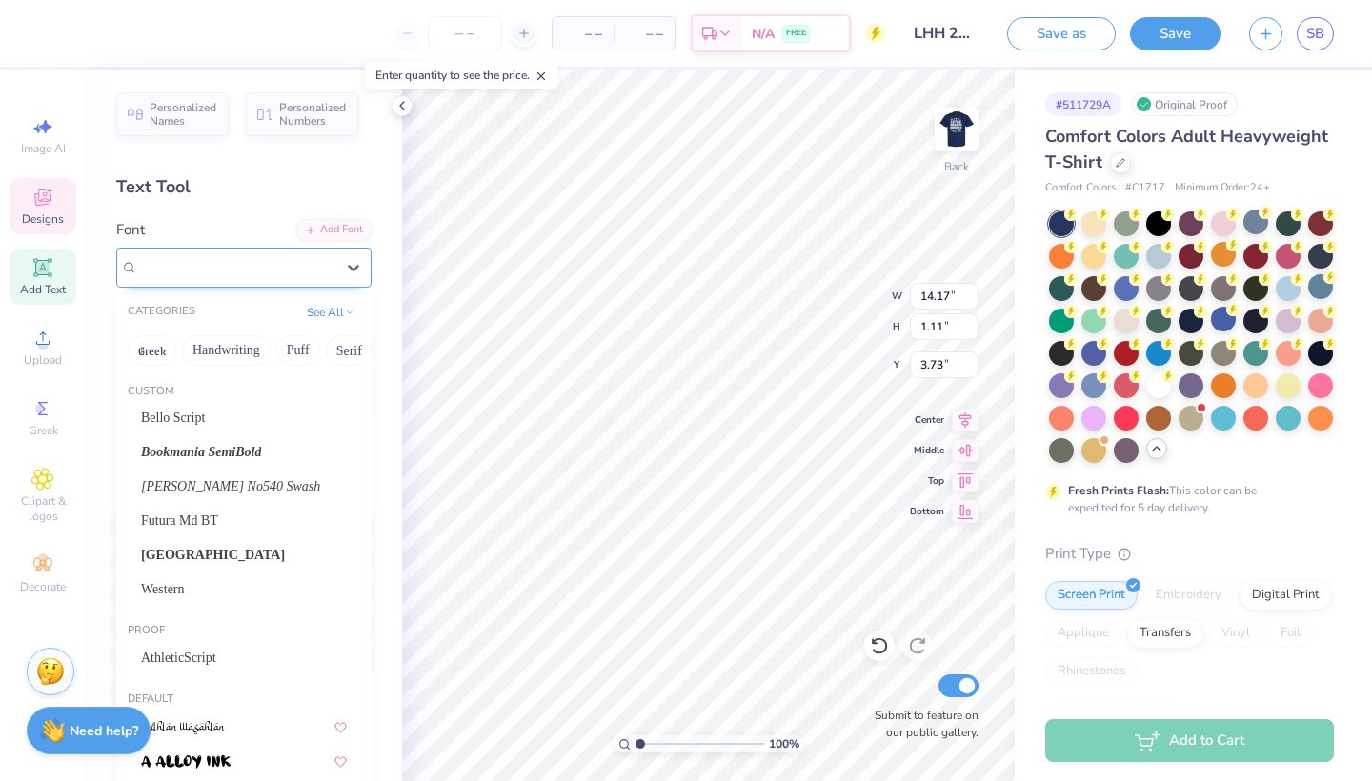
click at [283, 271] on div "Varsity Team" at bounding box center [236, 268] width 200 height 30
click at [347, 354] on button "Serif" at bounding box center [349, 350] width 47 height 30
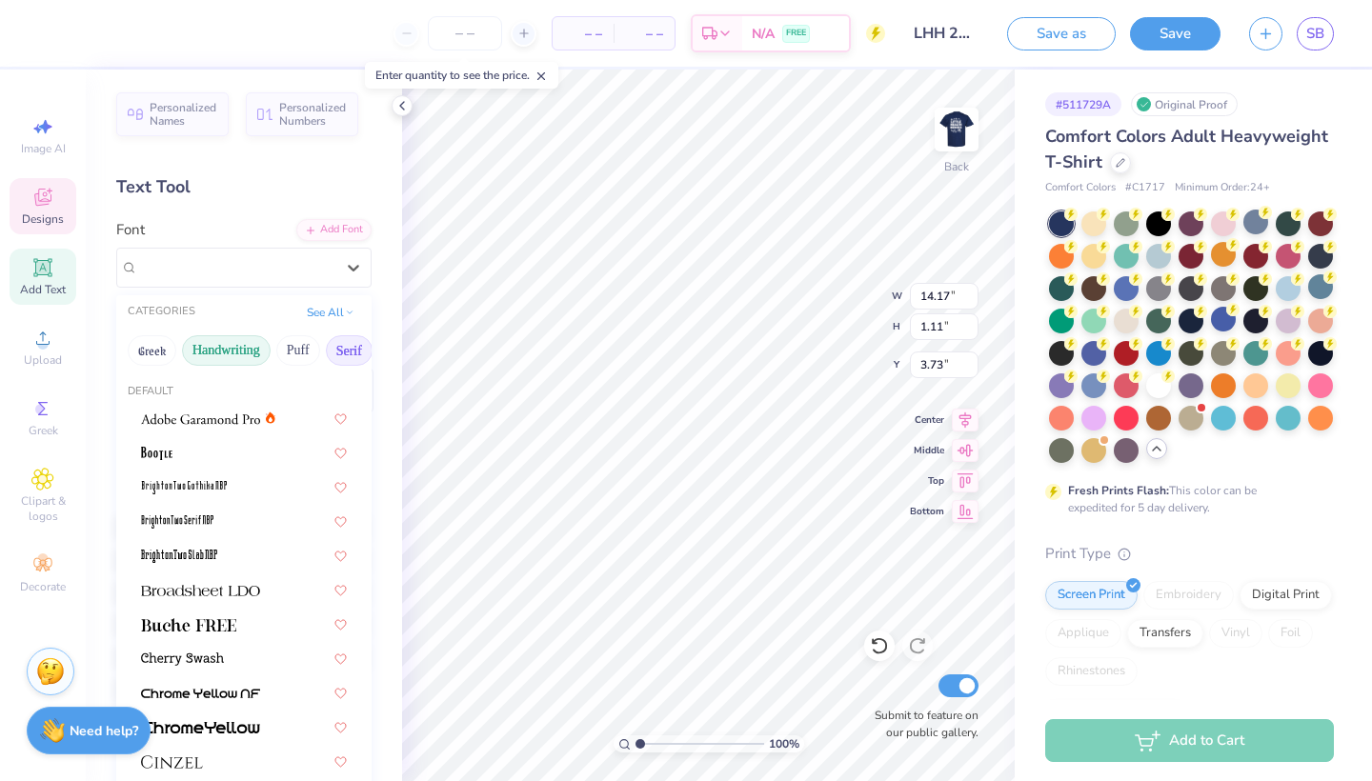
click at [233, 354] on button "Handwriting" at bounding box center [226, 350] width 89 height 30
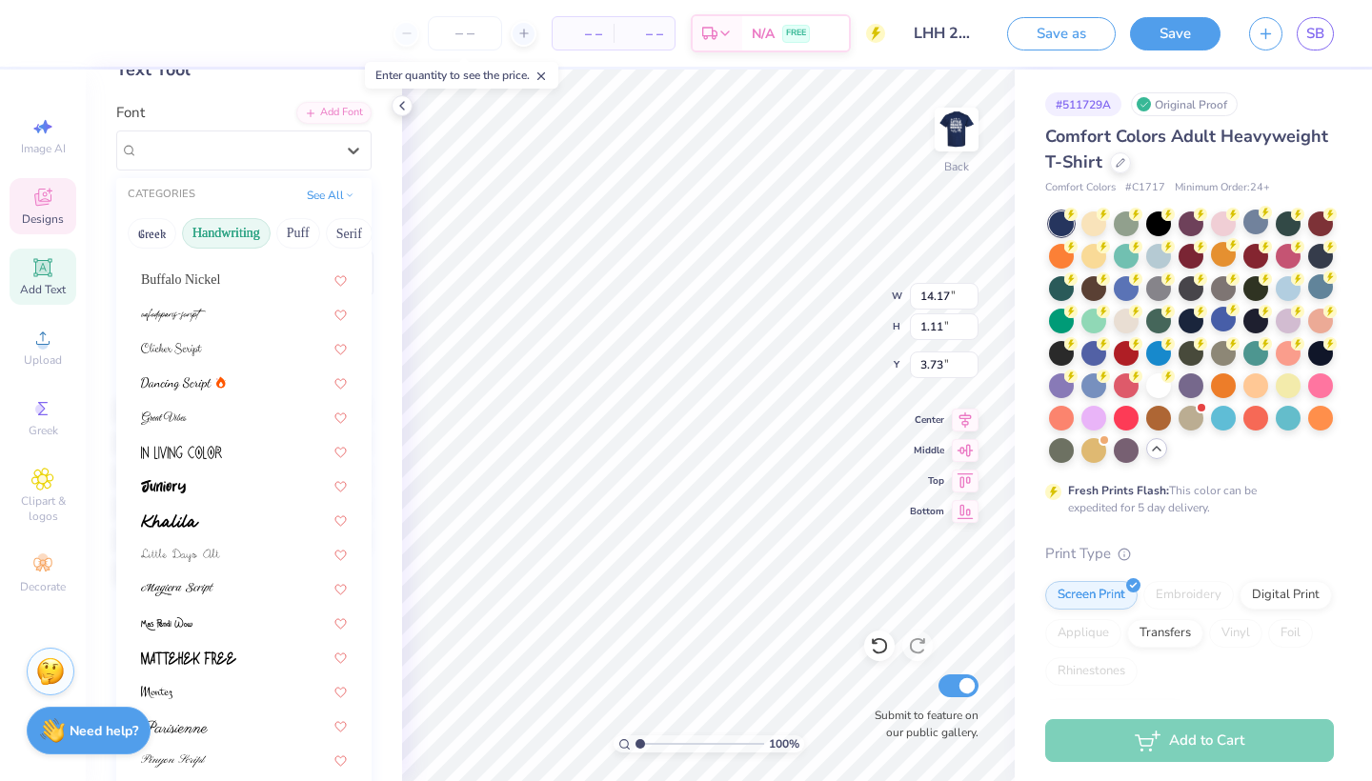
scroll to position [76, 0]
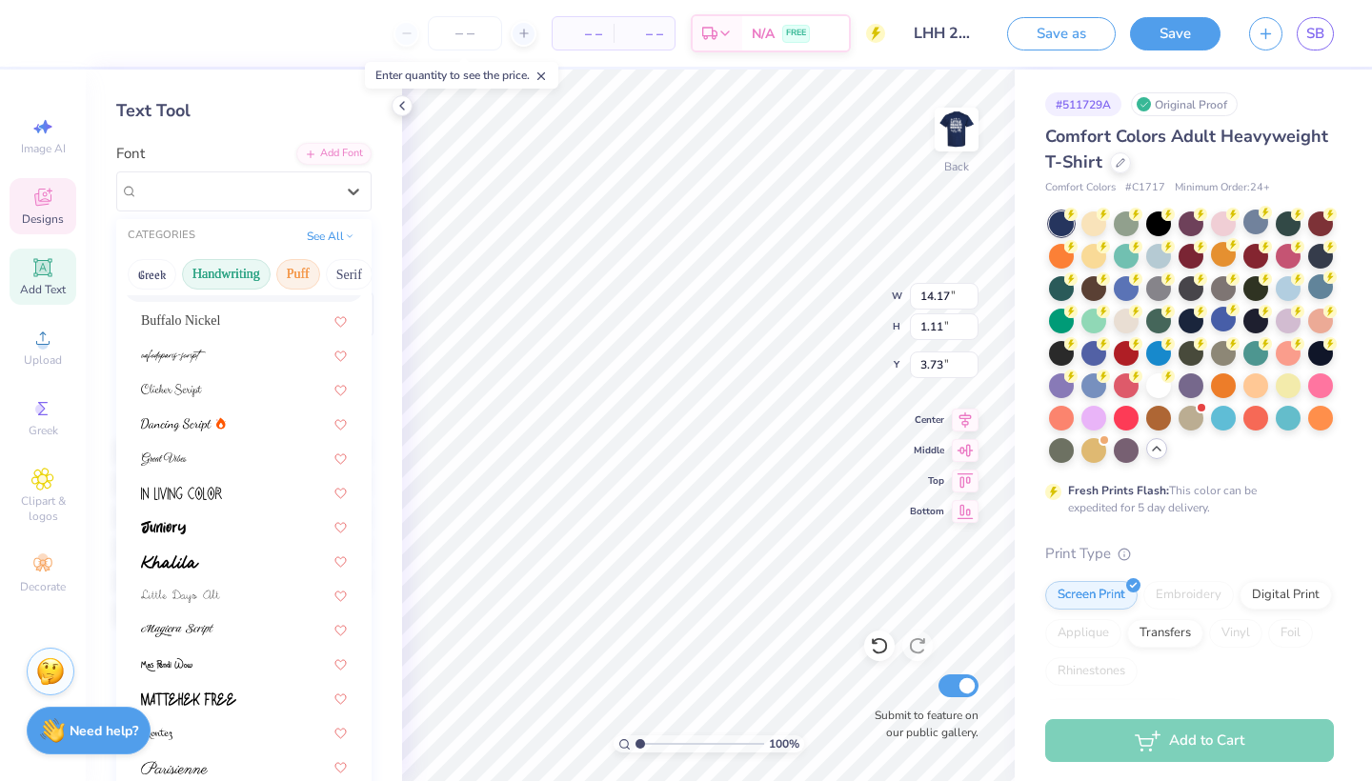
click at [303, 277] on button "Puff" at bounding box center [298, 274] width 44 height 30
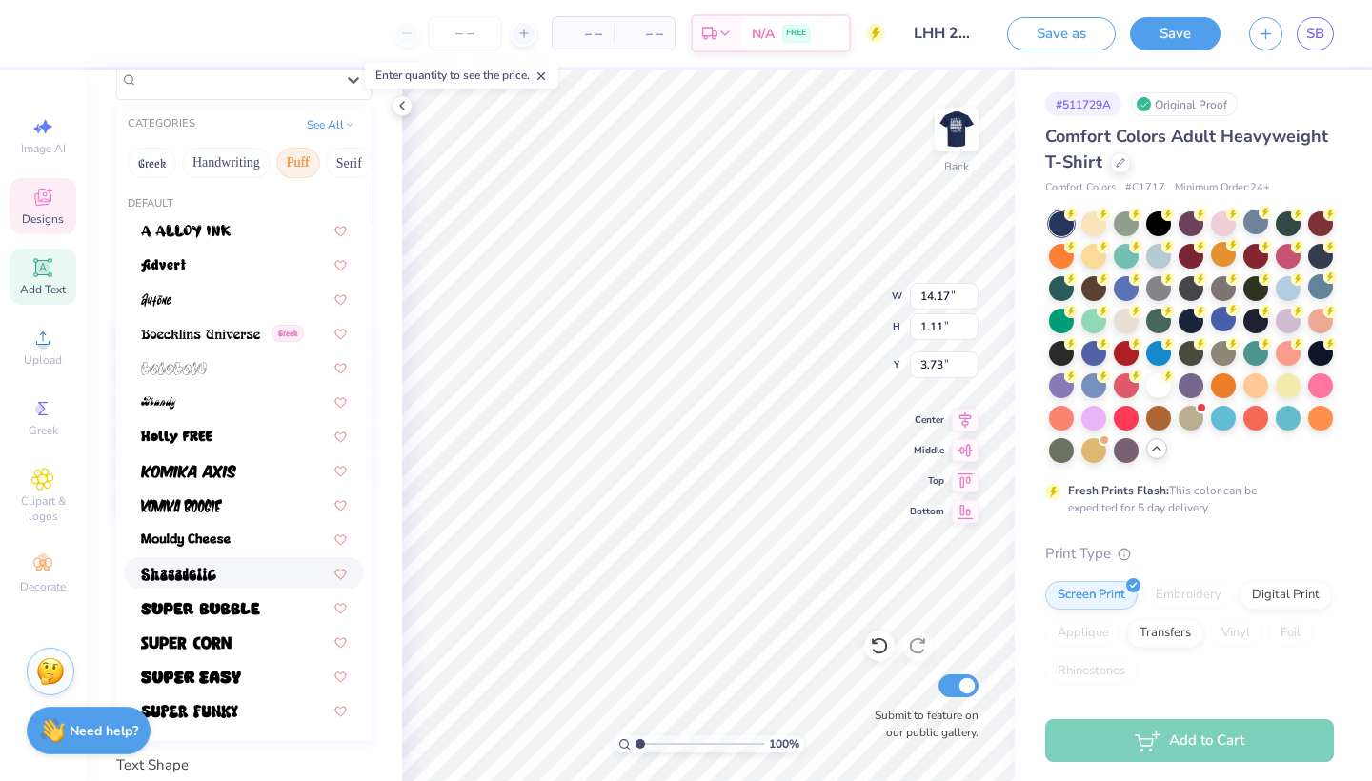
scroll to position [178, 0]
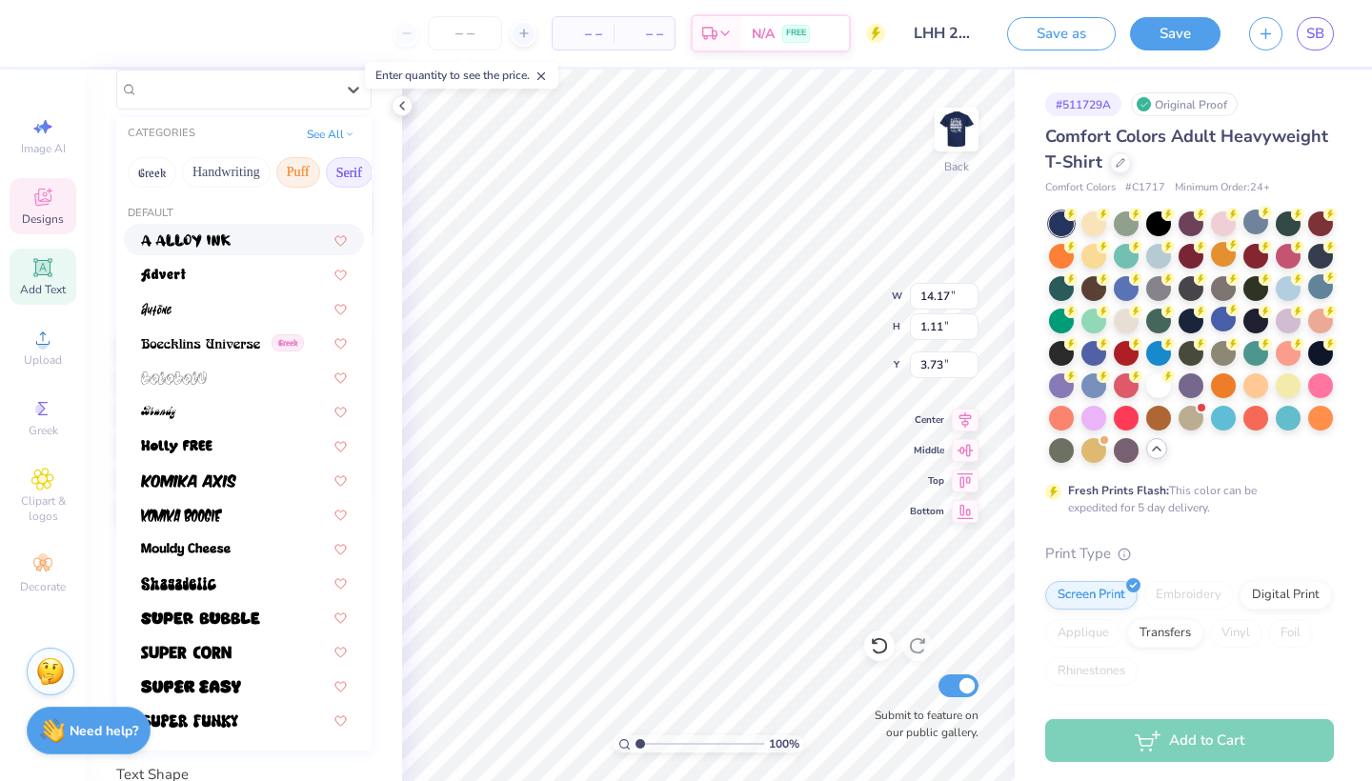
click at [338, 177] on button "Serif" at bounding box center [349, 172] width 47 height 30
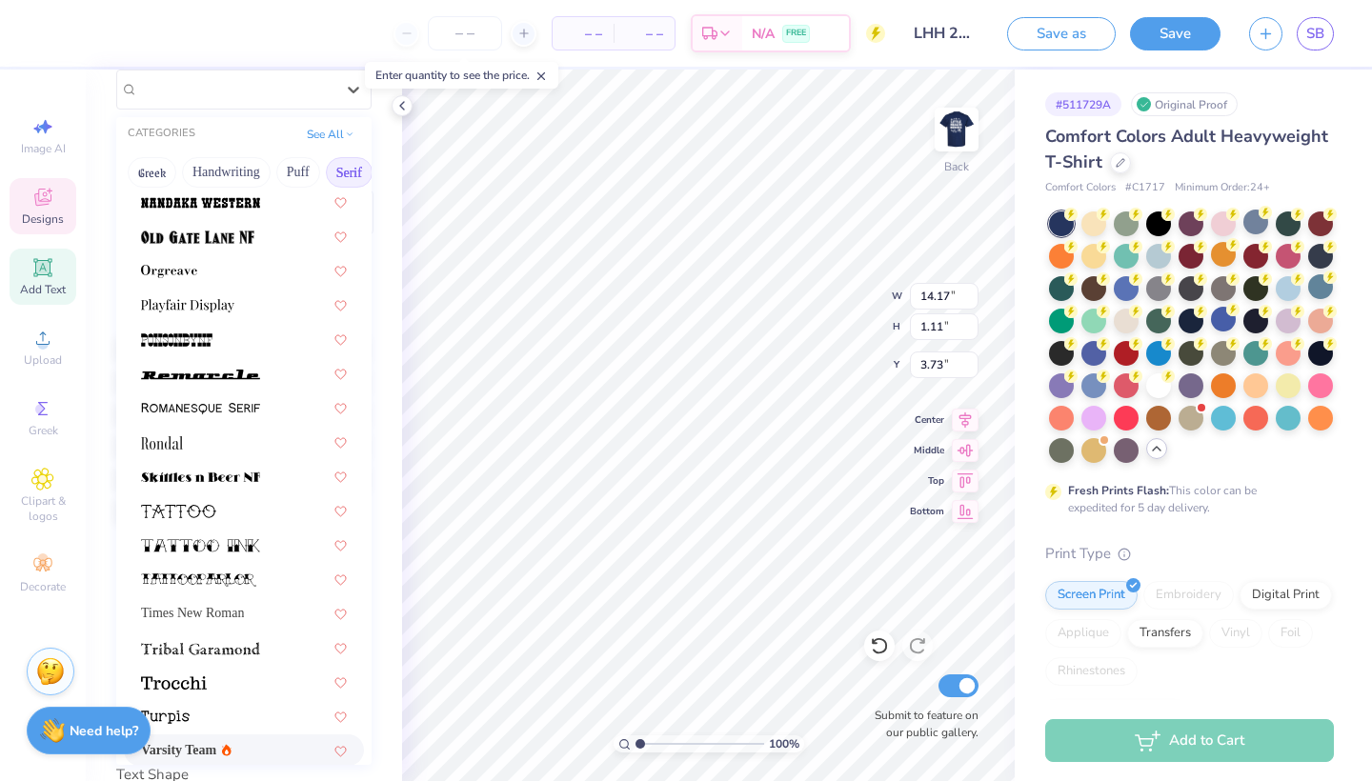
scroll to position [2063, 0]
click at [206, 370] on img at bounding box center [200, 373] width 119 height 13
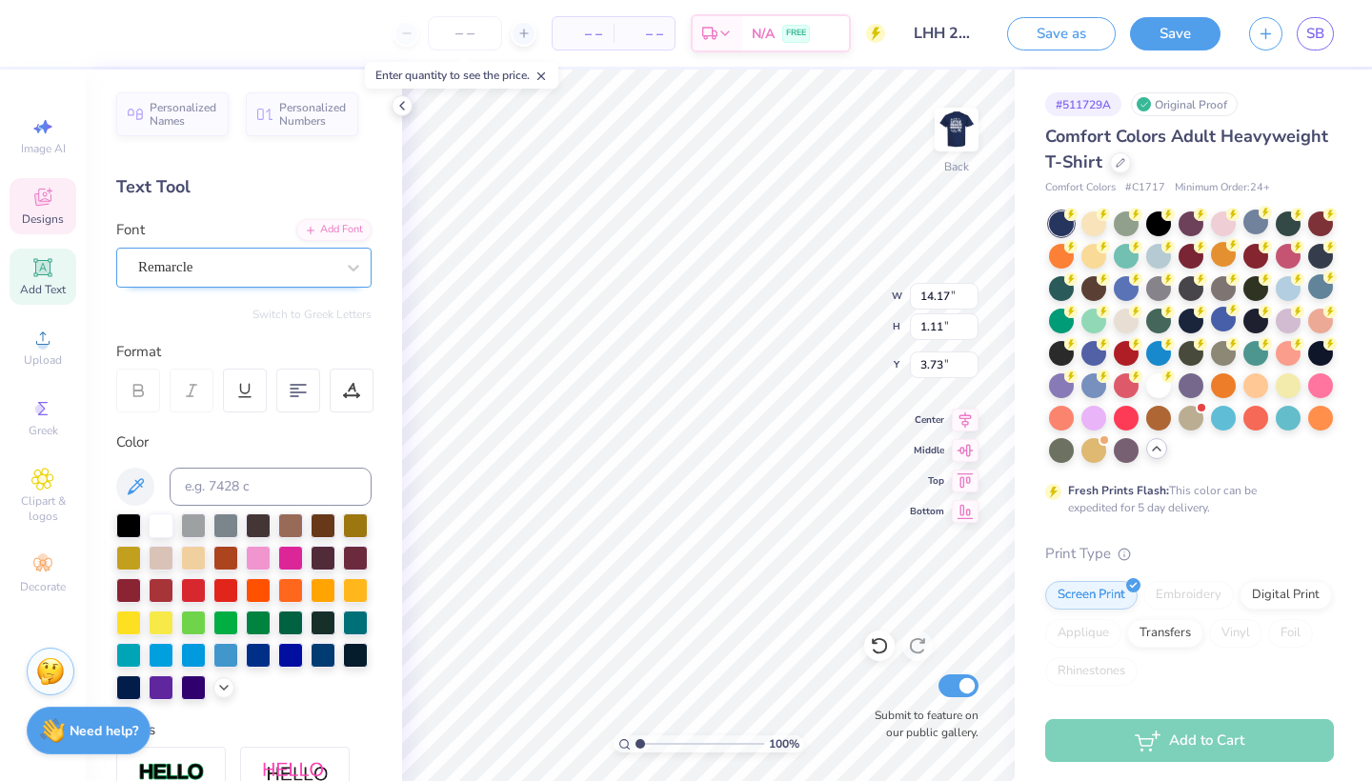
scroll to position [0, 0]
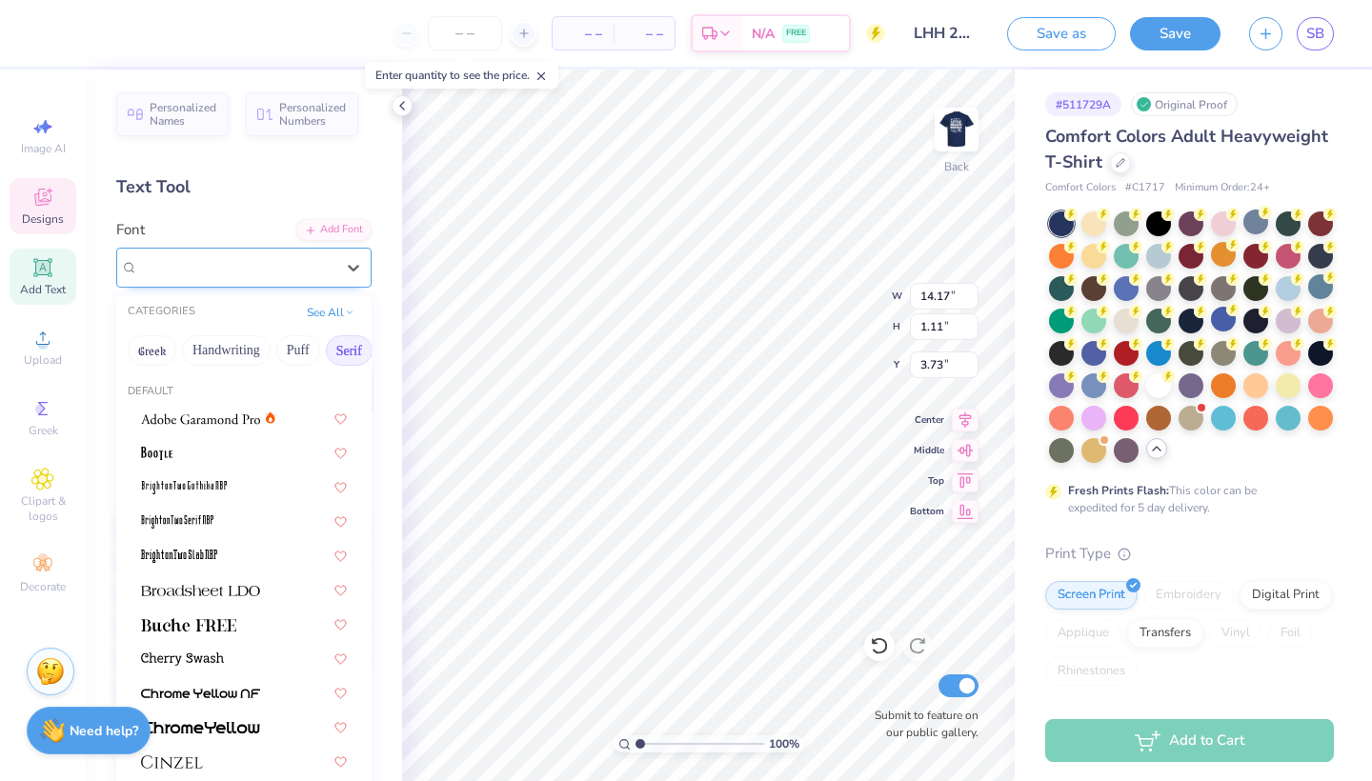
click at [299, 276] on div "Remarcle" at bounding box center [236, 268] width 200 height 30
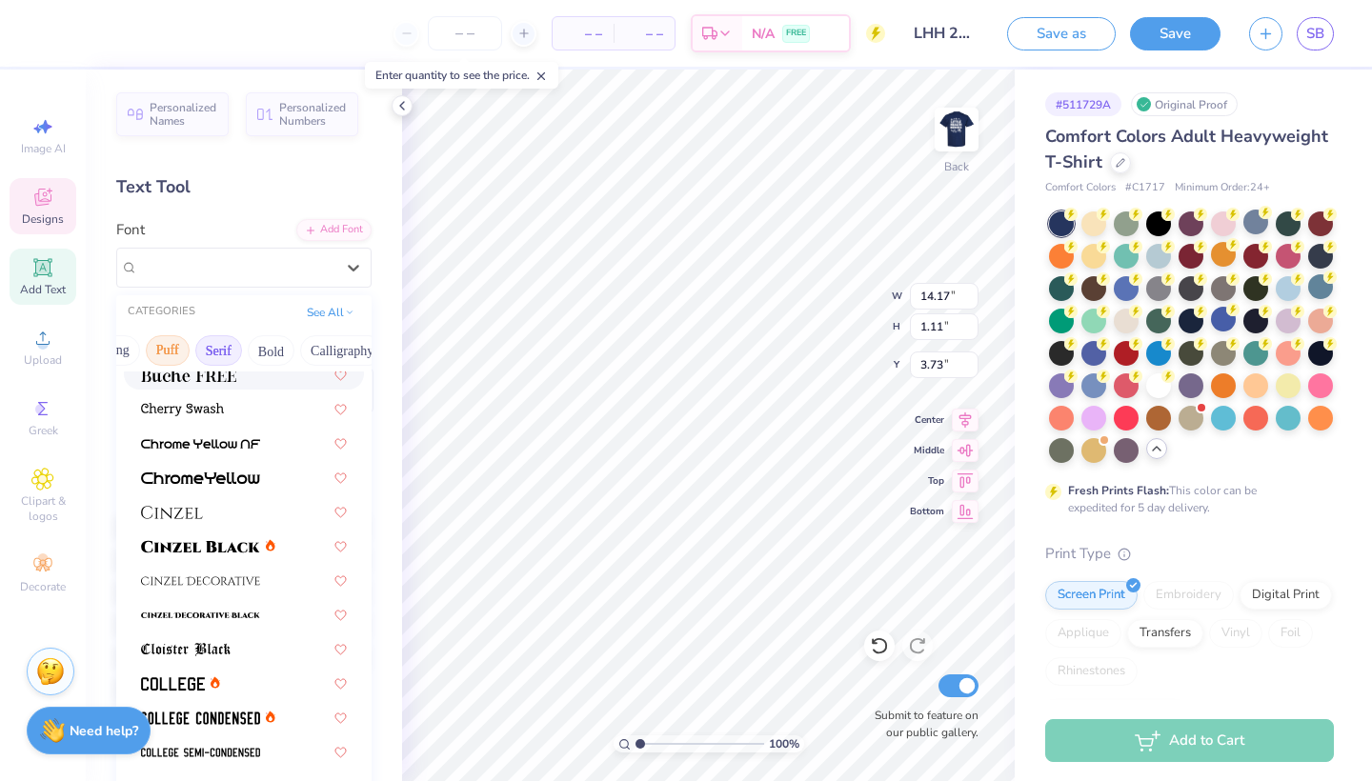
scroll to position [0, 138]
click at [264, 354] on button "Bold" at bounding box center [263, 350] width 47 height 30
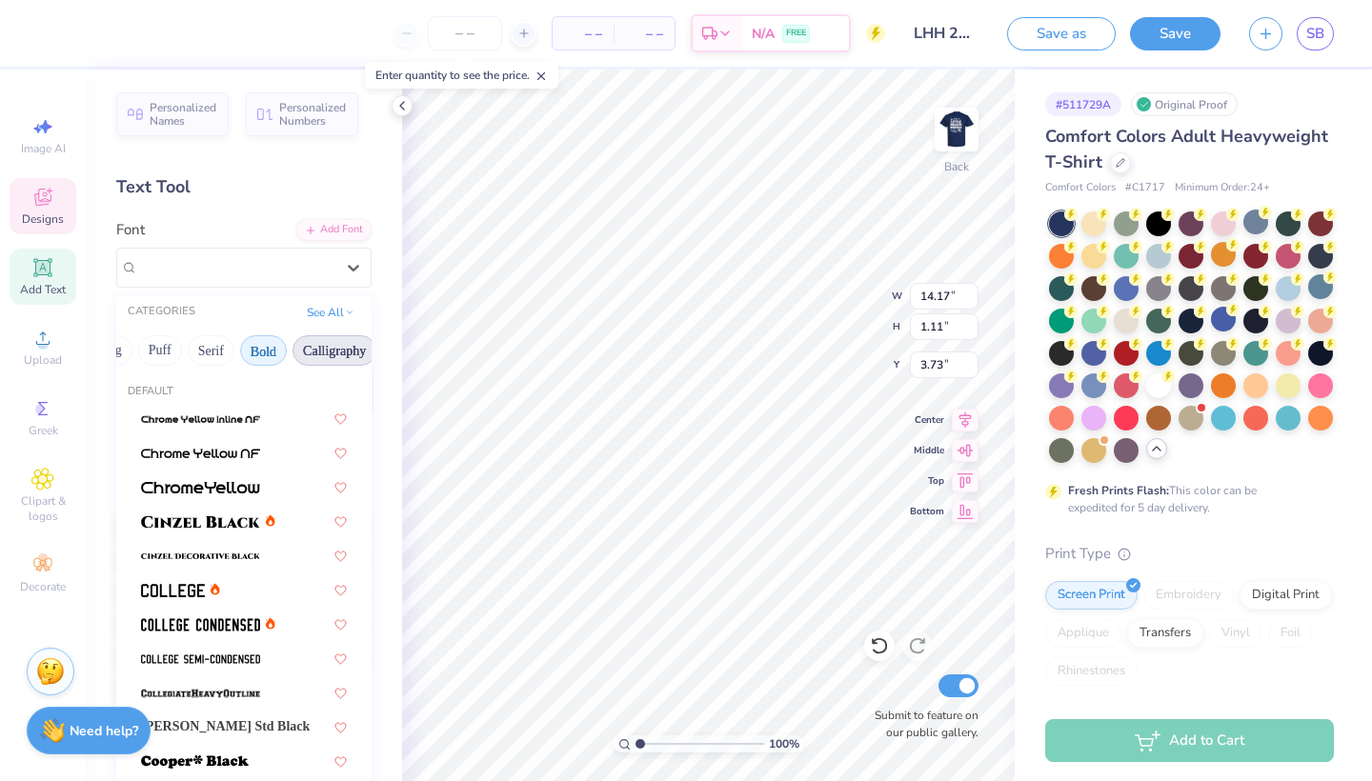
scroll to position [0, 0]
click at [335, 344] on button "Calligraphy" at bounding box center [335, 350] width 84 height 30
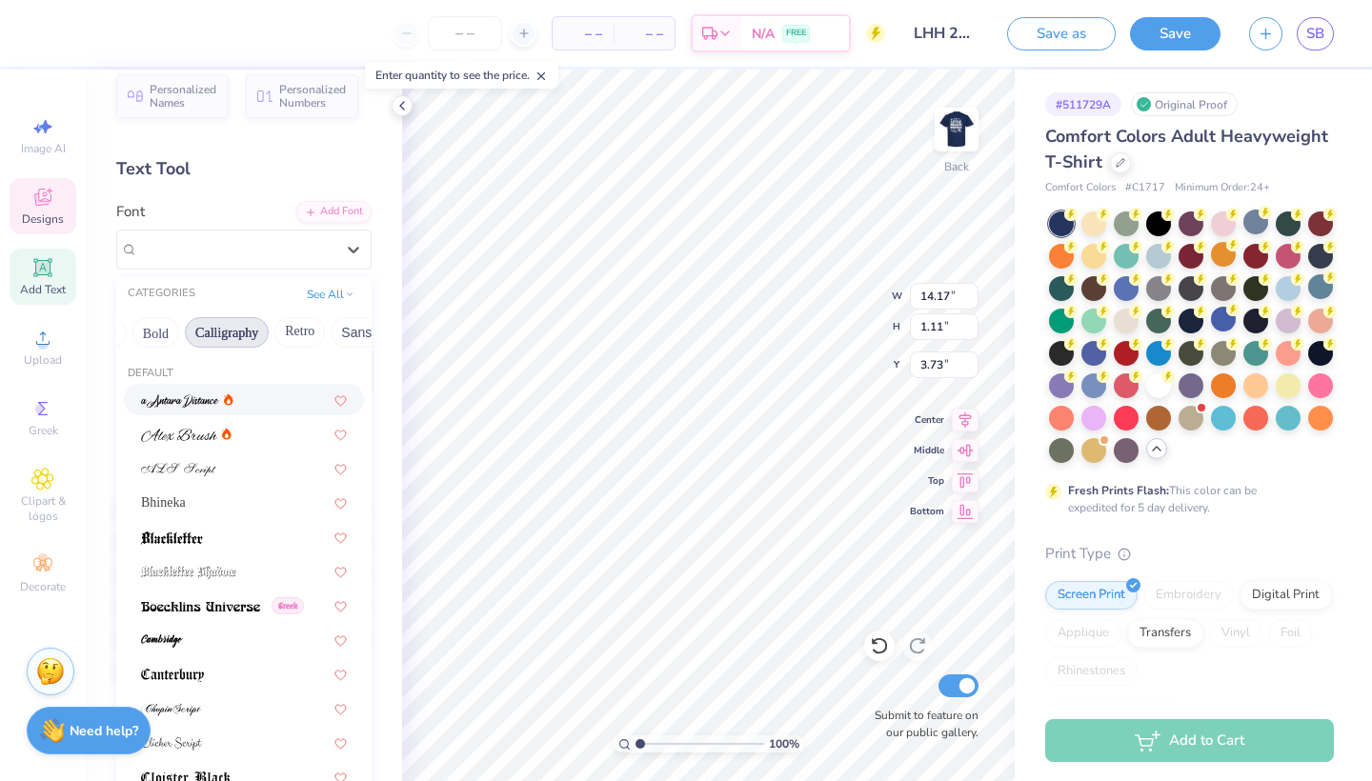
scroll to position [0, 270]
click at [287, 336] on button "Retro" at bounding box center [276, 332] width 51 height 30
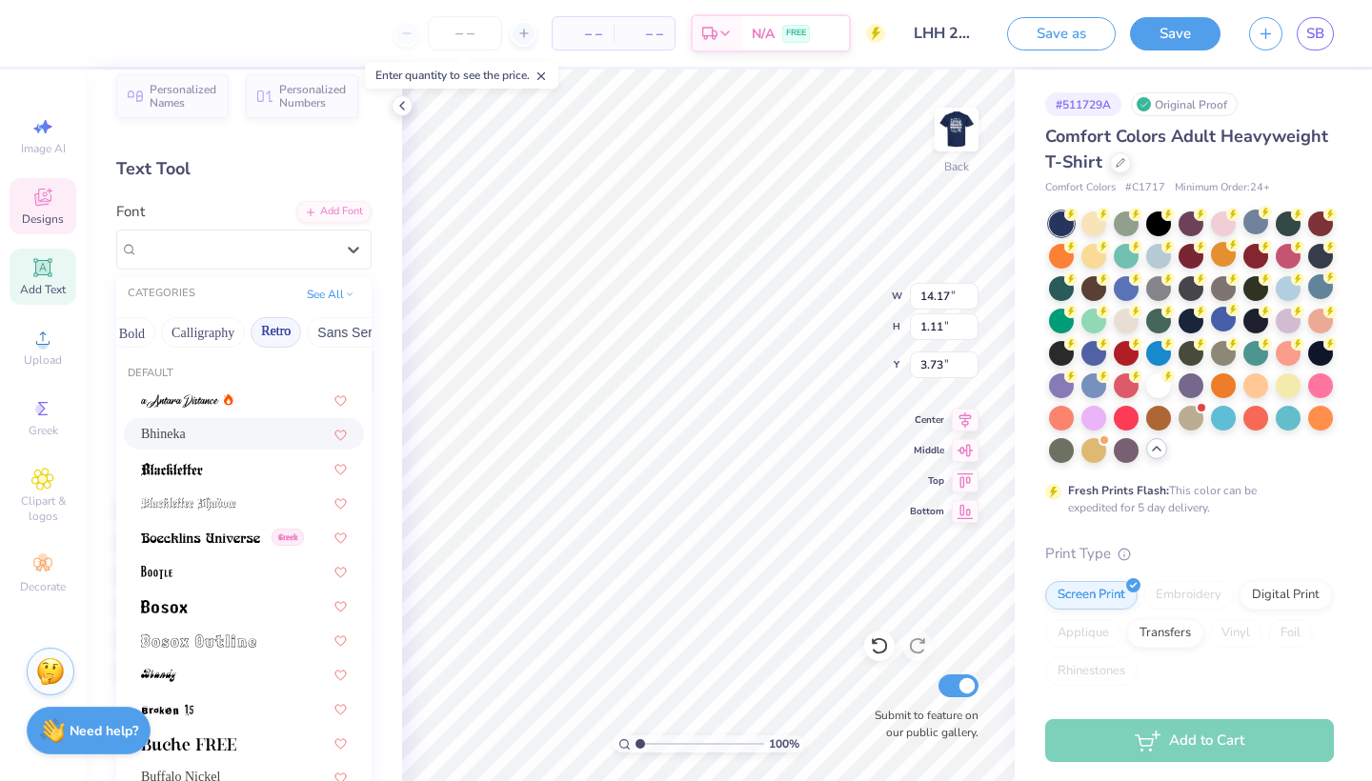
click at [233, 437] on div "Bhineka" at bounding box center [244, 434] width 206 height 20
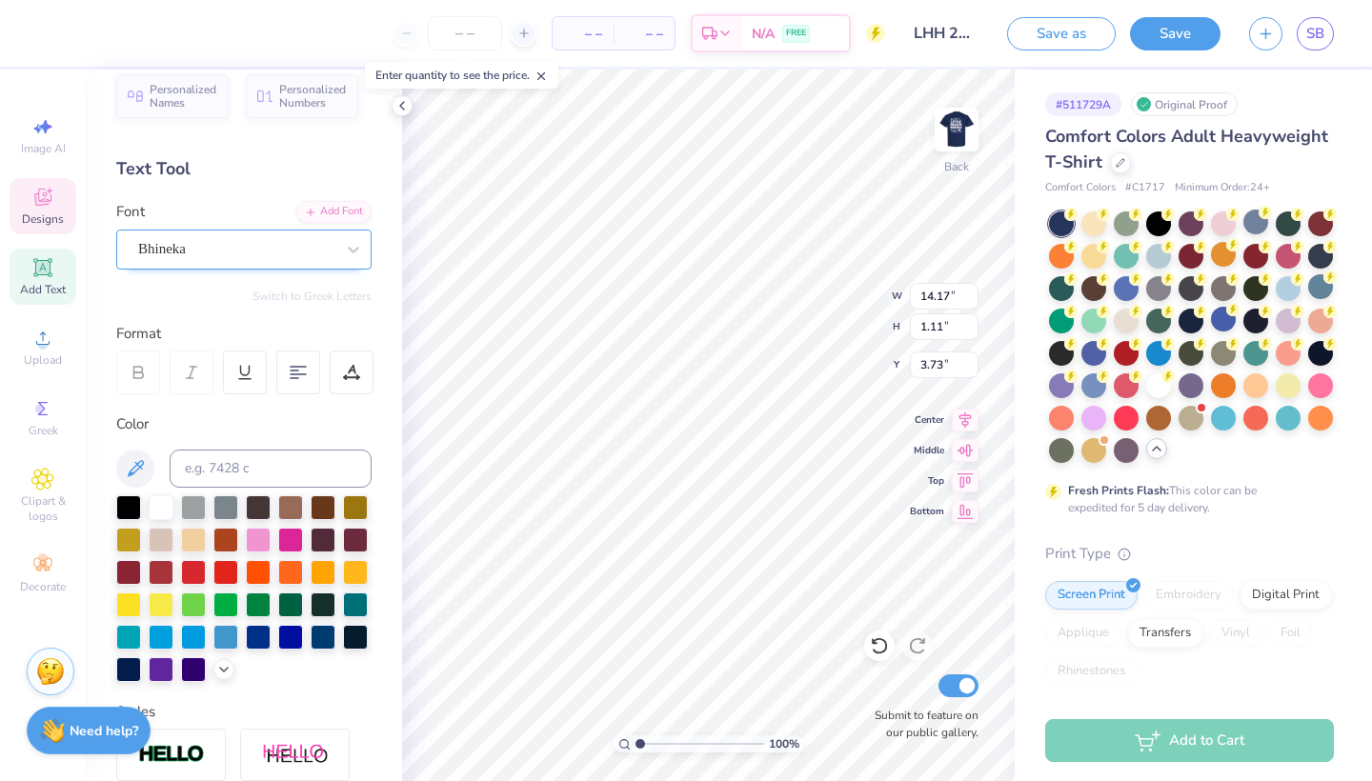
click at [324, 259] on div at bounding box center [236, 249] width 196 height 26
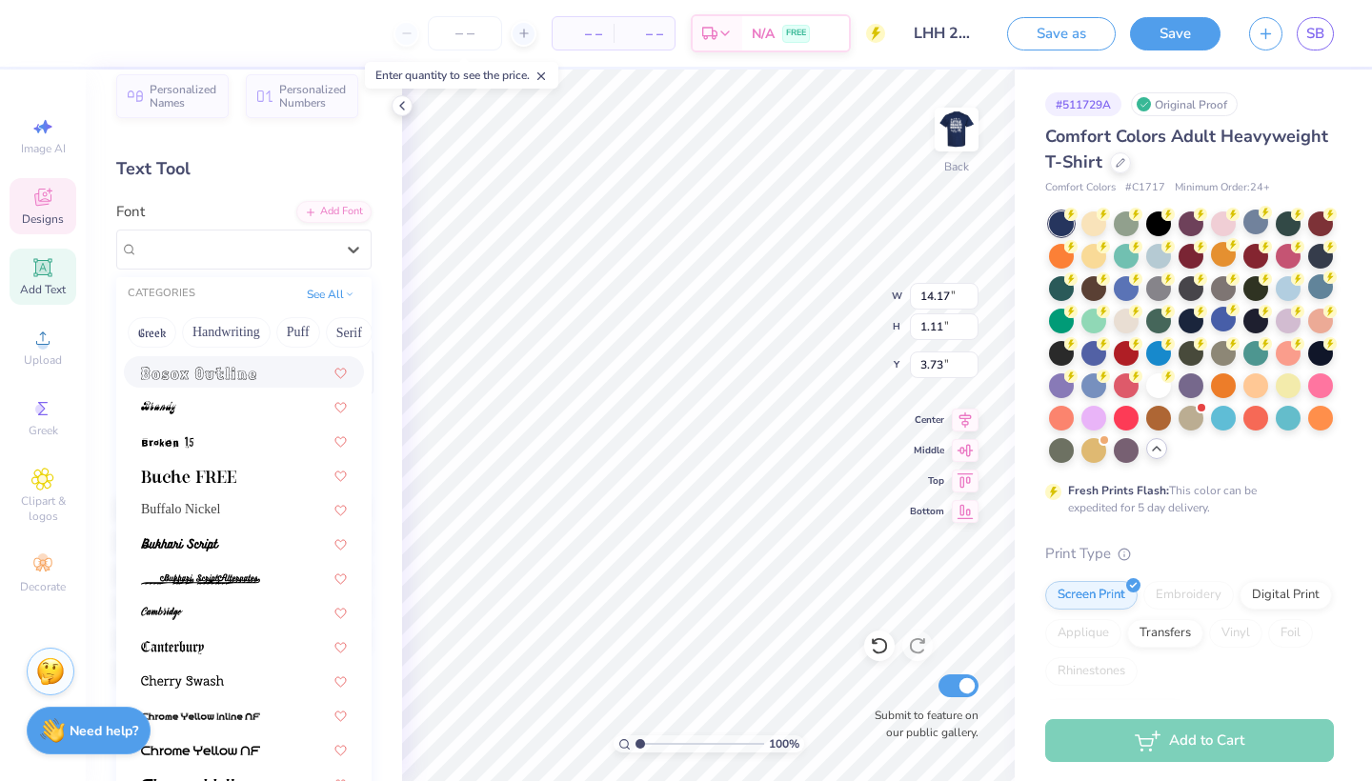
scroll to position [280, 0]
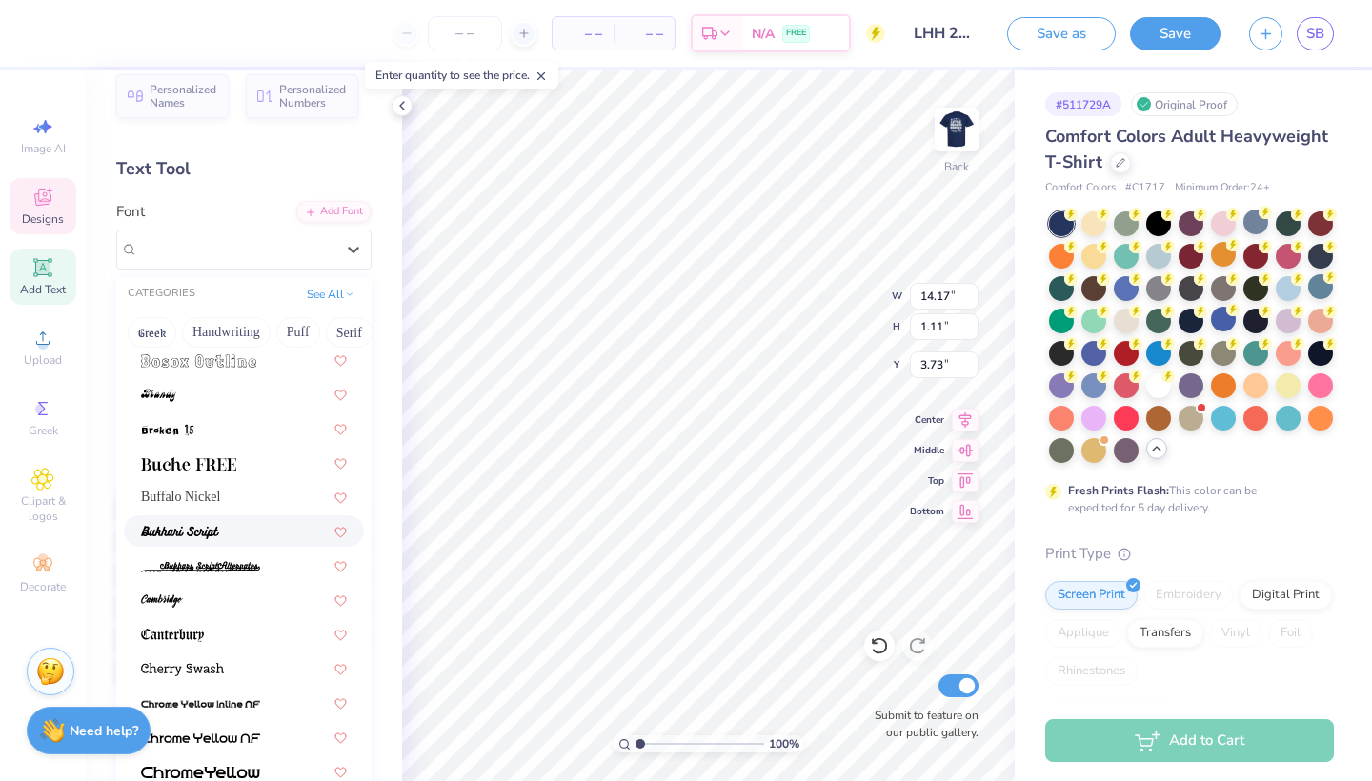
click at [228, 530] on div at bounding box center [244, 531] width 206 height 20
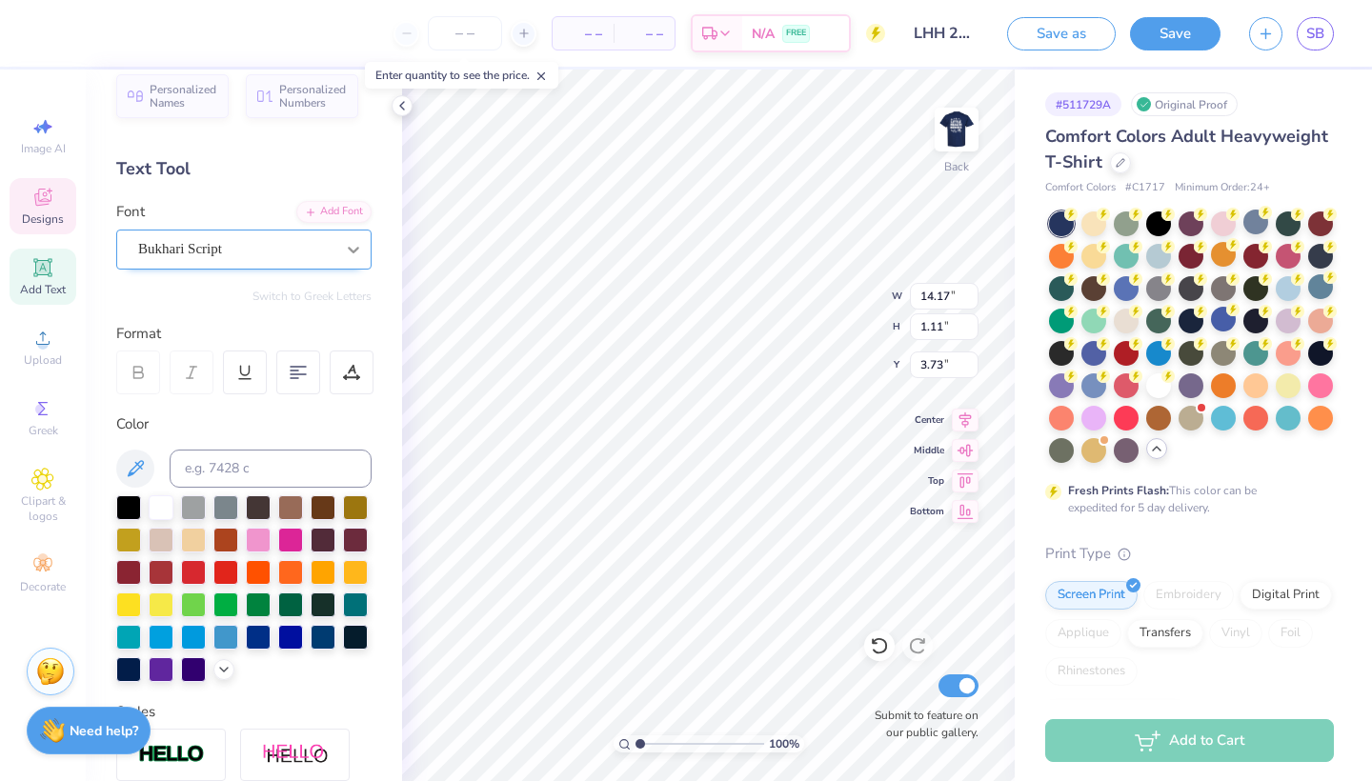
click at [354, 254] on icon at bounding box center [353, 249] width 19 height 19
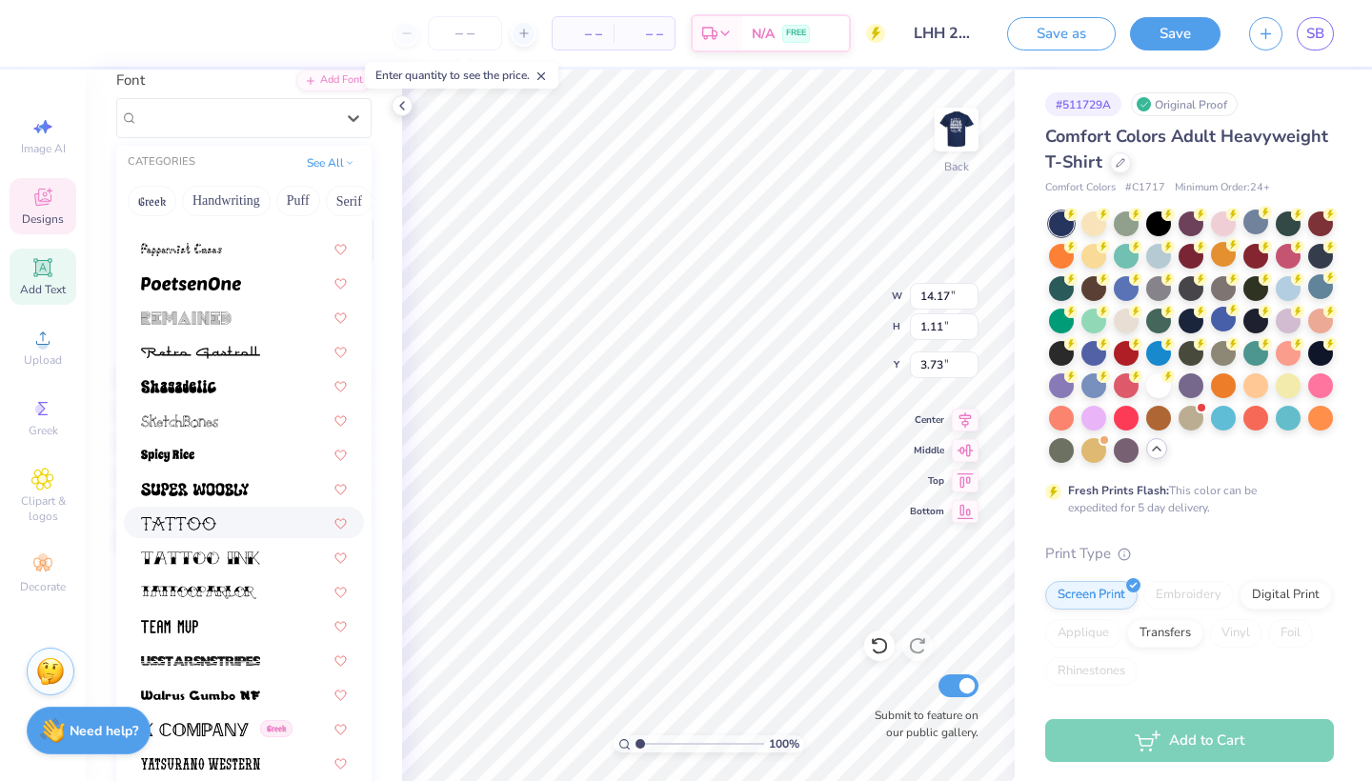
scroll to position [169, 0]
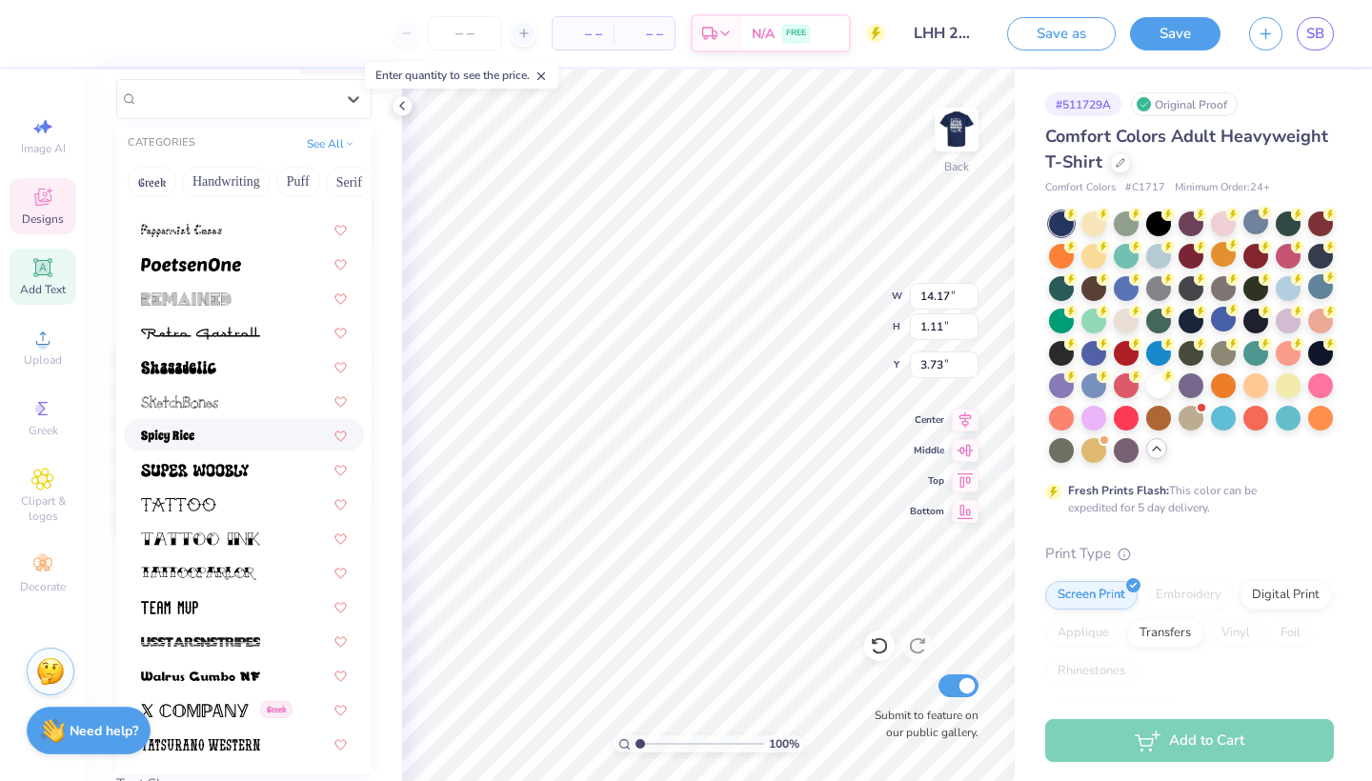
click at [223, 432] on div at bounding box center [244, 435] width 206 height 20
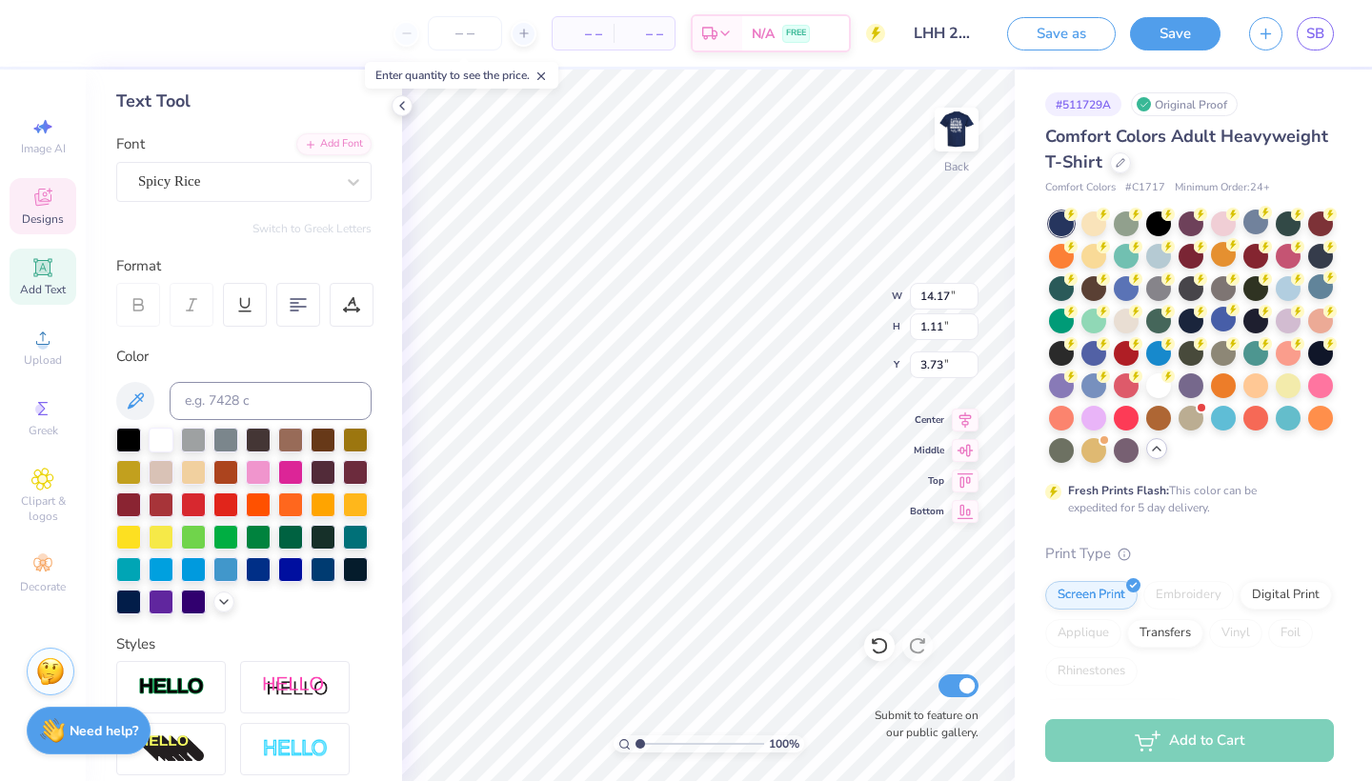
scroll to position [81, 0]
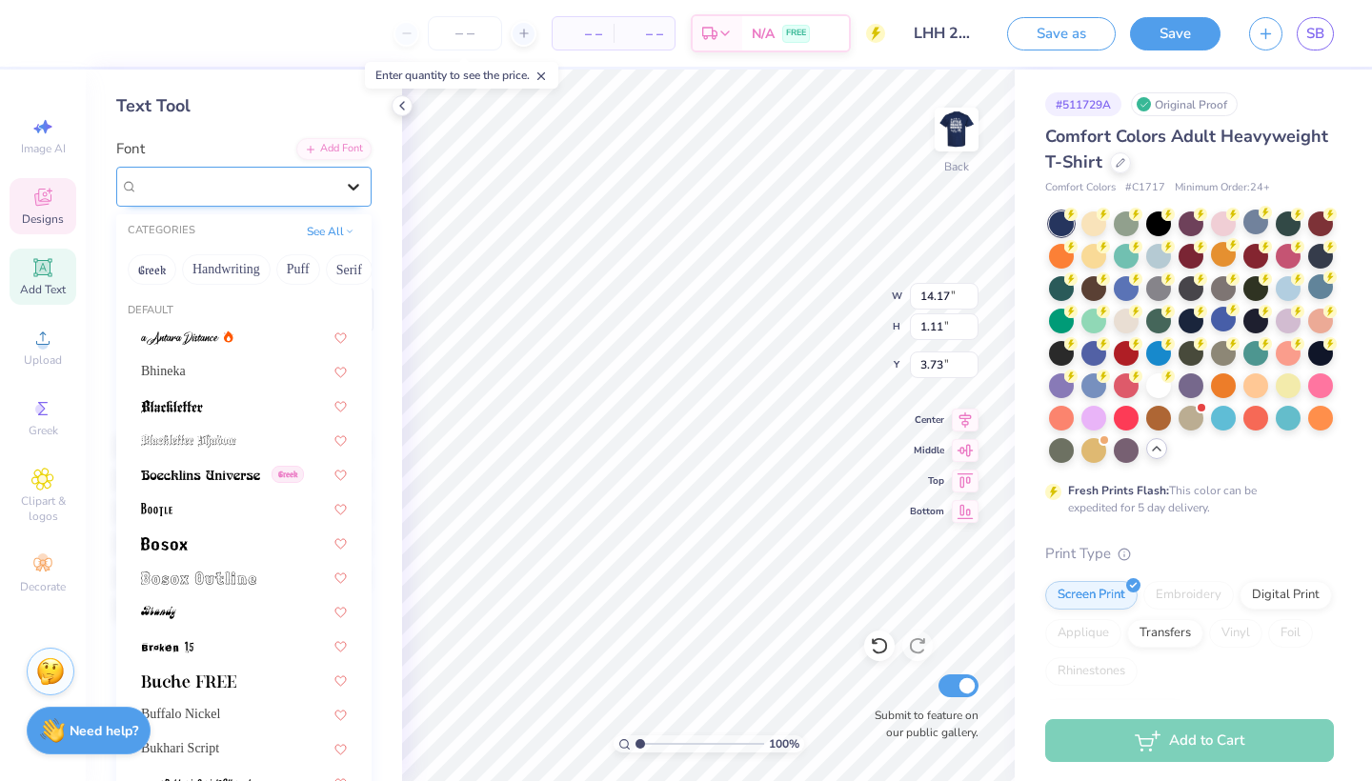
click at [355, 188] on icon at bounding box center [353, 187] width 11 height 7
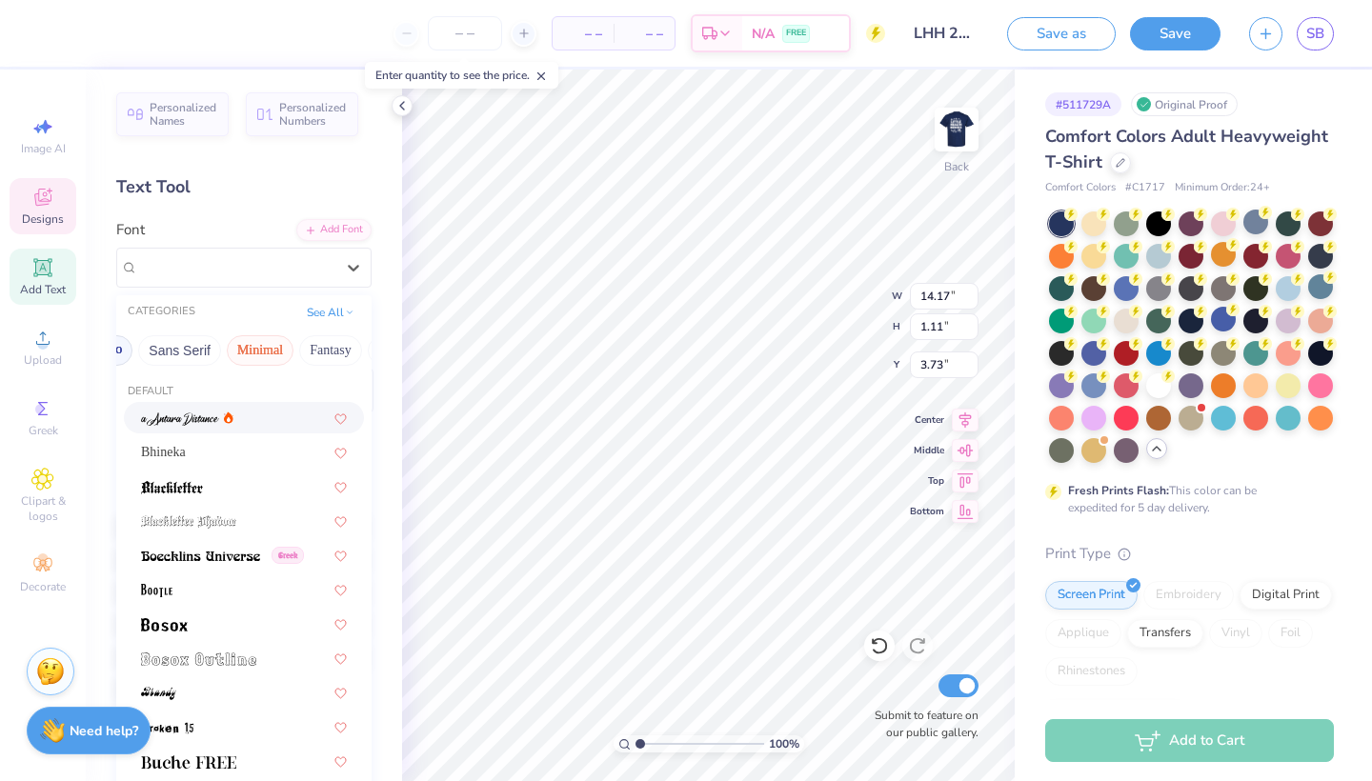
scroll to position [0, 440]
click at [261, 351] on button "Minimal" at bounding box center [258, 350] width 67 height 30
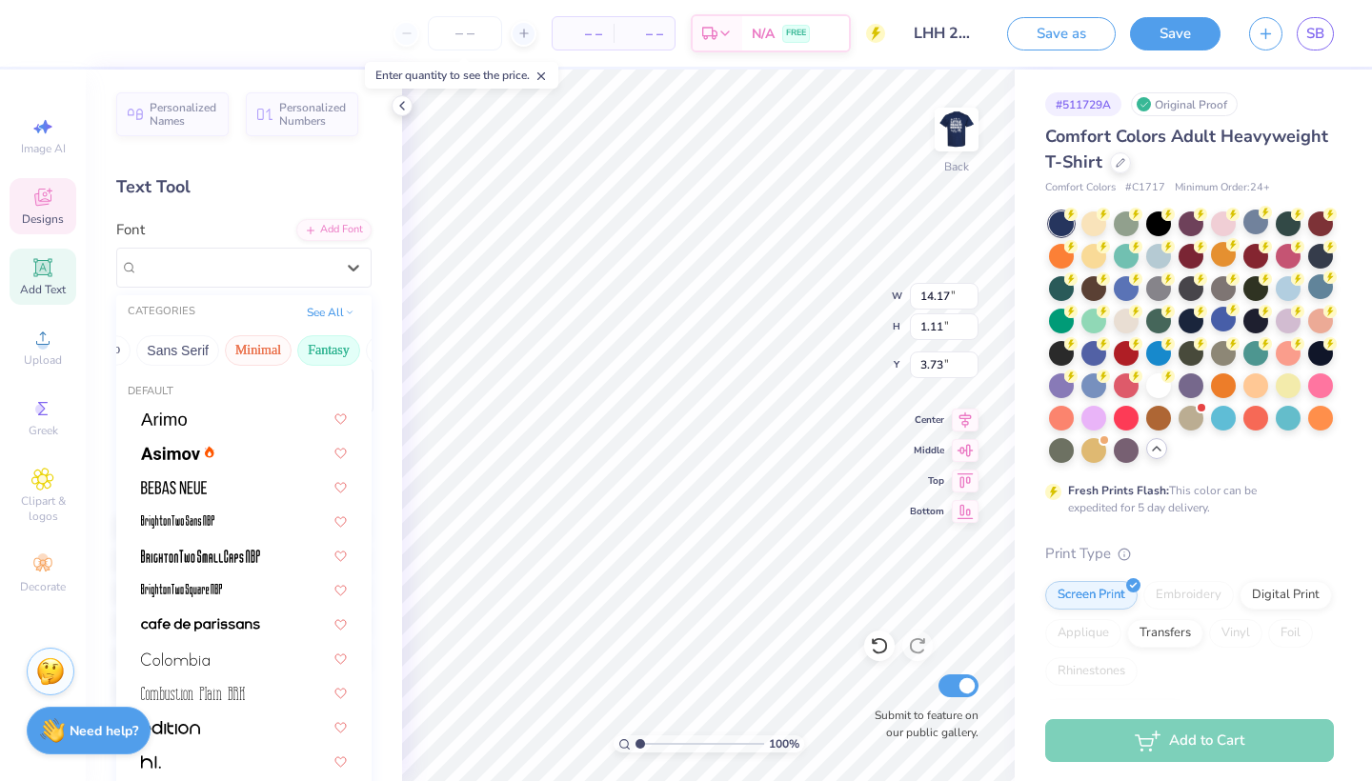
click at [315, 355] on button "Fantasy" at bounding box center [328, 350] width 63 height 30
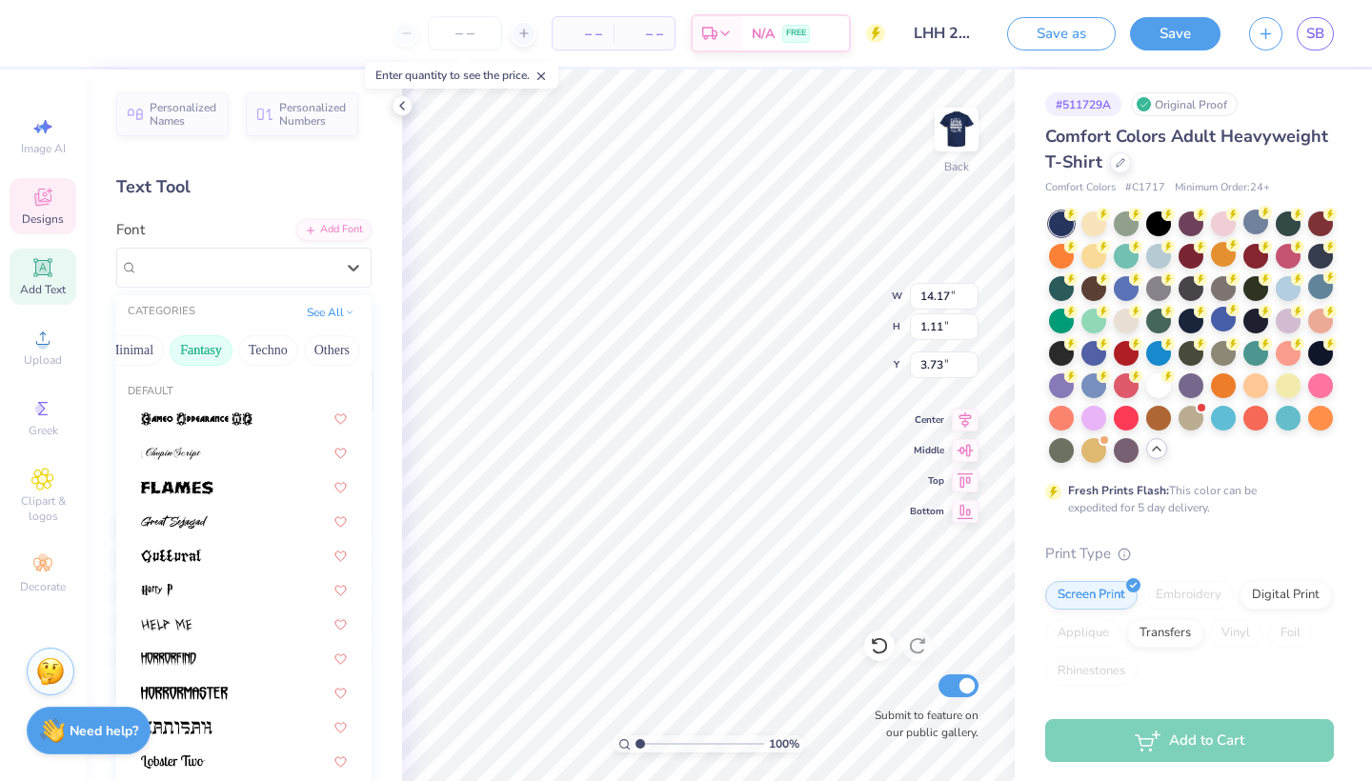
scroll to position [0, 568]
click at [327, 362] on button "Others" at bounding box center [332, 350] width 56 height 30
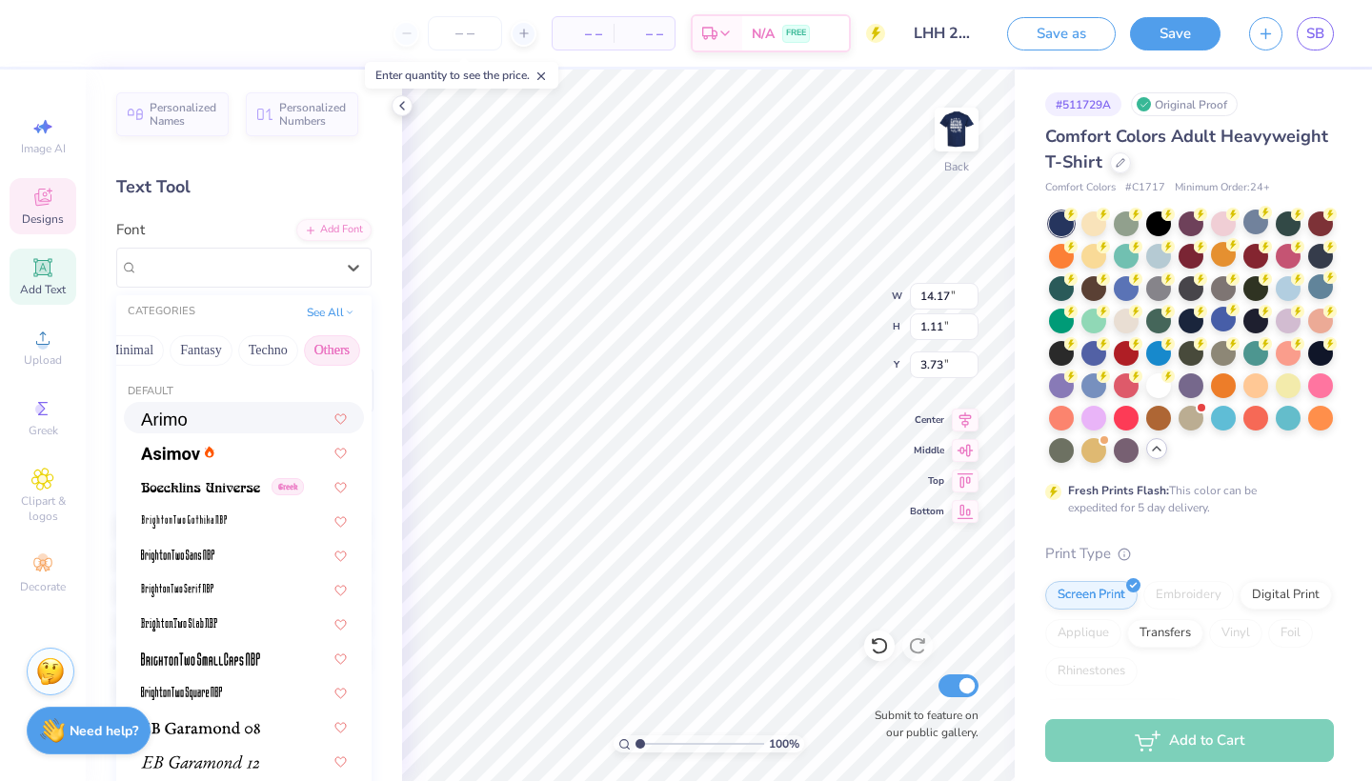
scroll to position [0, 0]
click at [288, 270] on div "Spicy Rice" at bounding box center [236, 267] width 196 height 22
click at [351, 263] on icon at bounding box center [353, 267] width 19 height 19
click at [151, 352] on button "Greek" at bounding box center [152, 350] width 49 height 30
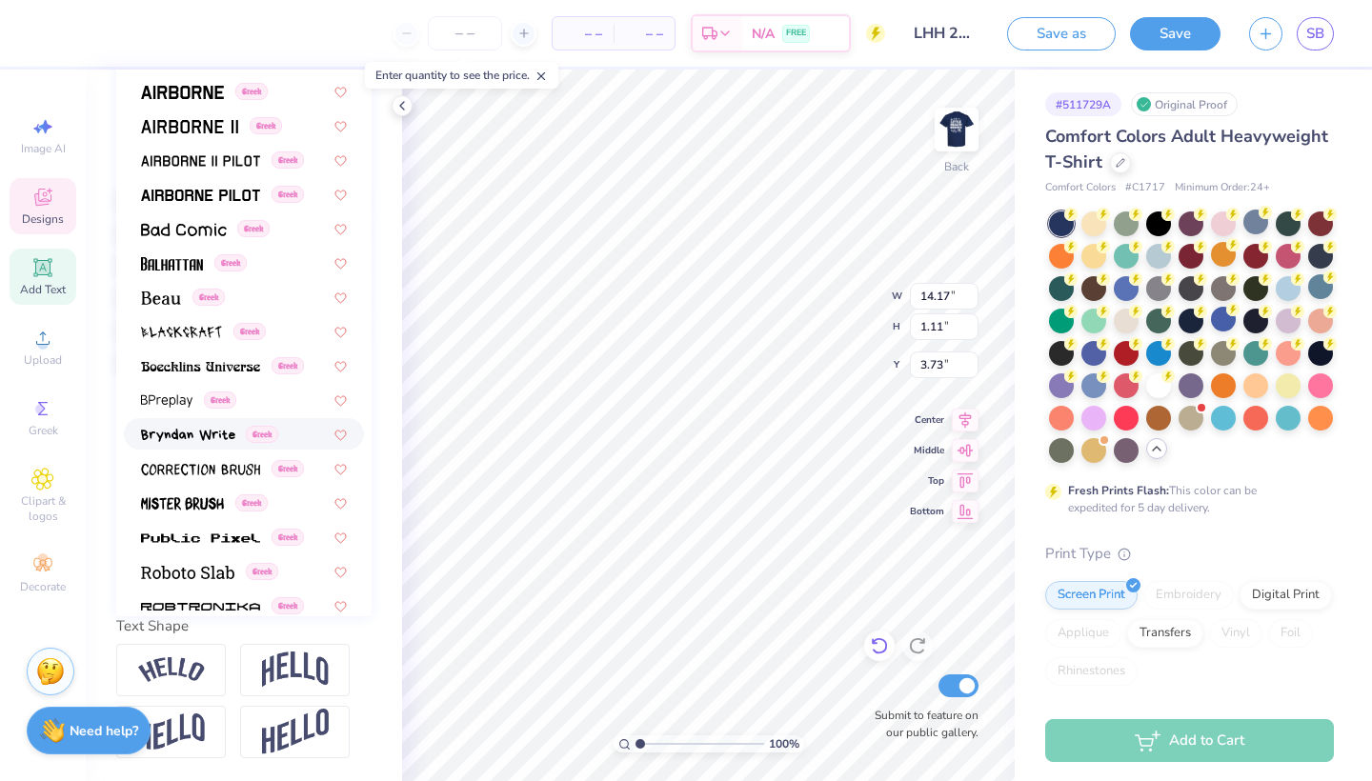
type input "b"
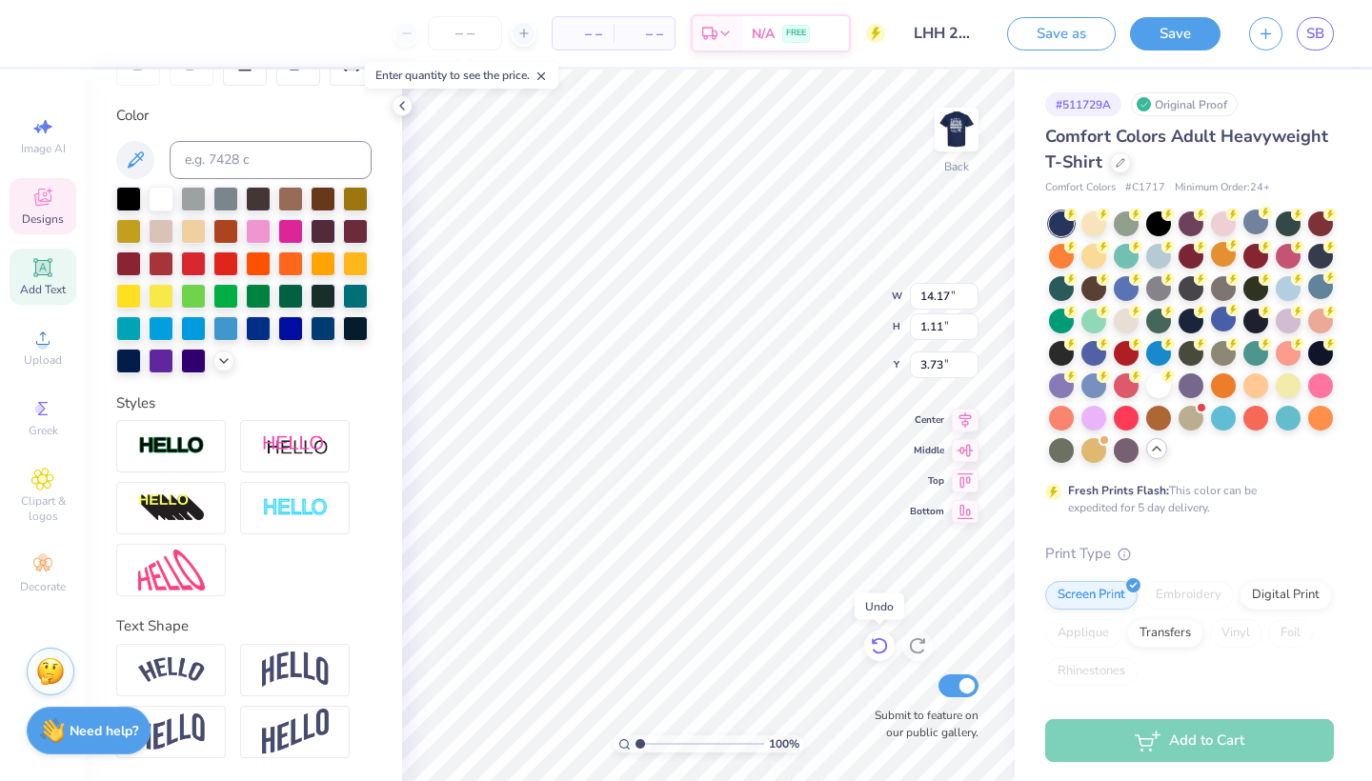
click at [884, 657] on div at bounding box center [879, 646] width 30 height 30
type input "3.00"
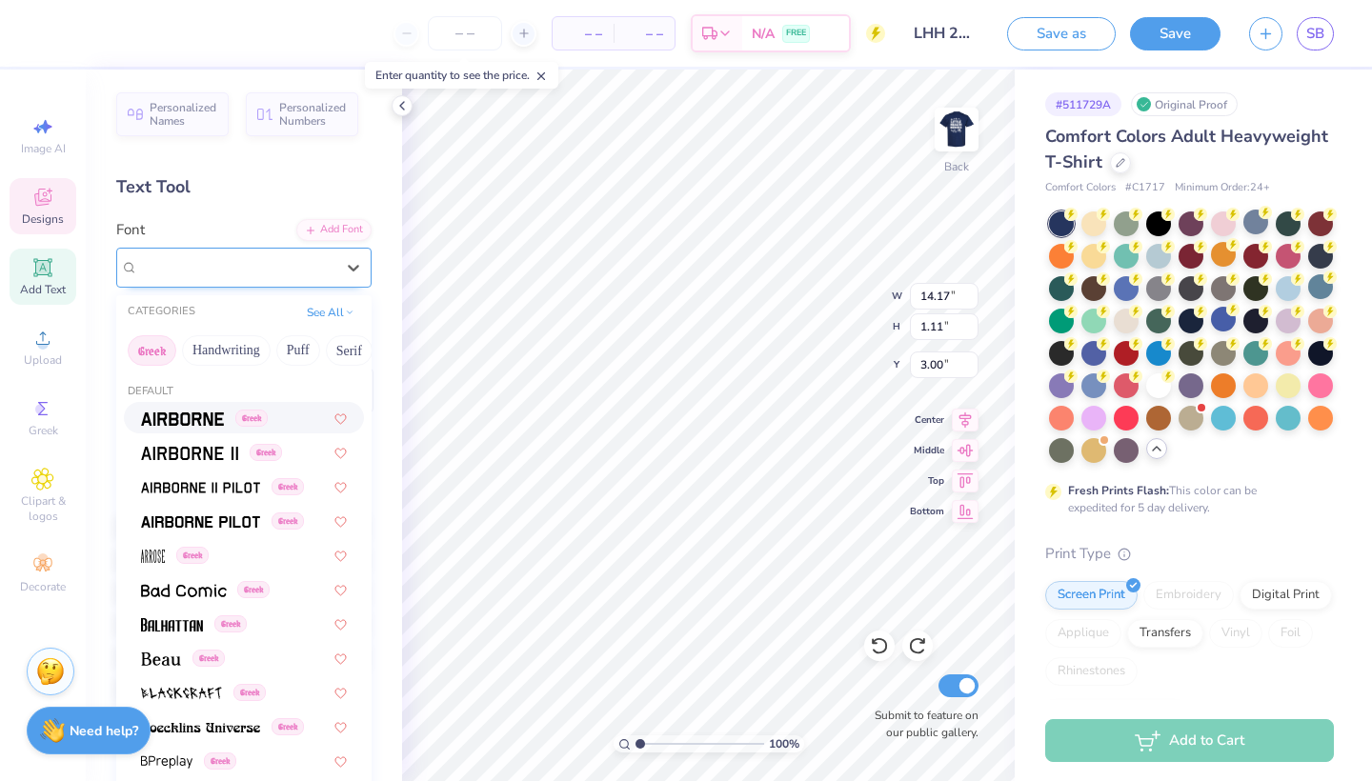
click at [315, 276] on div "Bookmania SemiBold" at bounding box center [236, 268] width 200 height 30
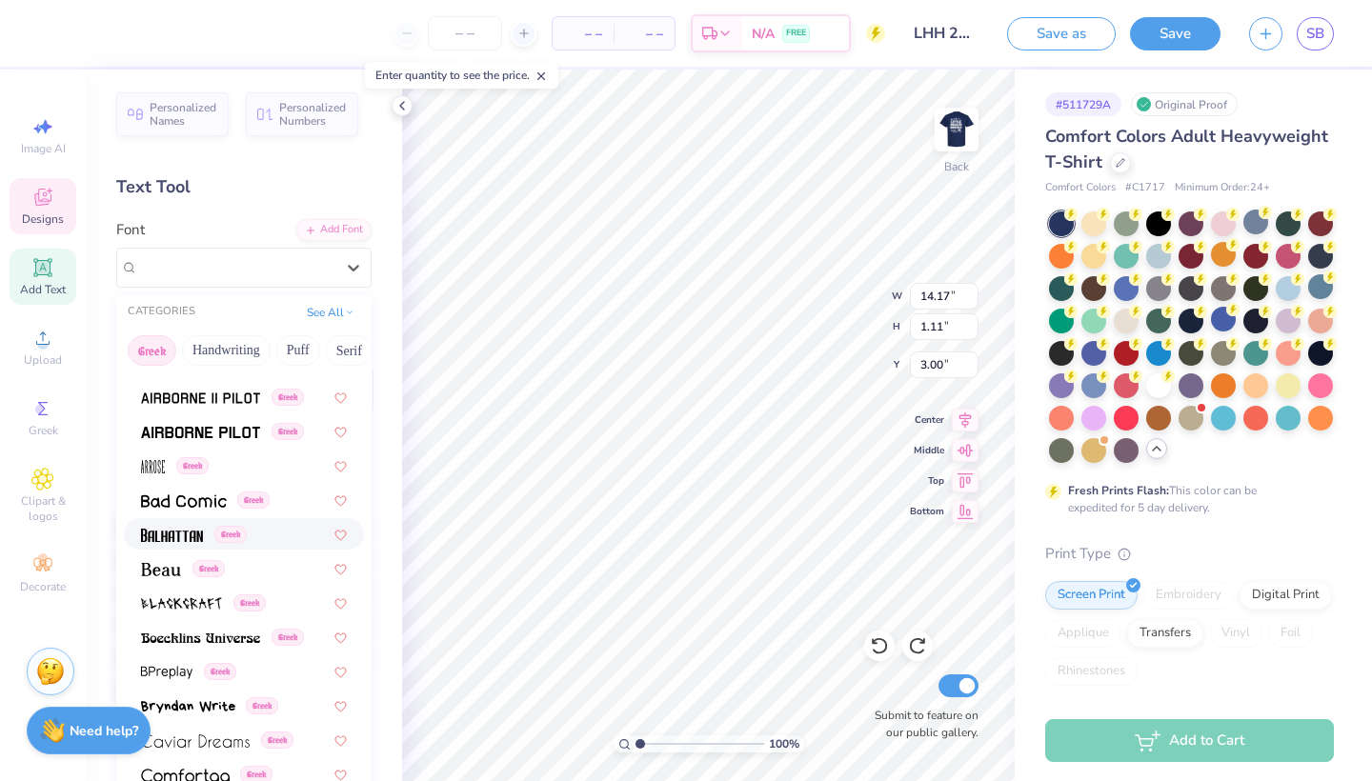
scroll to position [94, 0]
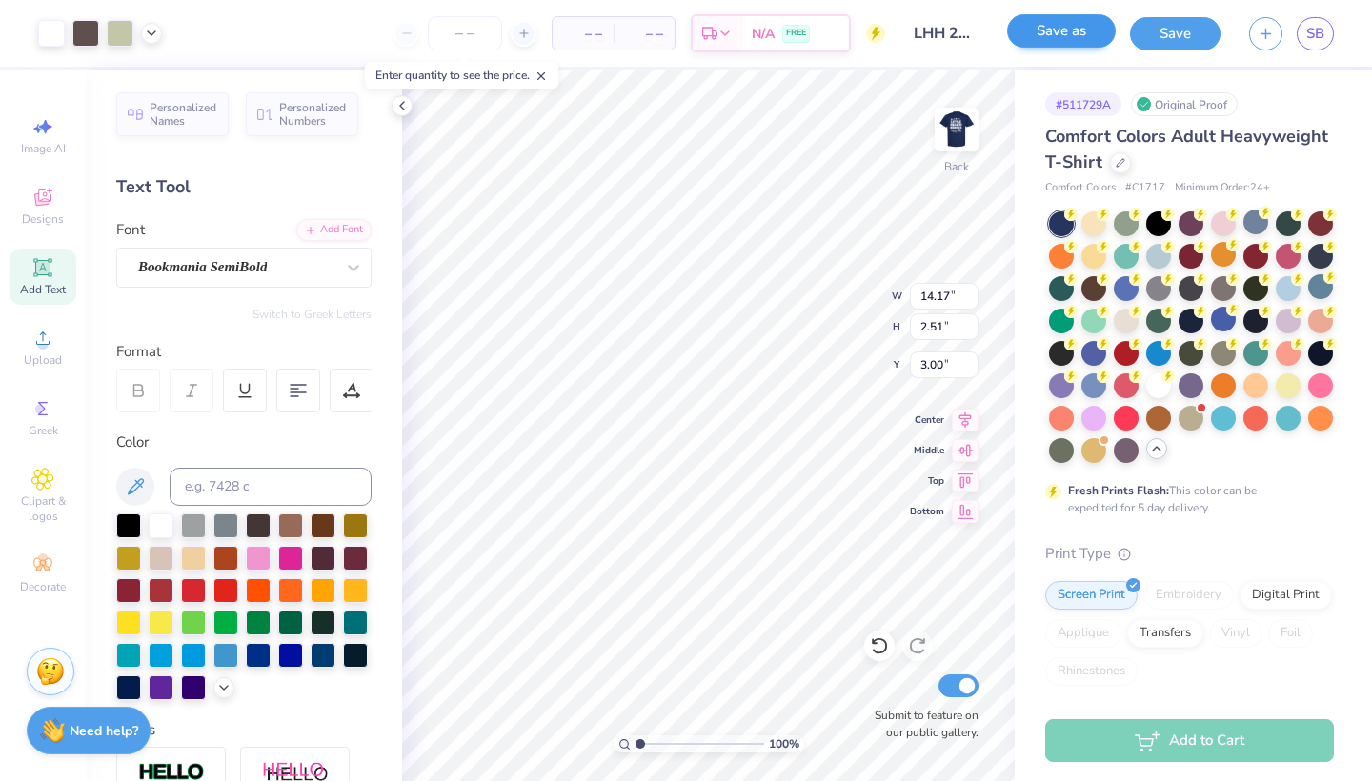
type input "4.18"
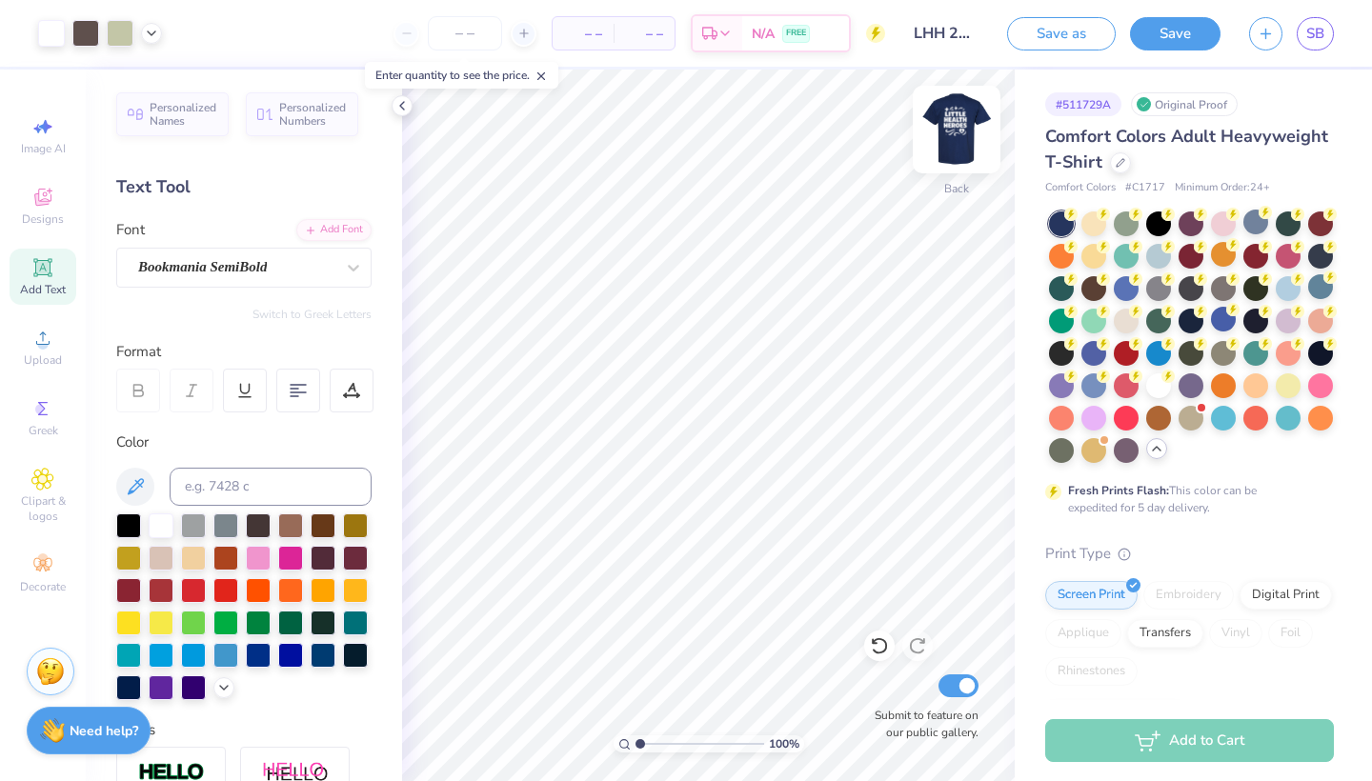
click at [970, 135] on img at bounding box center [957, 129] width 76 height 76
click at [951, 135] on img at bounding box center [957, 129] width 76 height 76
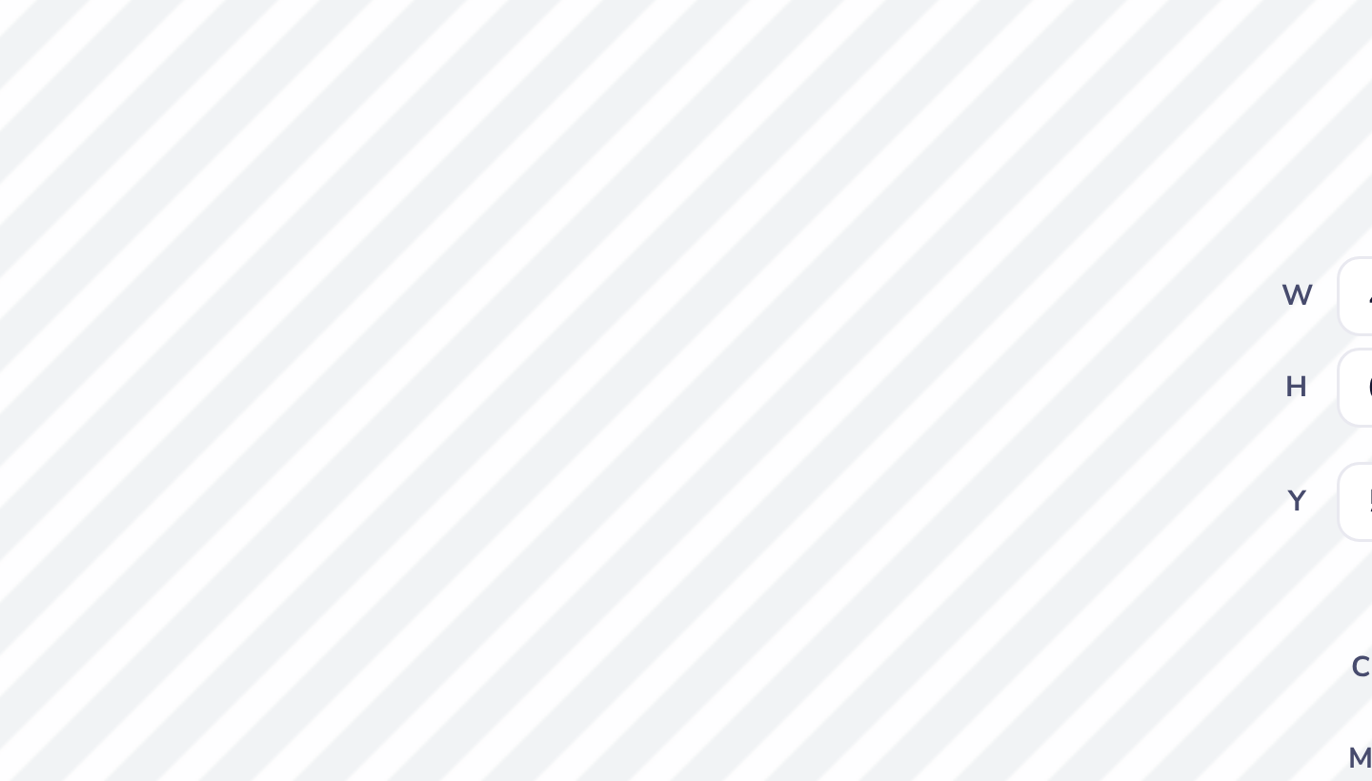
type input "1.28"
type input "1.21"
type input "5.49"
type input "1.21"
type input "1.14"
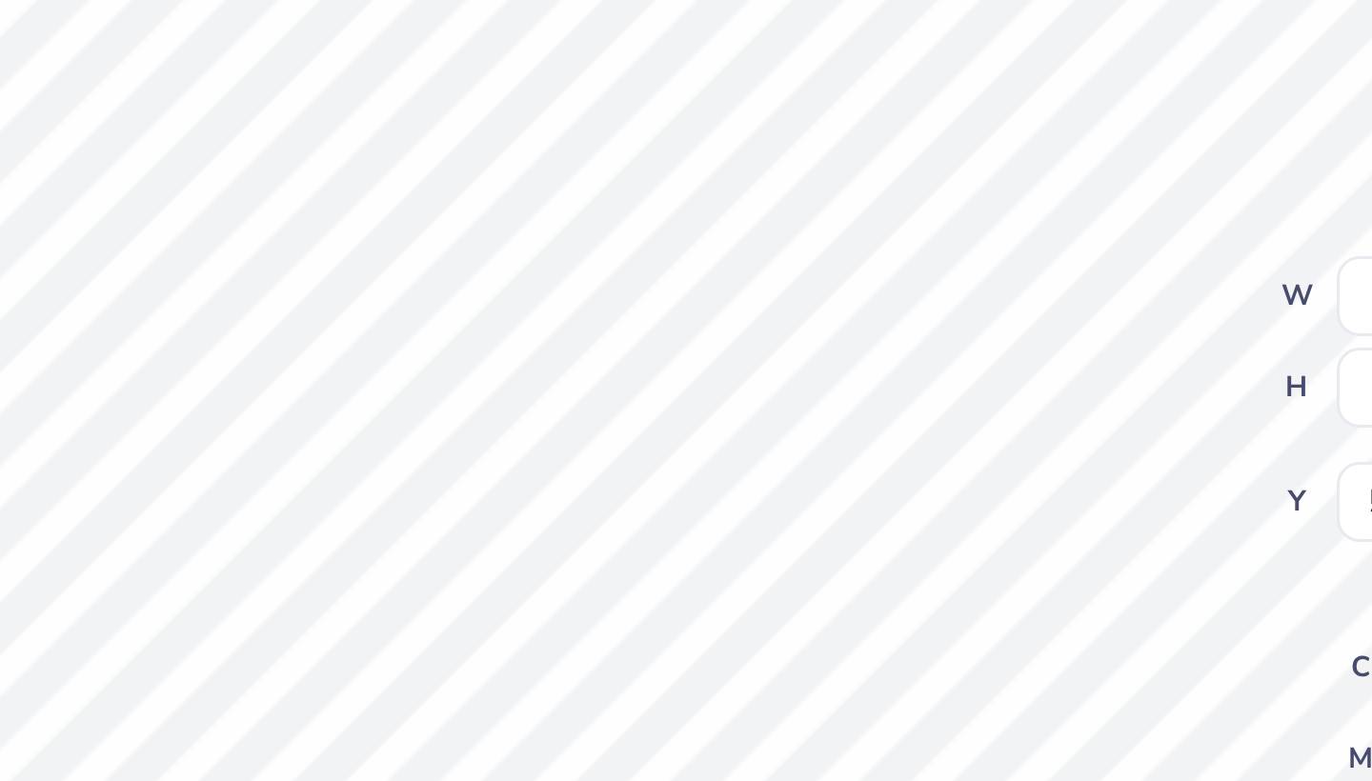
type input "5.55"
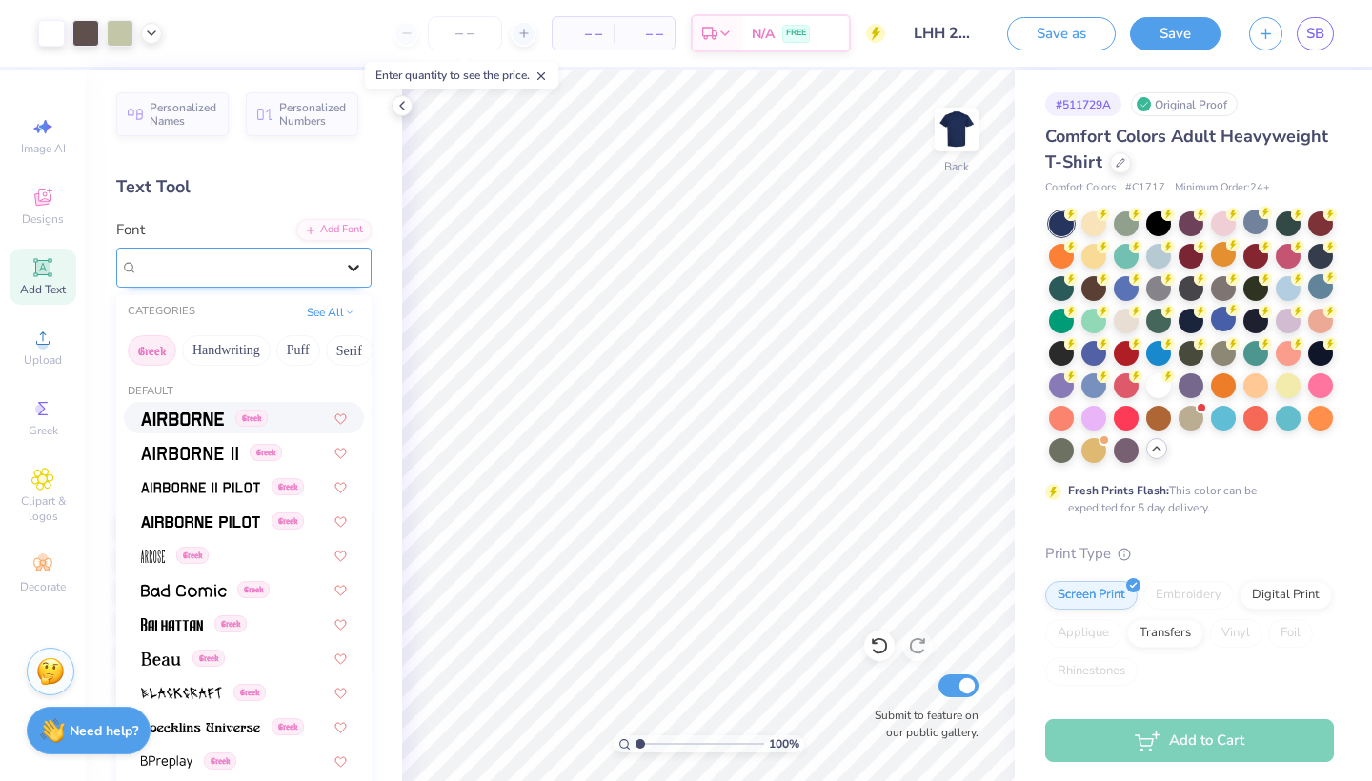
click at [353, 264] on icon at bounding box center [353, 267] width 19 height 19
click at [318, 315] on button "See All" at bounding box center [330, 310] width 59 height 19
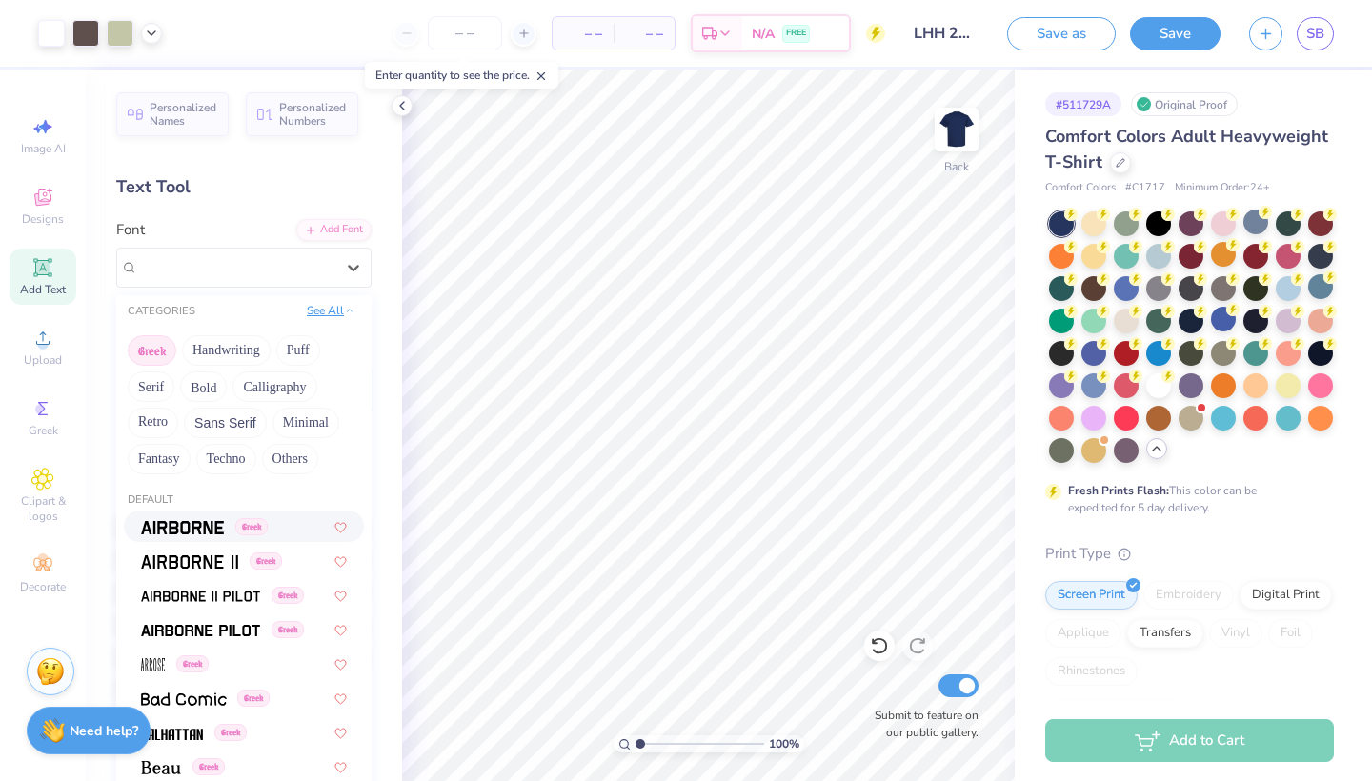
click at [316, 315] on button "See All" at bounding box center [330, 310] width 59 height 19
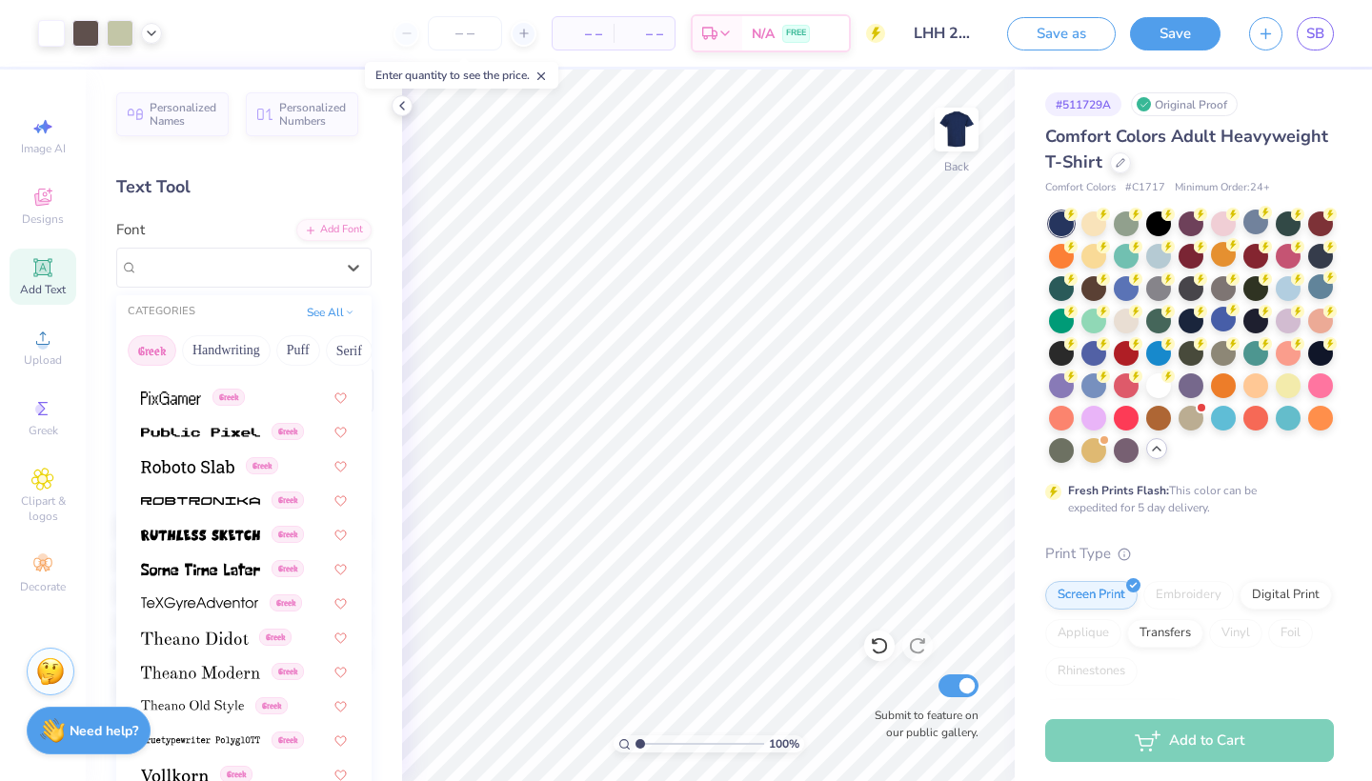
scroll to position [1152, 0]
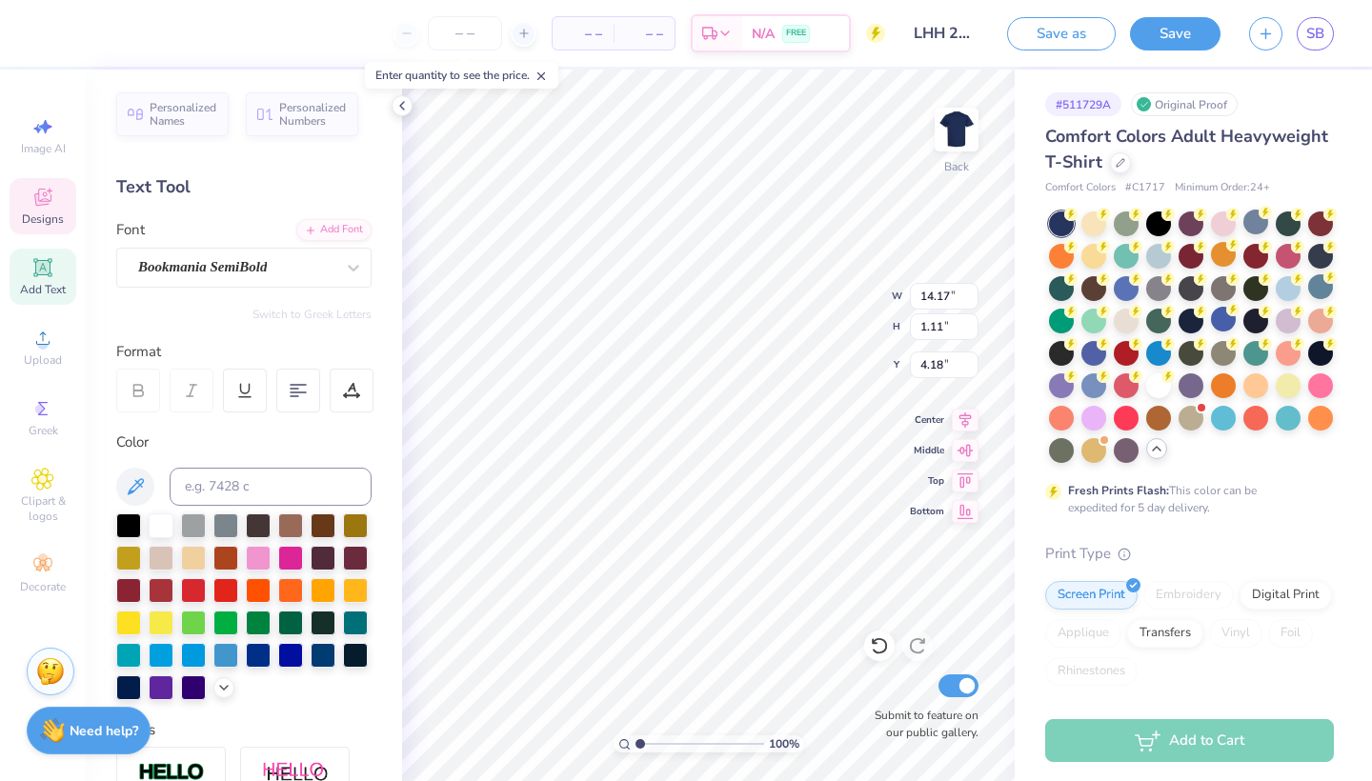
click at [142, 387] on icon at bounding box center [138, 388] width 9 height 6
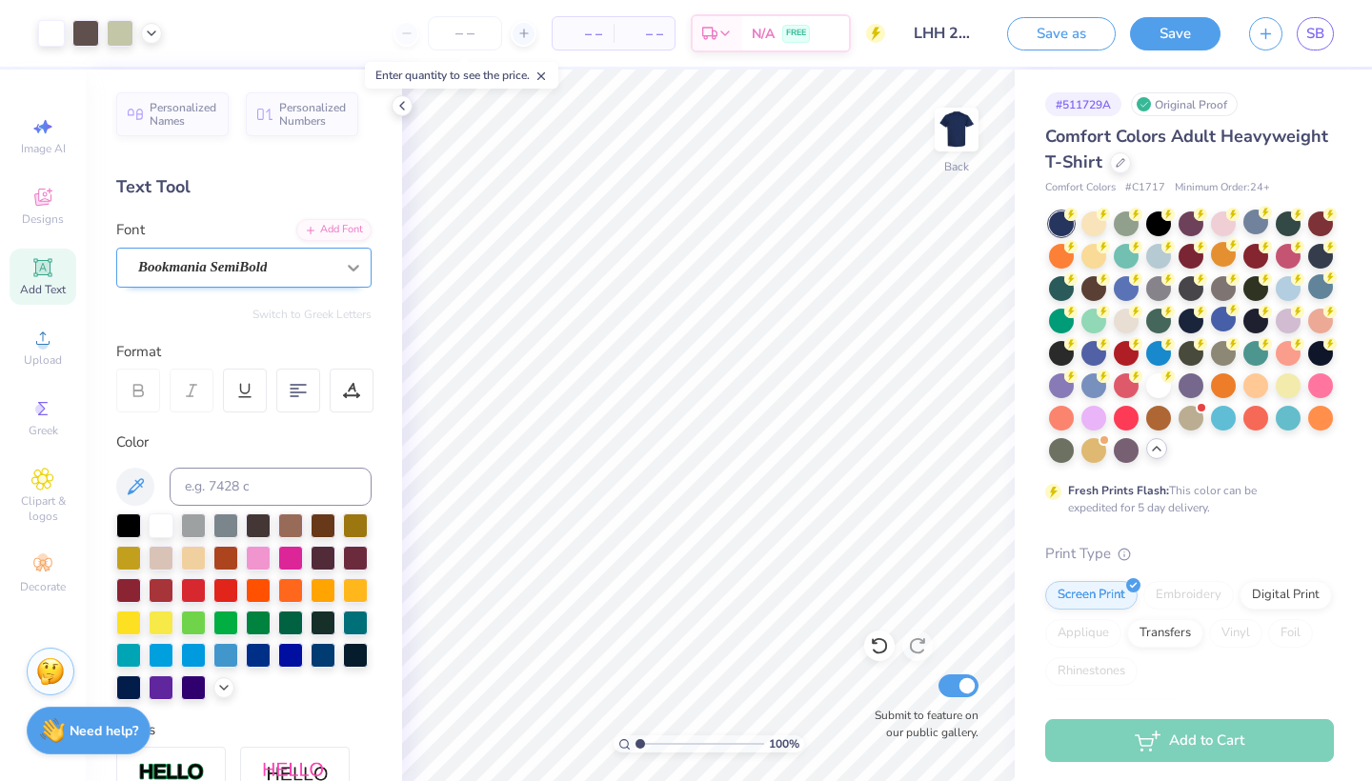
click at [341, 273] on div at bounding box center [353, 268] width 34 height 34
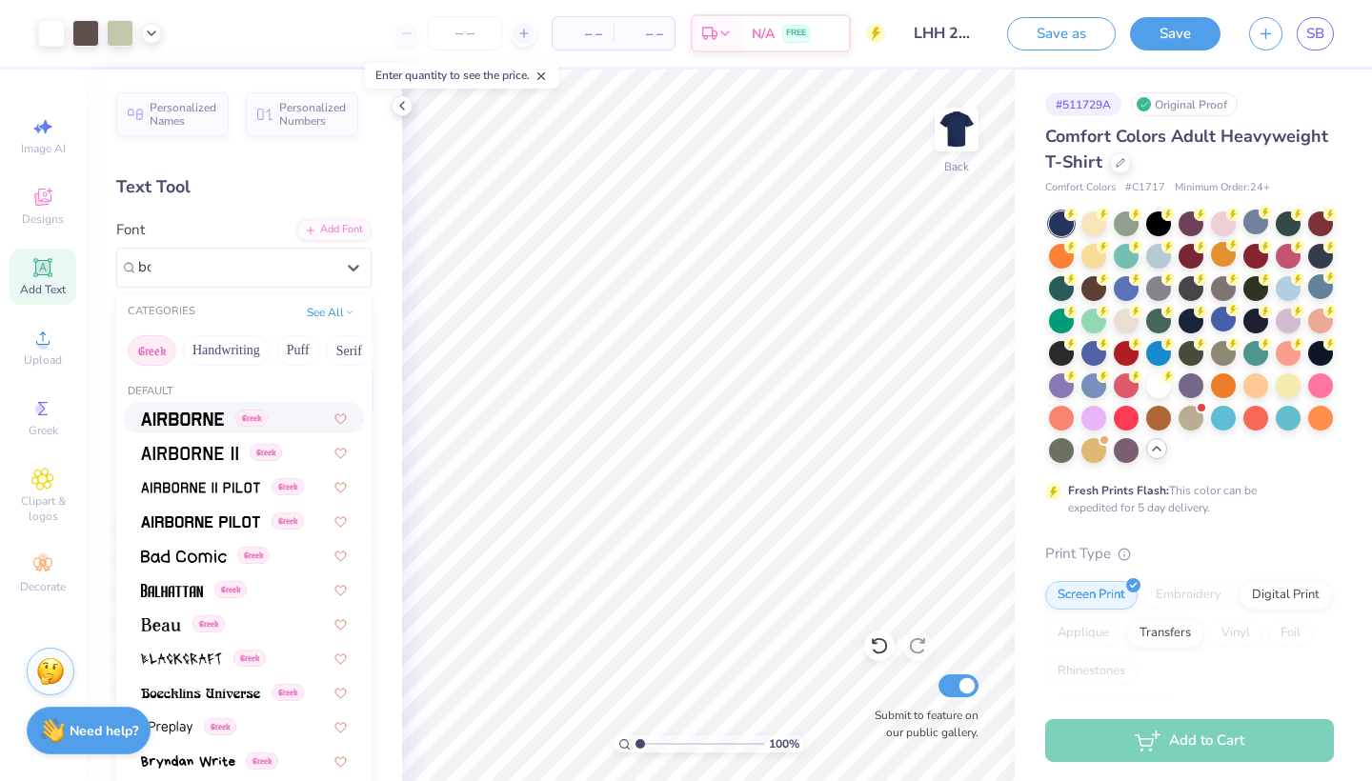
type input "b"
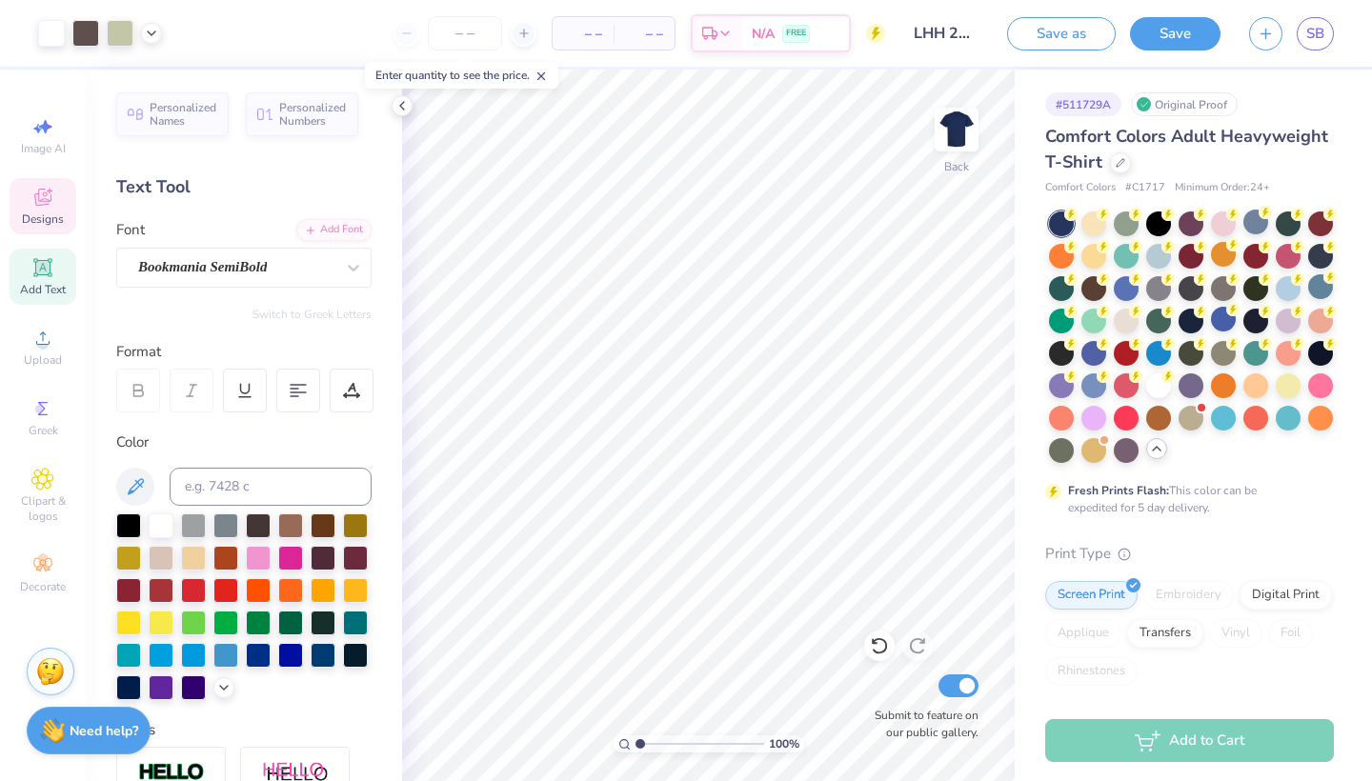
click at [45, 205] on icon at bounding box center [42, 197] width 17 height 17
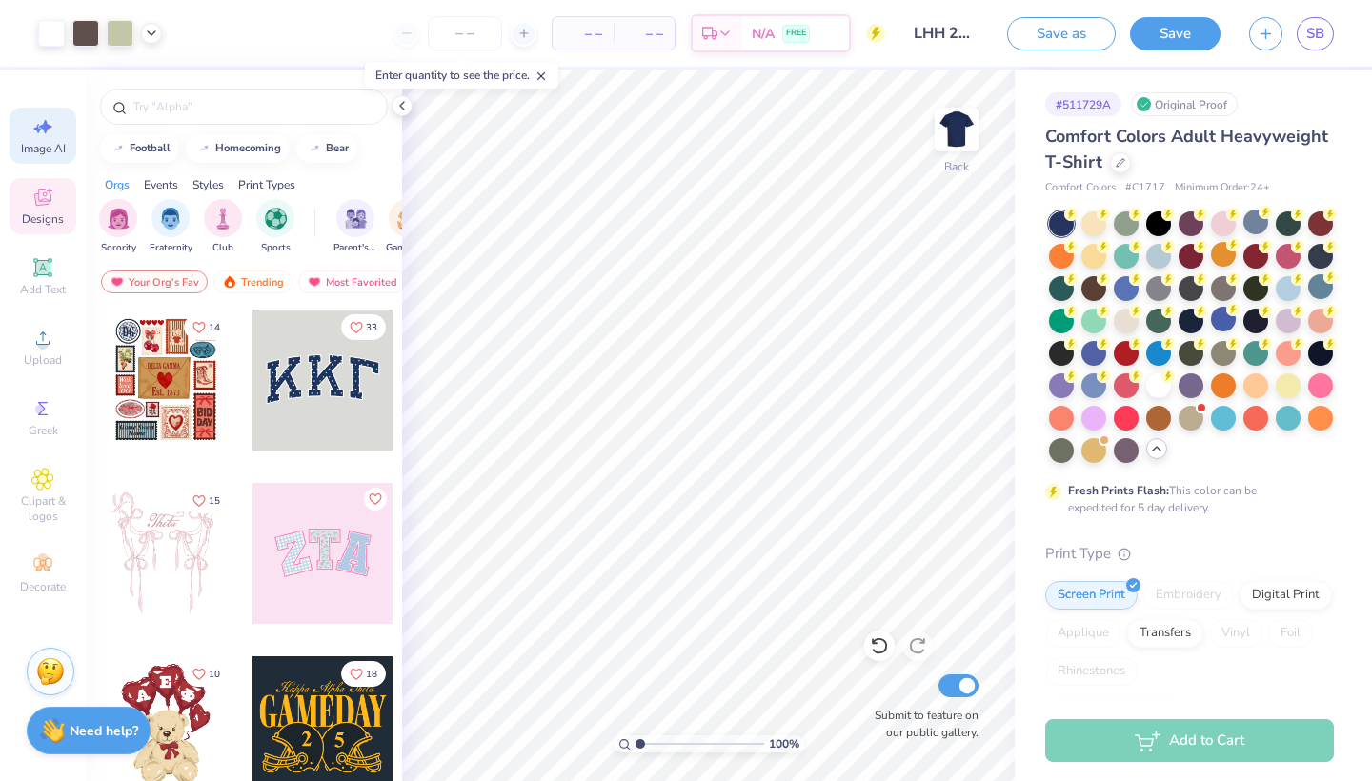
scroll to position [0, 0]
click at [48, 132] on icon at bounding box center [42, 126] width 23 height 23
select select "4"
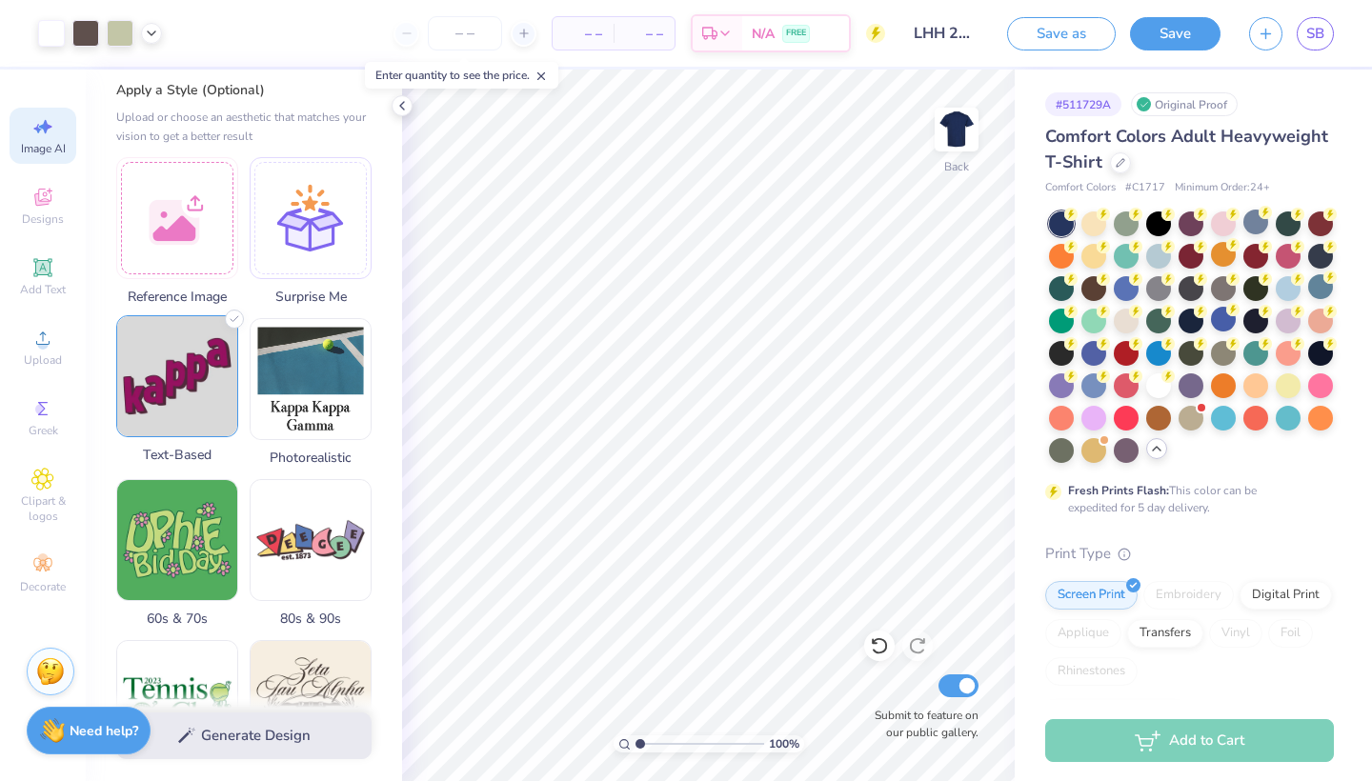
scroll to position [208, 0]
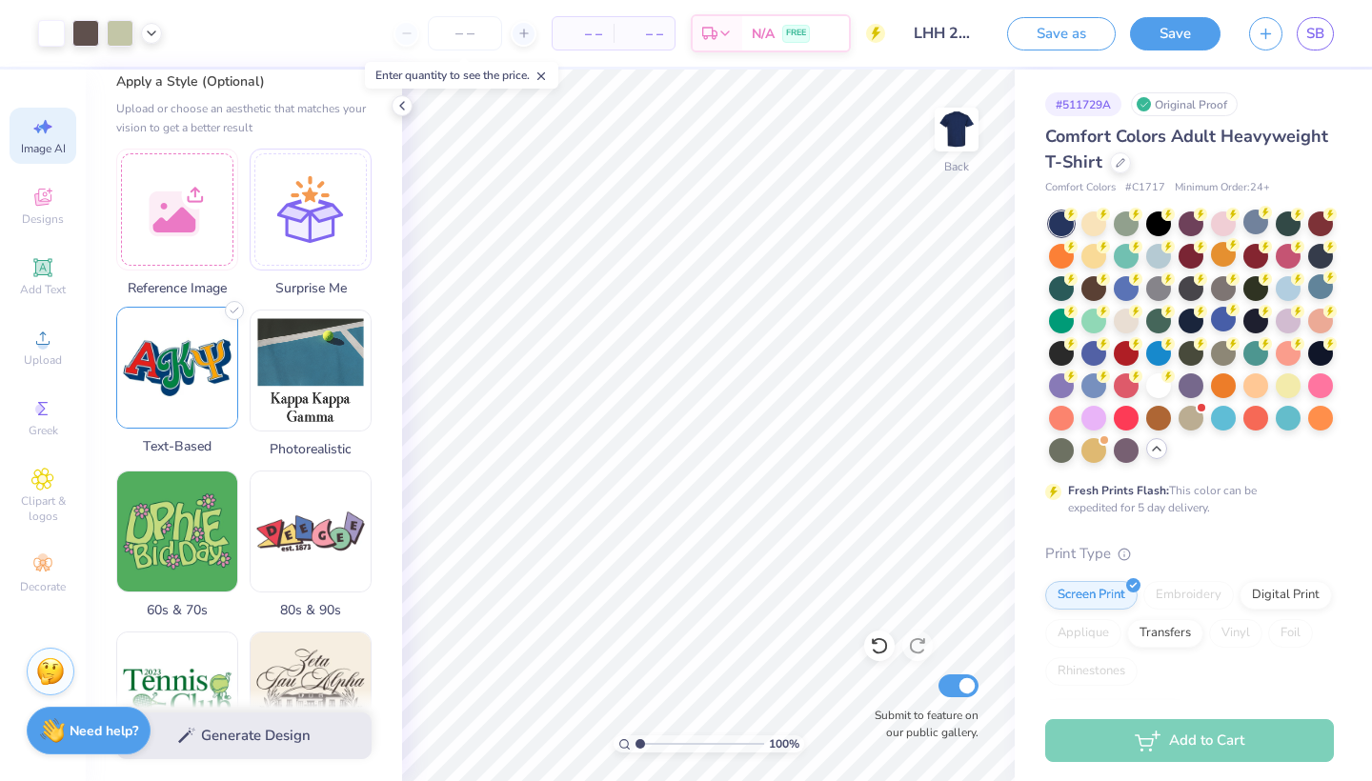
click at [175, 406] on img at bounding box center [177, 368] width 120 height 120
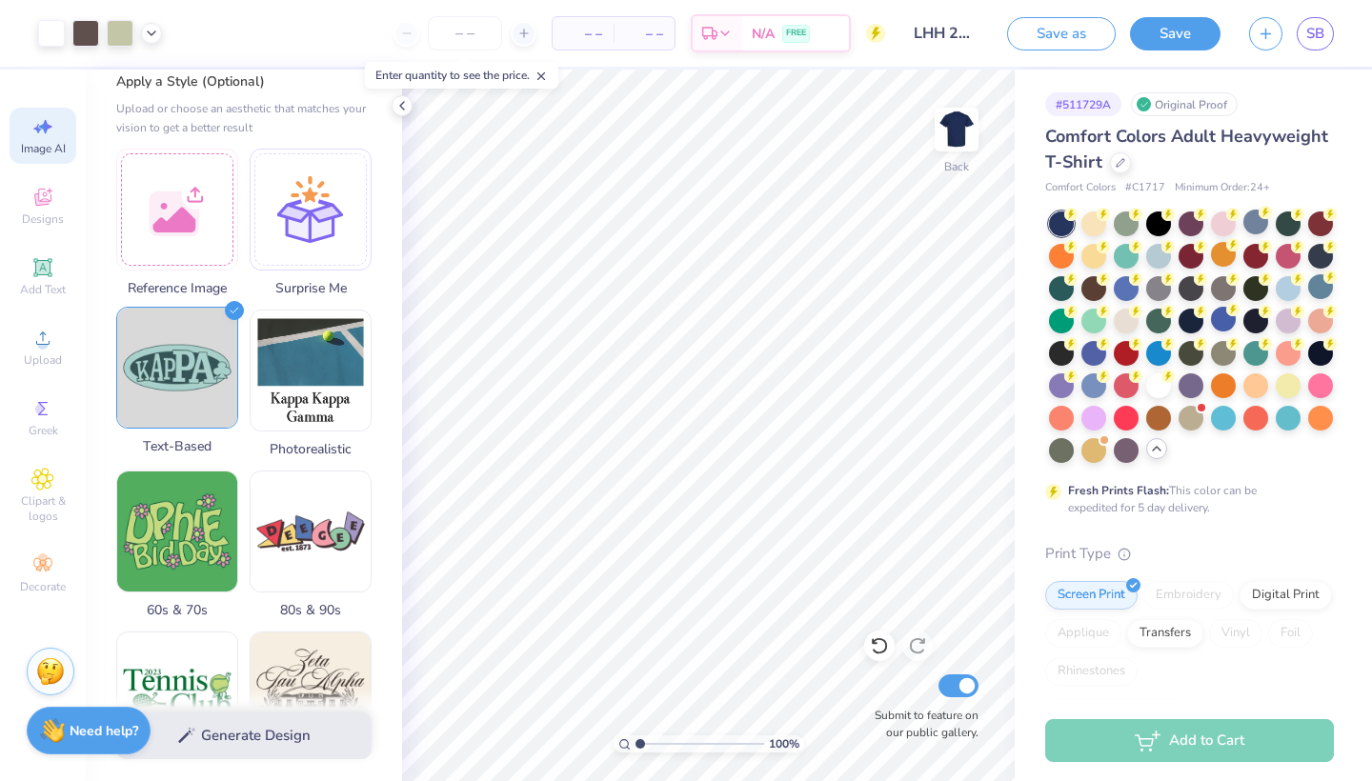
click at [175, 406] on img at bounding box center [177, 368] width 120 height 120
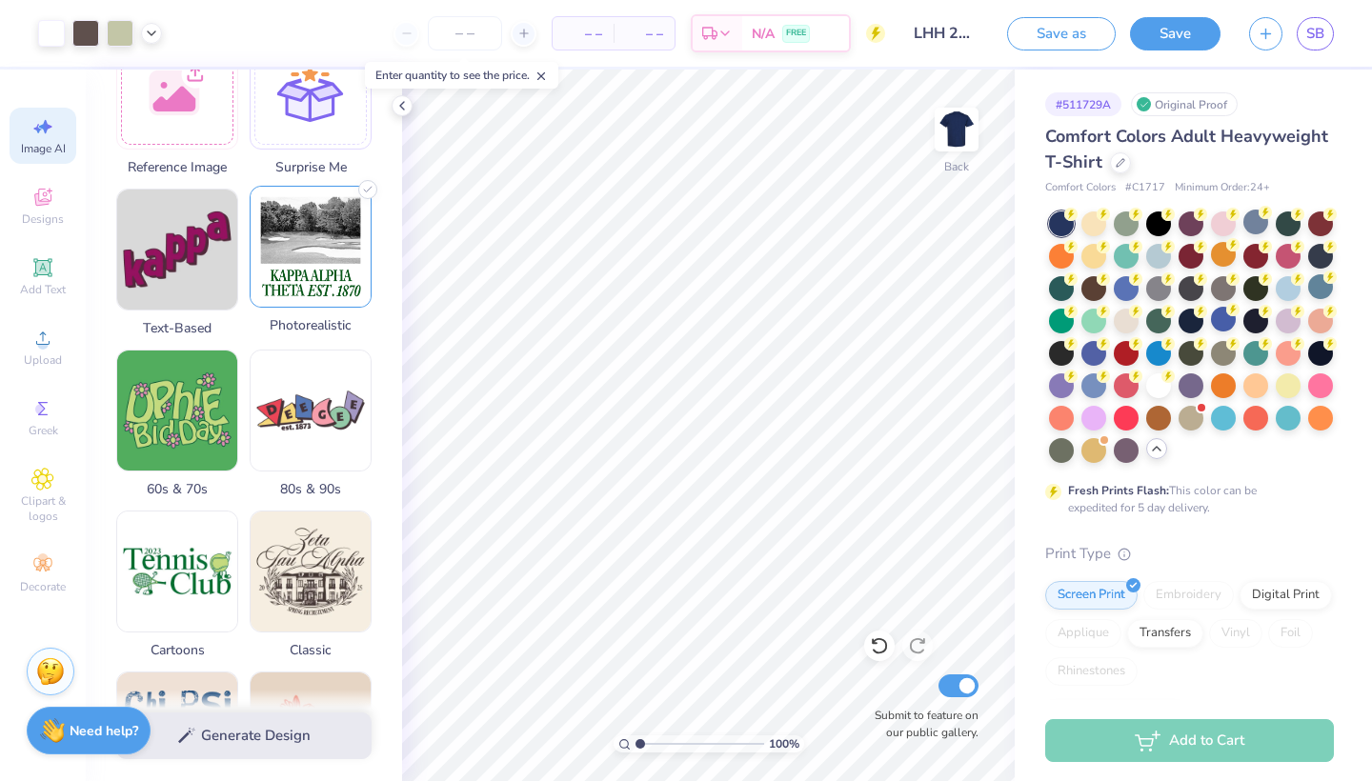
scroll to position [330, 0]
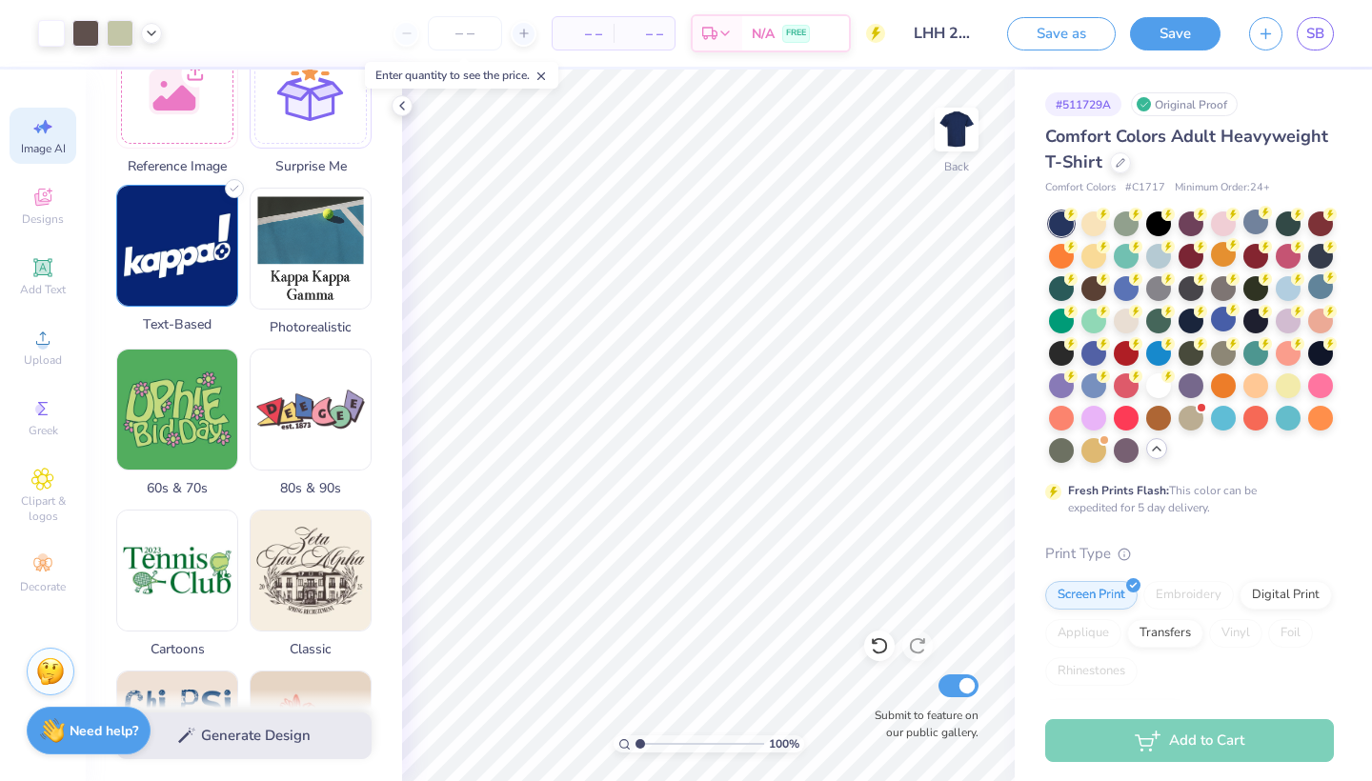
click at [171, 239] on img at bounding box center [177, 246] width 120 height 120
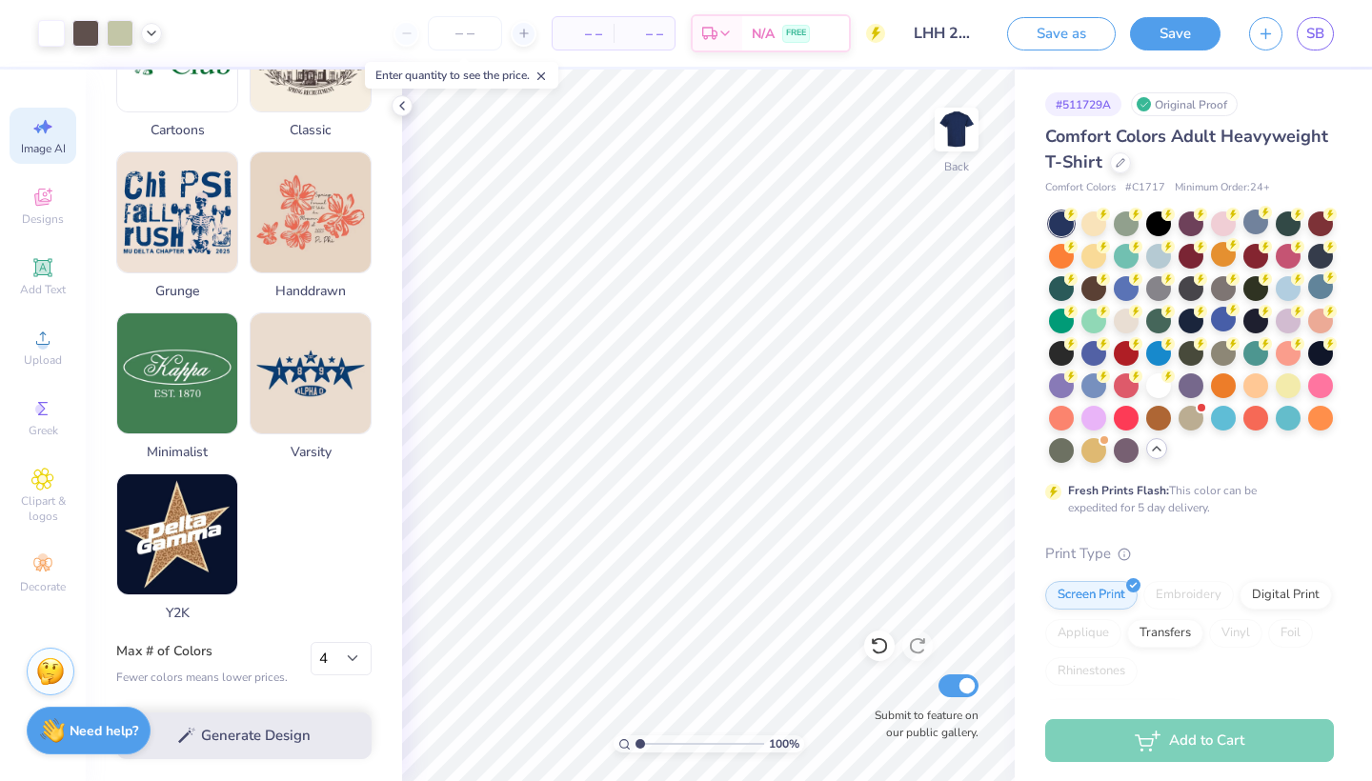
scroll to position [860, 0]
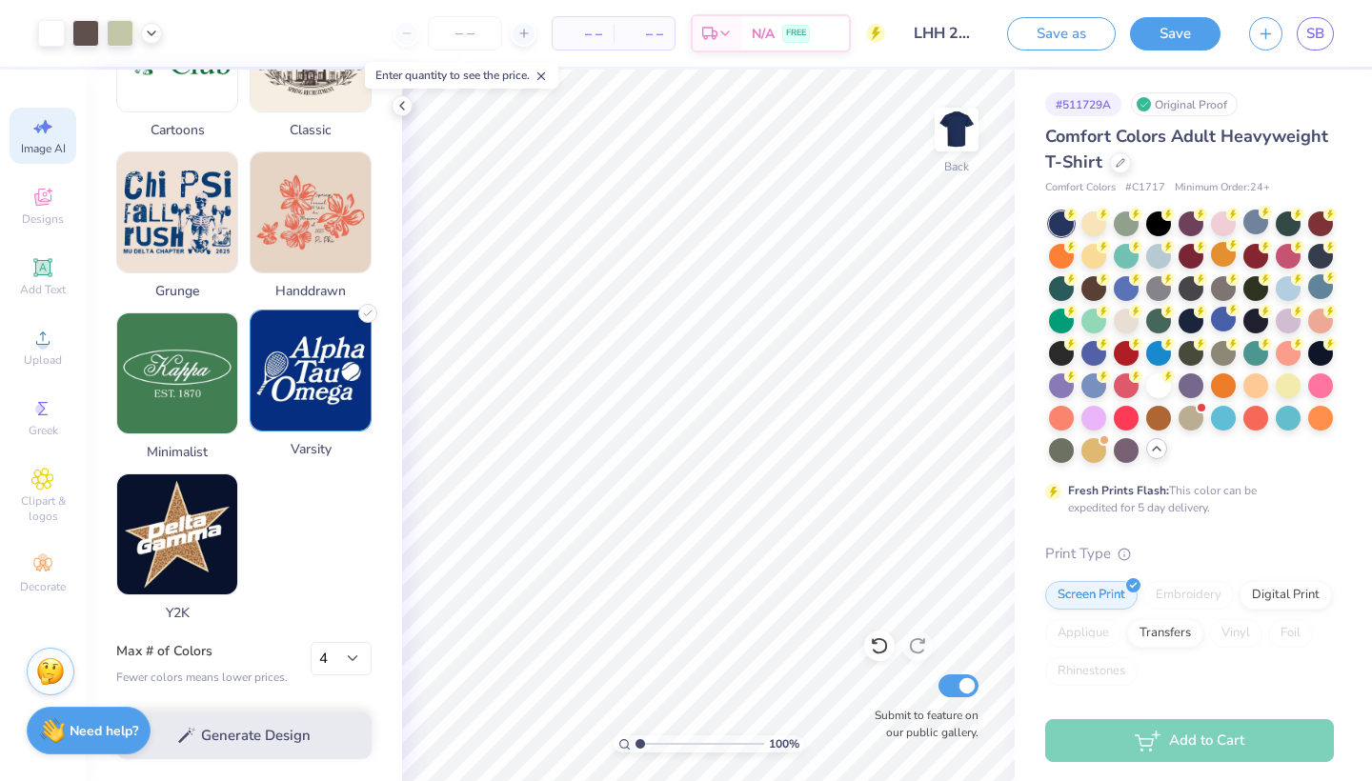
click at [301, 417] on img at bounding box center [311, 371] width 120 height 120
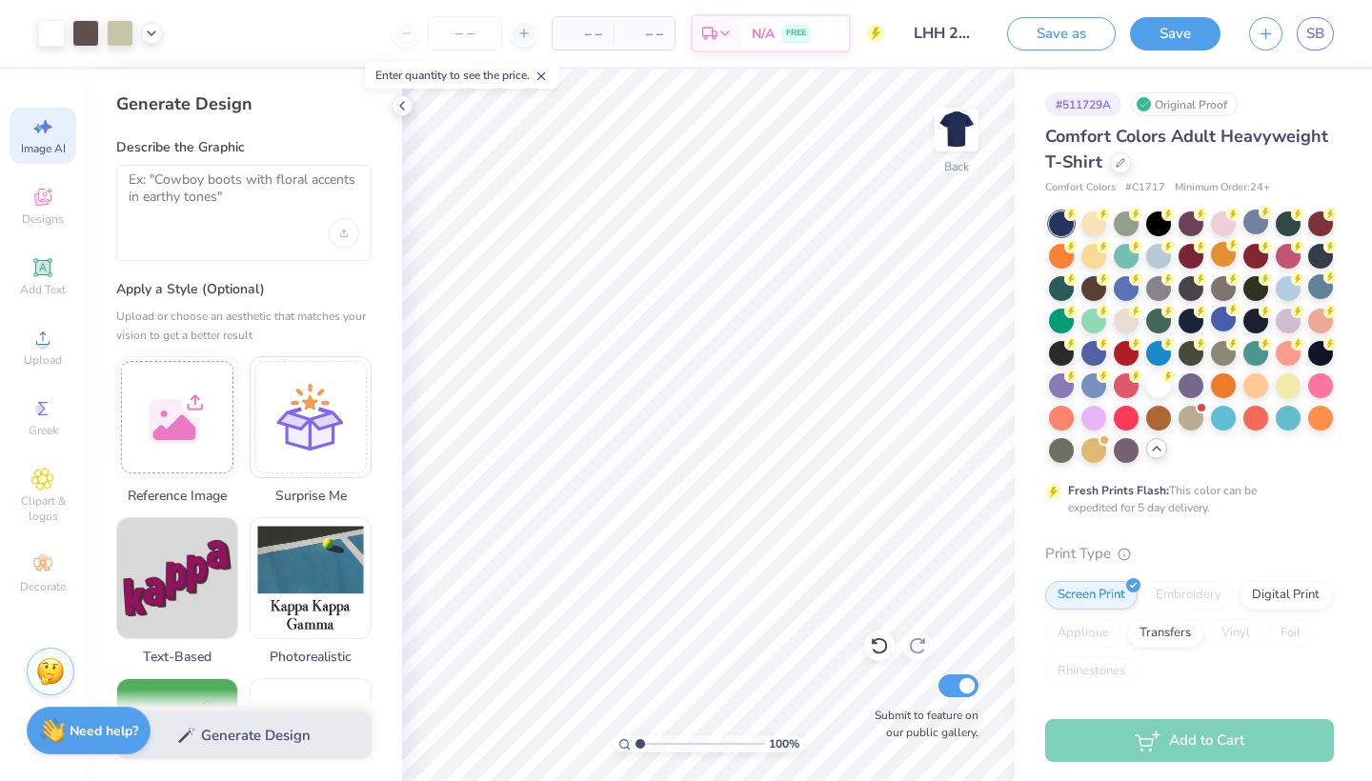
scroll to position [0, 0]
click at [160, 204] on textarea at bounding box center [244, 196] width 231 height 48
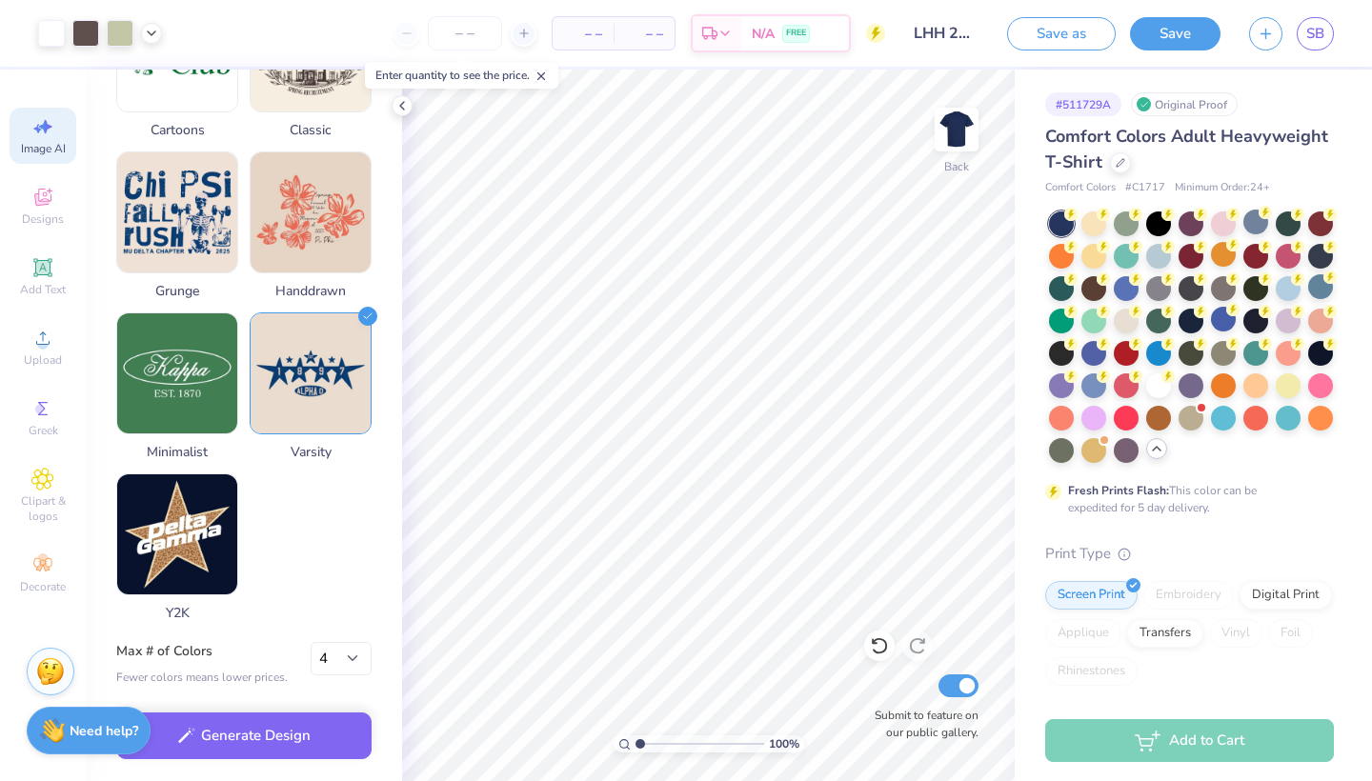
scroll to position [860, 0]
type textarea ""Little Health Heroes" with a heart at the end, all white"
click at [272, 743] on button "Generate Design" at bounding box center [243, 731] width 255 height 47
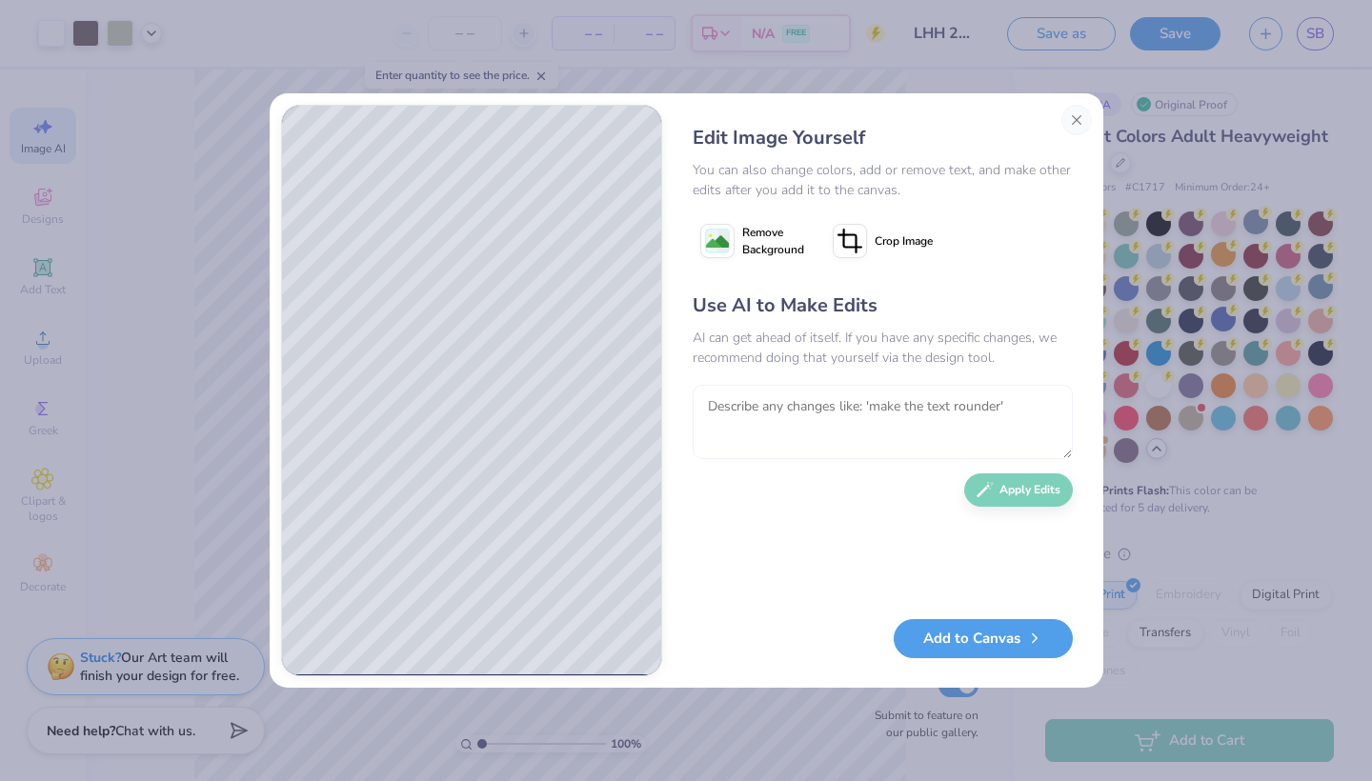
click at [867, 397] on textarea at bounding box center [883, 422] width 380 height 74
click at [1073, 122] on button "Close" at bounding box center [1077, 120] width 30 height 30
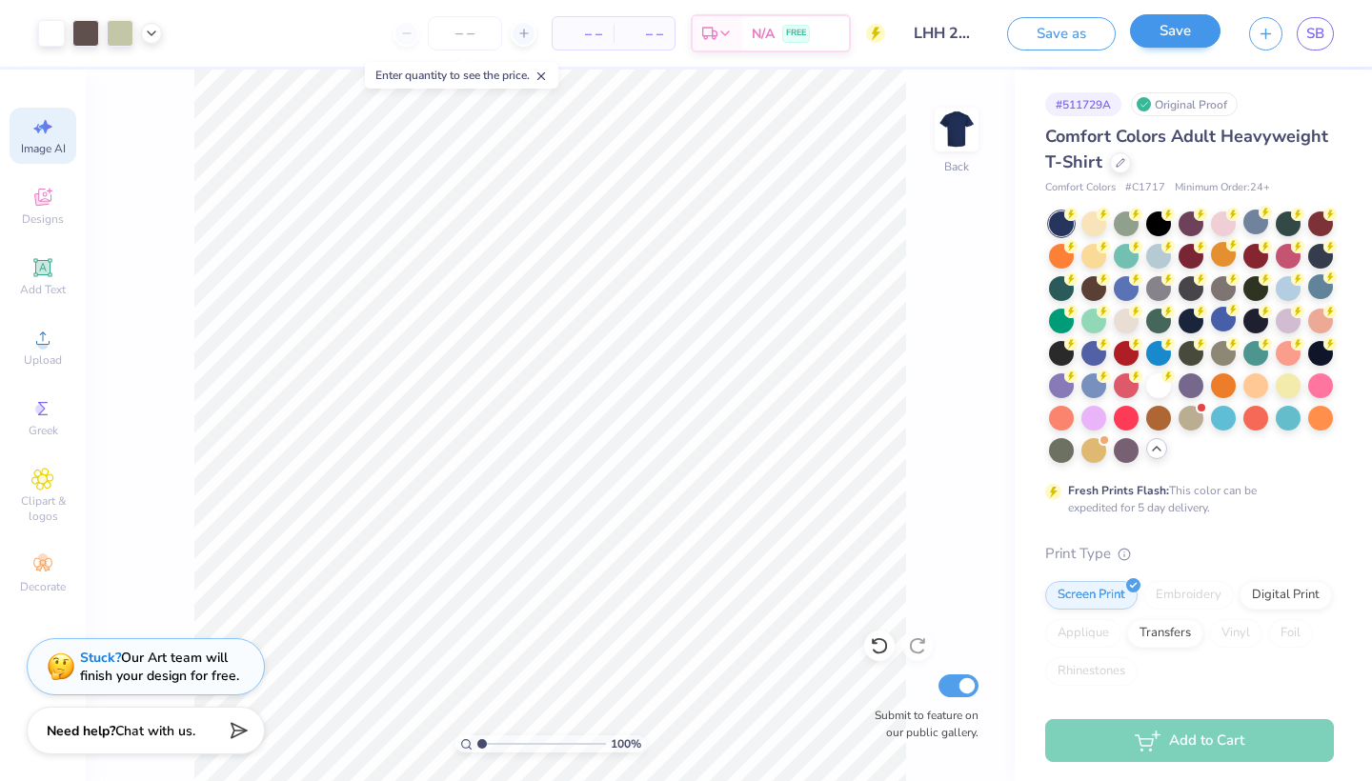
click at [1164, 40] on button "Save" at bounding box center [1175, 30] width 91 height 33
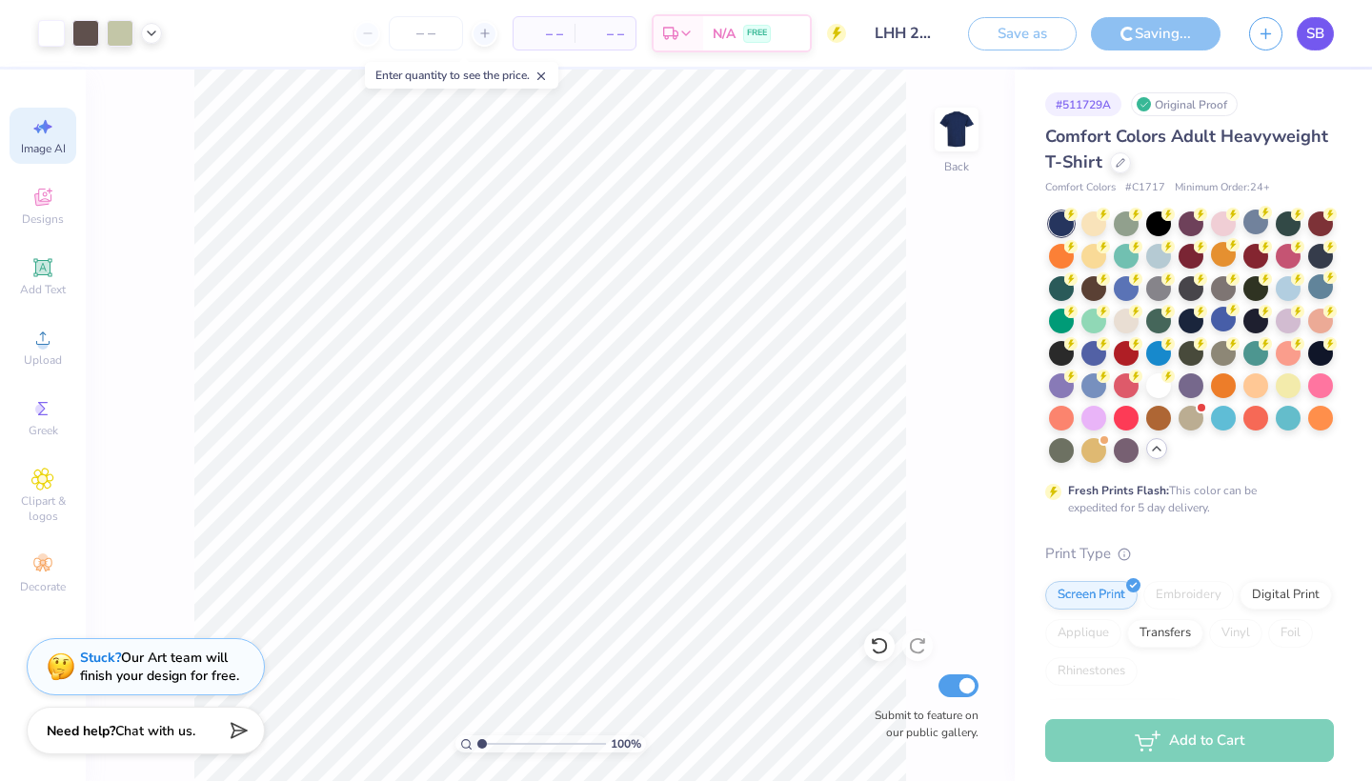
click at [1306, 33] on span "SB" at bounding box center [1315, 34] width 18 height 22
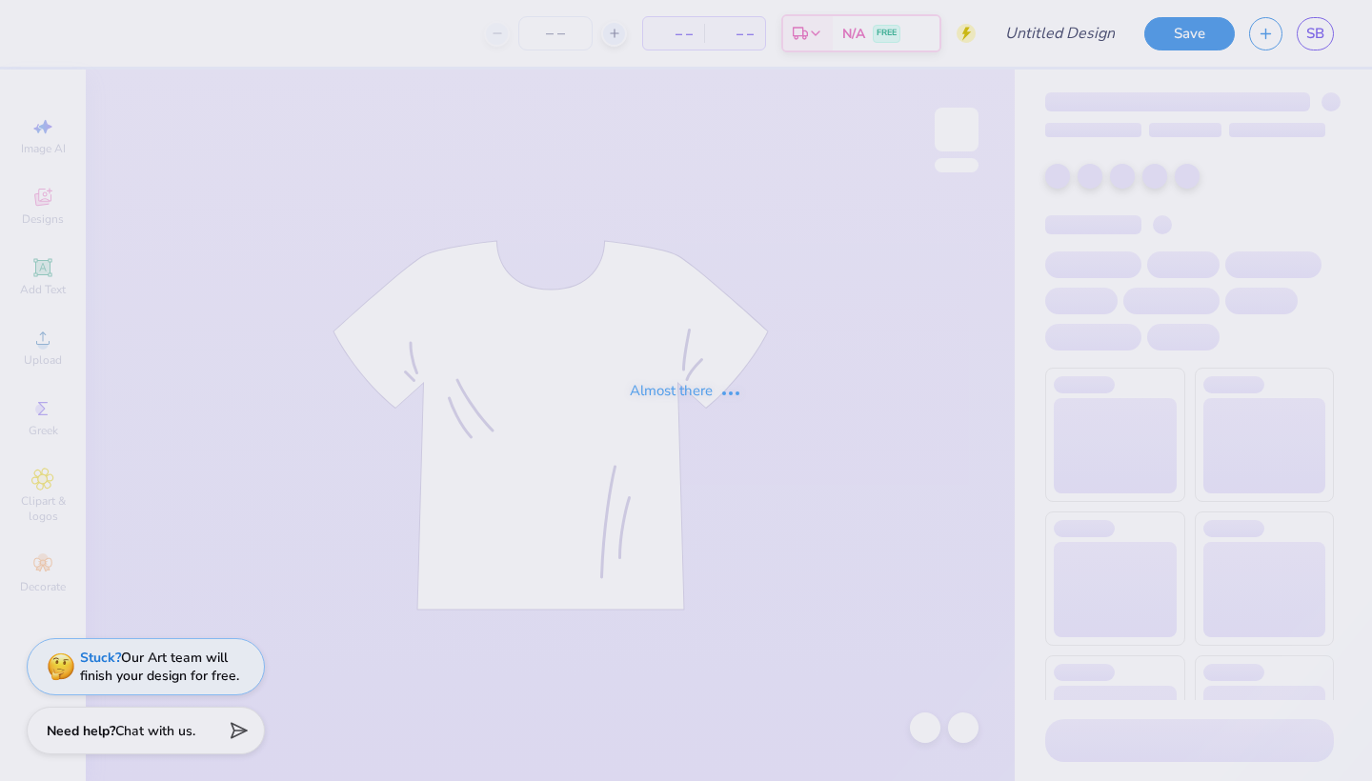
type input "LHH 25 drafts"
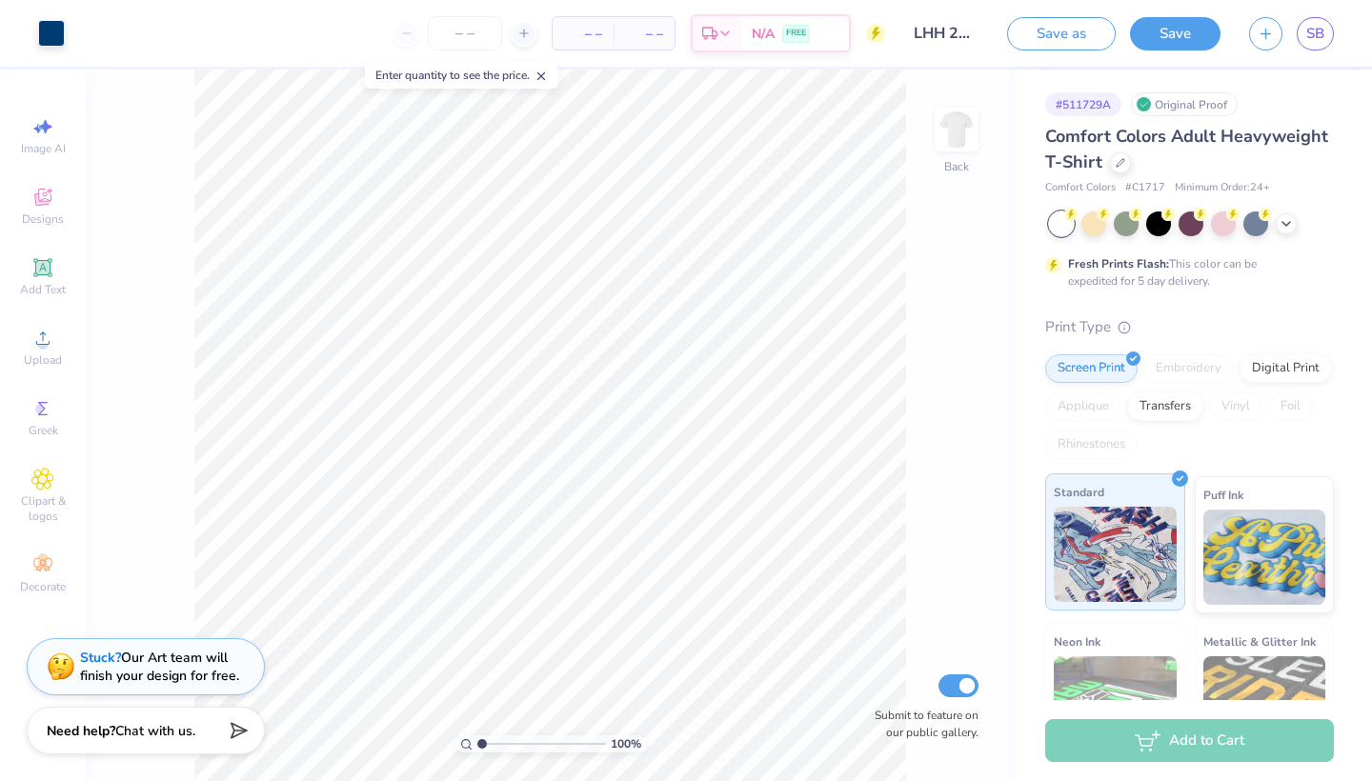
click at [1088, 598] on div "Art colors – – Per Item – – Total Est. Delivery N/A FREE Design Title LHH 25 dr…" at bounding box center [686, 390] width 1372 height 781
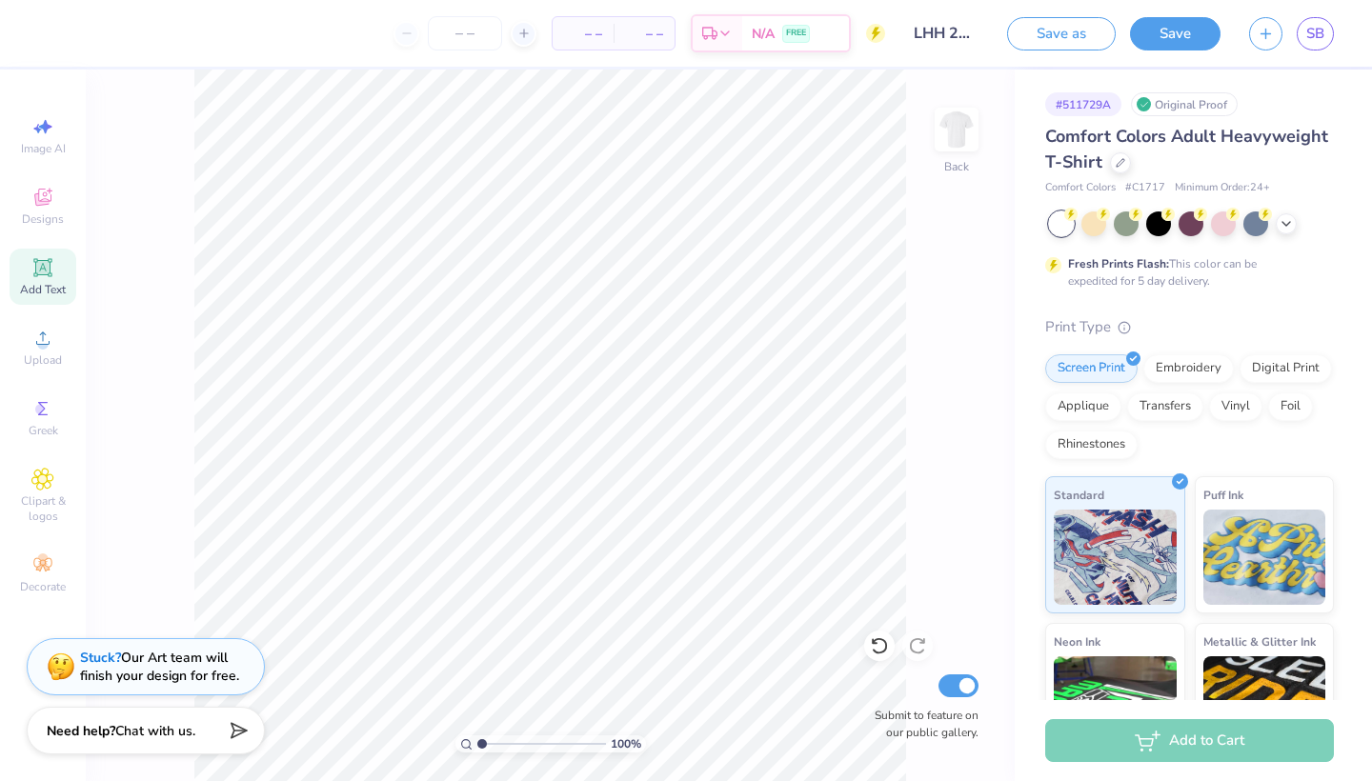
click at [34, 271] on icon at bounding box center [42, 267] width 23 height 23
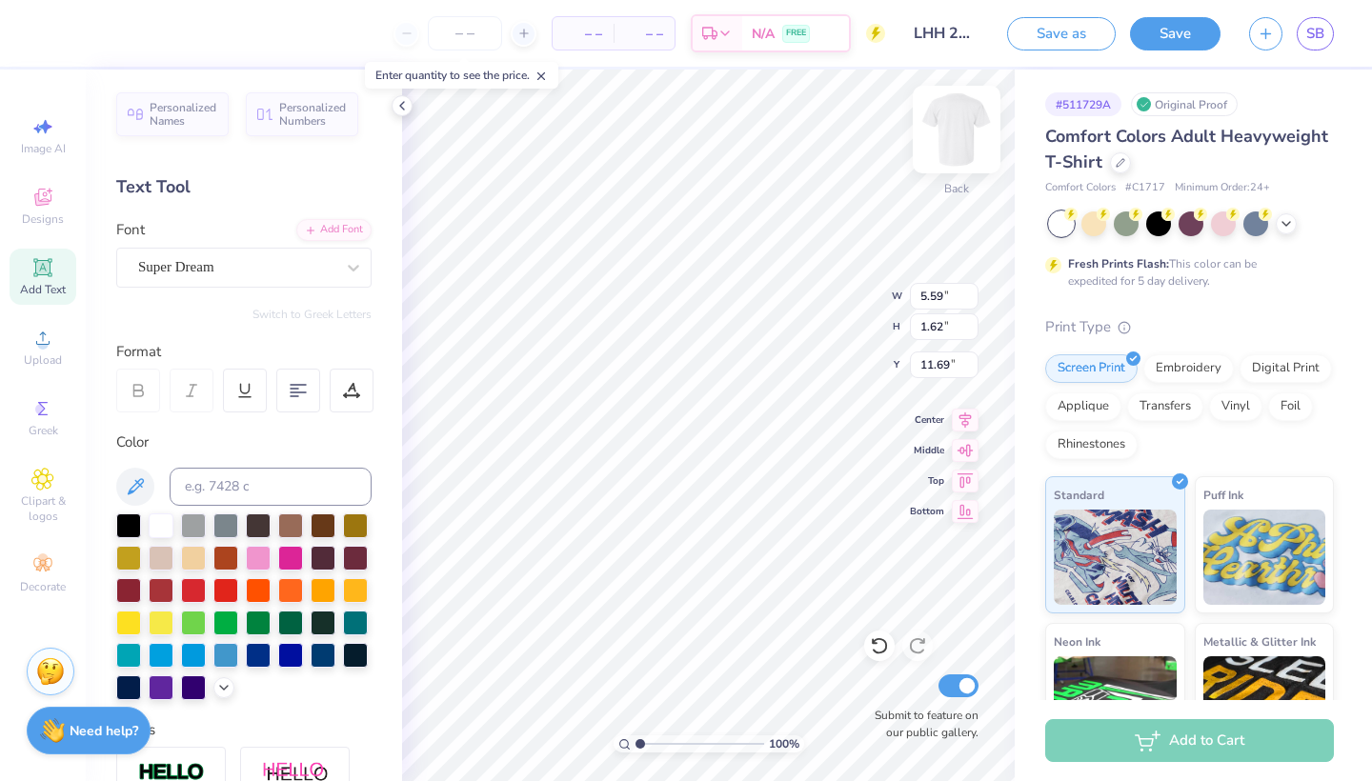
click at [957, 132] on img at bounding box center [957, 129] width 76 height 76
